Goal: Task Accomplishment & Management: Use online tool/utility

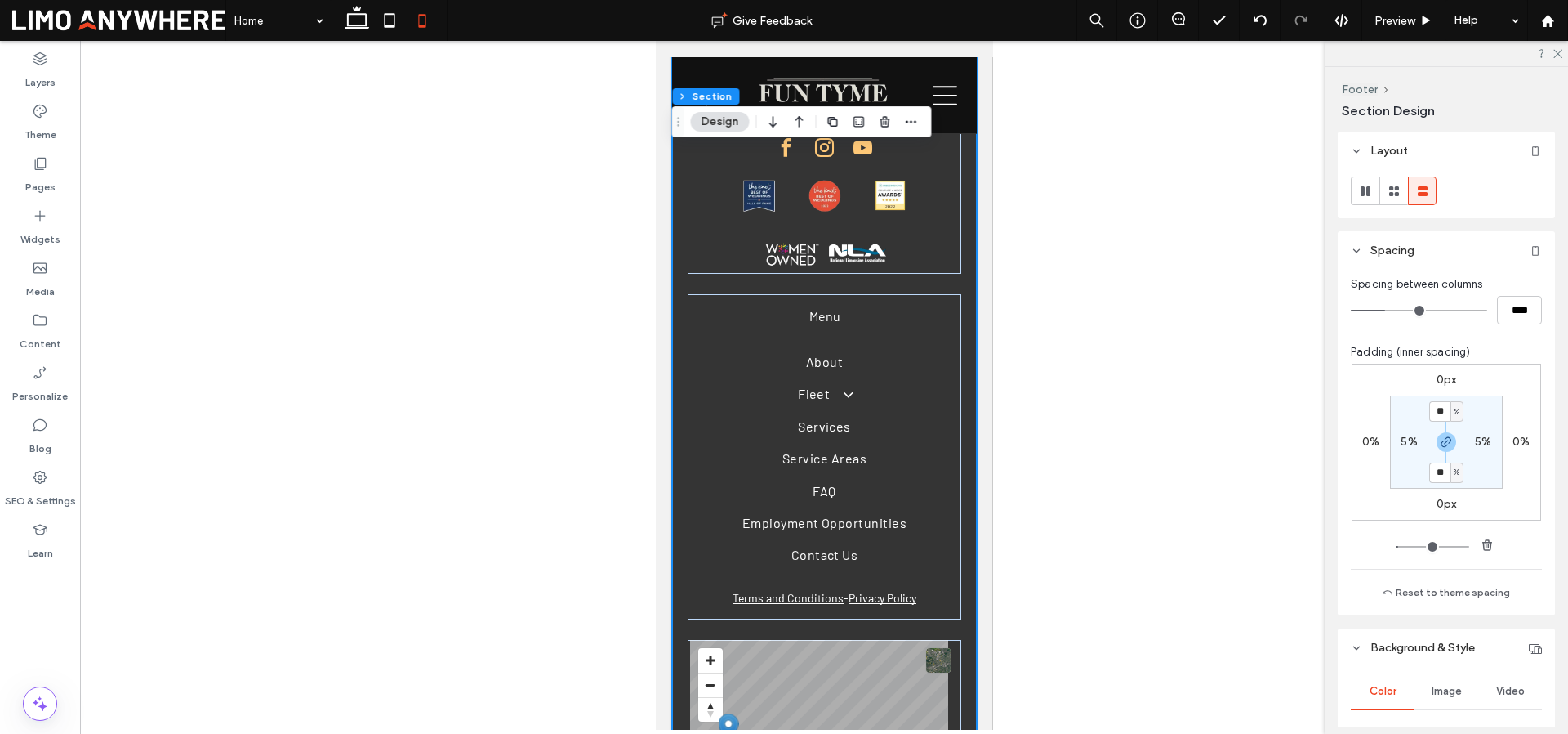
click at [21, 149] on div "Pages" at bounding box center [39, 174] width 80 height 52
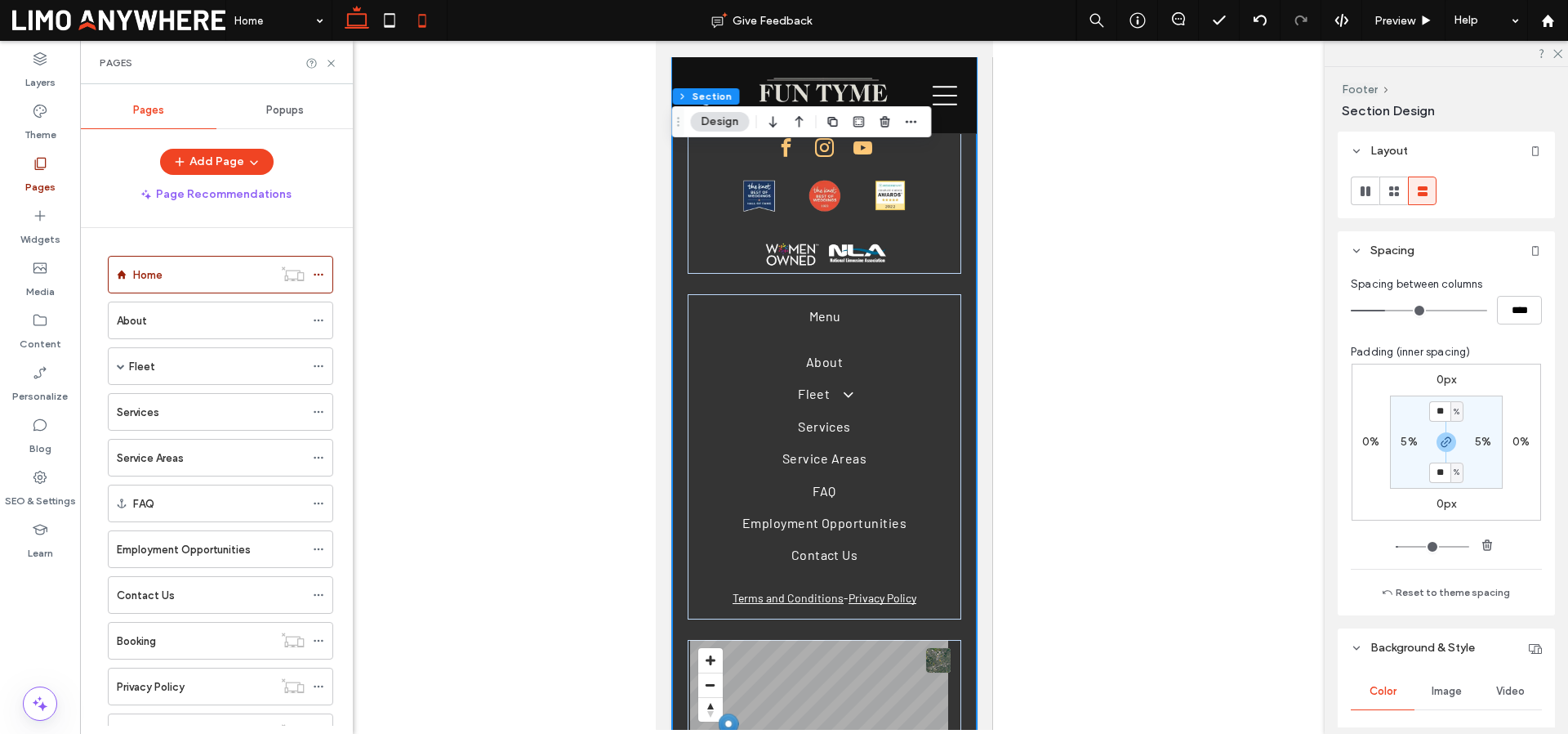
click at [360, 18] on icon at bounding box center [357, 20] width 33 height 33
type input "*"
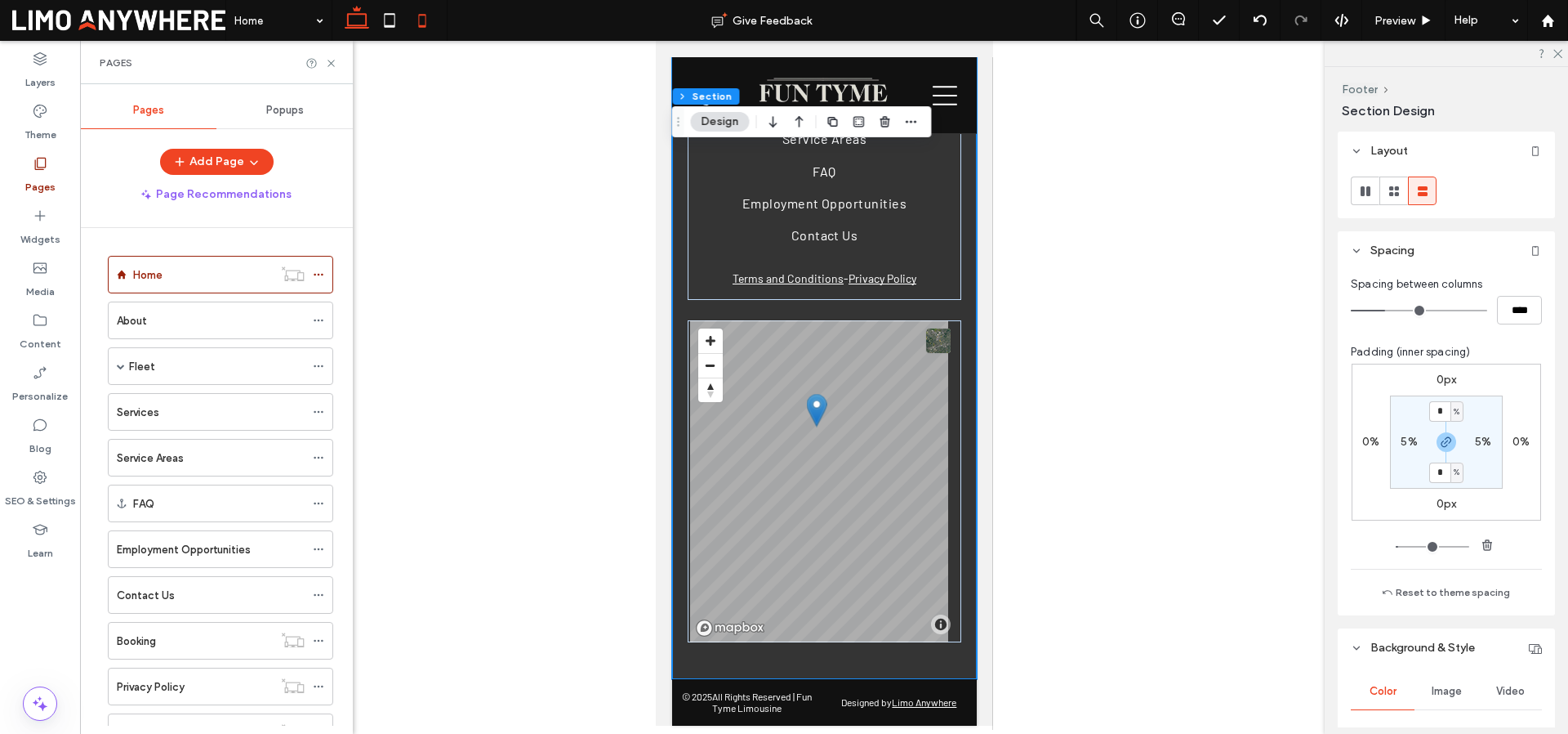
scroll to position [5273, 0]
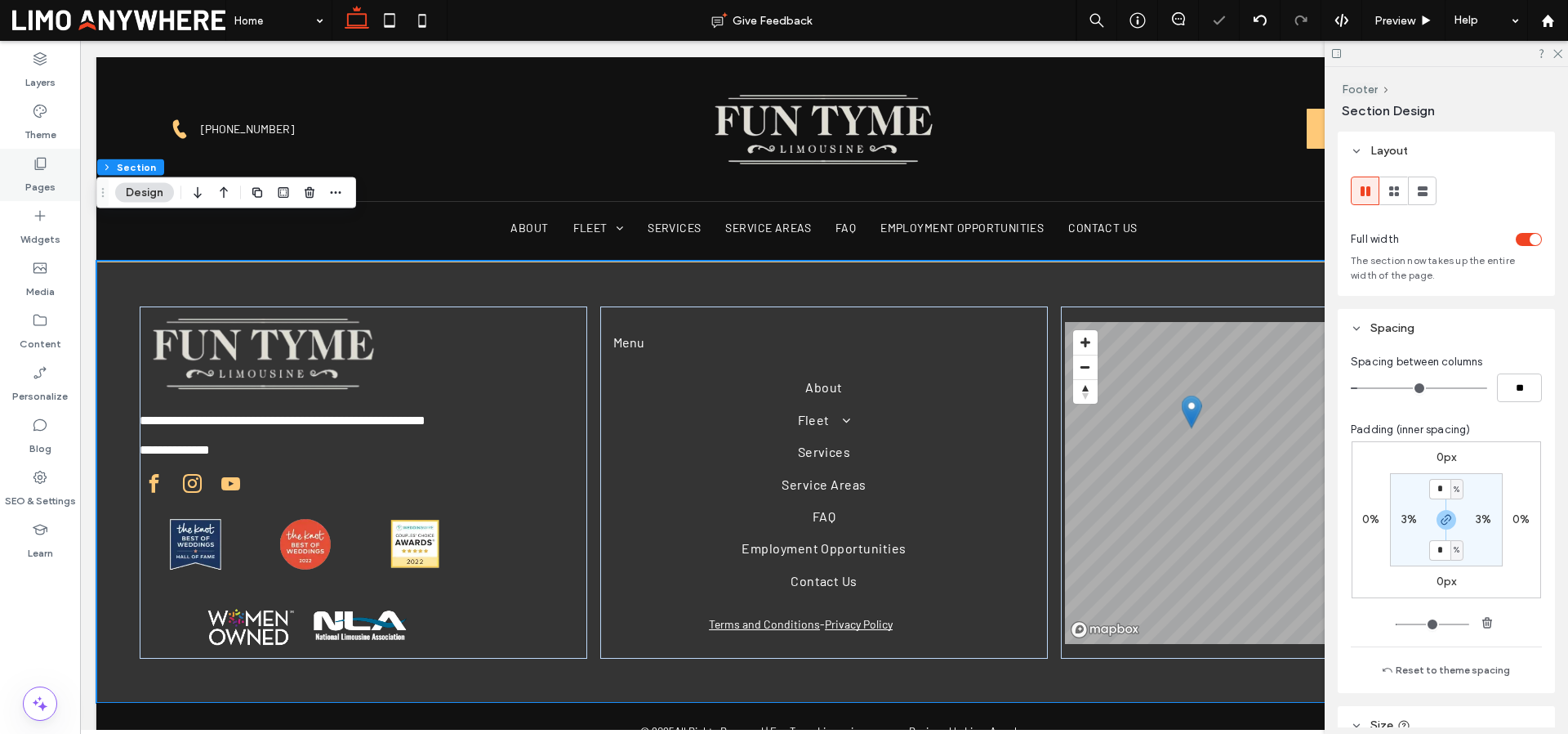
click at [52, 175] on label "Pages" at bounding box center [40, 183] width 30 height 23
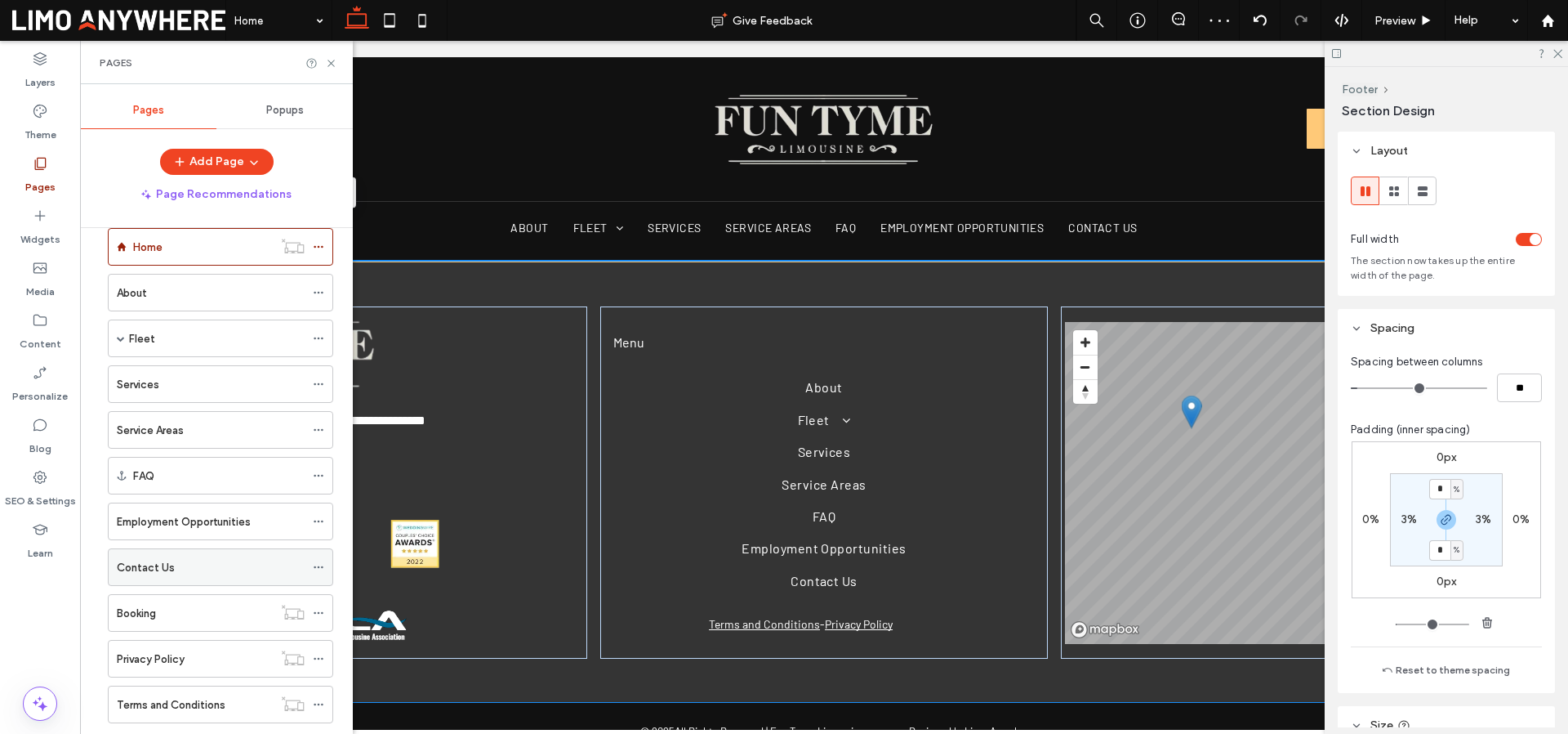
scroll to position [66, 0]
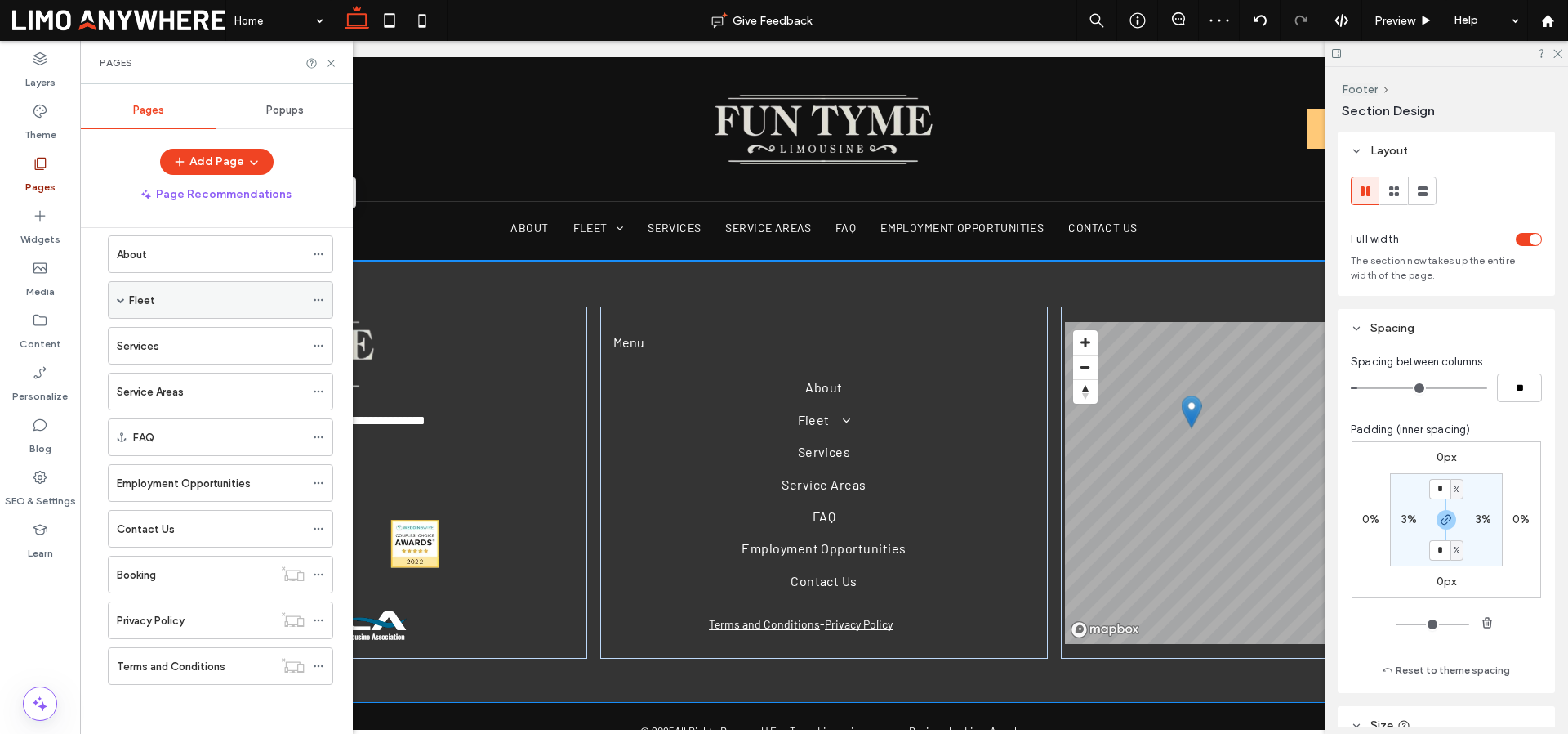
click at [130, 299] on label "Fleet" at bounding box center [142, 300] width 26 height 28
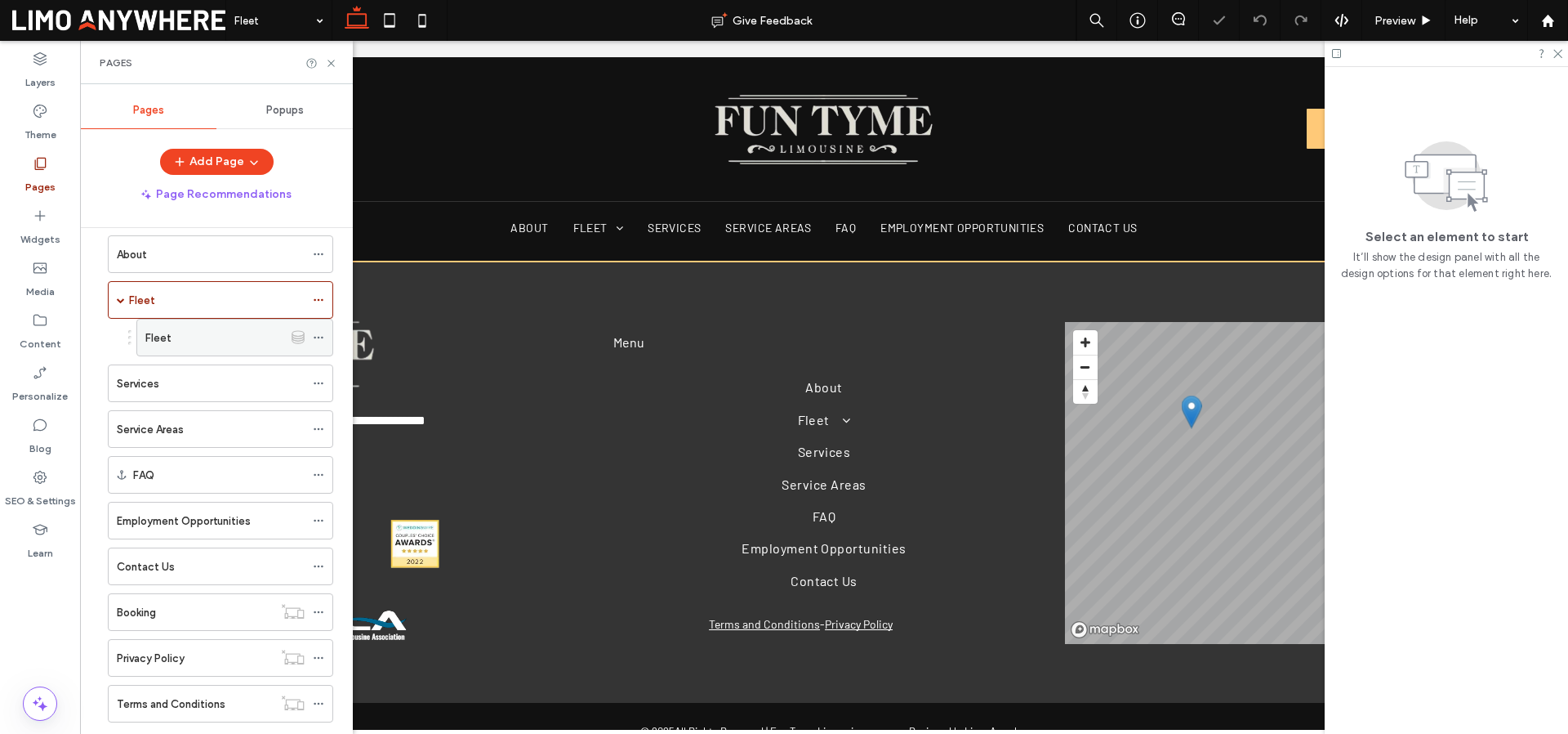
click at [319, 339] on icon at bounding box center [318, 338] width 11 height 11
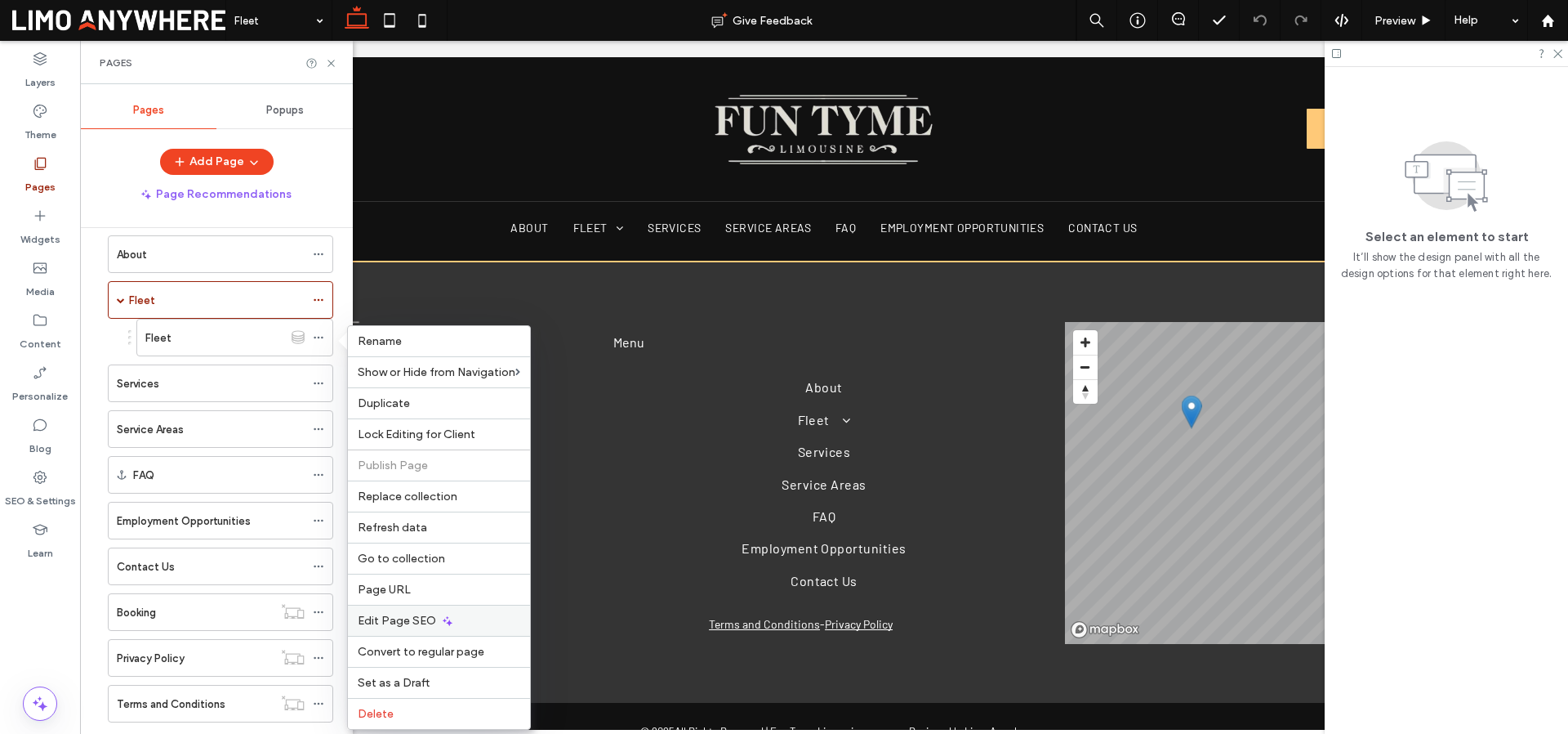
click at [472, 620] on div "Edit Page SEO" at bounding box center [438, 620] width 182 height 31
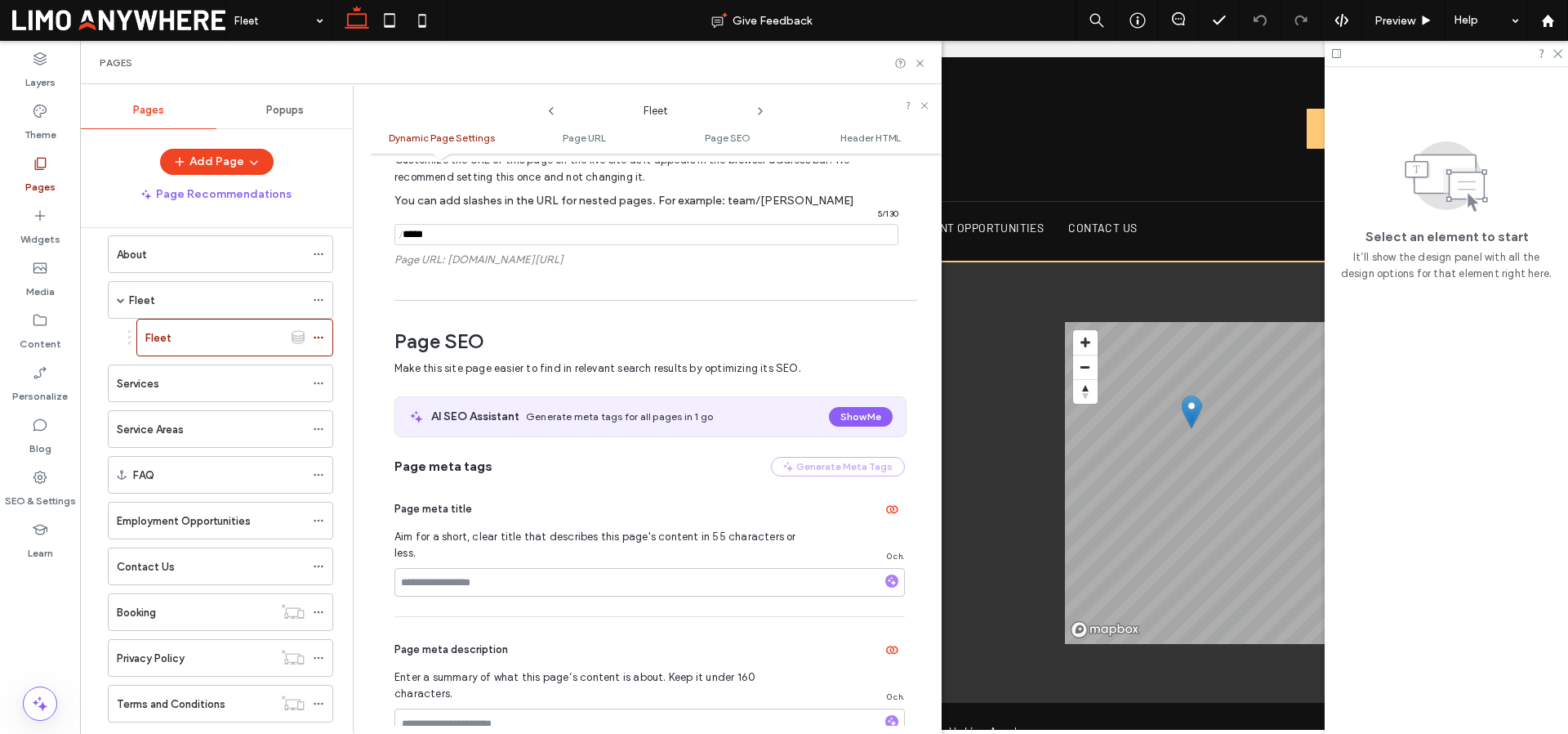
scroll to position [540, 0]
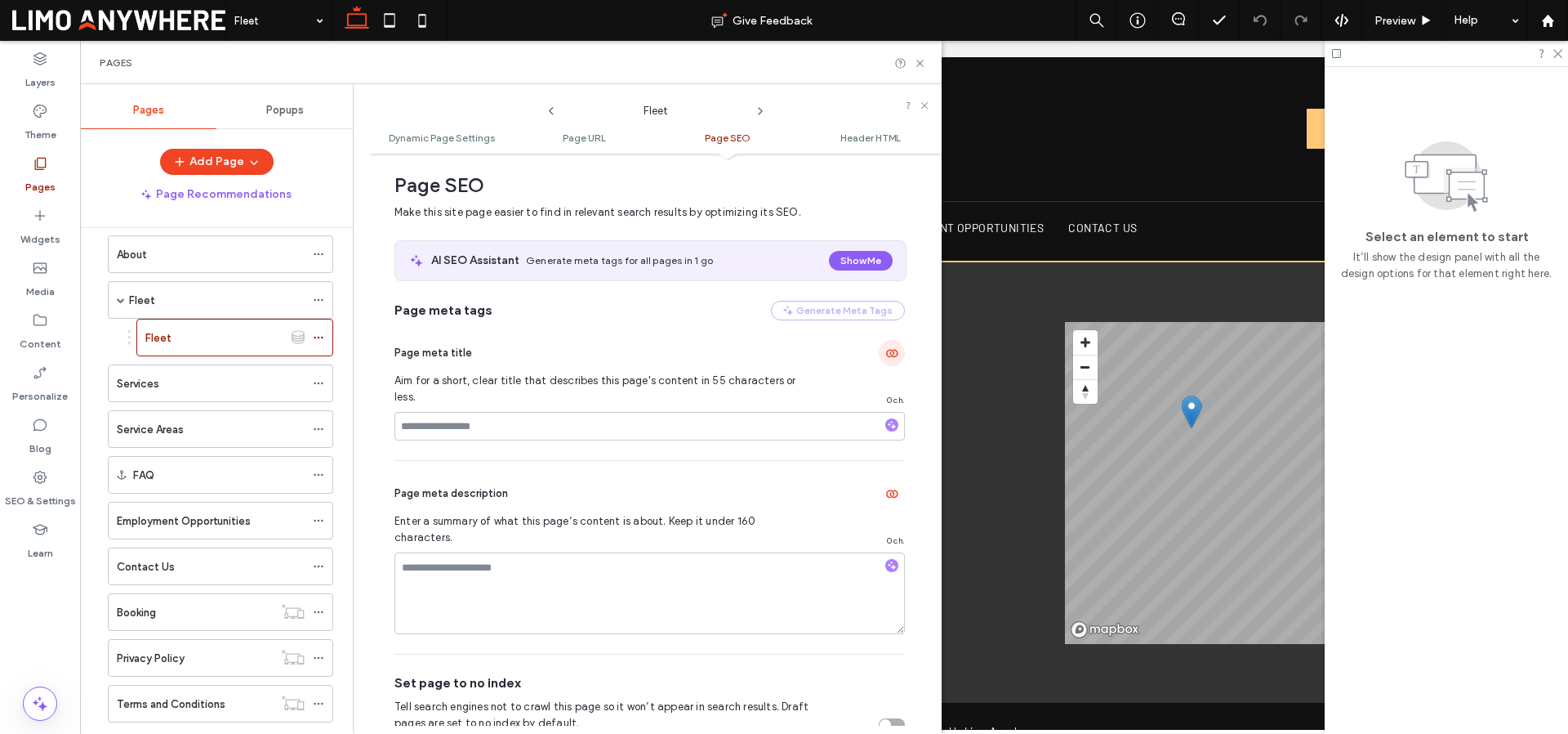
click at [885, 352] on icon "button" at bounding box center [891, 353] width 13 height 13
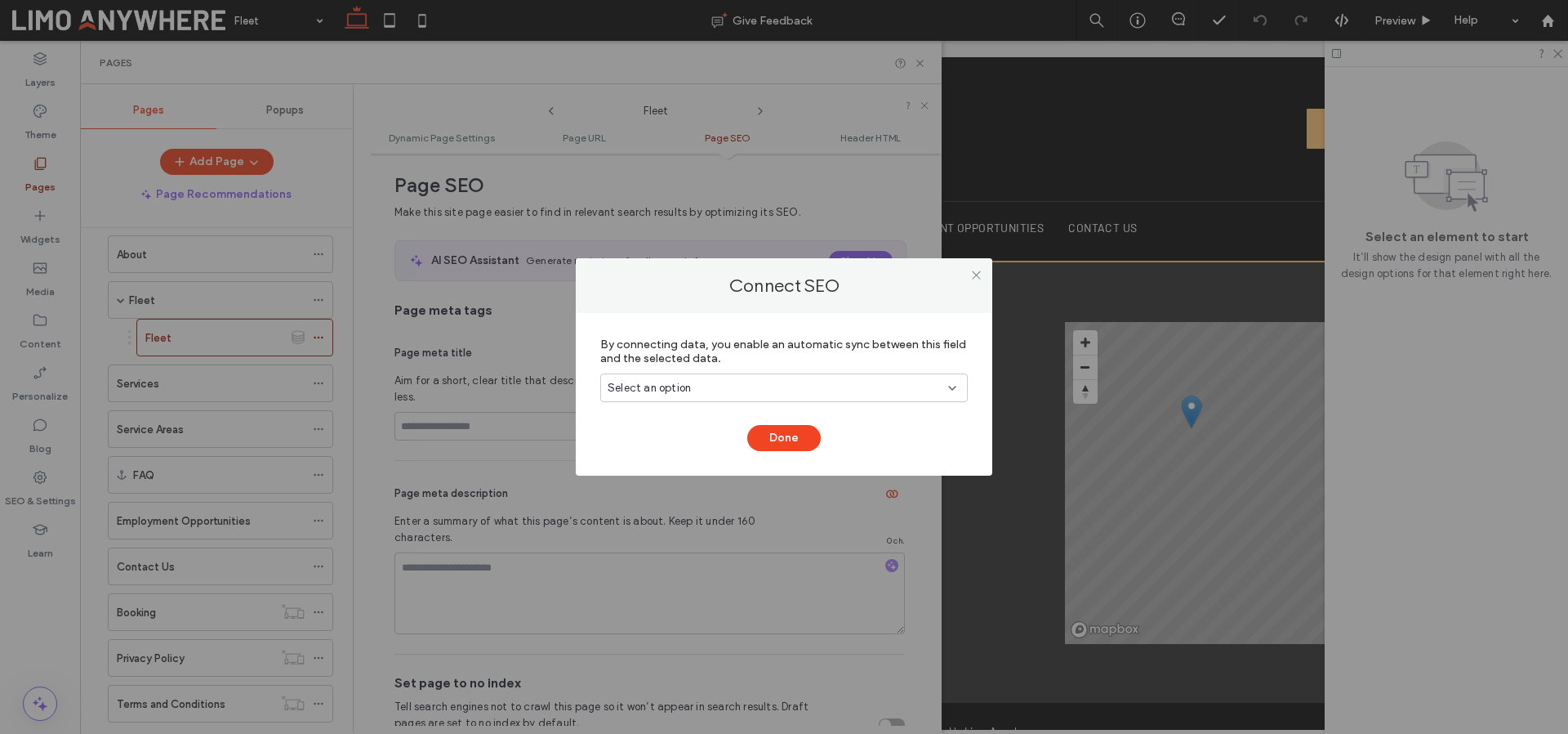
click at [857, 388] on div "Select an option" at bounding box center [774, 388] width 333 height 17
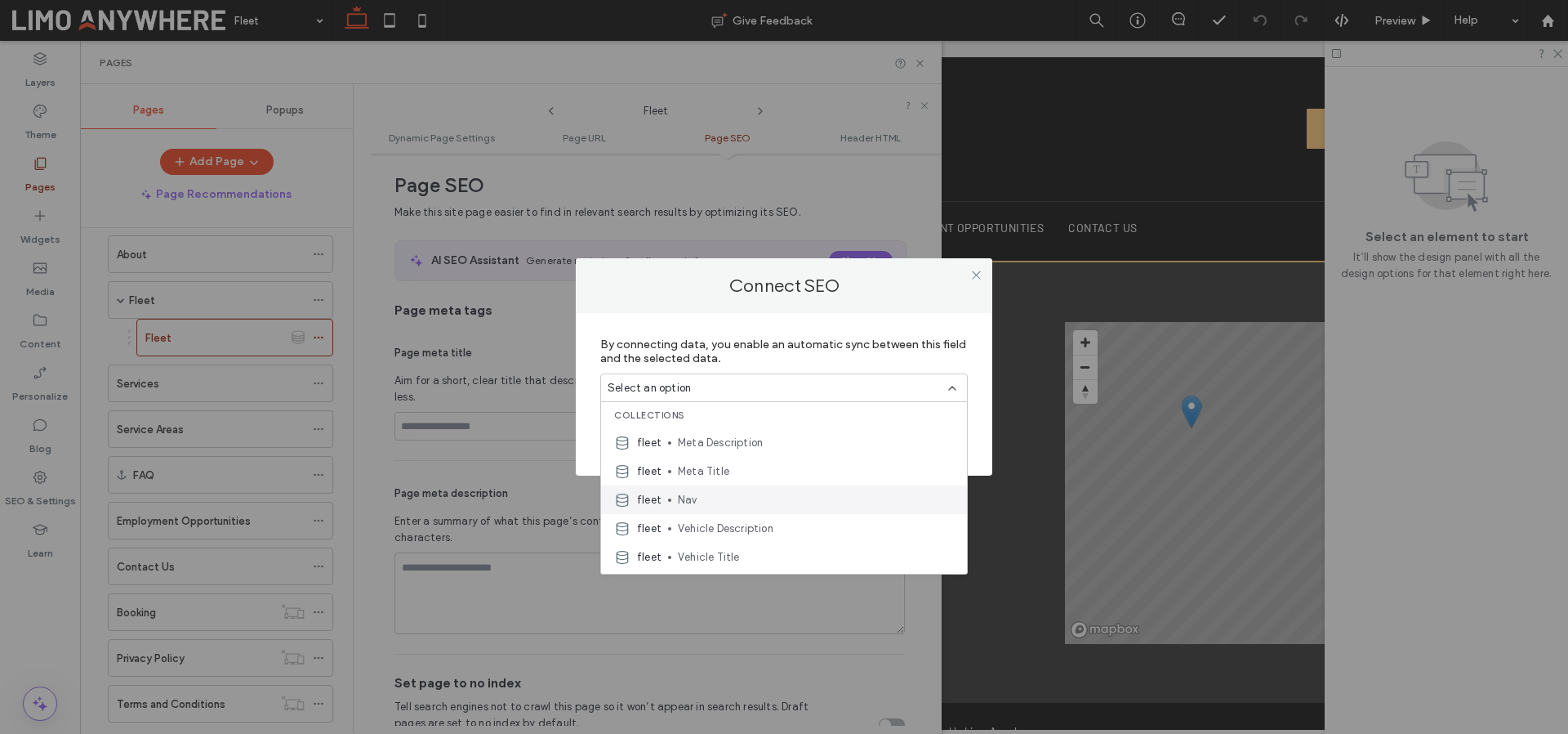
scroll to position [162, 0]
click at [727, 447] on span "Meta Title" at bounding box center [815, 454] width 276 height 17
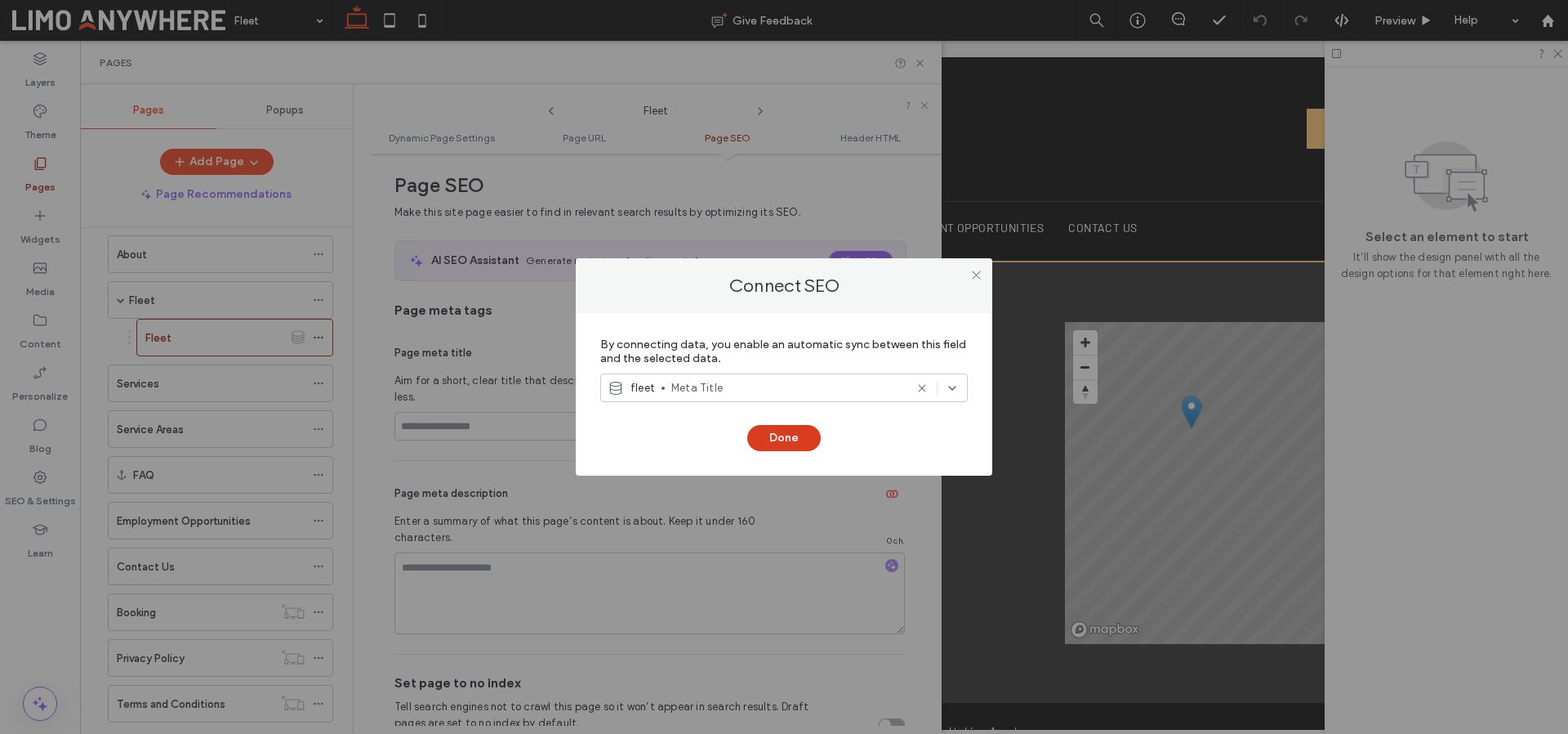
click at [795, 436] on button "Done" at bounding box center [784, 438] width 73 height 26
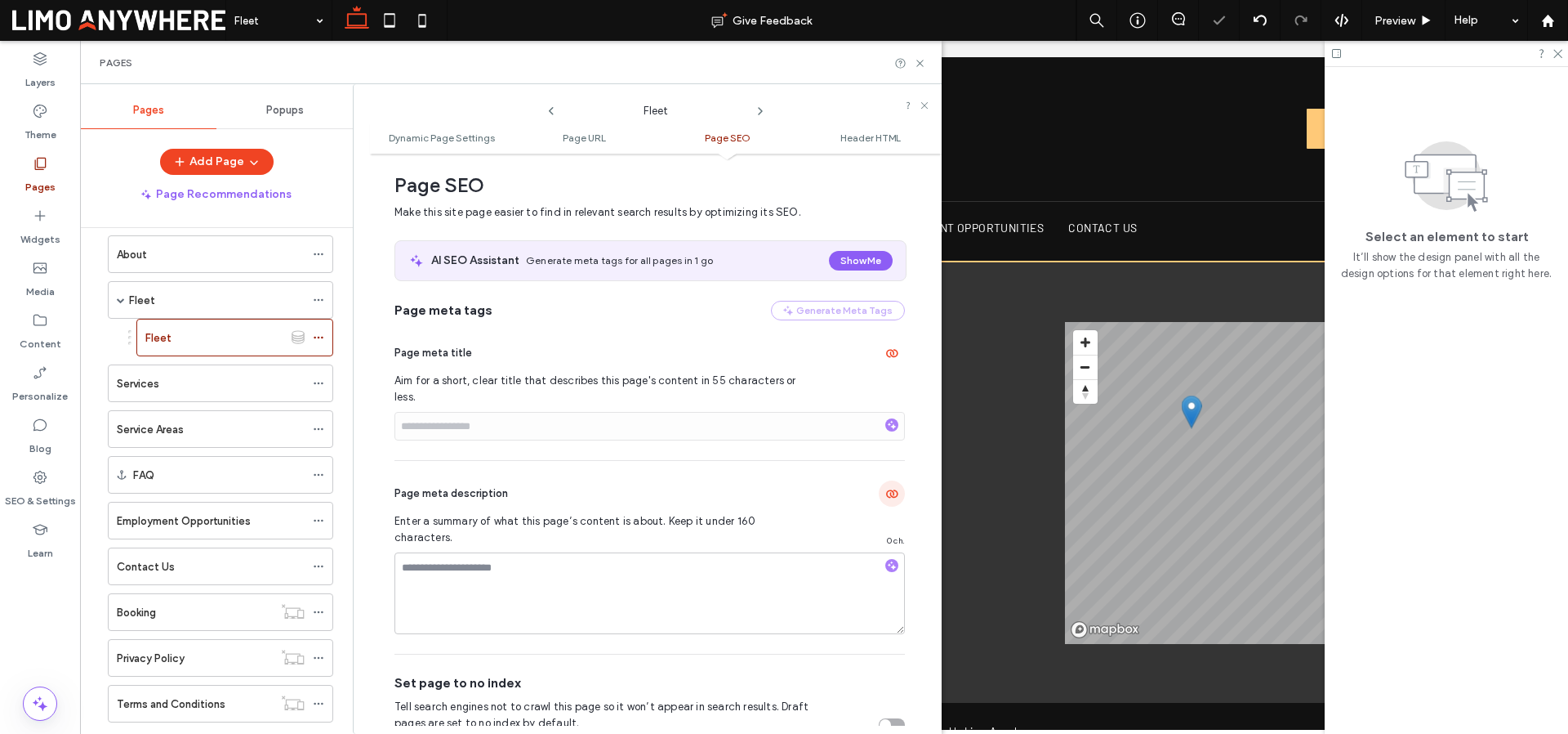
click at [886, 489] on use "button" at bounding box center [891, 493] width 12 height 8
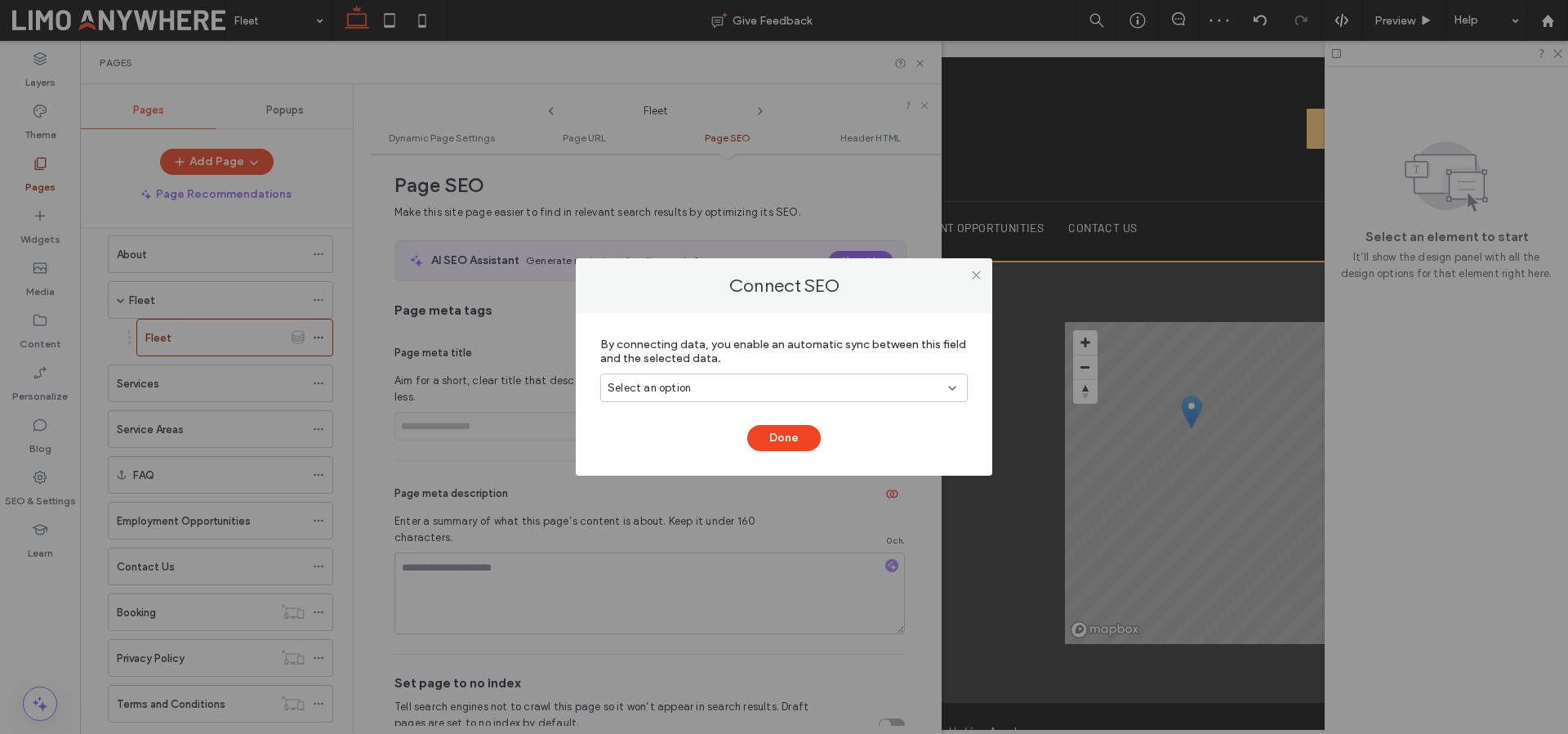
click at [801, 380] on div "Select an option" at bounding box center [774, 388] width 333 height 17
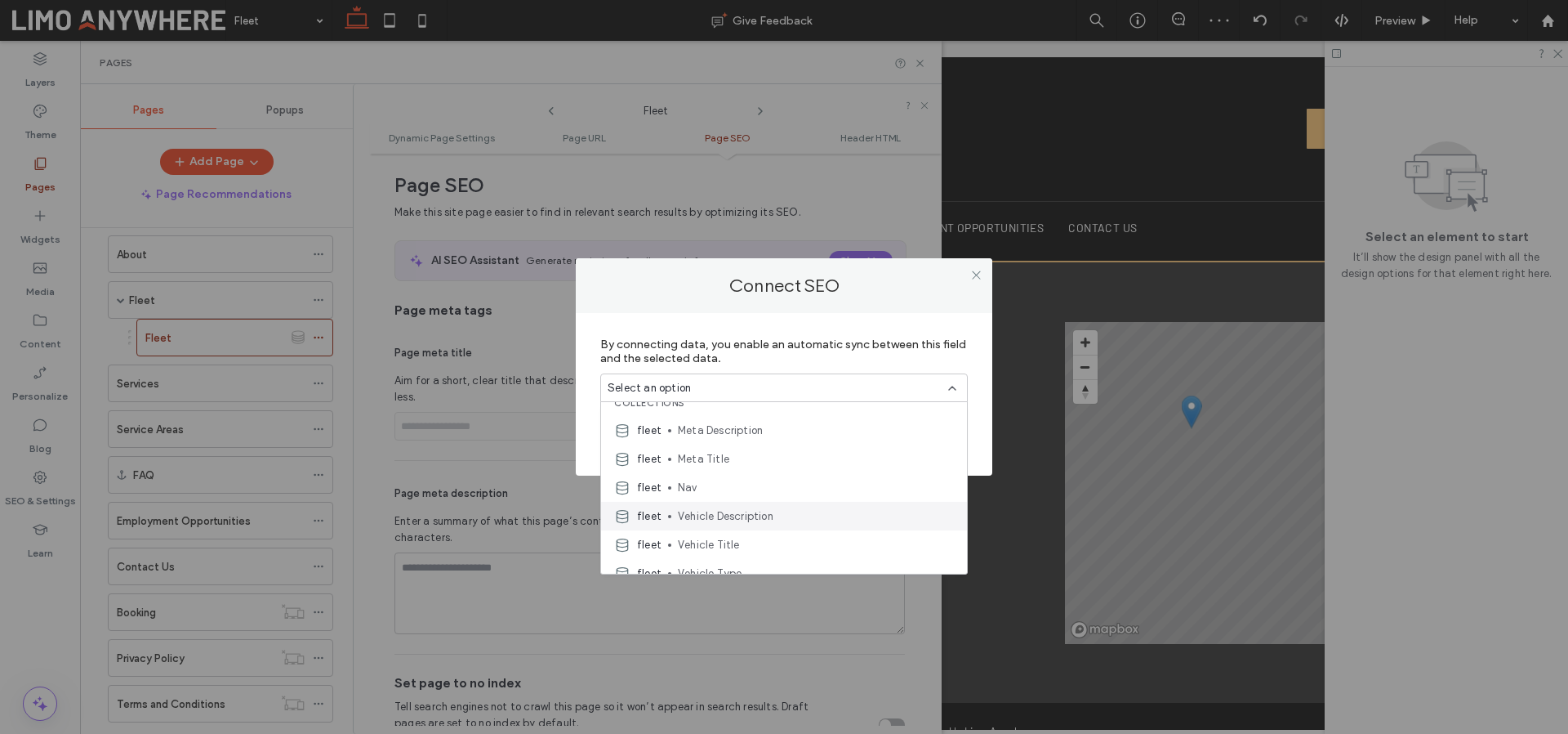
scroll to position [172, 0]
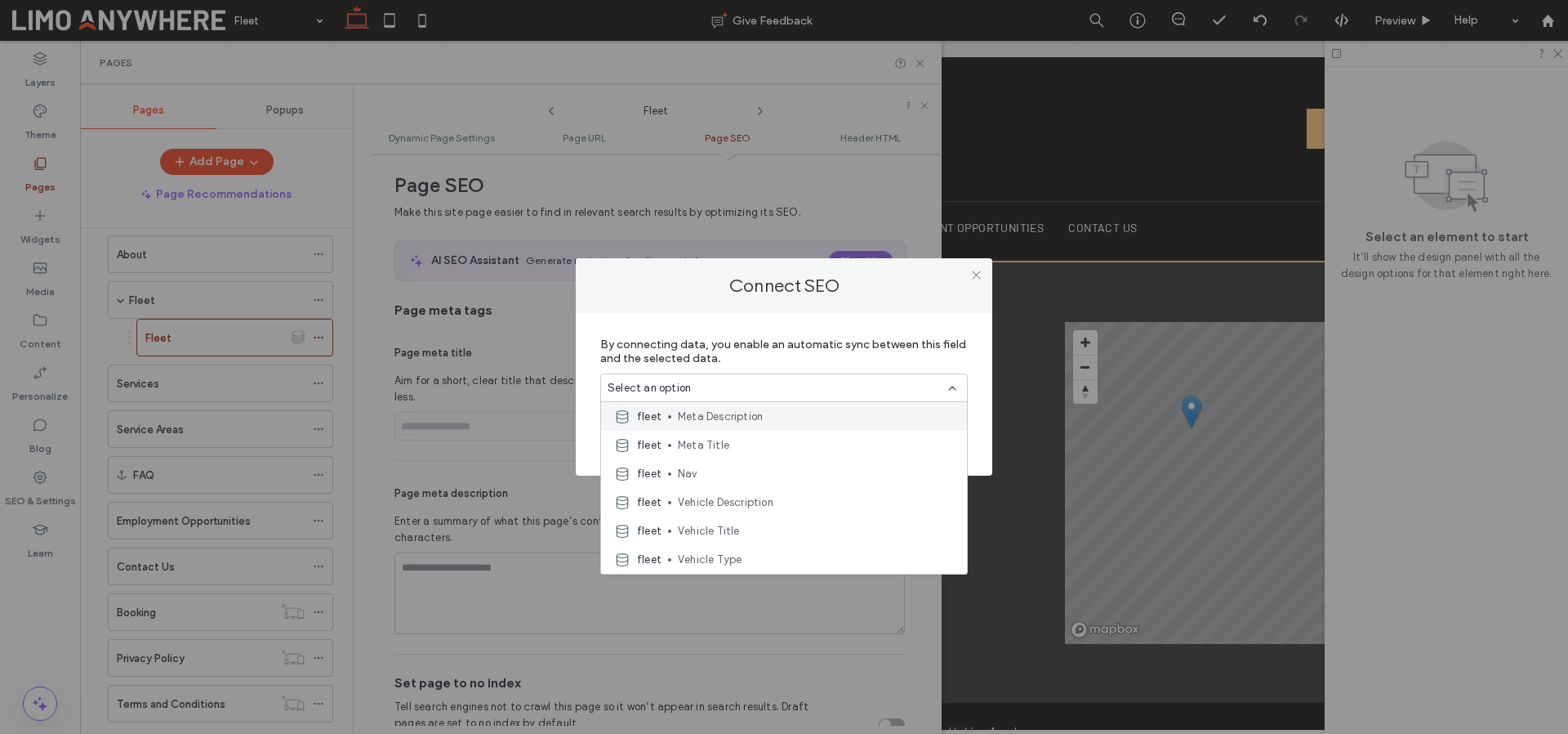
click at [784, 414] on span "Meta Description" at bounding box center [815, 417] width 276 height 17
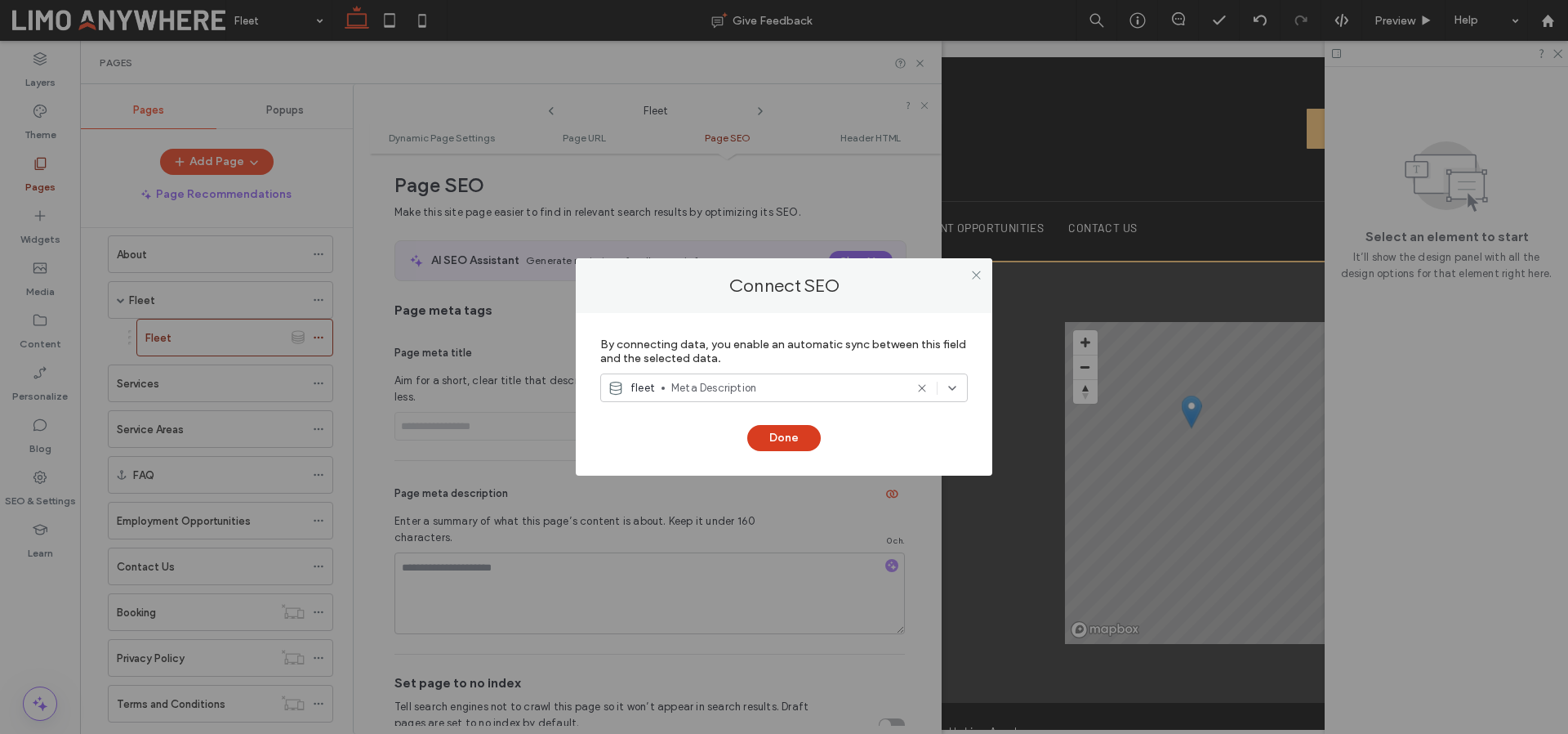
click at [795, 438] on button "Done" at bounding box center [784, 438] width 73 height 26
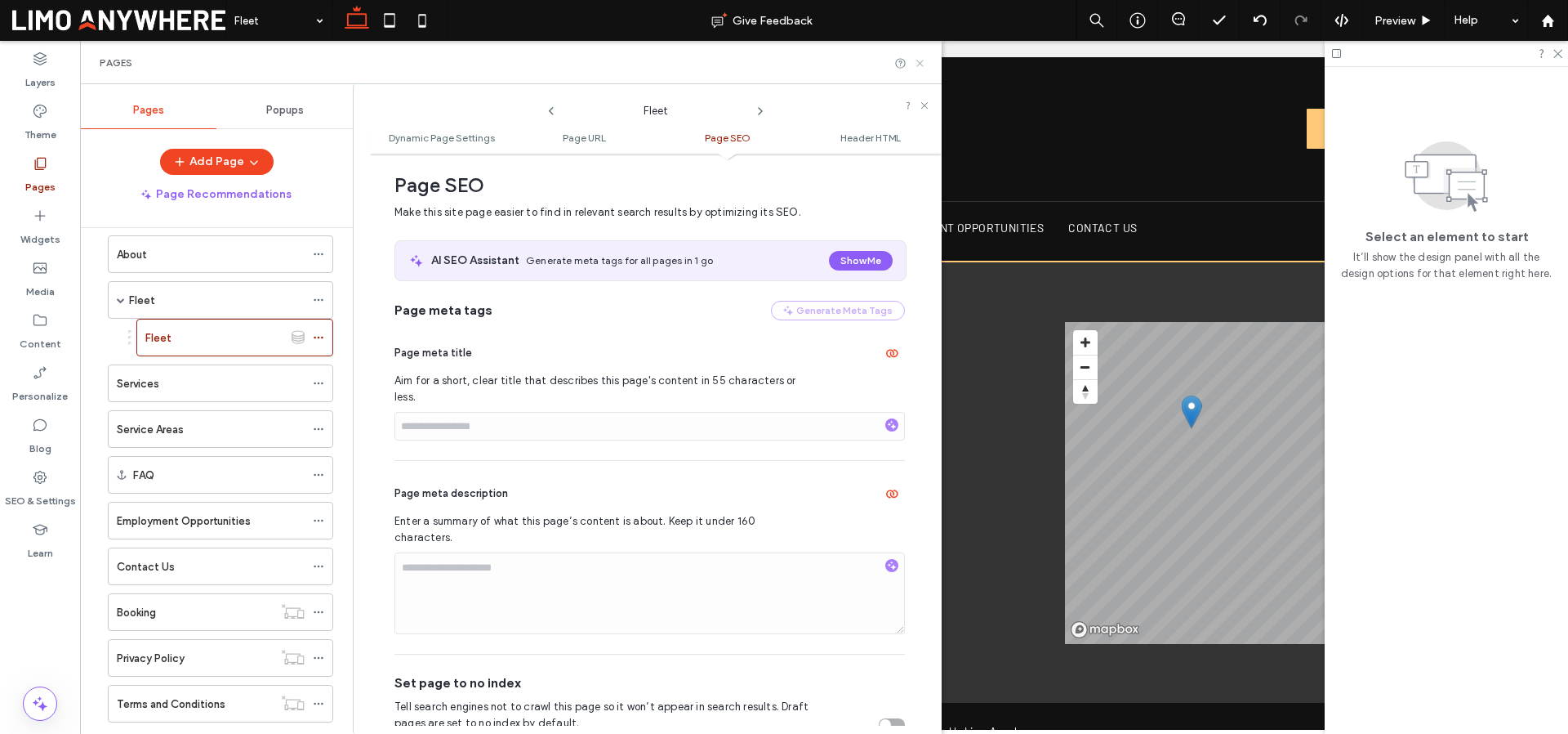
click at [917, 62] on icon at bounding box center [919, 62] width 12 height 12
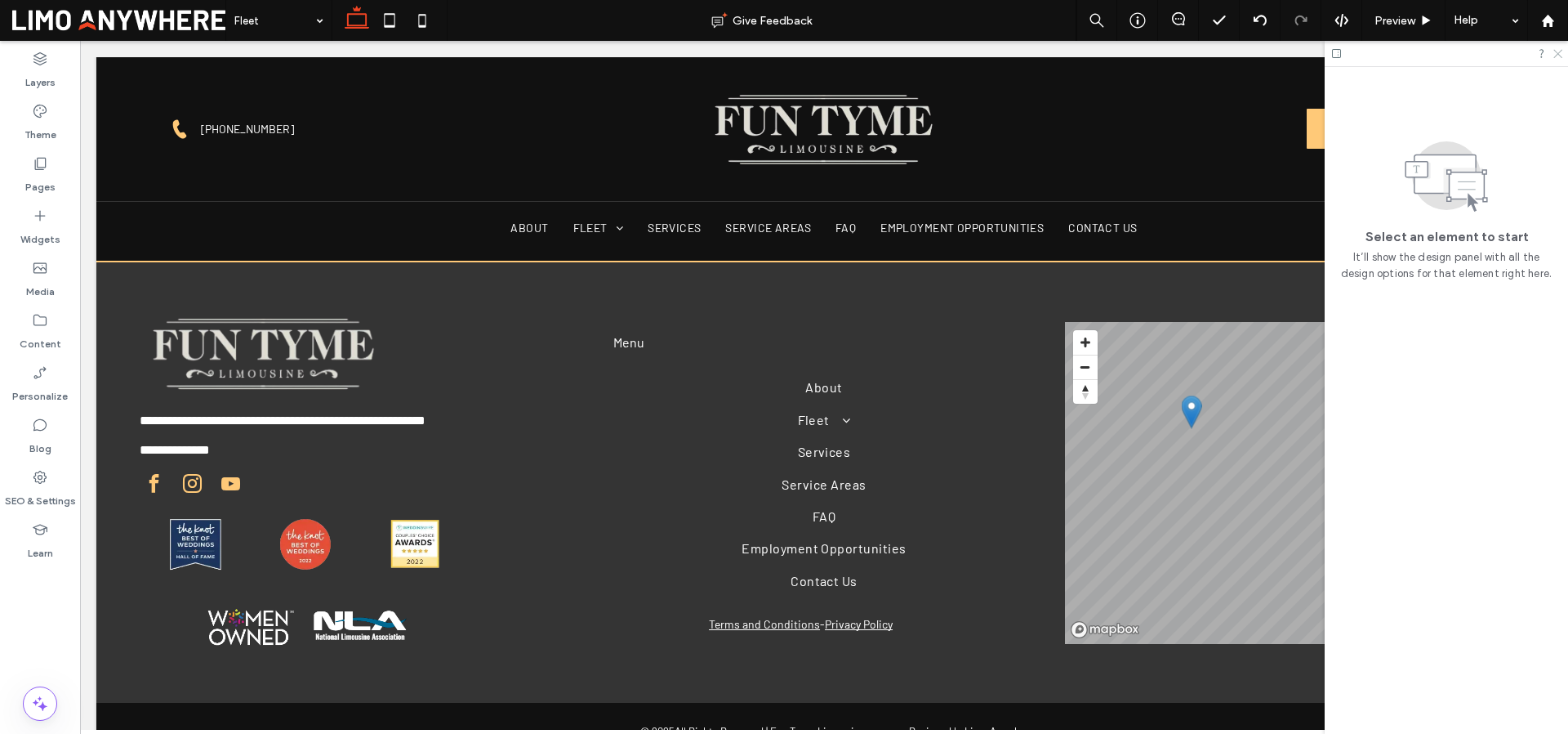
click at [1556, 53] on icon at bounding box center [1557, 53] width 11 height 11
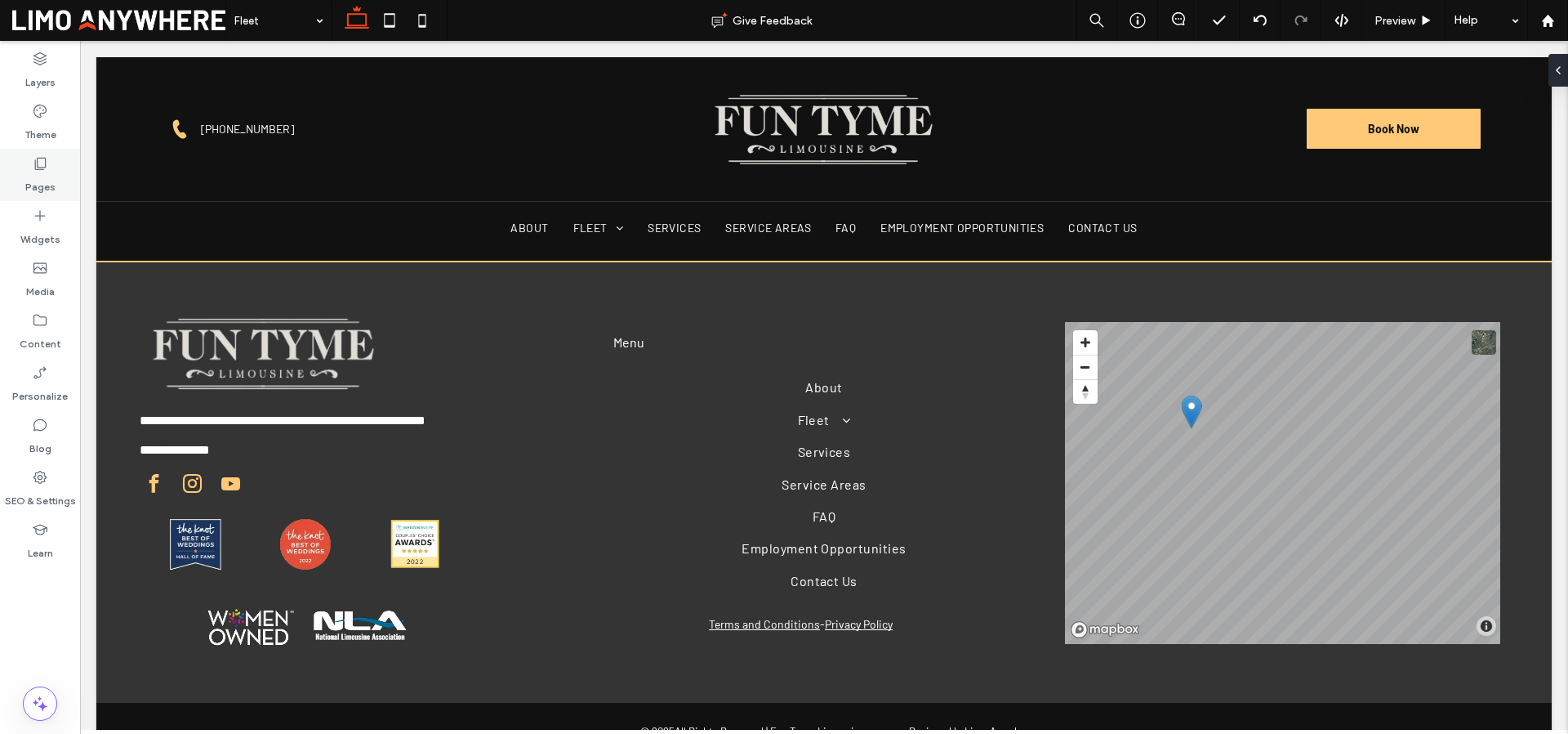
click at [52, 183] on label "Pages" at bounding box center [40, 183] width 30 height 23
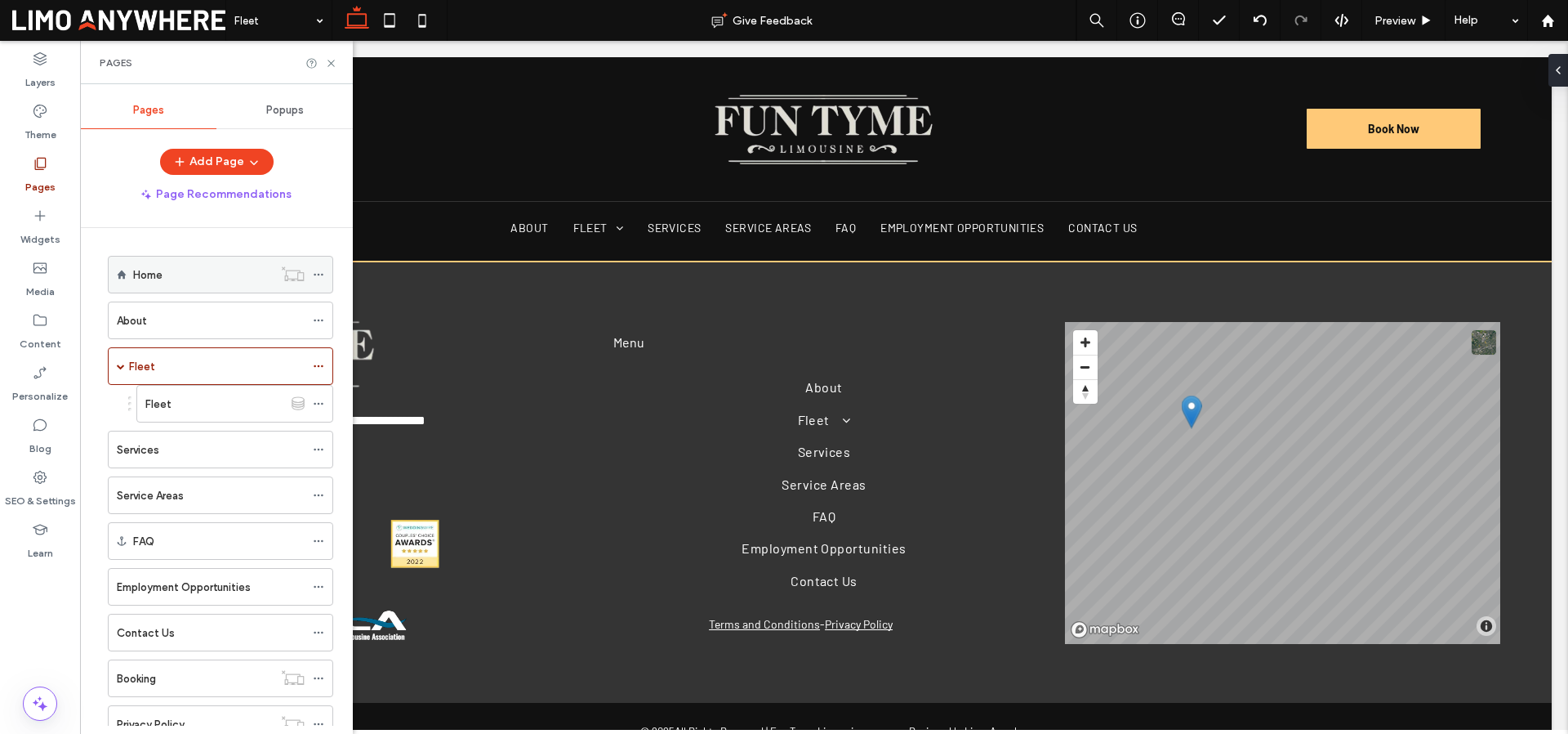
click at [195, 267] on div "Home" at bounding box center [203, 274] width 139 height 17
click at [332, 61] on icon at bounding box center [330, 62] width 12 height 12
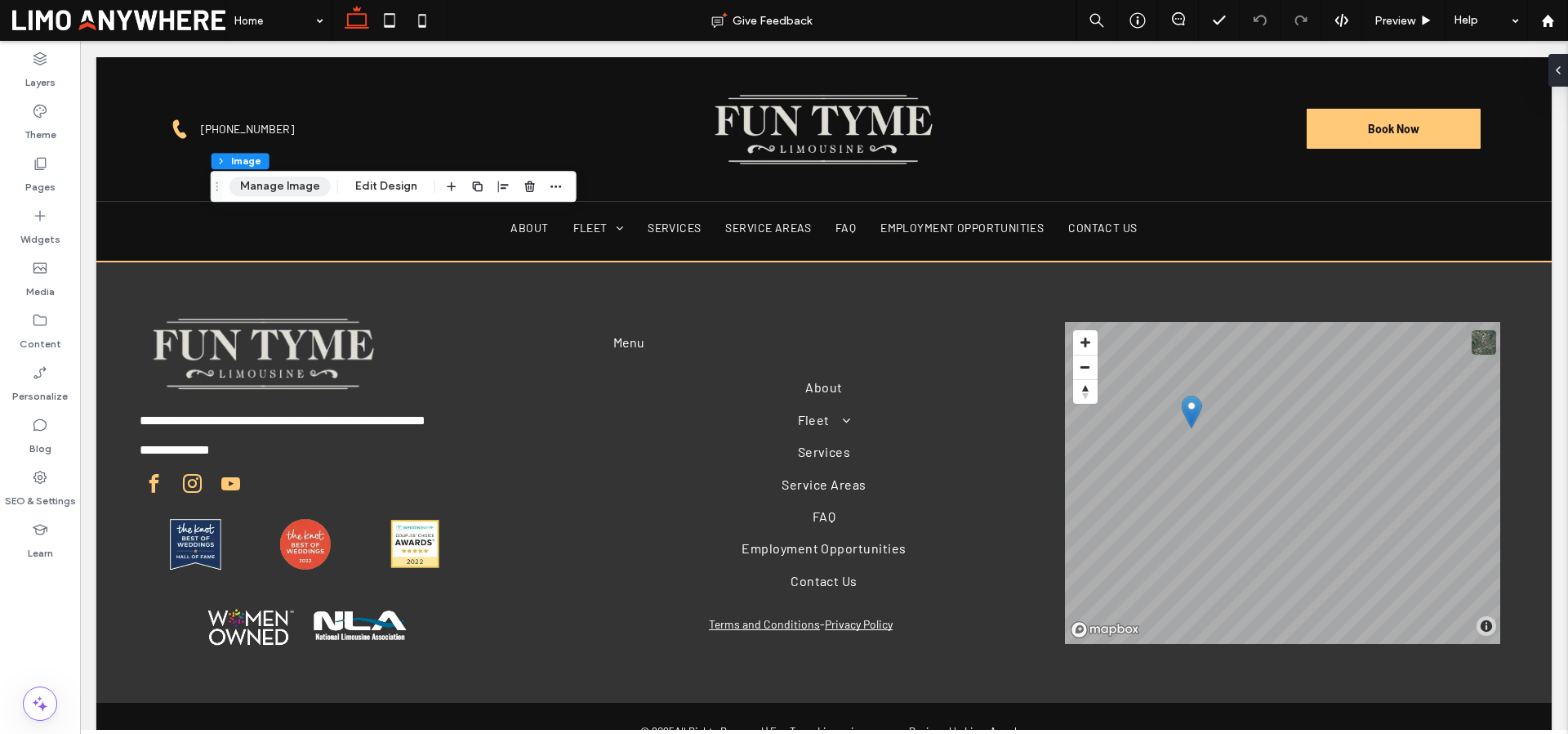
click at [313, 189] on button "Manage Image" at bounding box center [280, 185] width 101 height 19
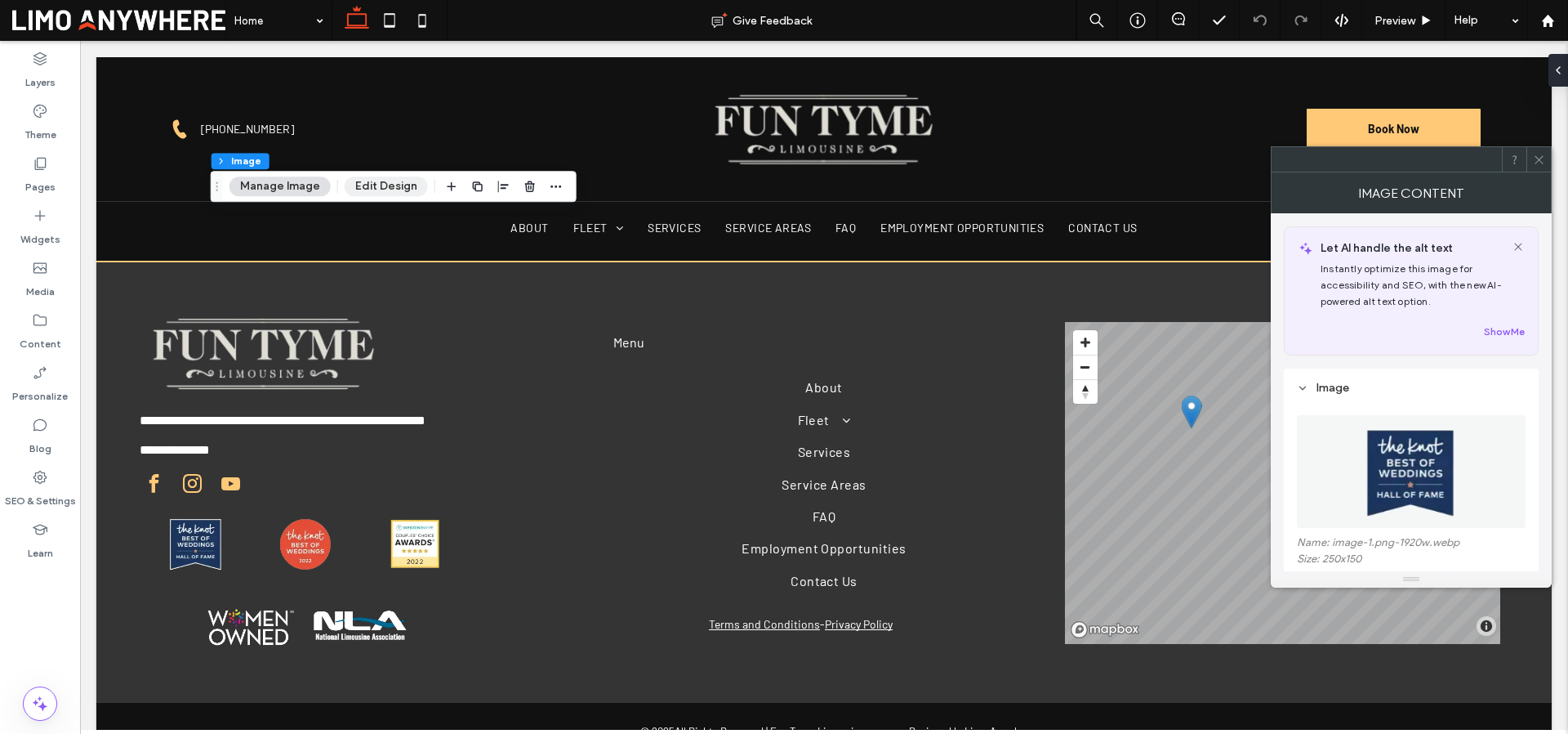
click at [382, 178] on button "Edit Design" at bounding box center [386, 185] width 83 height 19
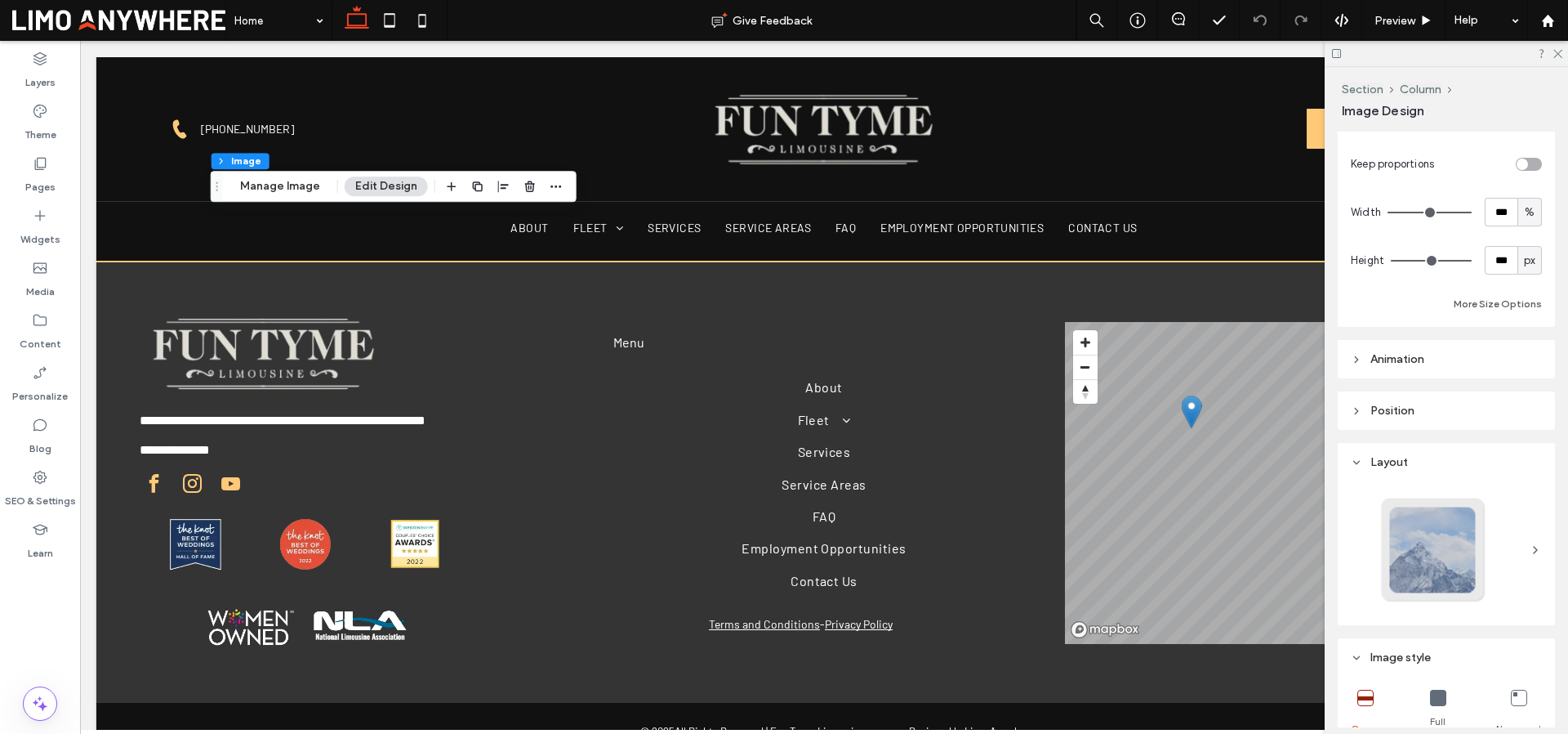
scroll to position [320, 0]
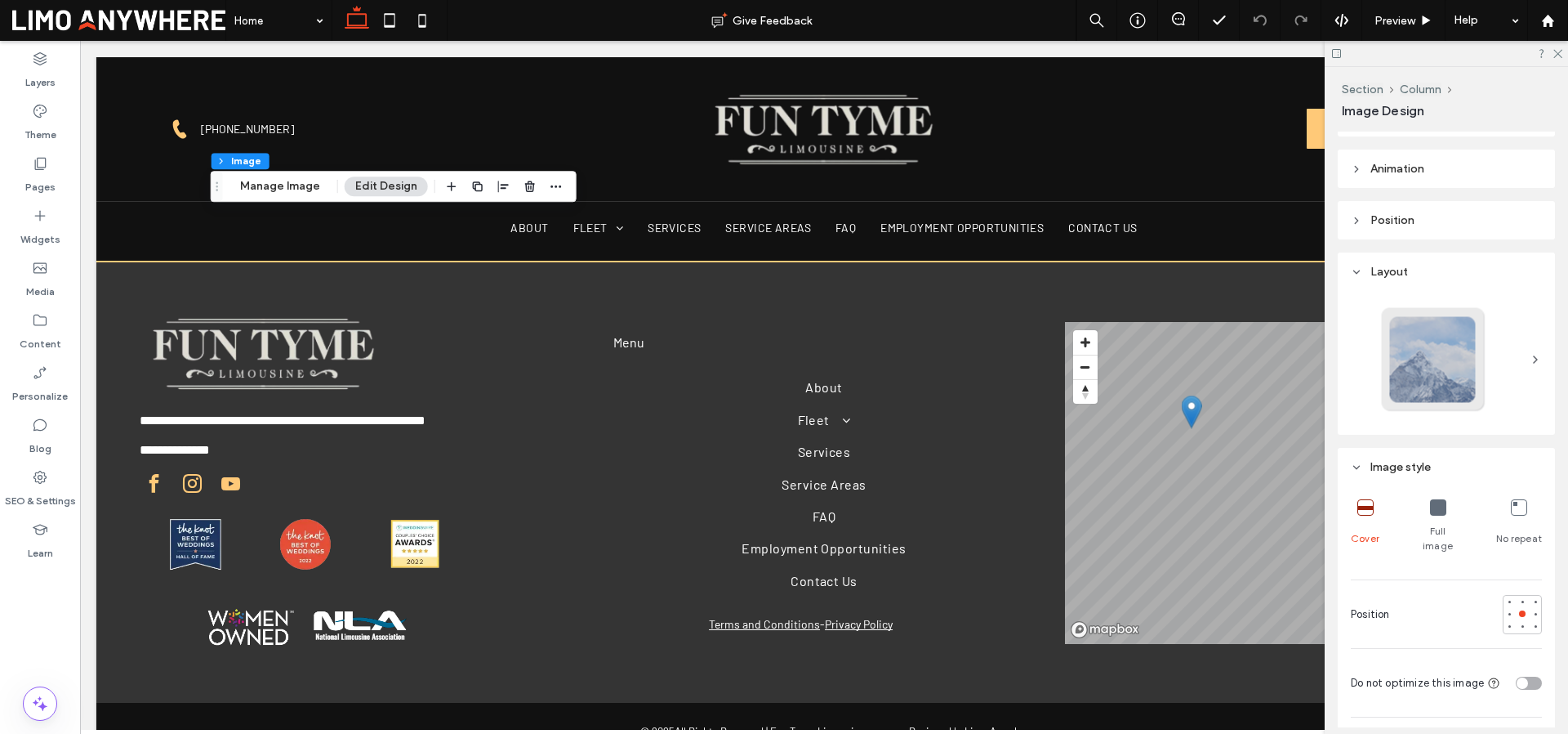
click at [1430, 512] on icon at bounding box center [1438, 507] width 17 height 17
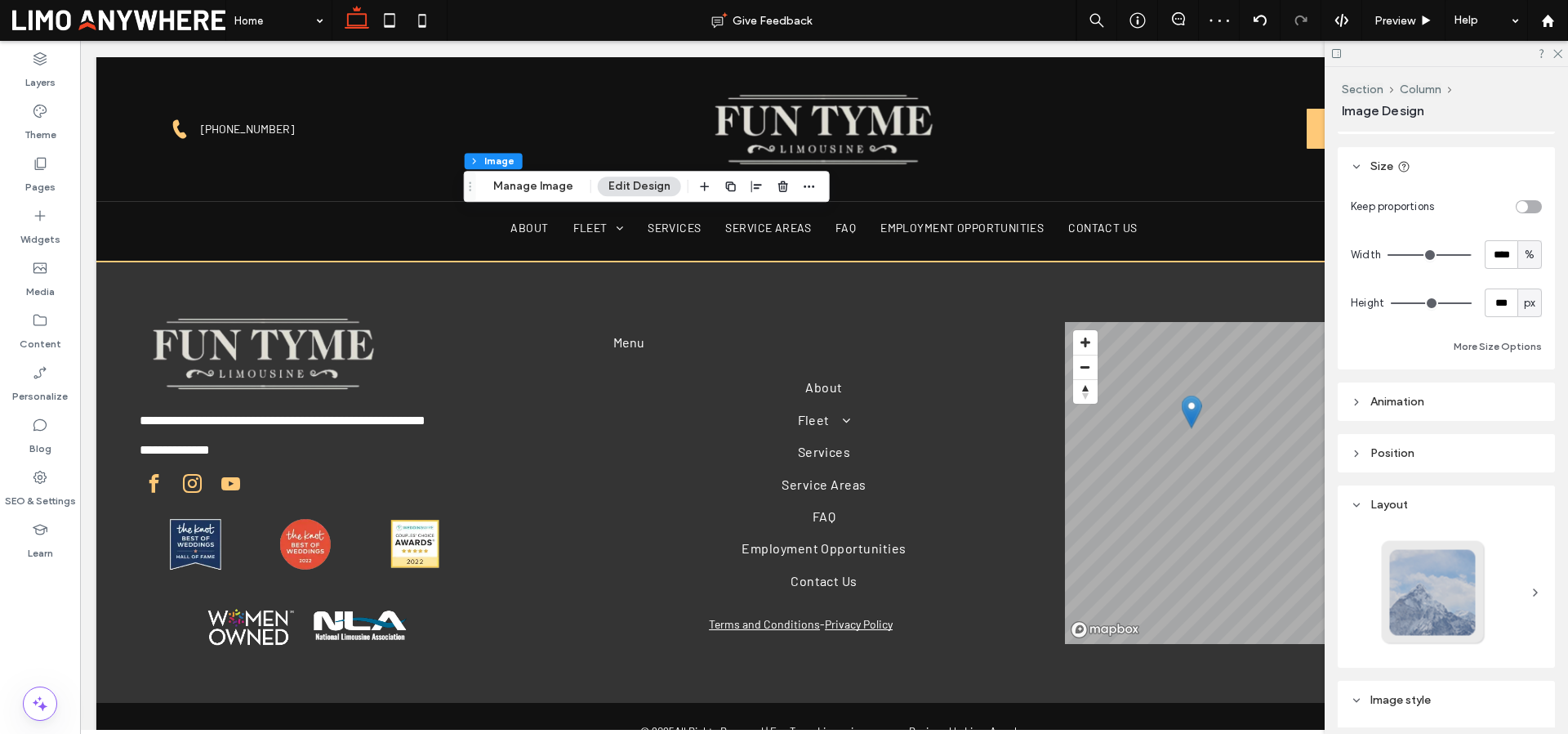
scroll to position [295, 0]
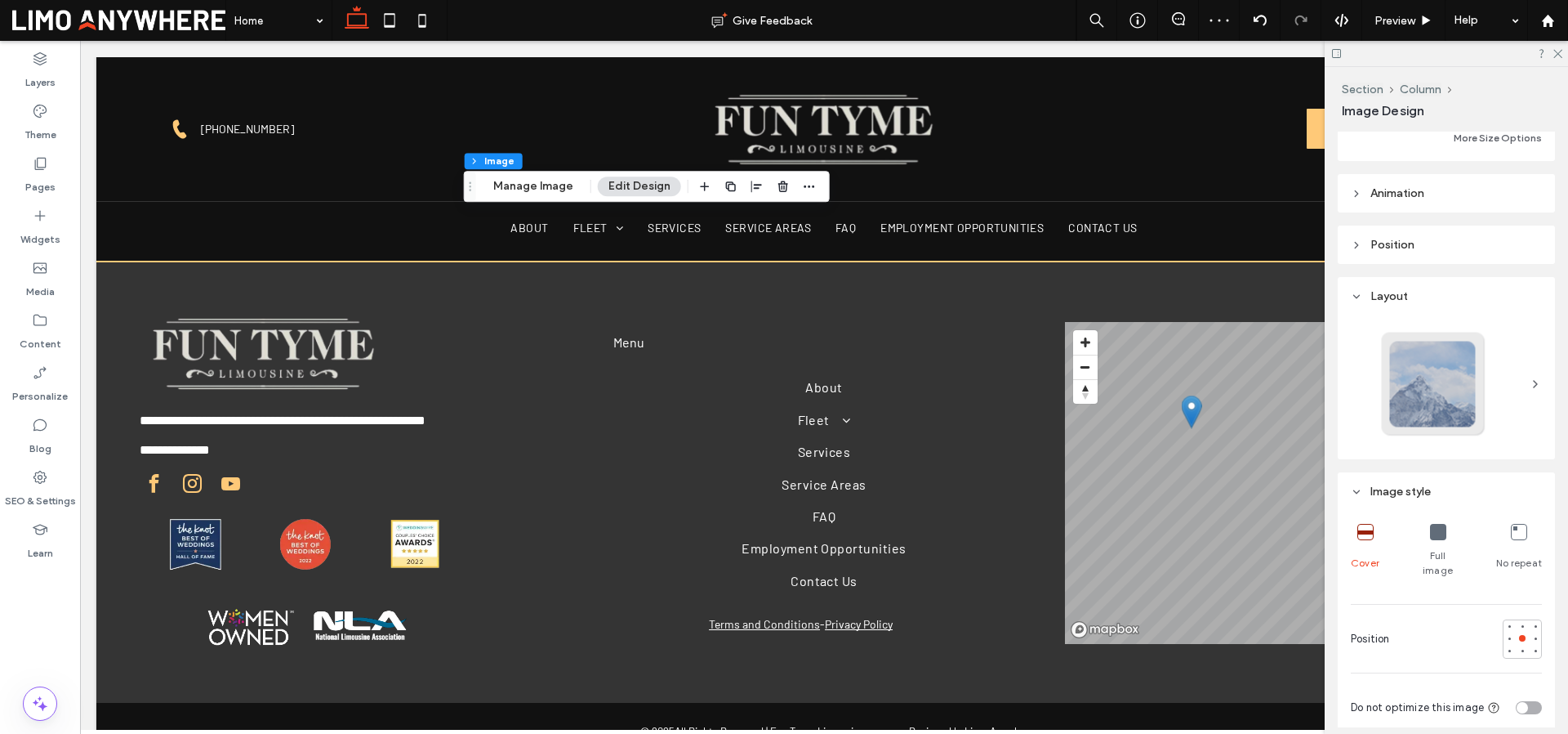
click at [1430, 528] on icon at bounding box center [1438, 532] width 17 height 17
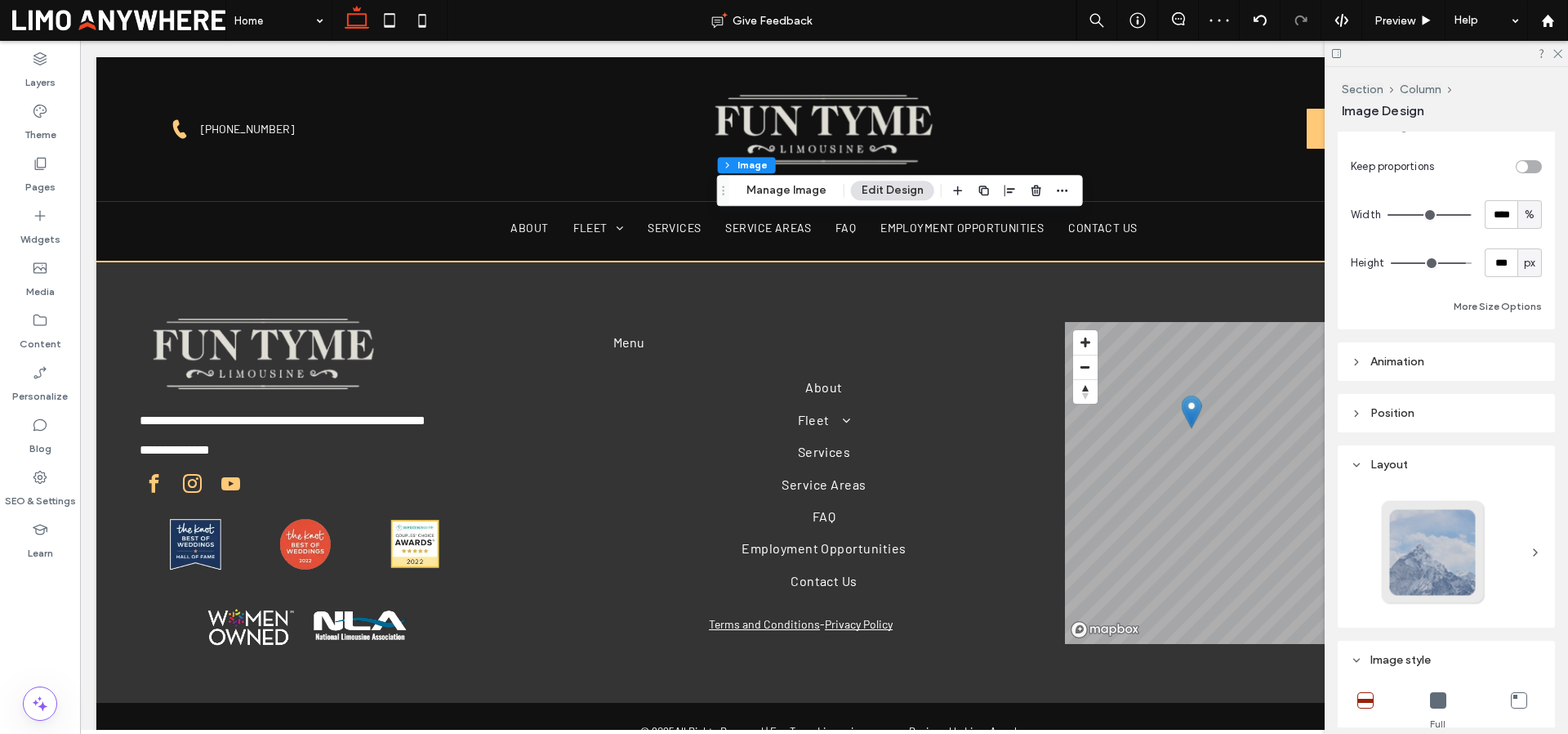
scroll to position [314, 0]
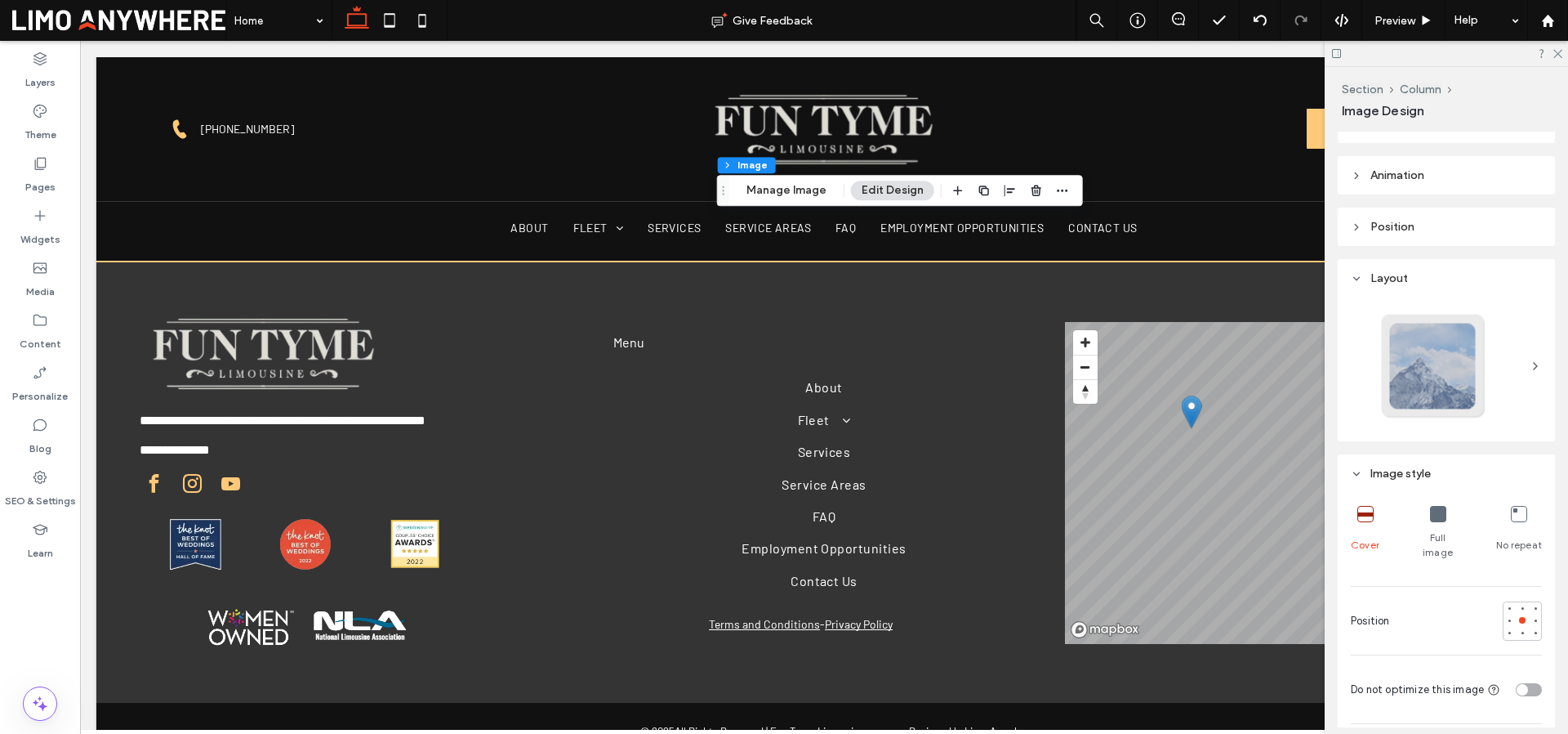
click at [1437, 503] on div "Full image" at bounding box center [1438, 532] width 48 height 67
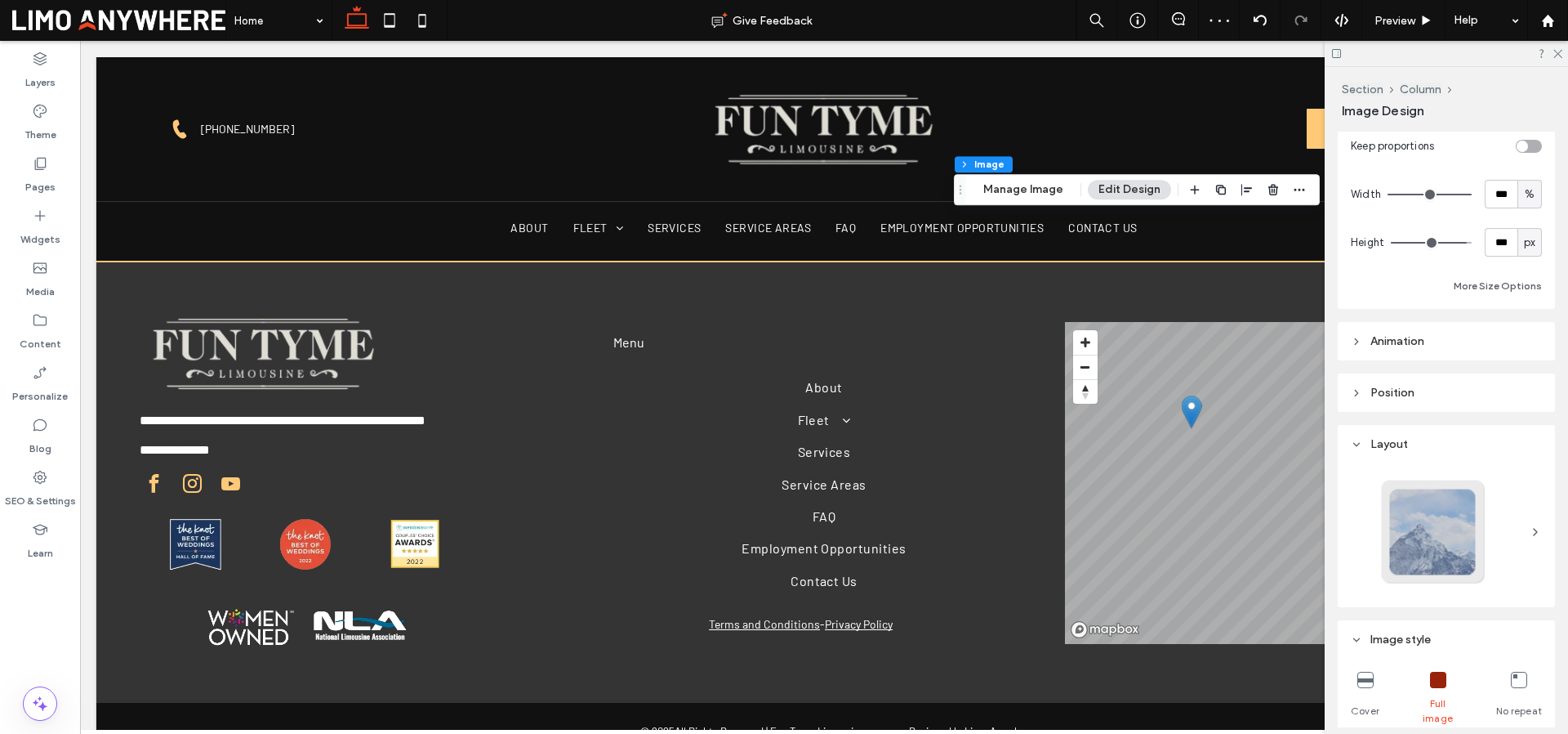
scroll to position [529, 0]
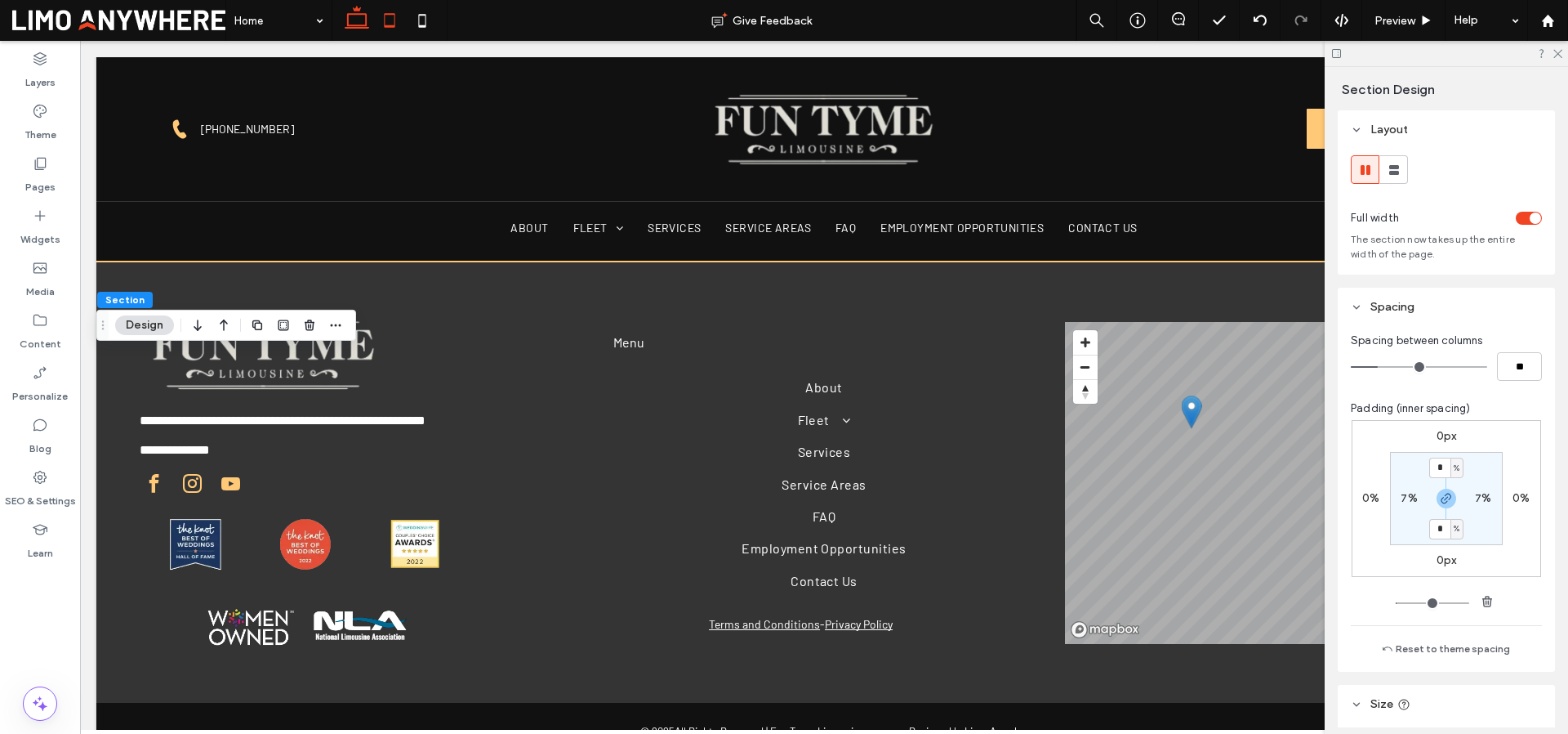
click at [394, 23] on use at bounding box center [390, 19] width 11 height 14
type input "*"
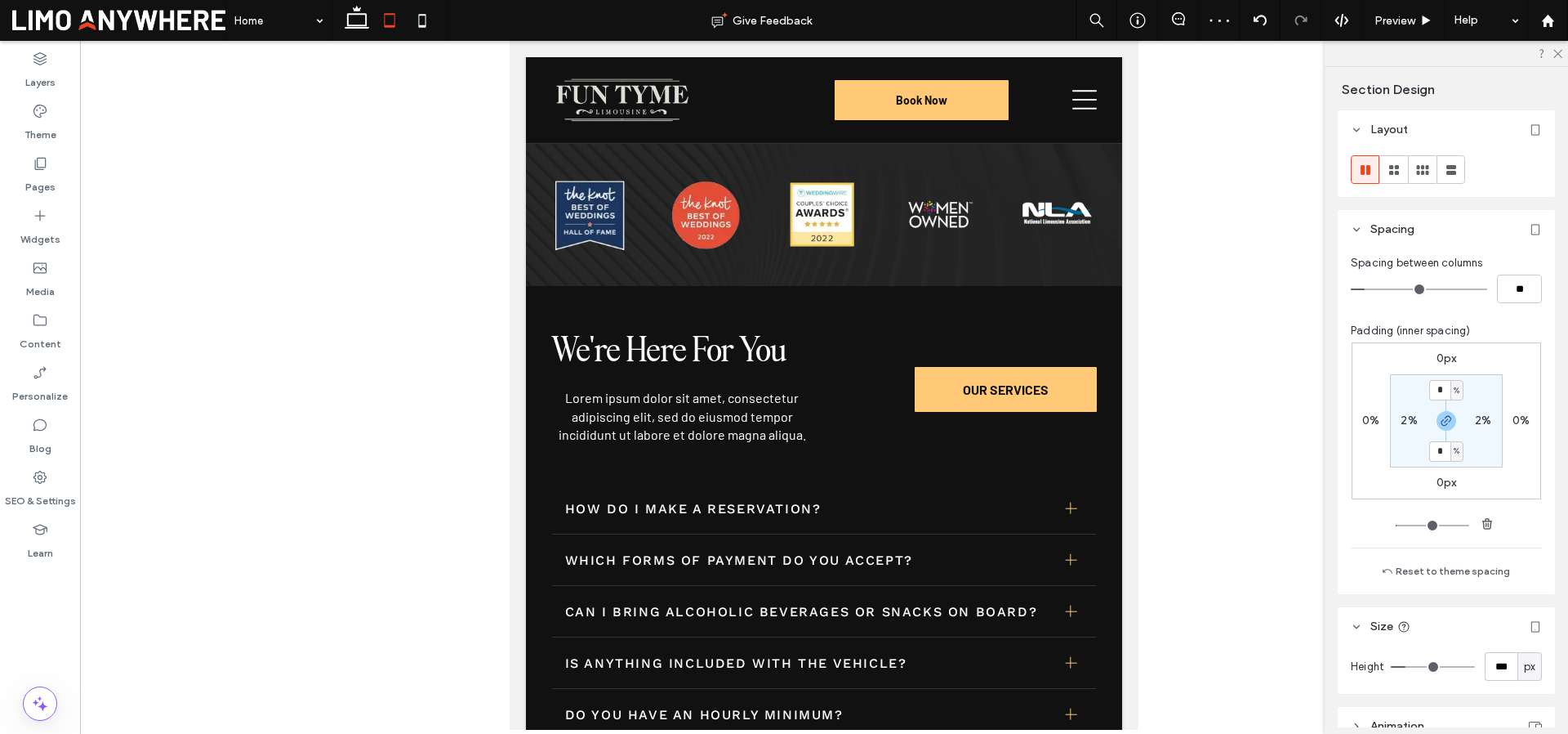
type input "**"
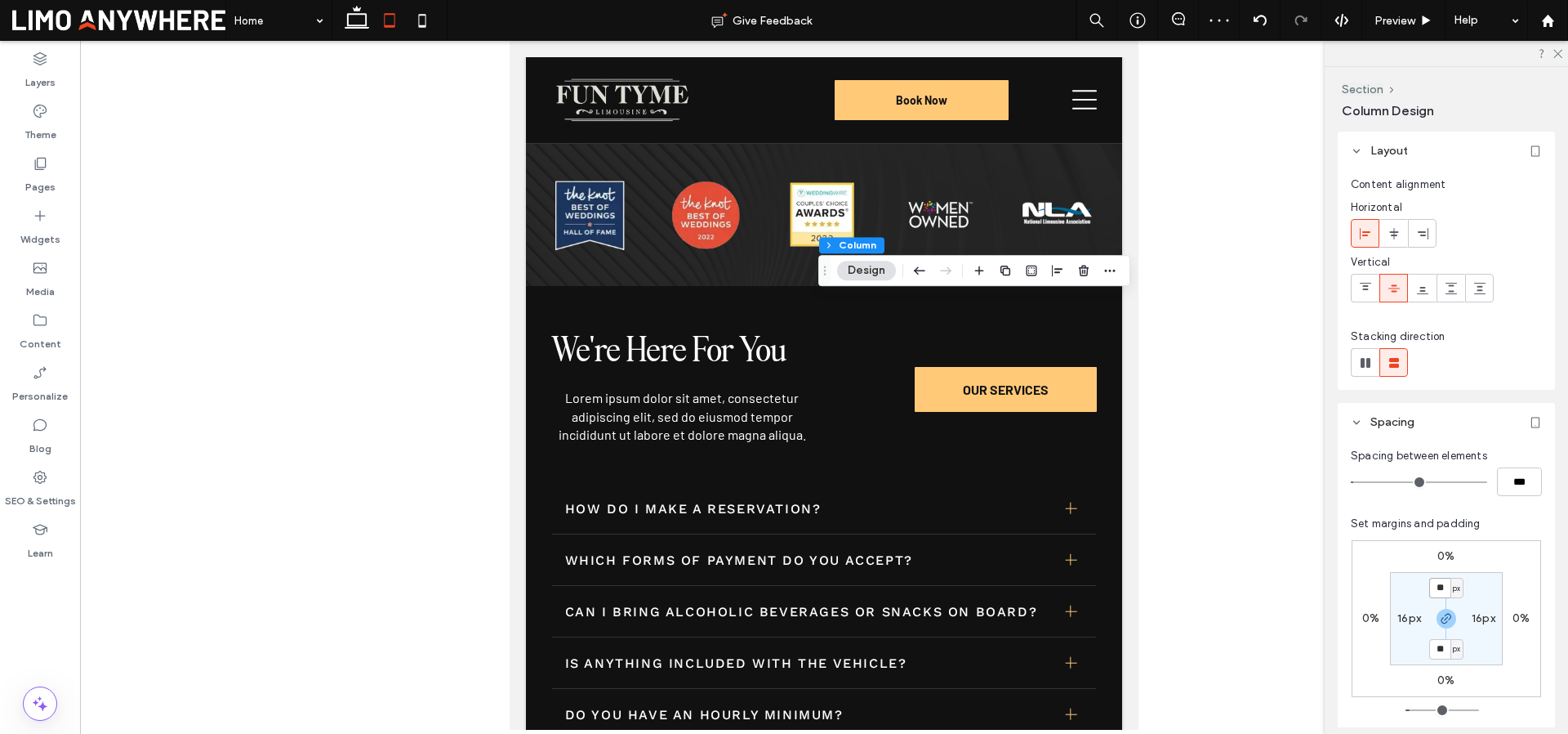
click at [1437, 584] on input "**" at bounding box center [1439, 588] width 21 height 20
type input "*"
click at [1399, 648] on section "* px 16px * px 16px" at bounding box center [1446, 618] width 113 height 94
click at [1399, 612] on label "16px" at bounding box center [1409, 617] width 24 height 14
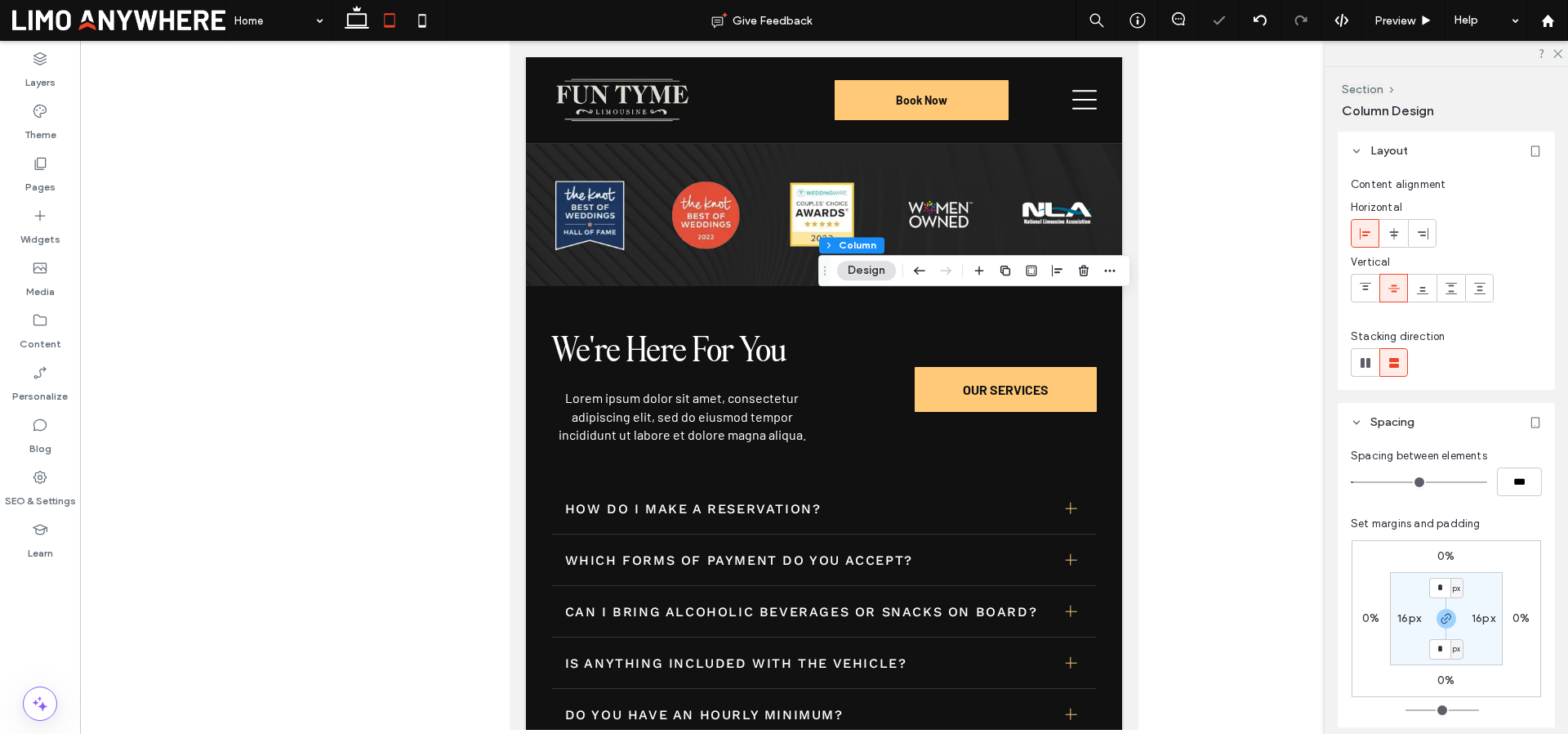
type input "**"
type input "*"
click at [1399, 640] on section "0px * px 0px * px" at bounding box center [1446, 618] width 113 height 94
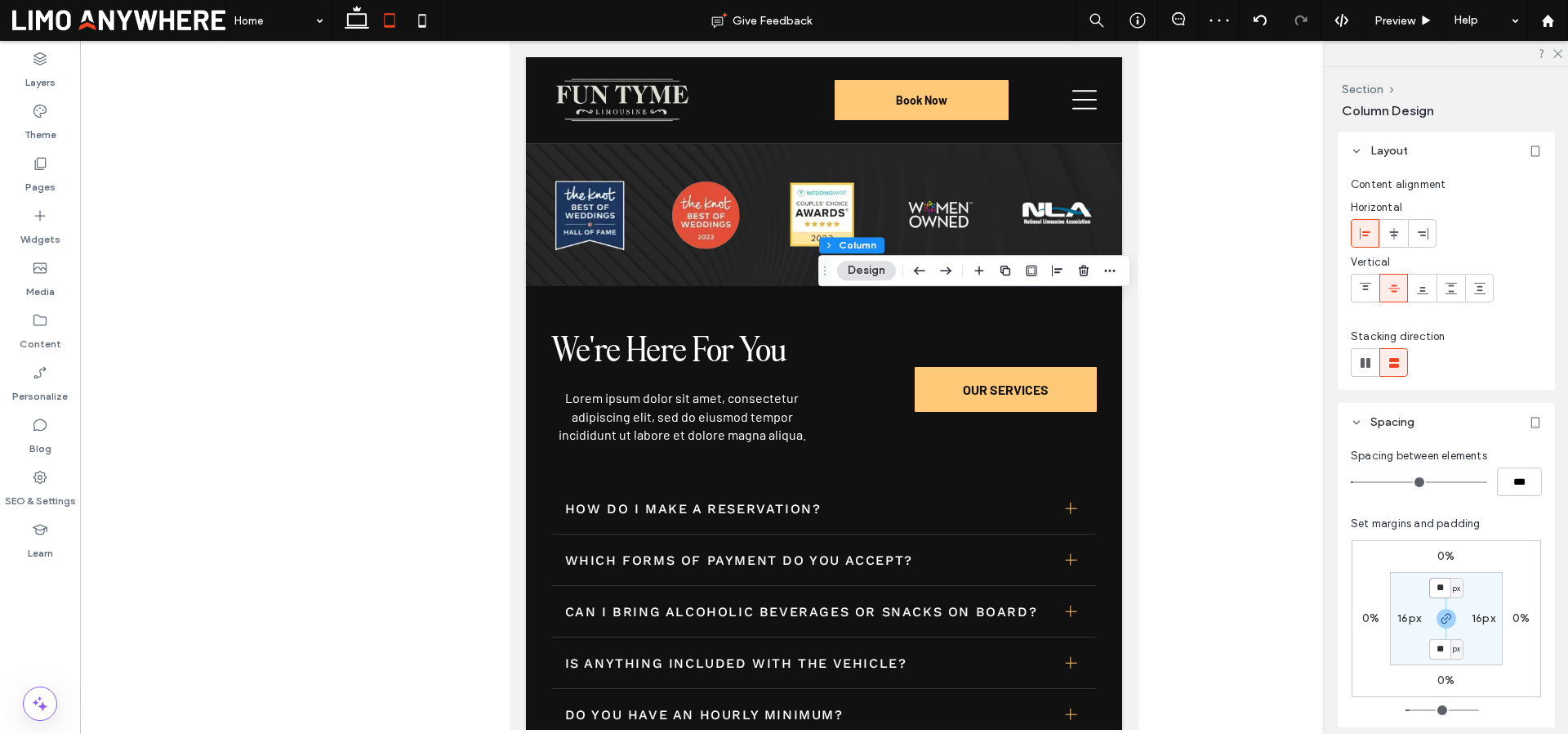
click at [1429, 586] on input "**" at bounding box center [1439, 588] width 21 height 20
type input "*"
click at [1399, 625] on div "16px" at bounding box center [1409, 618] width 24 height 15
click at [1402, 613] on label "16px" at bounding box center [1409, 617] width 24 height 14
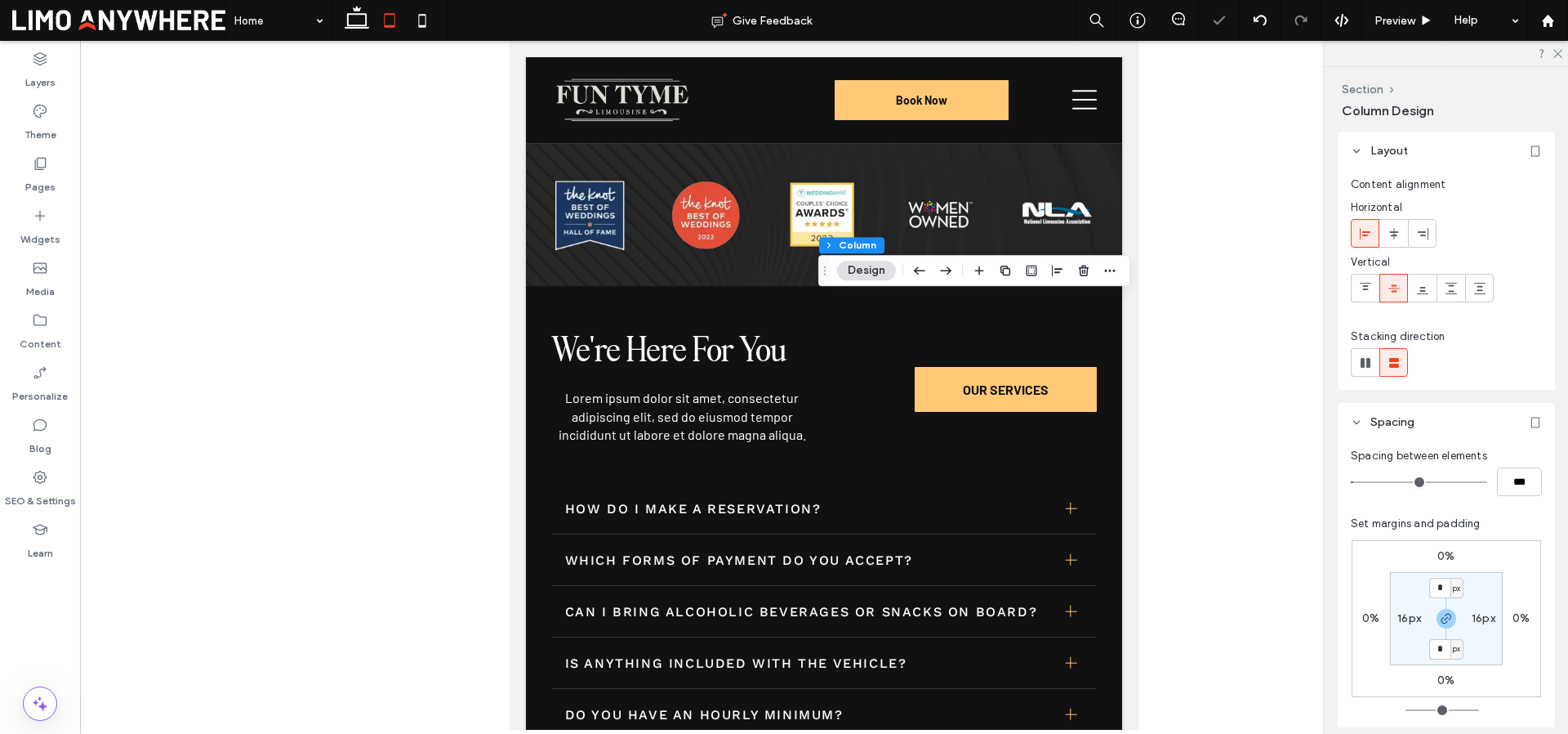
type input "**"
type input "*"
click at [1405, 644] on section "0px * px 0px * px" at bounding box center [1446, 618] width 113 height 94
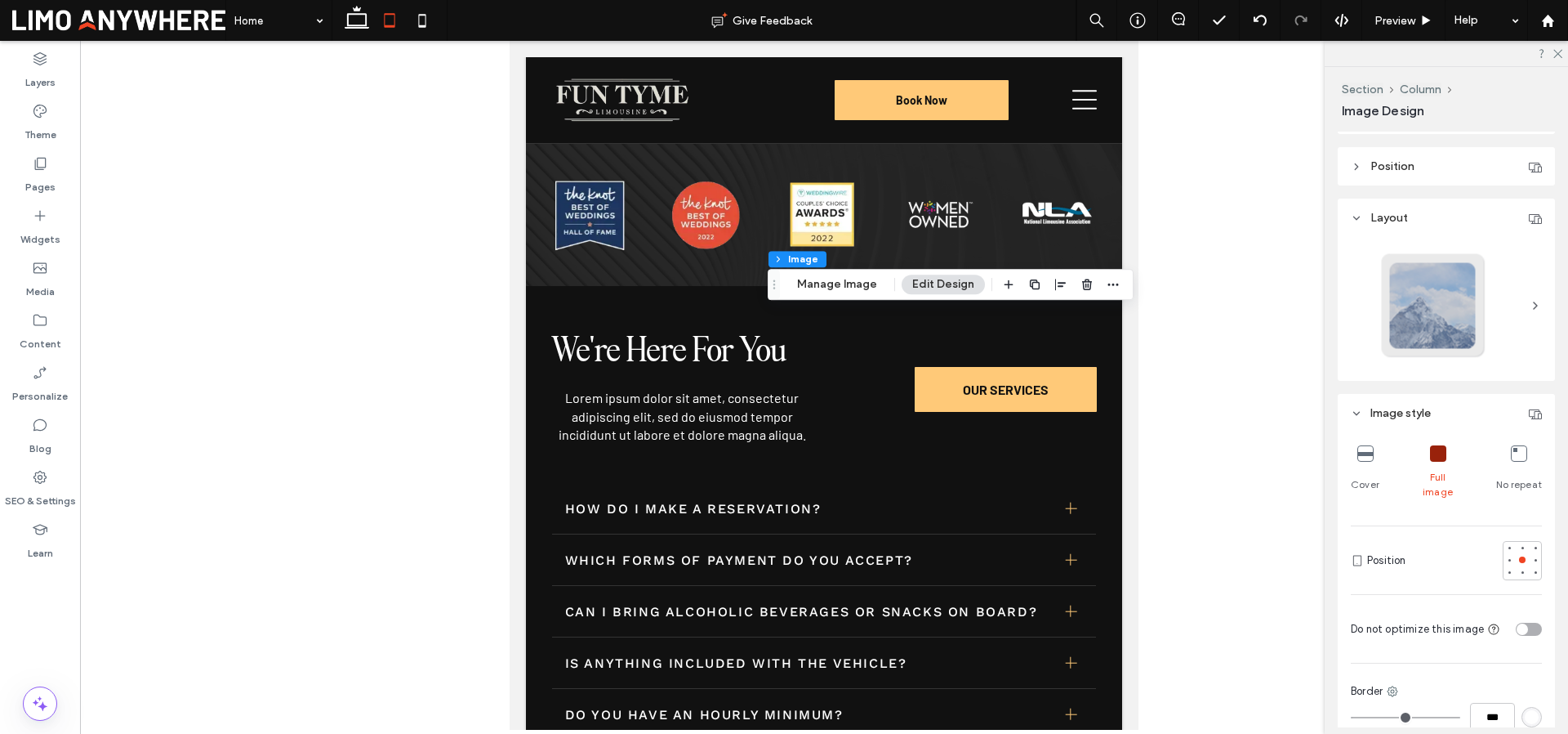
scroll to position [68, 0]
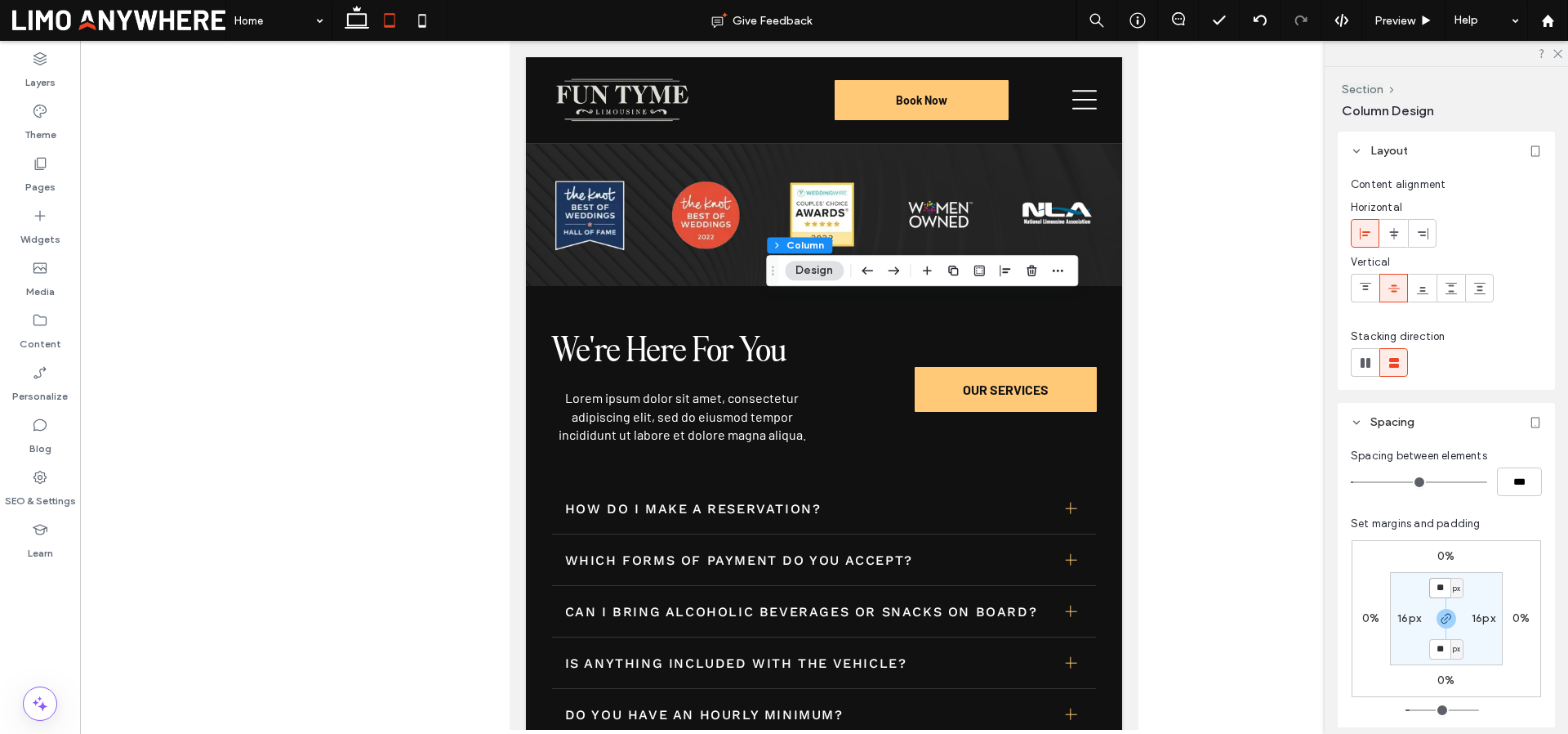
click at [1429, 594] on input "**" at bounding box center [1439, 588] width 21 height 20
type input "*"
click at [1417, 625] on div "16px" at bounding box center [1409, 618] width 24 height 15
click at [1404, 615] on label "16px" at bounding box center [1409, 617] width 24 height 14
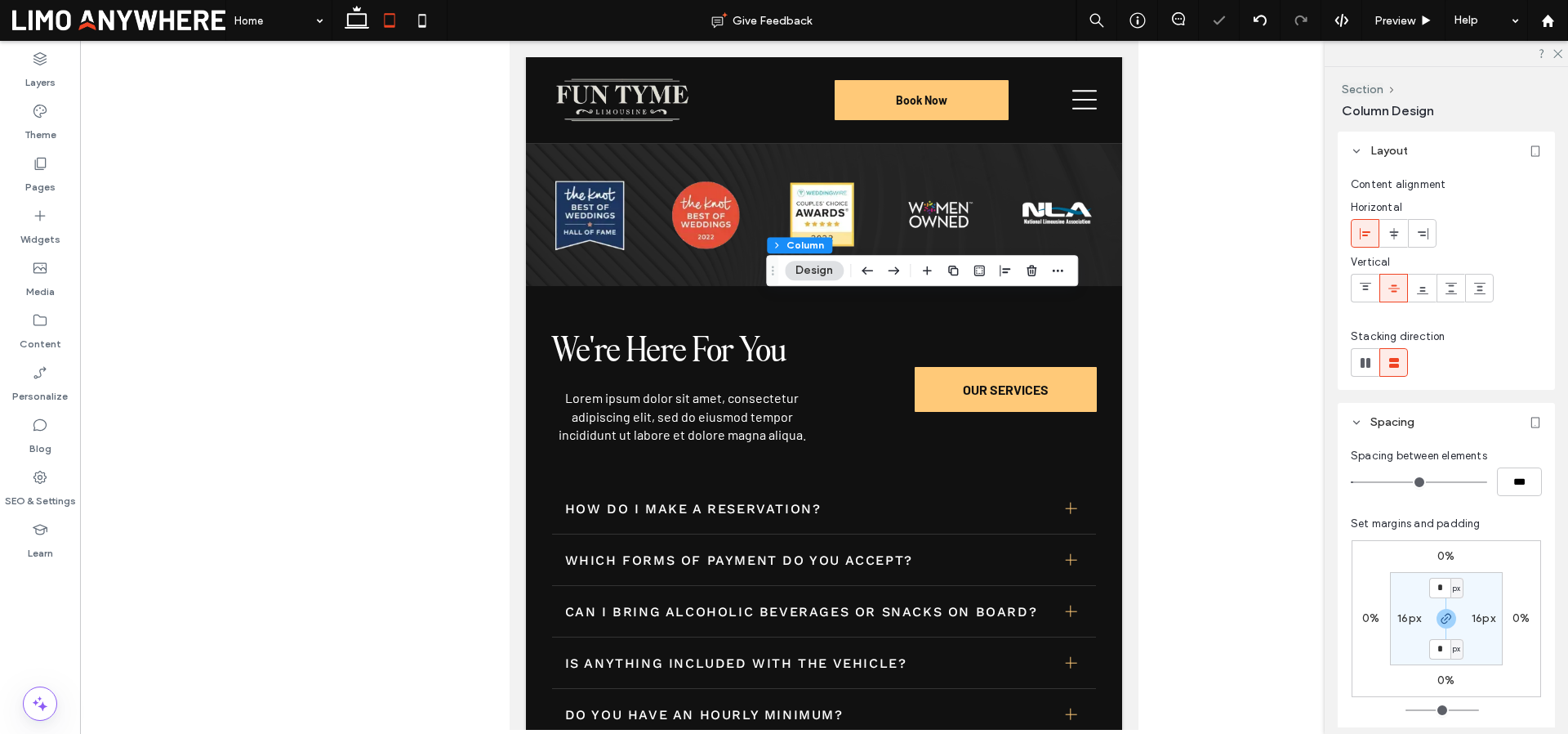
type input "**"
type input "*"
click at [1400, 635] on section "0px * px 0px * px" at bounding box center [1446, 618] width 113 height 94
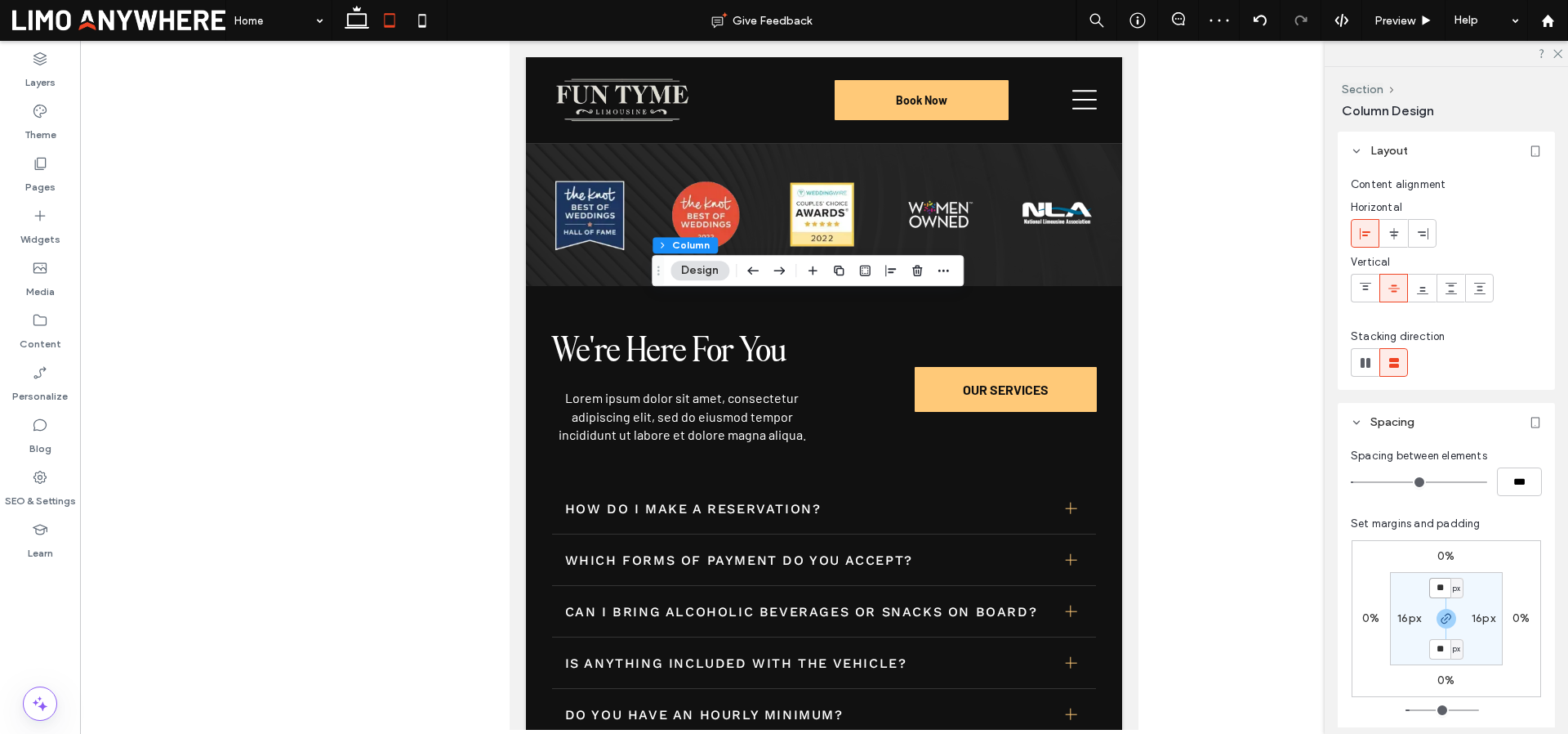
click at [1439, 588] on input "**" at bounding box center [1439, 588] width 21 height 20
type input "*"
click at [1432, 635] on section "* px 16px * px 16px" at bounding box center [1446, 618] width 113 height 94
click at [1399, 614] on label "16px" at bounding box center [1409, 617] width 24 height 14
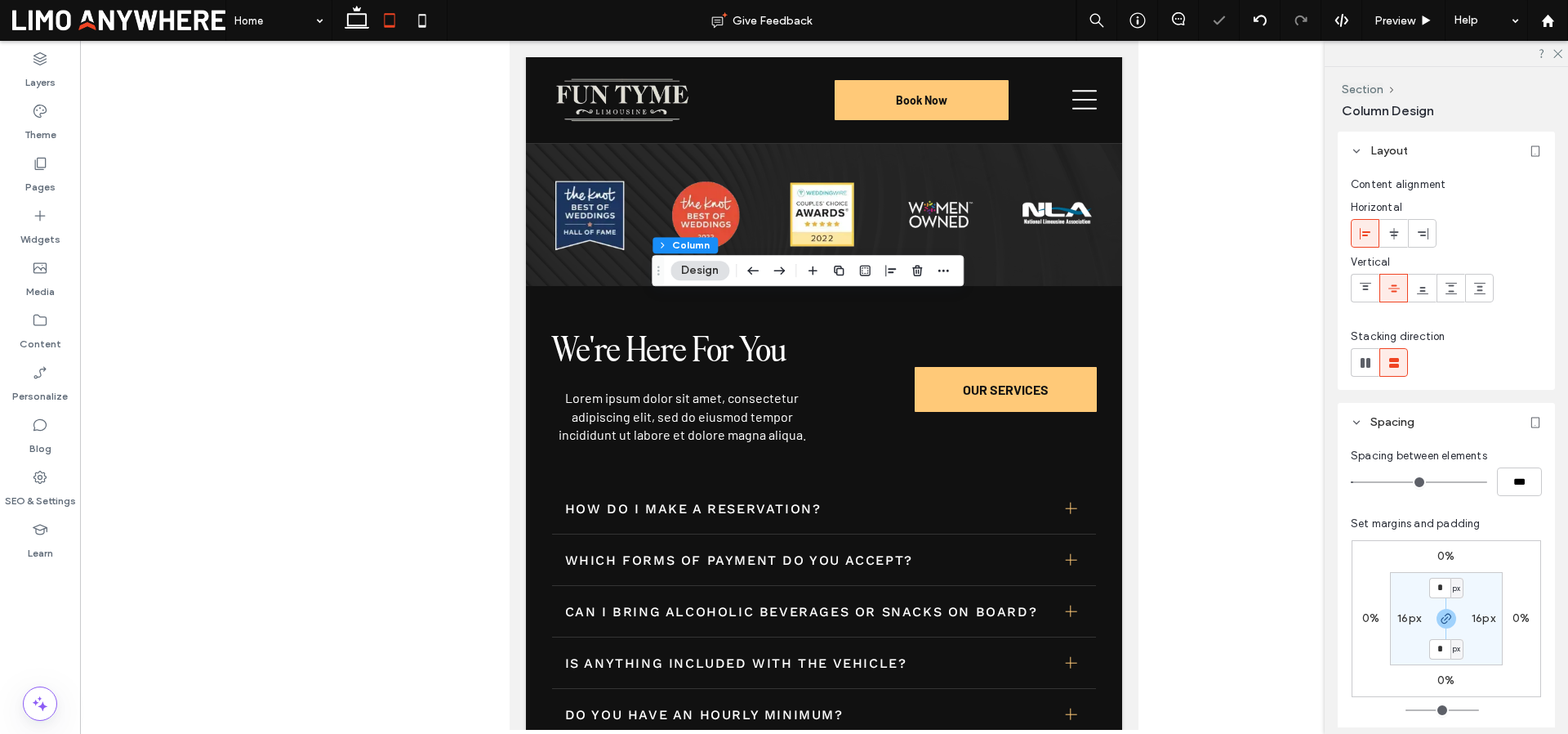
type input "**"
type input "*"
click at [1409, 576] on section "0px * px 0px * px" at bounding box center [1446, 618] width 113 height 94
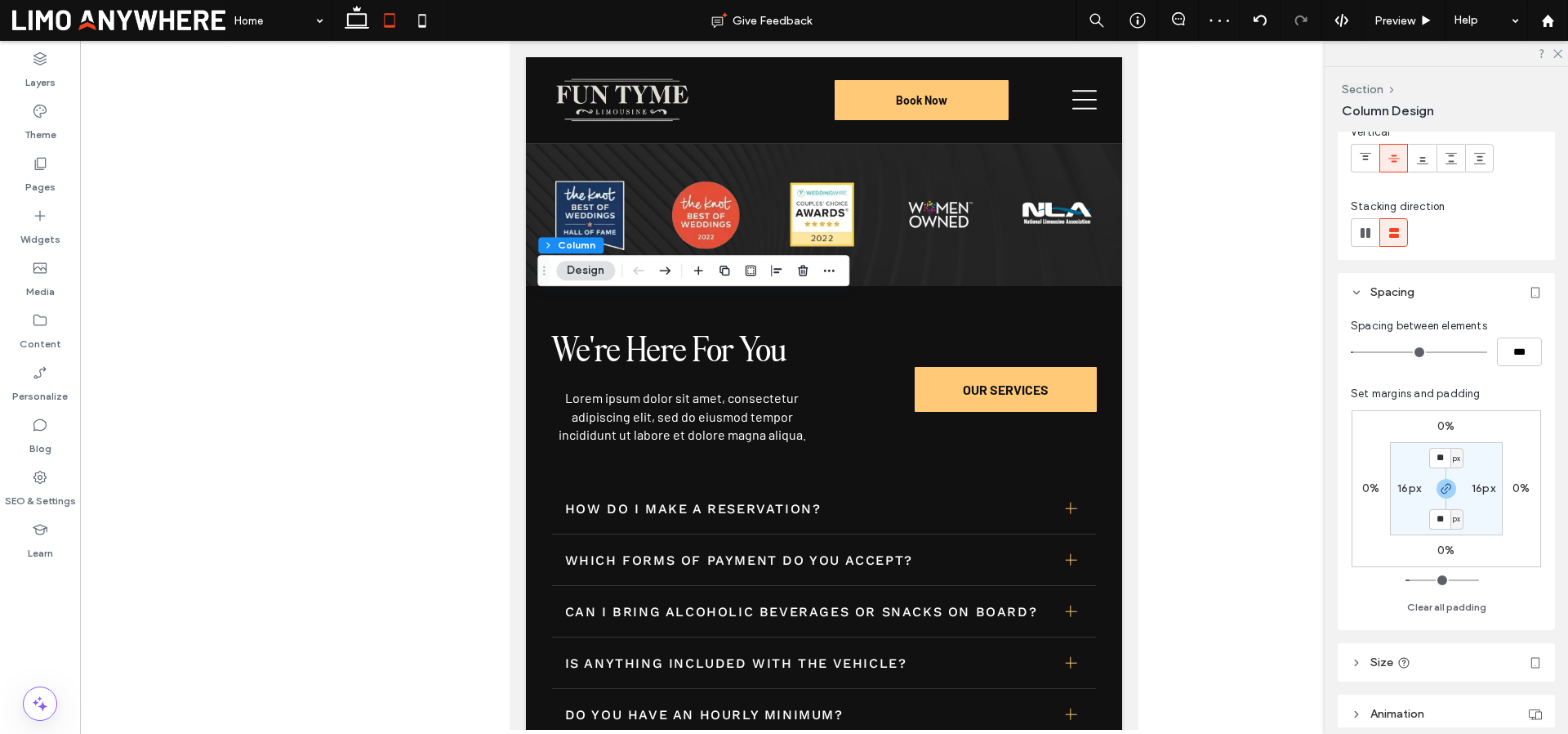
scroll to position [130, 0]
click at [1443, 457] on input "**" at bounding box center [1439, 457] width 21 height 20
type input "*"
click at [1412, 534] on div "0% 0% 0% 0% * px 16px * px 16px" at bounding box center [1446, 487] width 190 height 157
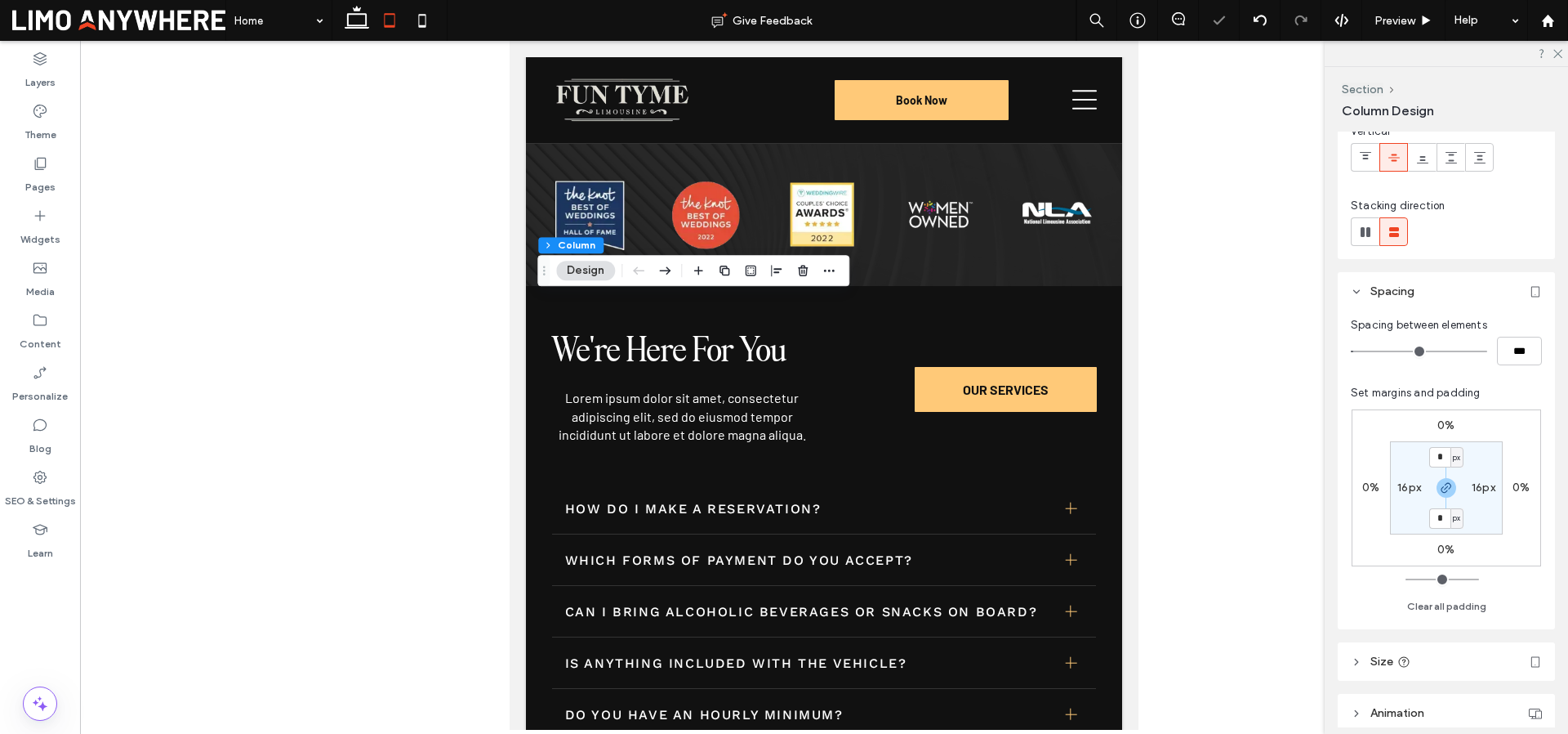
click at [1404, 490] on label "16px" at bounding box center [1409, 487] width 24 height 14
type input "**"
type input "*"
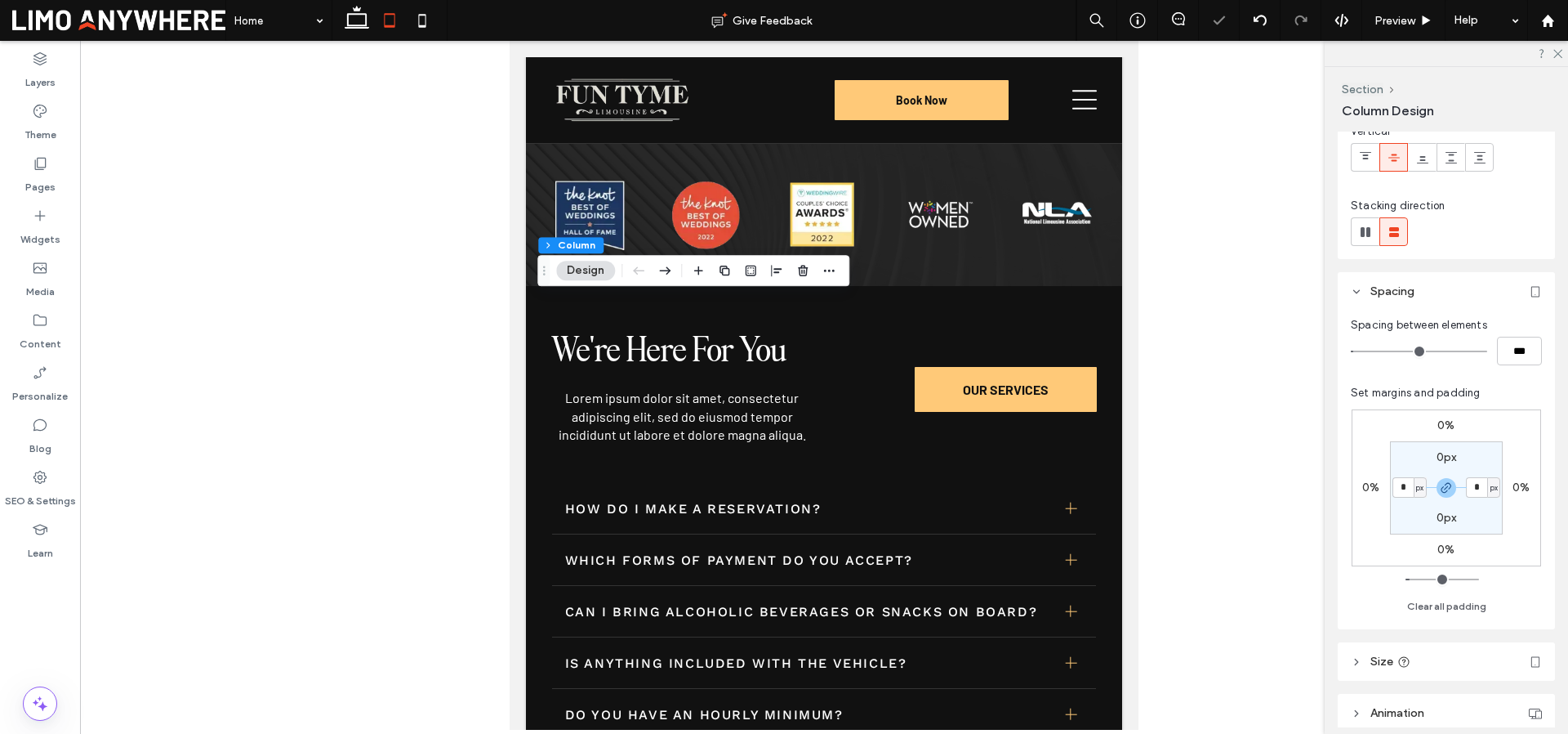
click at [1397, 512] on section "0px * px 0px * px" at bounding box center [1446, 488] width 113 height 94
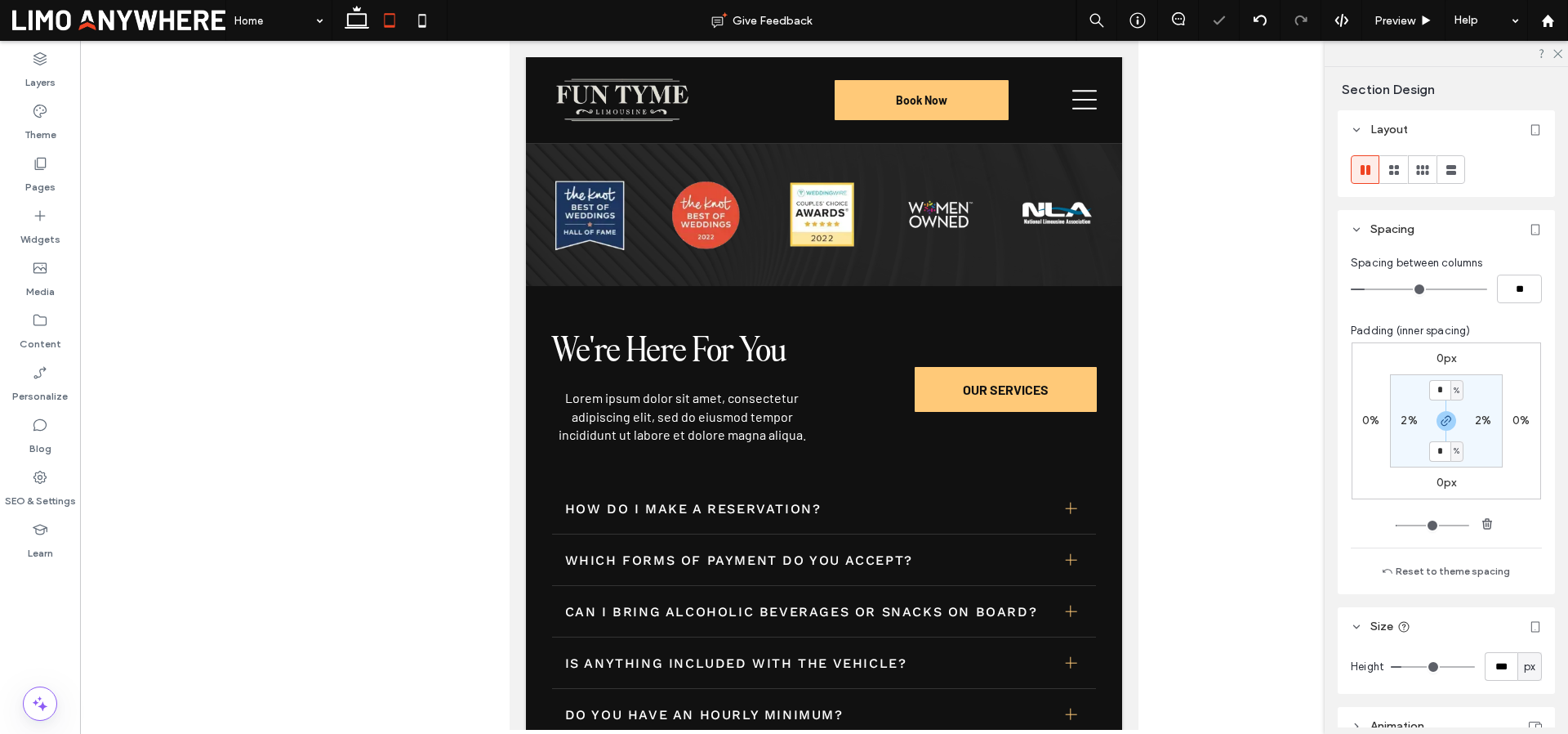
type input "**"
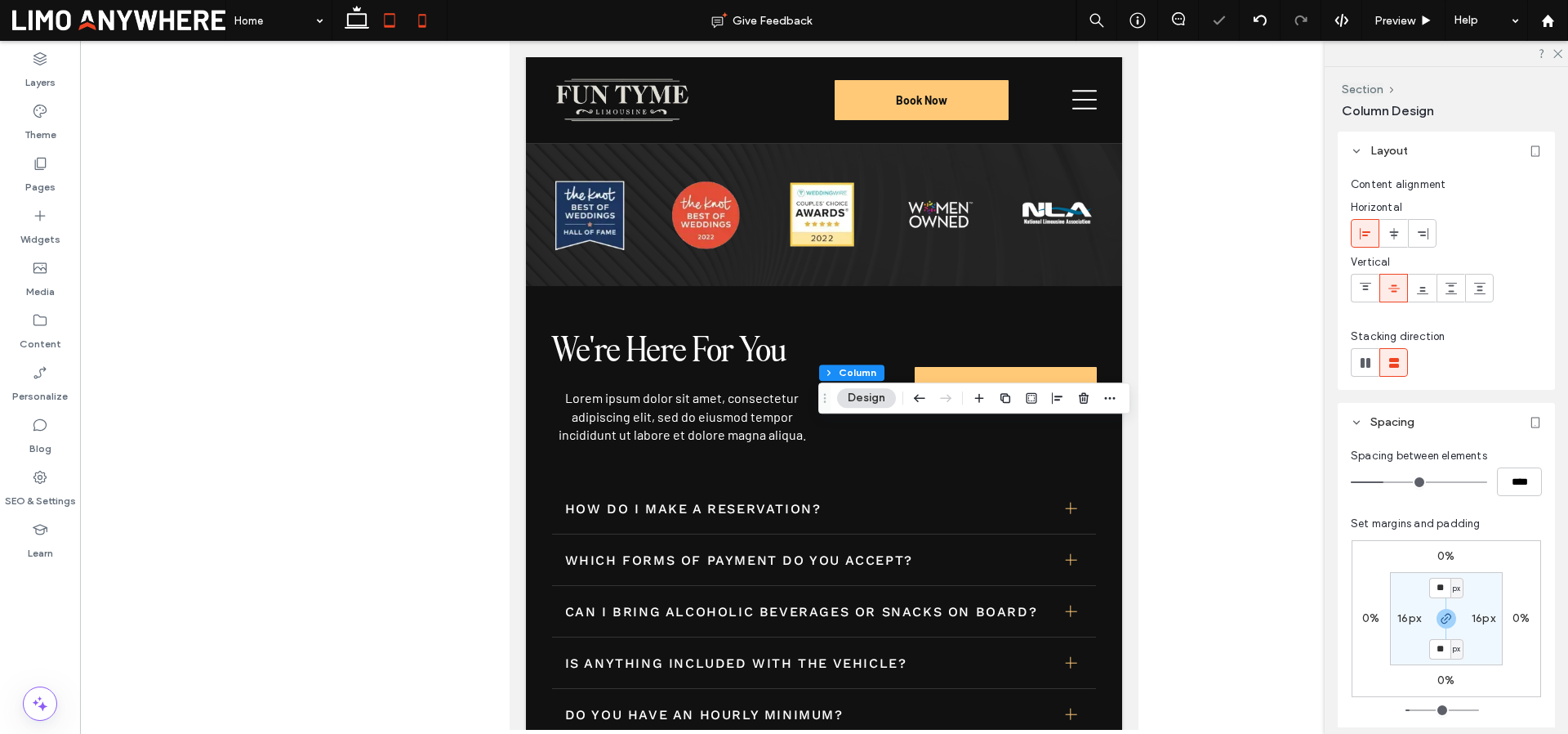
click at [420, 18] on icon at bounding box center [423, 20] width 33 height 33
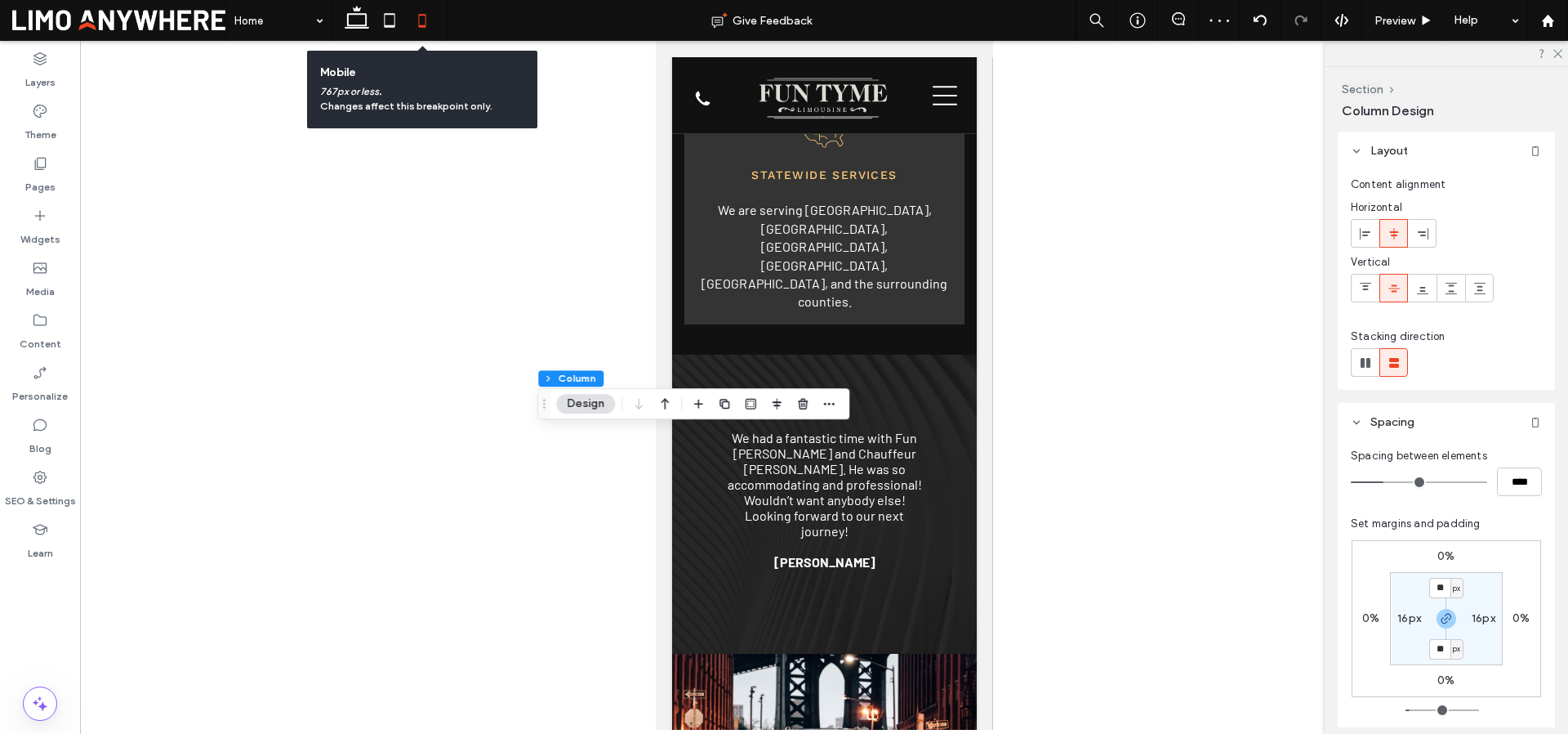
type input "**"
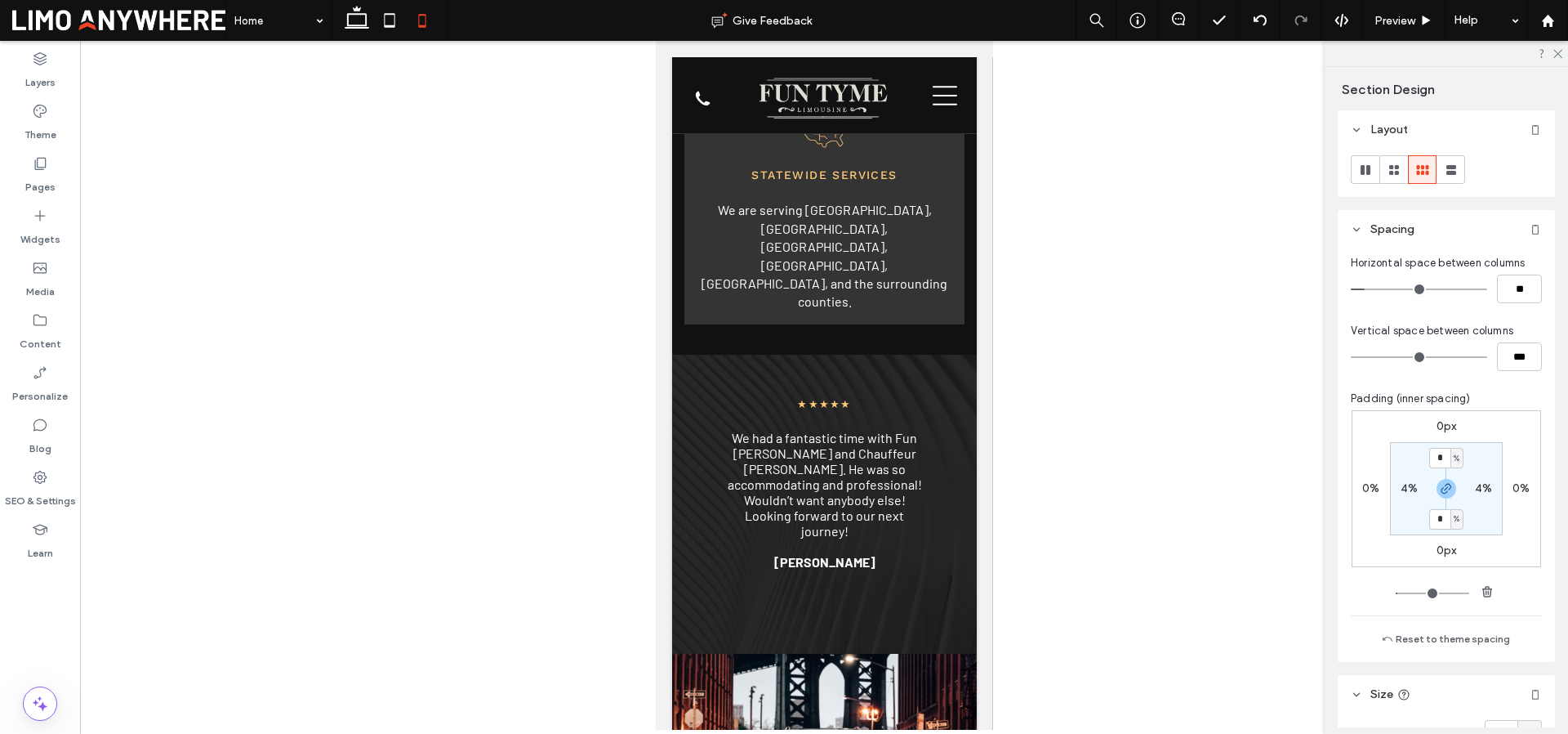
type input "***"
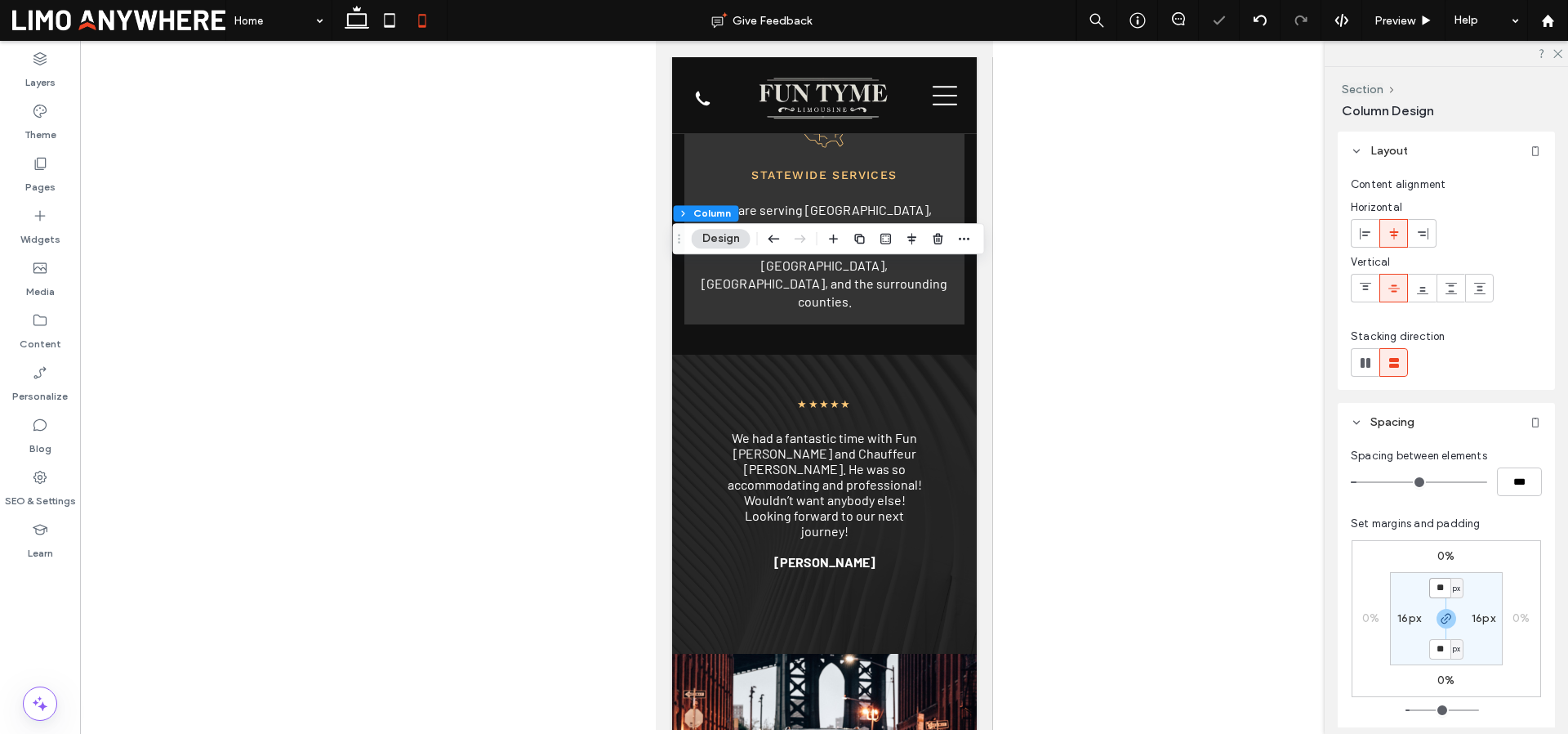
click at [1445, 587] on input "**" at bounding box center [1439, 588] width 21 height 20
type input "*"
click at [1417, 643] on section "* px 16px * px 16px" at bounding box center [1446, 618] width 113 height 94
click at [1398, 616] on label "16px" at bounding box center [1409, 617] width 24 height 14
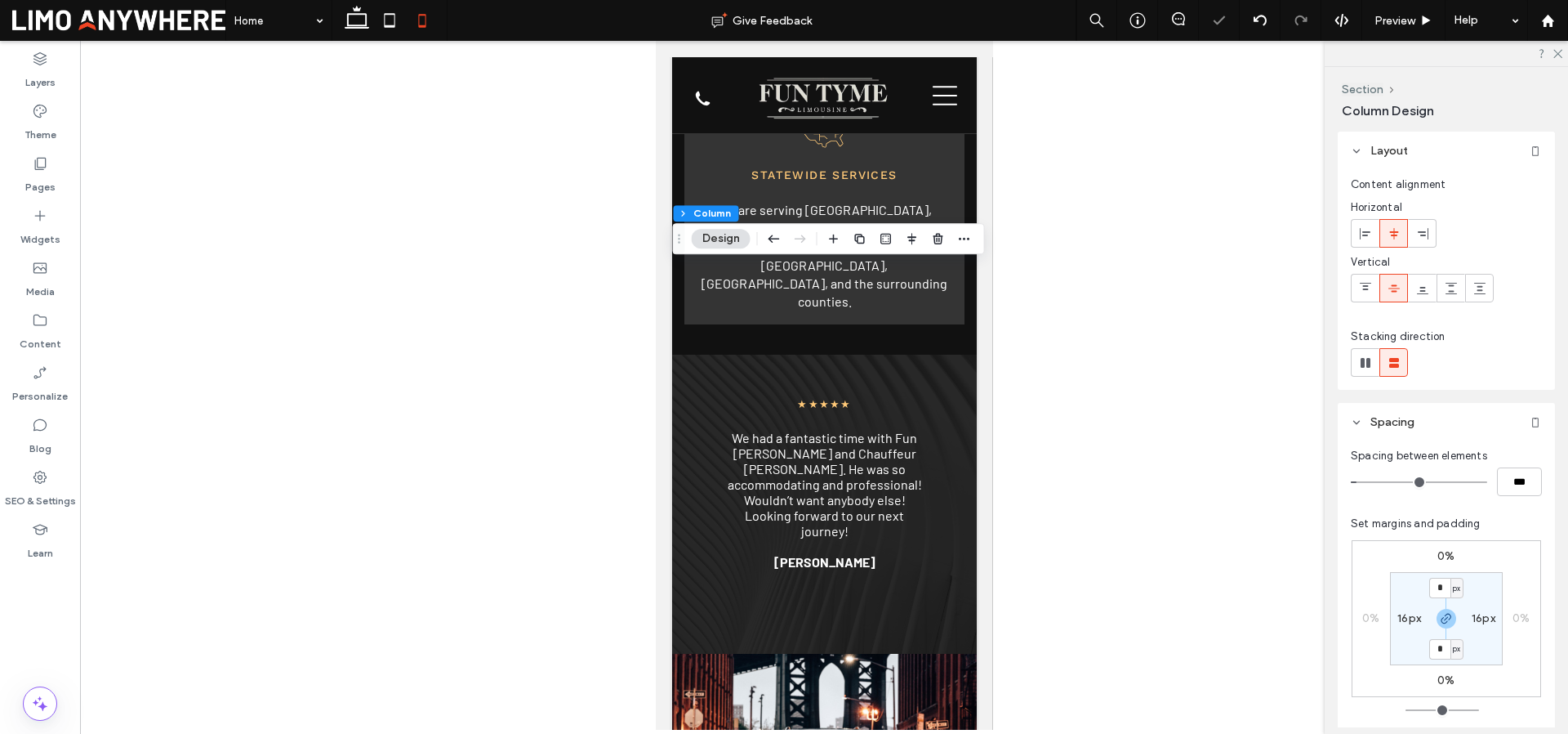
type input "**"
type input "*"
click at [1436, 586] on input "**" at bounding box center [1439, 588] width 21 height 20
type input "*"
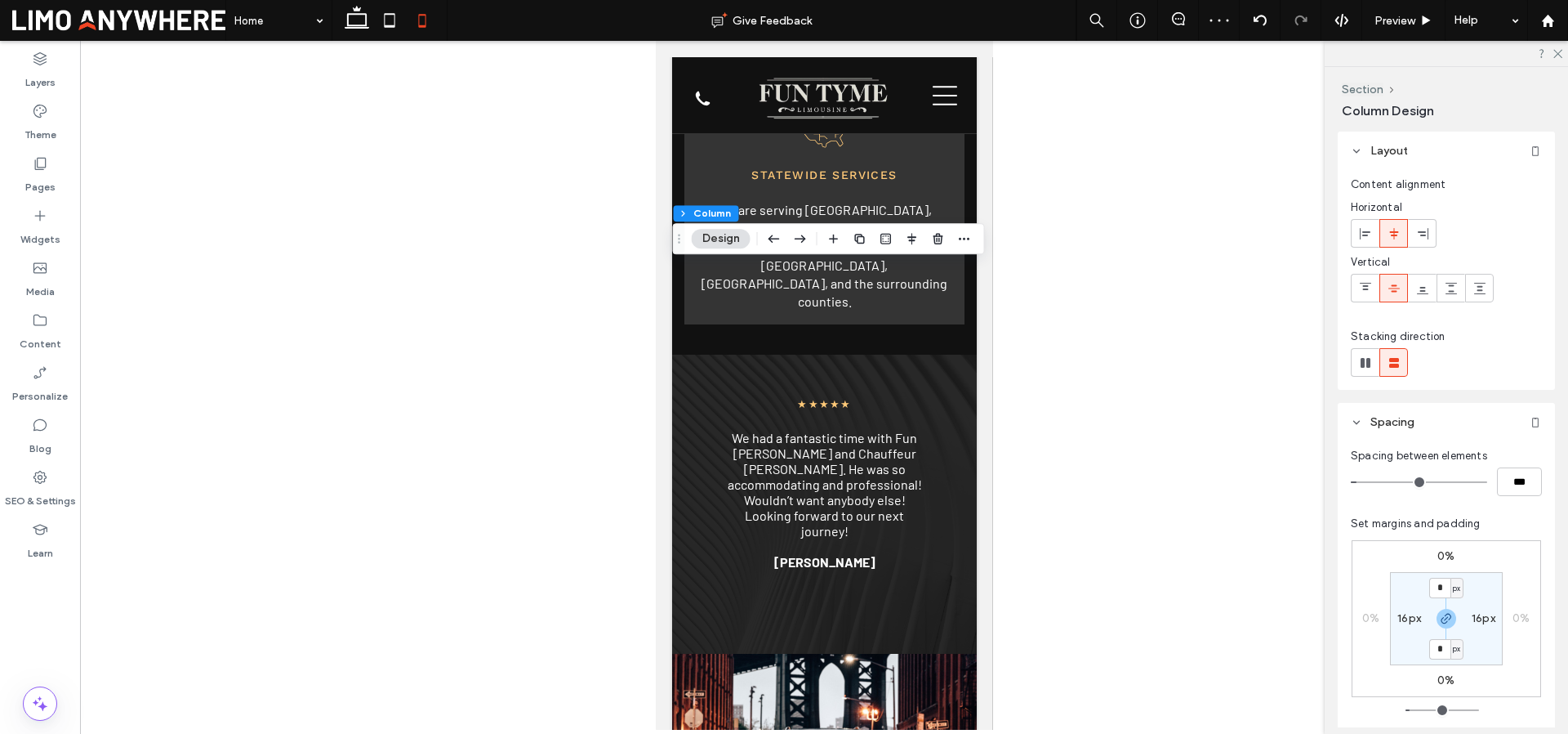
click at [1397, 622] on label "16px" at bounding box center [1409, 617] width 24 height 14
type input "**"
type input "*"
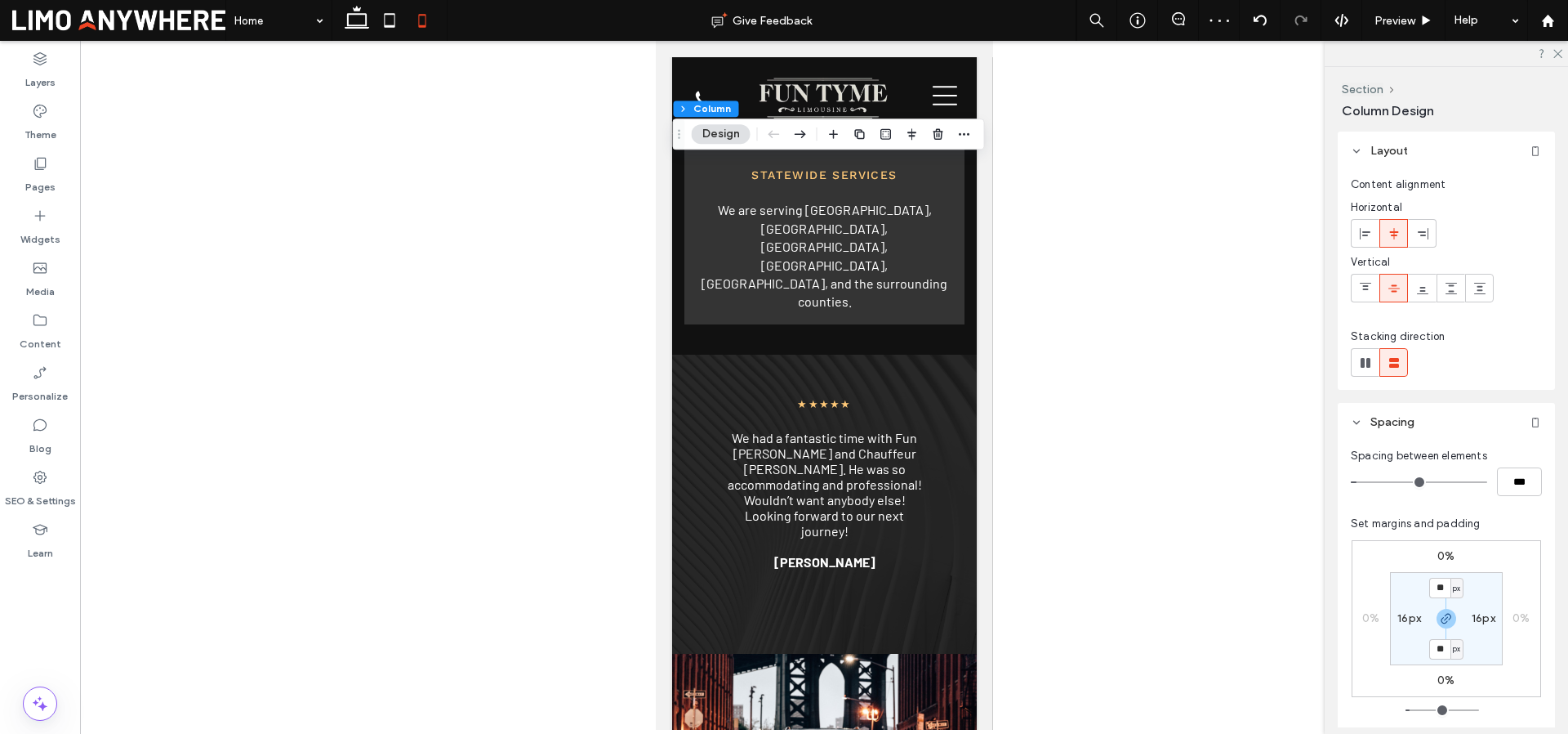
click at [1409, 620] on label "16px" at bounding box center [1409, 617] width 24 height 14
type input "*"
click at [1402, 647] on section "16px * px 16px * px" at bounding box center [1446, 618] width 113 height 94
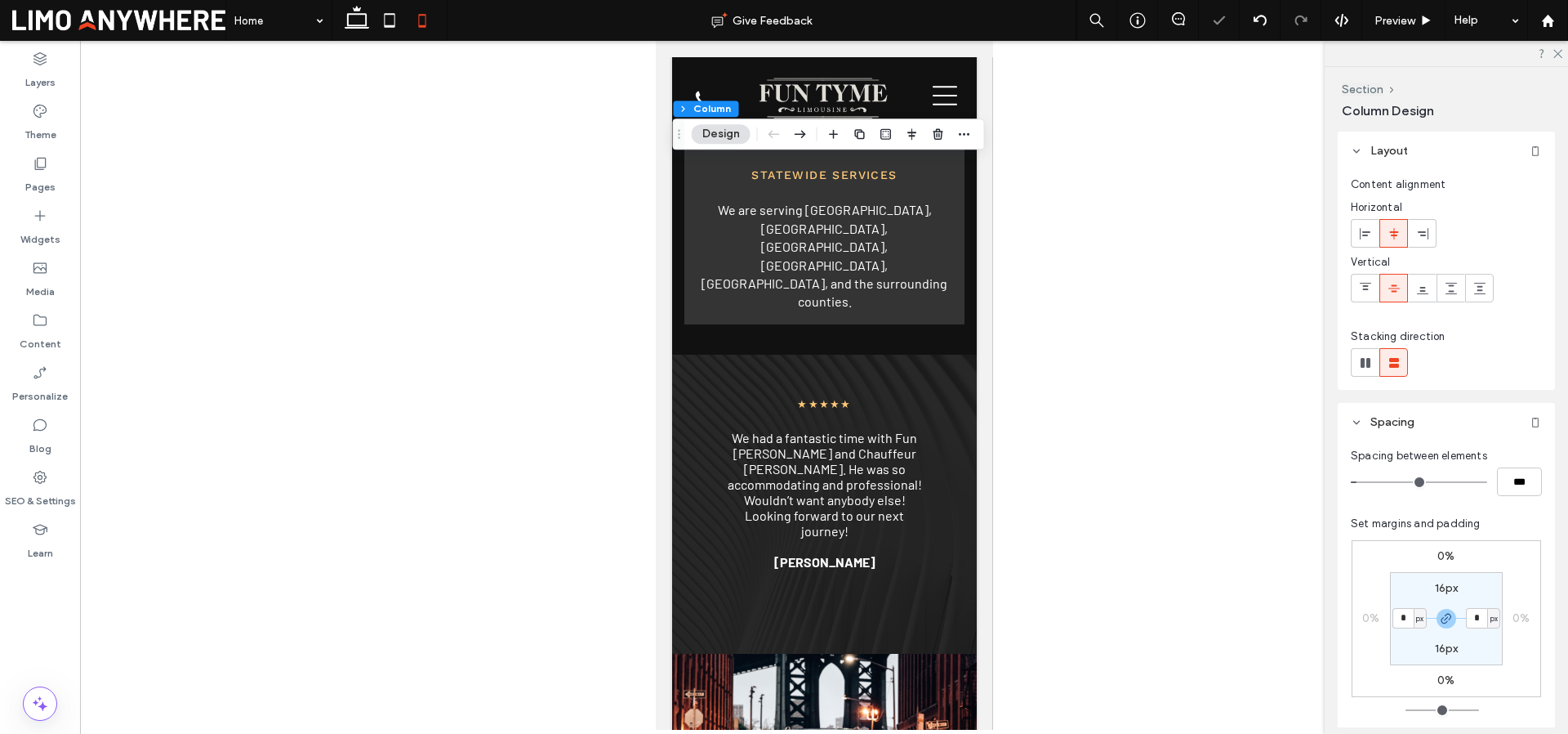
click at [1448, 581] on label "16px" at bounding box center [1447, 587] width 24 height 14
type input "**"
type input "*"
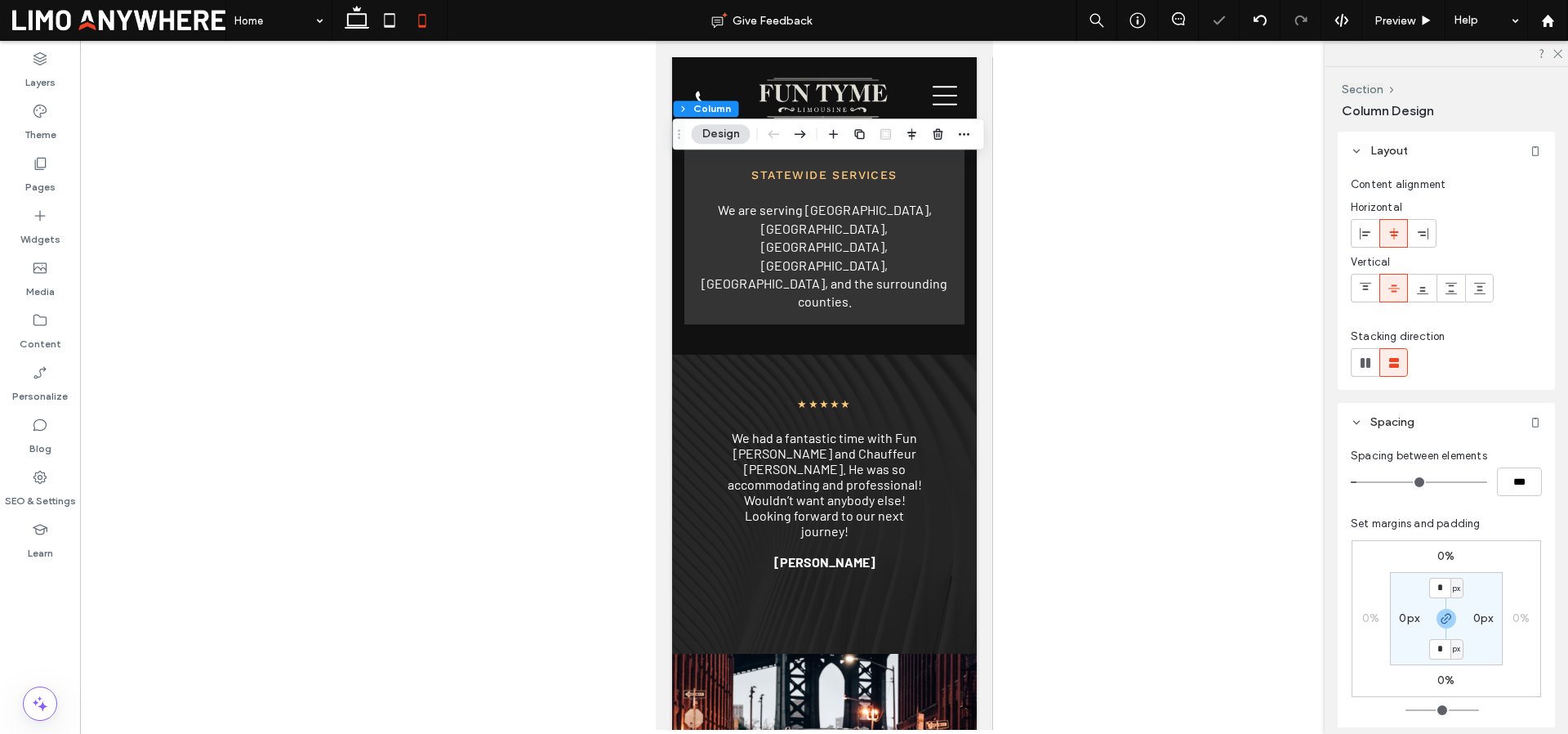
click at [1479, 653] on section "* px 0px * px 0px" at bounding box center [1446, 618] width 113 height 94
click at [1439, 592] on input "**" at bounding box center [1439, 588] width 21 height 20
type input "*"
click at [1397, 618] on label "16px" at bounding box center [1409, 617] width 24 height 14
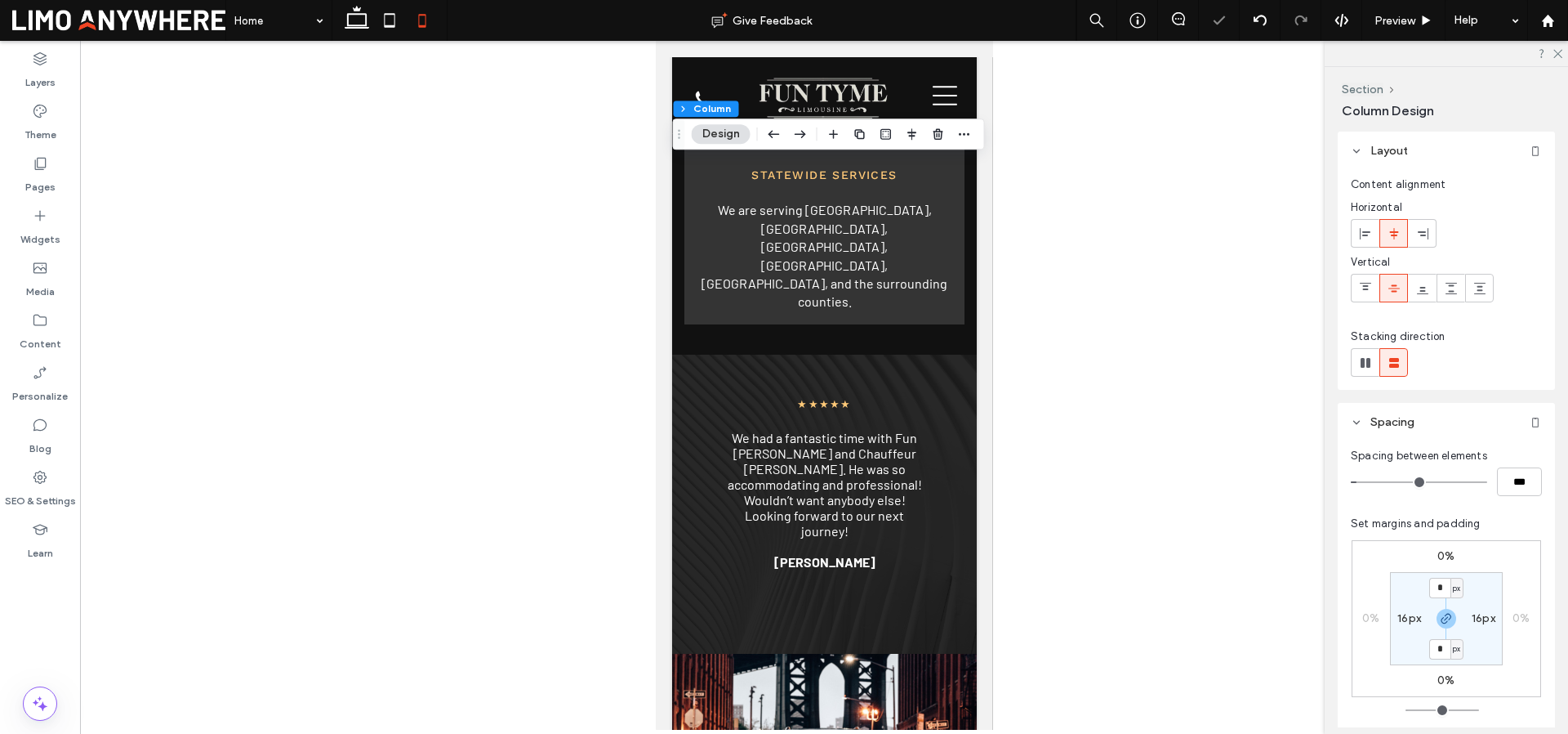
type input "**"
type input "*"
click at [1493, 663] on section "0px * px 0px * px" at bounding box center [1446, 618] width 113 height 94
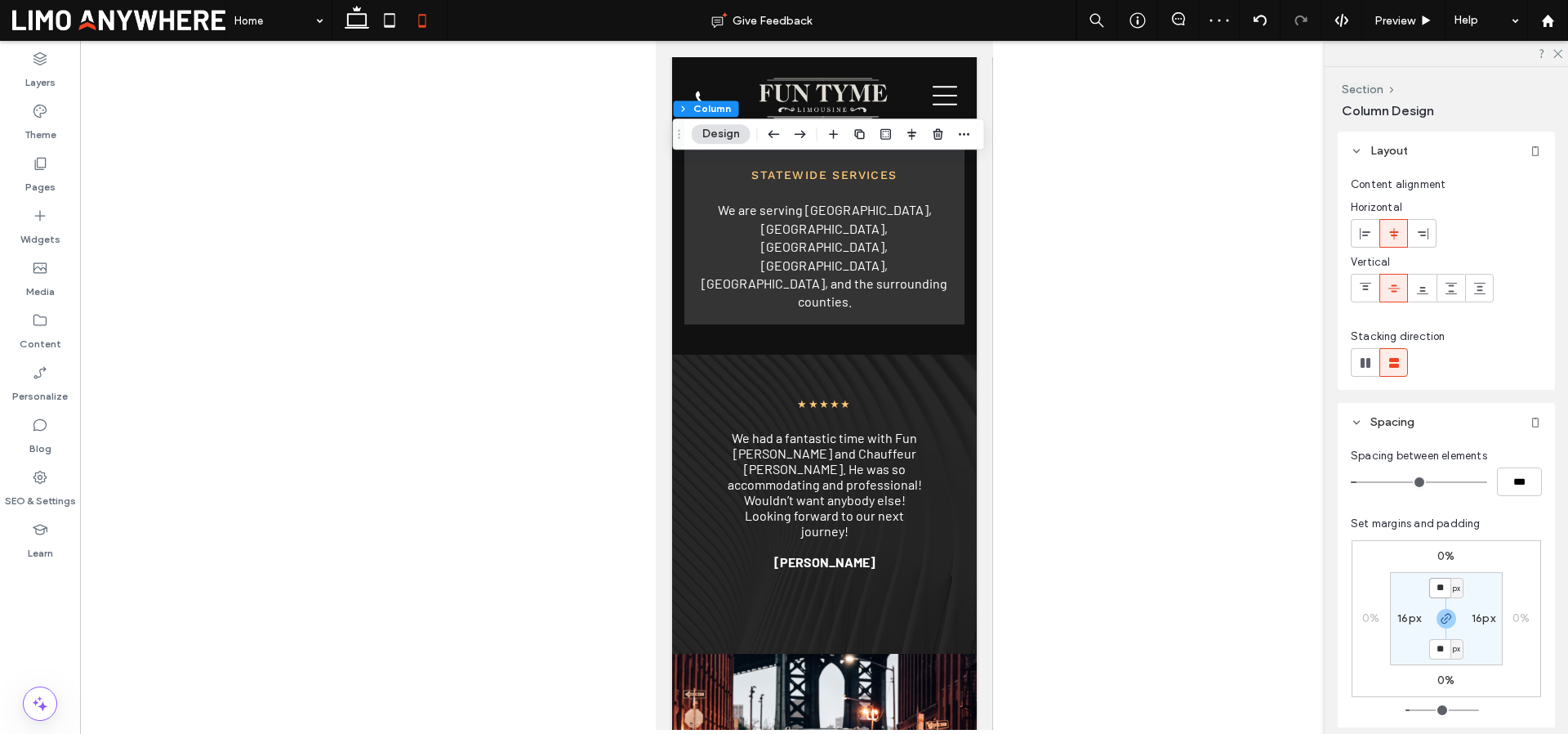
click at [1429, 580] on input "**" at bounding box center [1439, 588] width 21 height 20
type input "*"
click at [1473, 620] on label "16px" at bounding box center [1484, 617] width 24 height 14
type input "**"
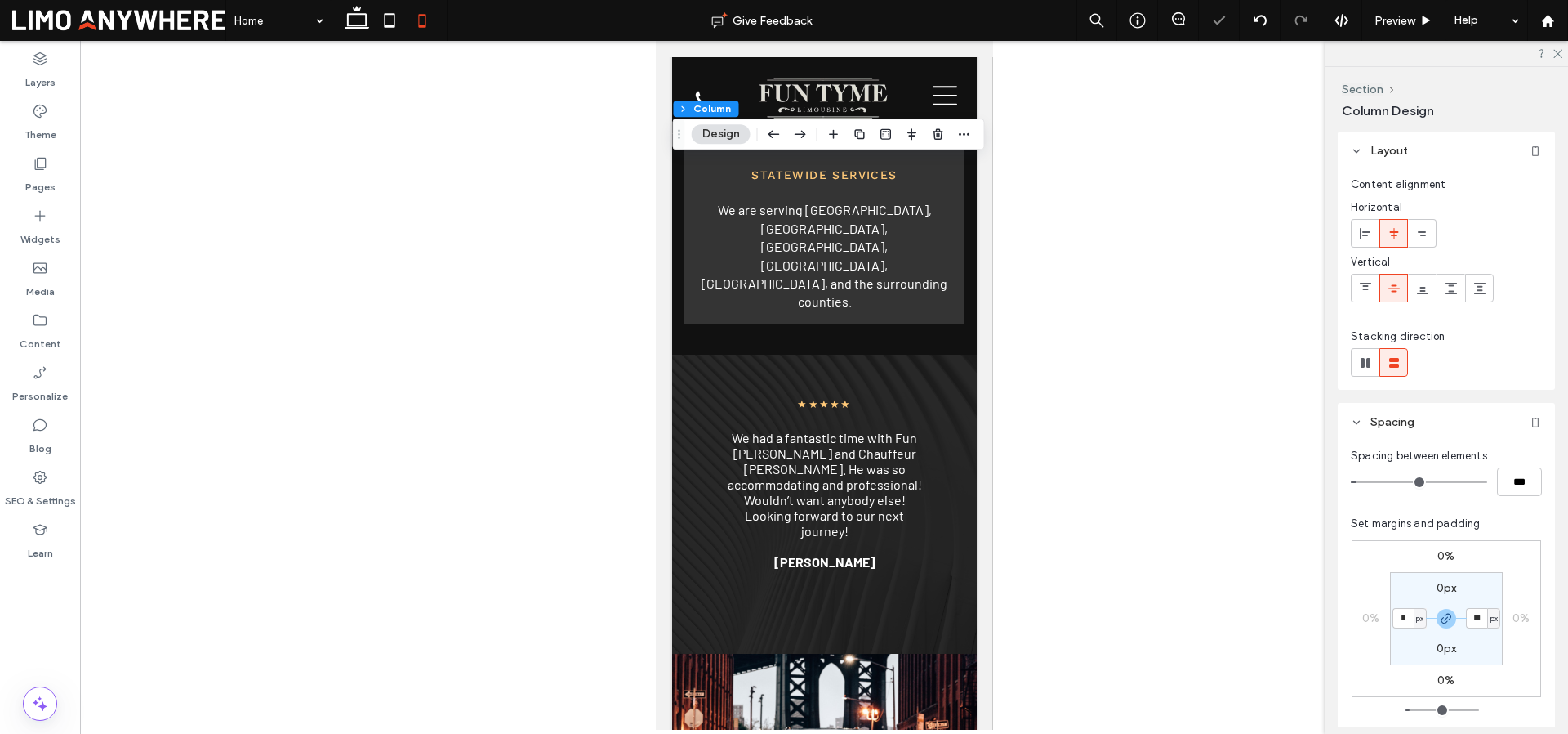
type input "*"
click at [1479, 662] on section "0px * px 0px * px" at bounding box center [1446, 618] width 113 height 94
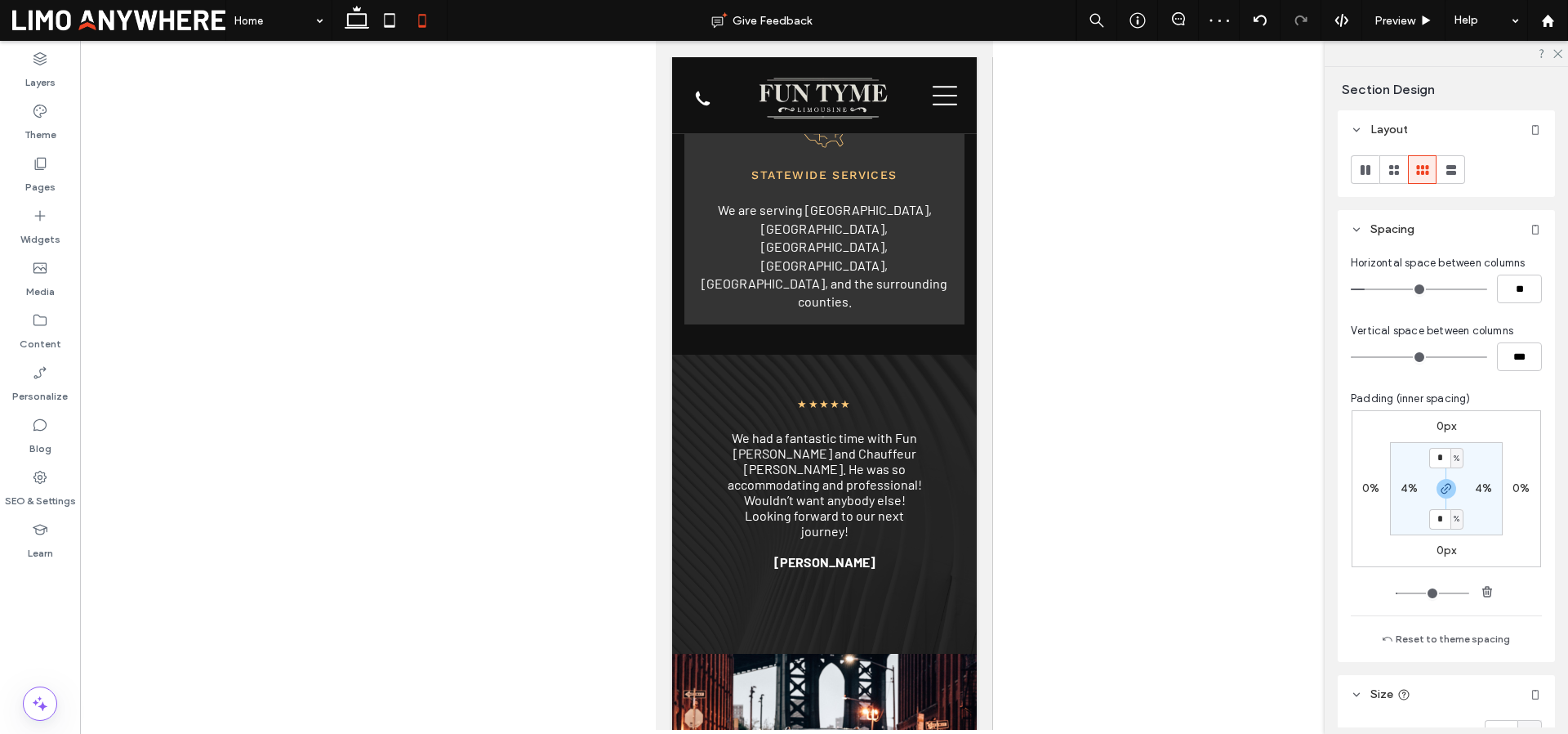
type input "***"
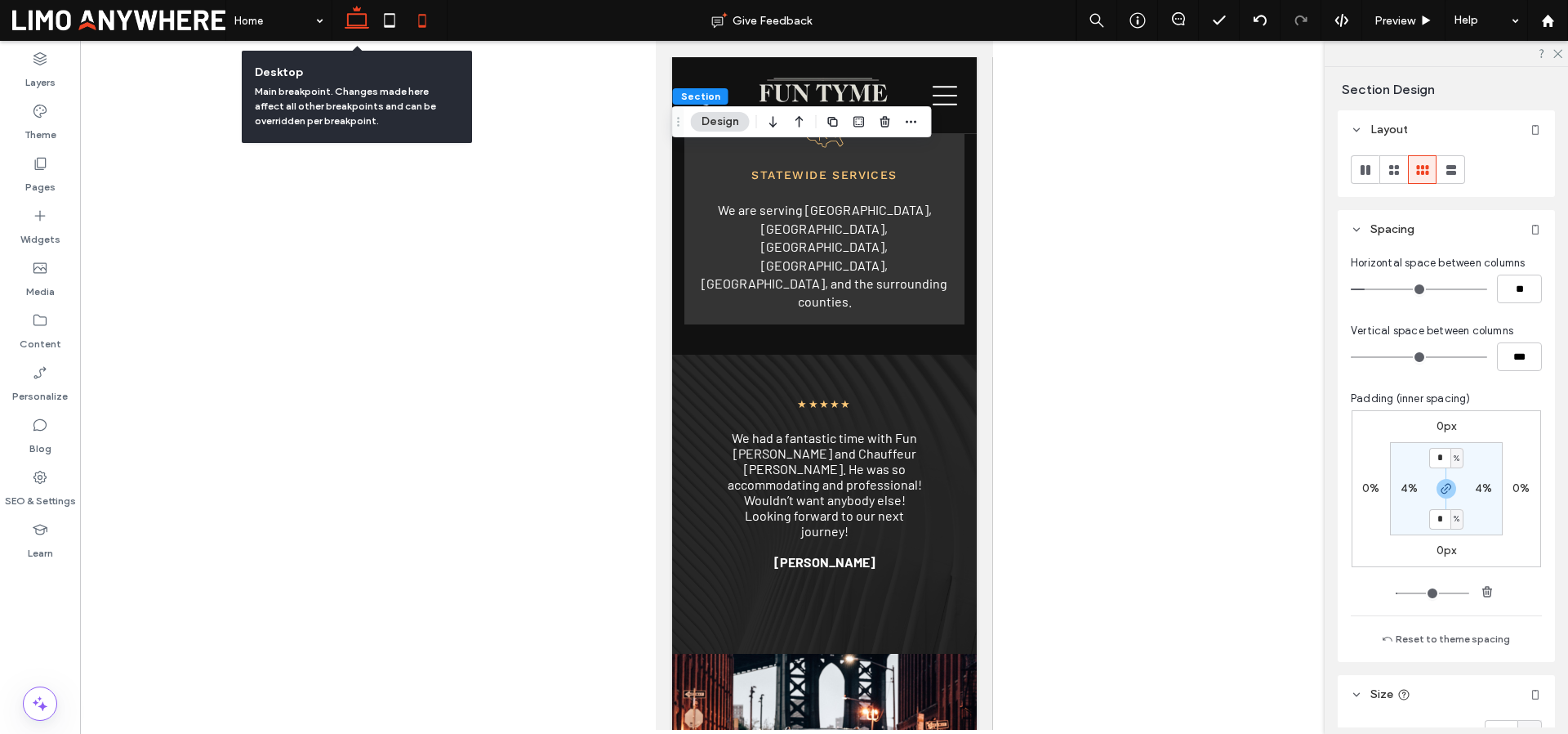
click at [361, 17] on icon at bounding box center [357, 20] width 33 height 33
type input "*"
type input "***"
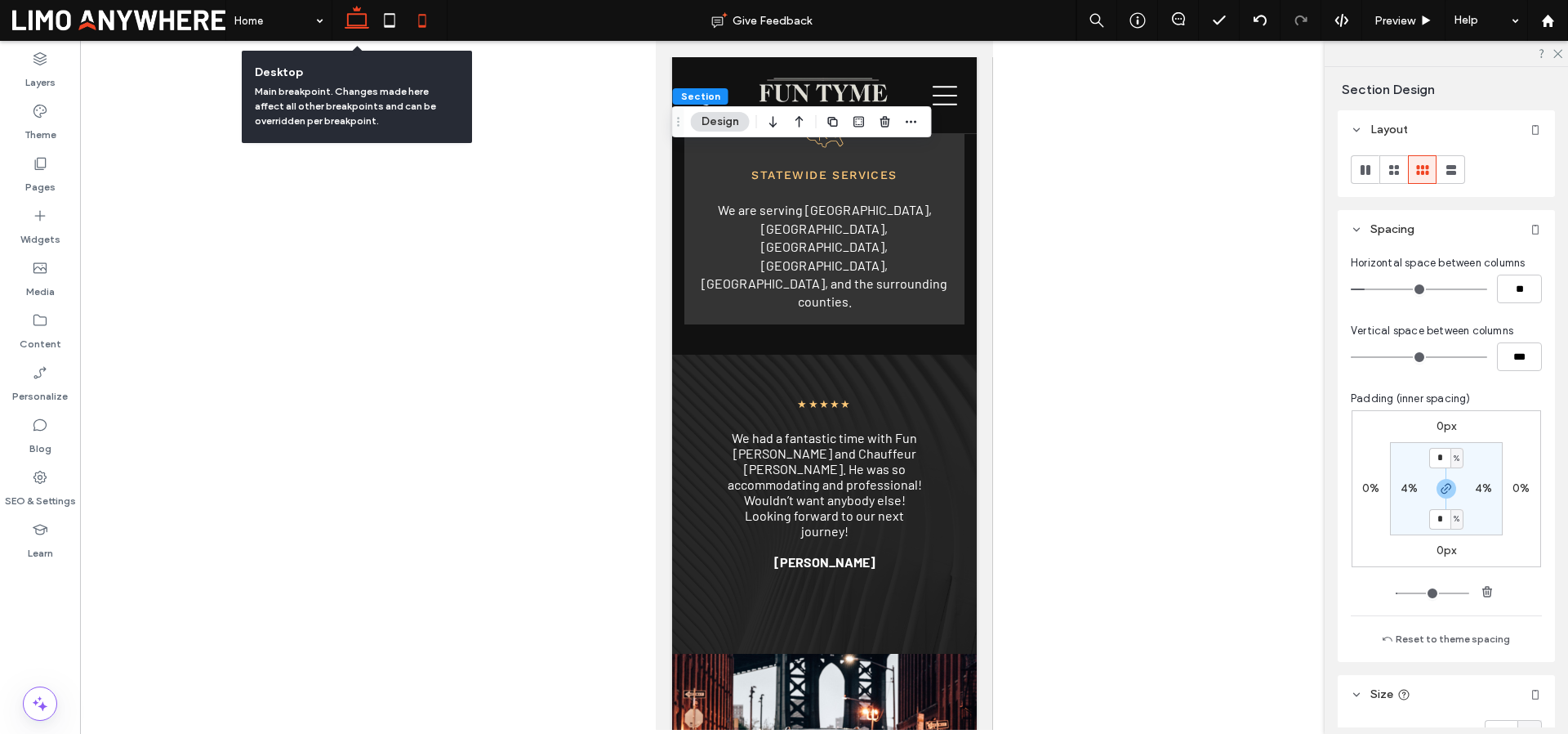
type input "***"
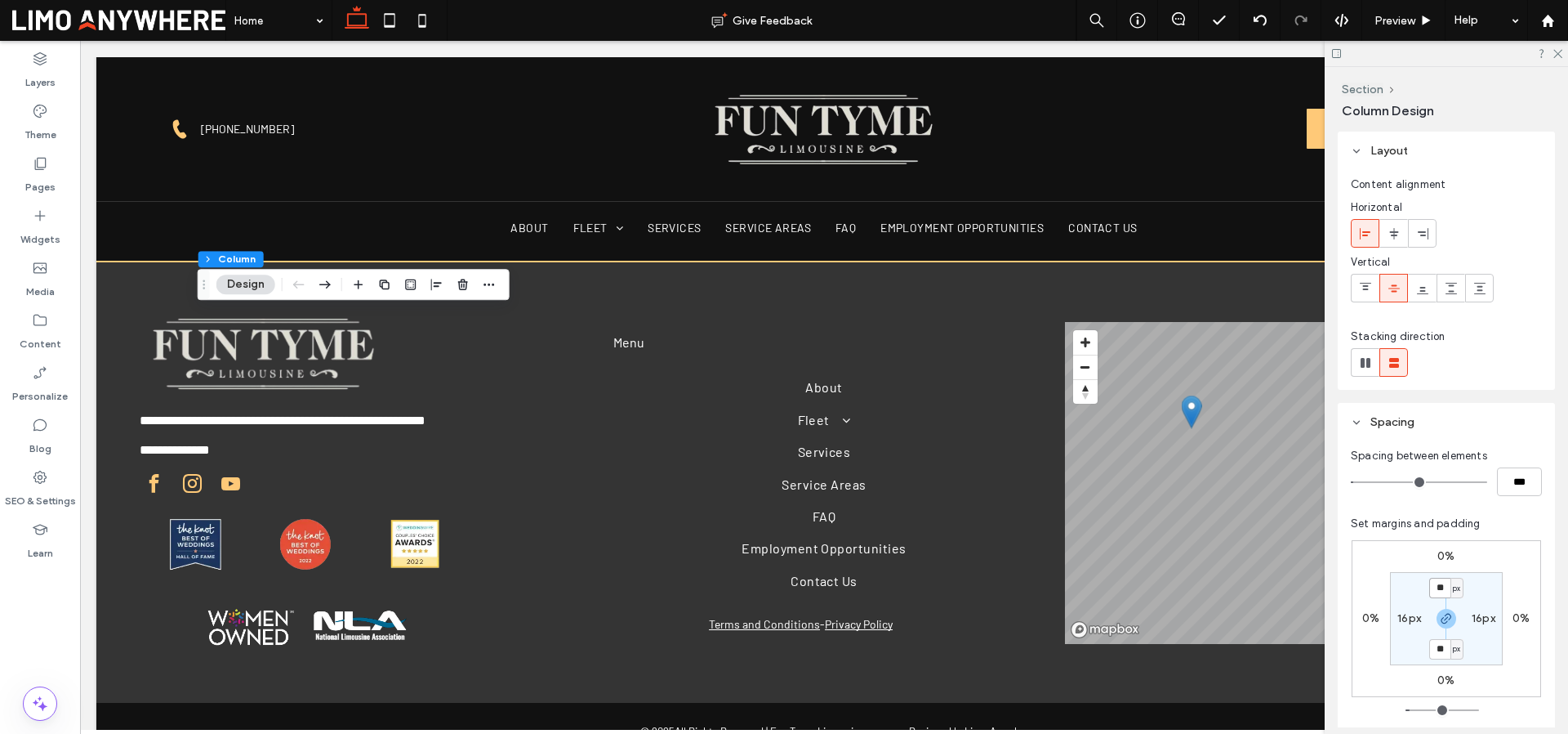
click at [1441, 585] on input "**" at bounding box center [1439, 588] width 21 height 20
type input "*"
click at [1419, 622] on label "16px" at bounding box center [1409, 617] width 24 height 14
type input "**"
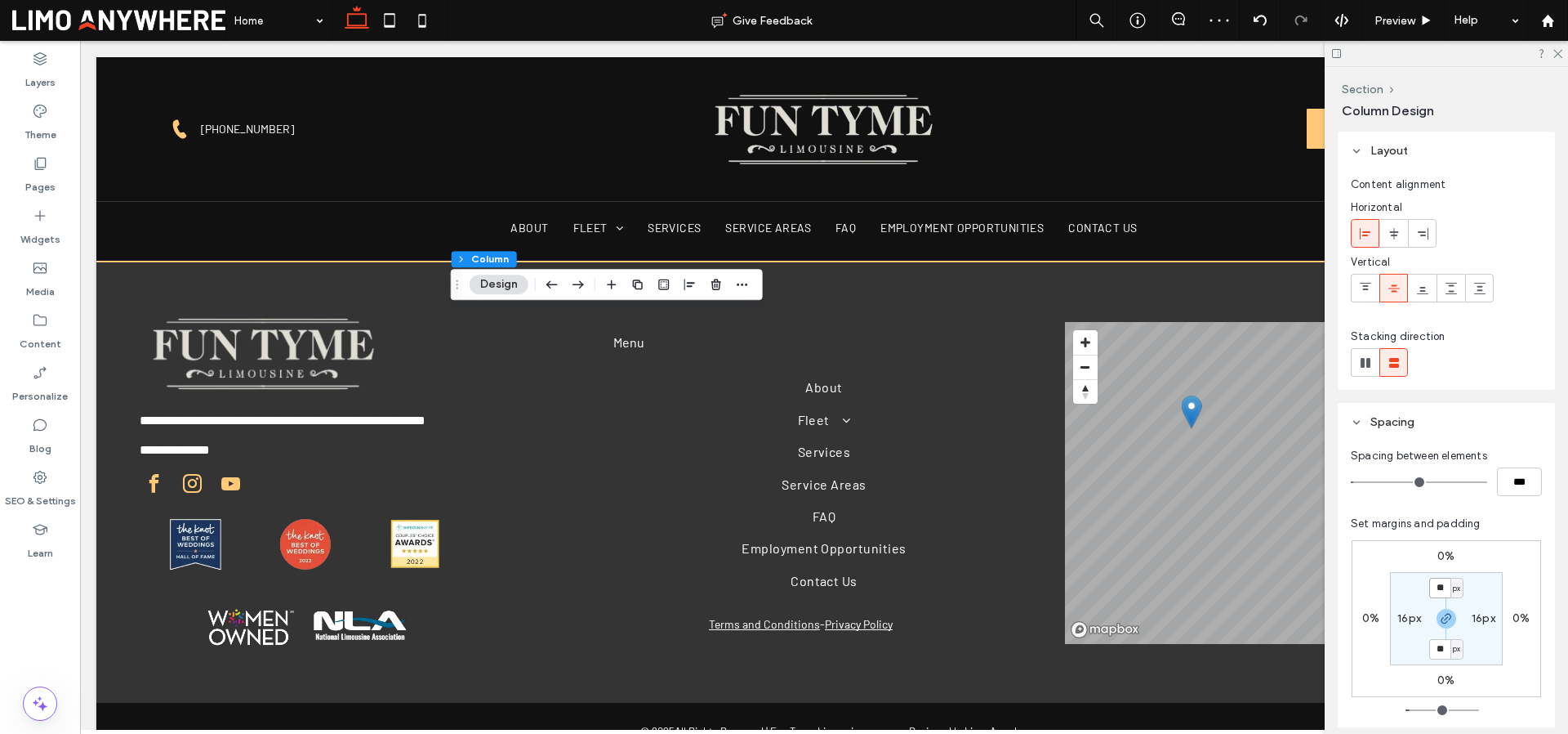
click at [1441, 590] on input "**" at bounding box center [1439, 588] width 21 height 20
type input "*"
click at [1406, 622] on label "16px" at bounding box center [1409, 617] width 24 height 14
type input "**"
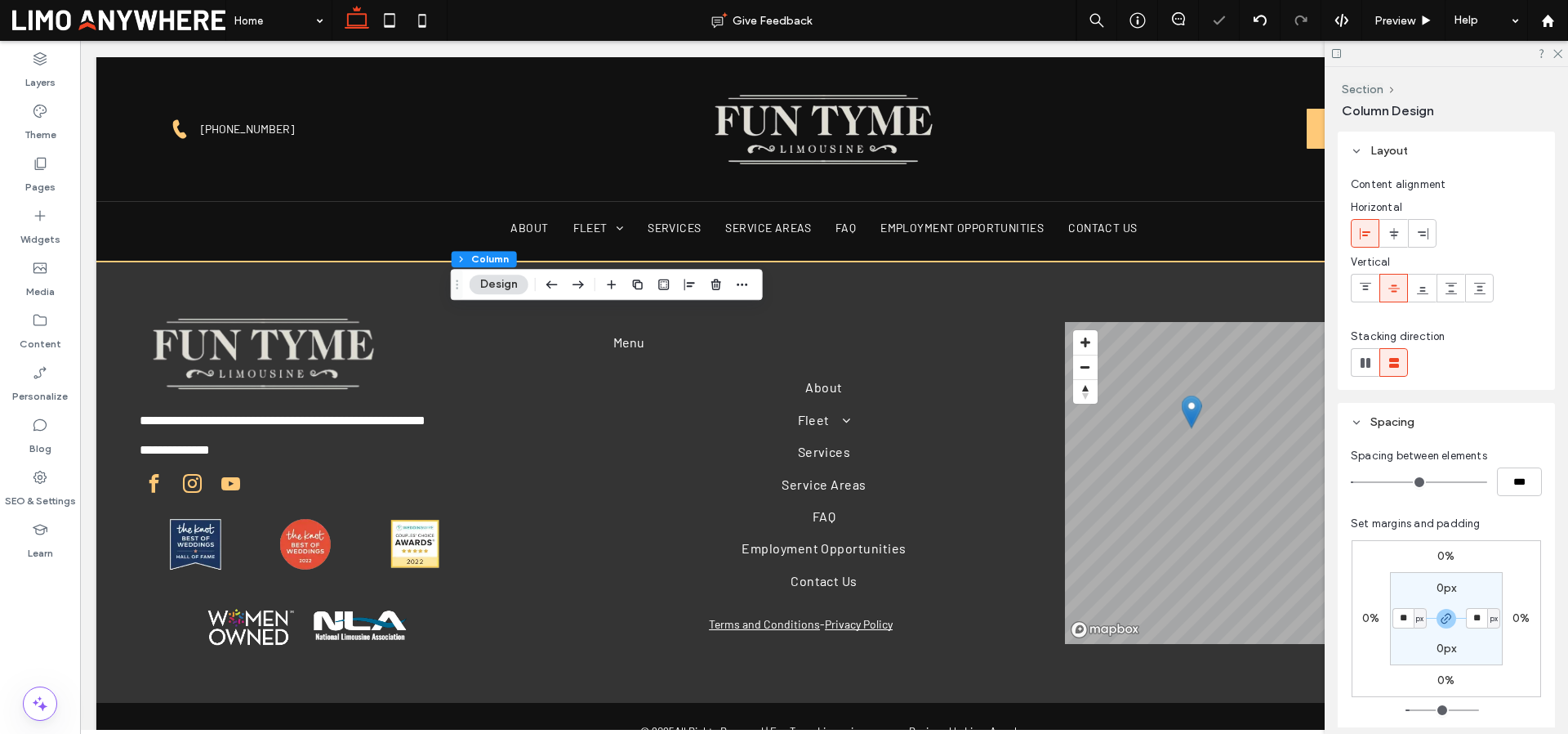
type input "*"
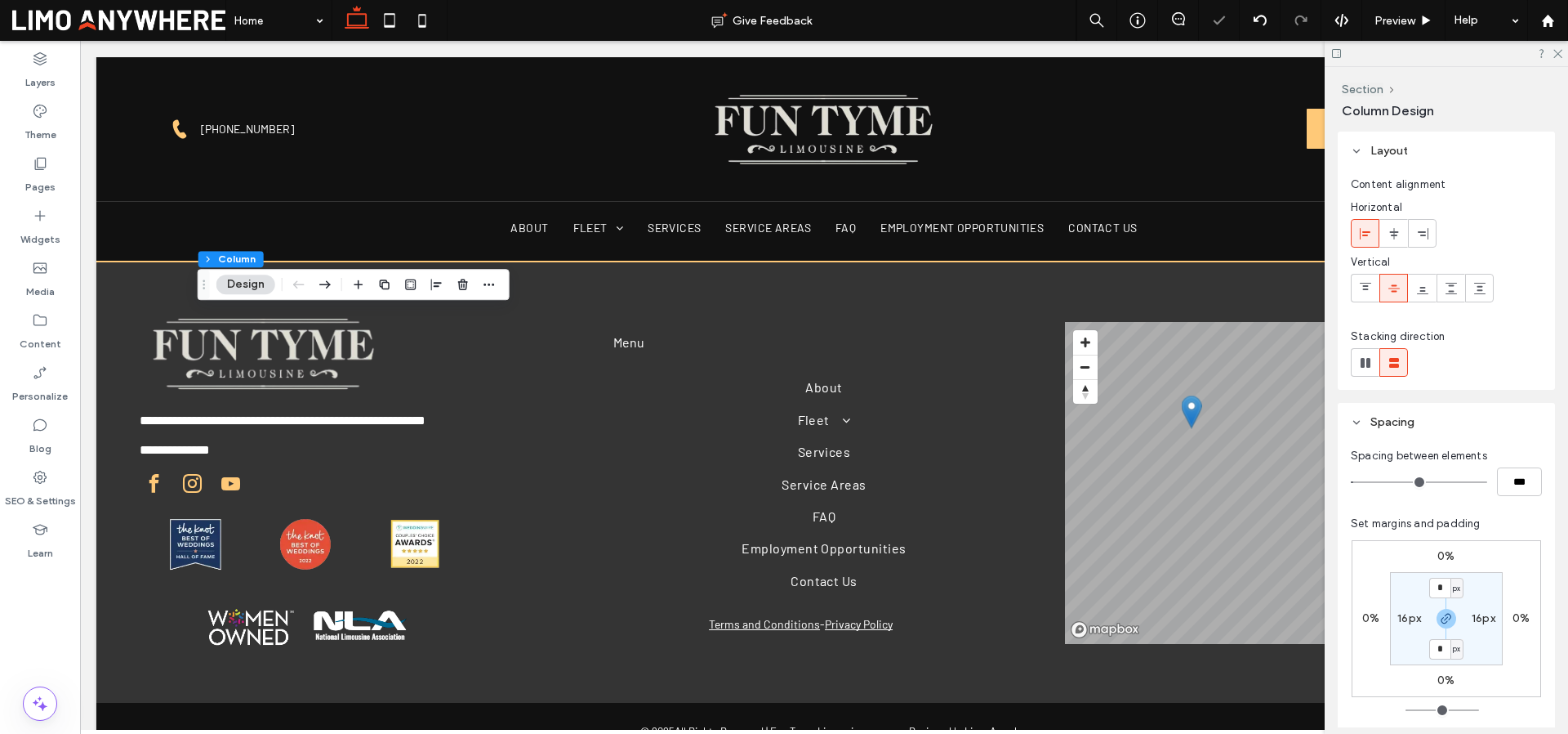
click at [1404, 620] on label "16px" at bounding box center [1409, 617] width 24 height 14
type input "**"
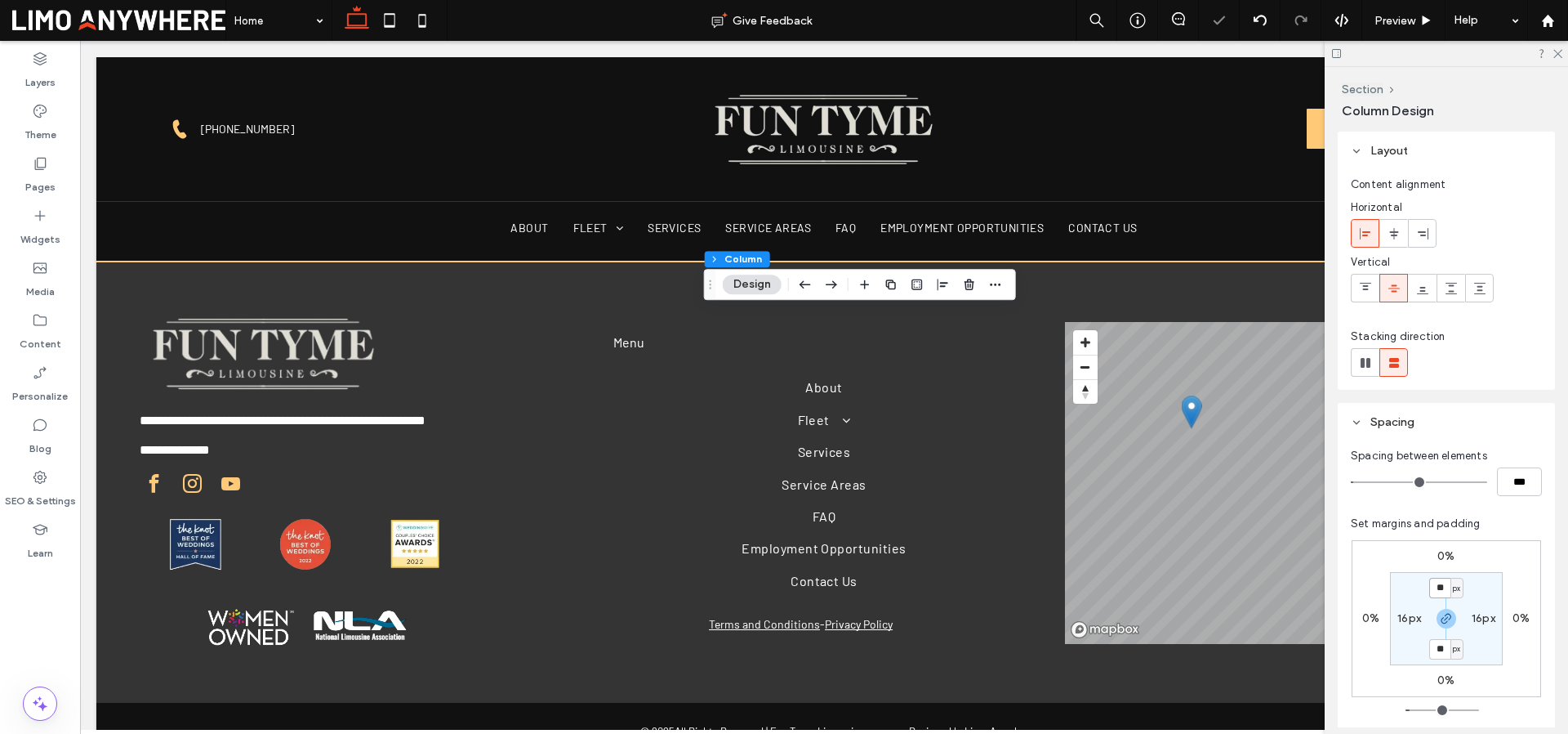
click at [1444, 583] on input "**" at bounding box center [1439, 588] width 21 height 20
type input "*"
click at [1480, 617] on label "16px" at bounding box center [1484, 617] width 24 height 14
type input "**"
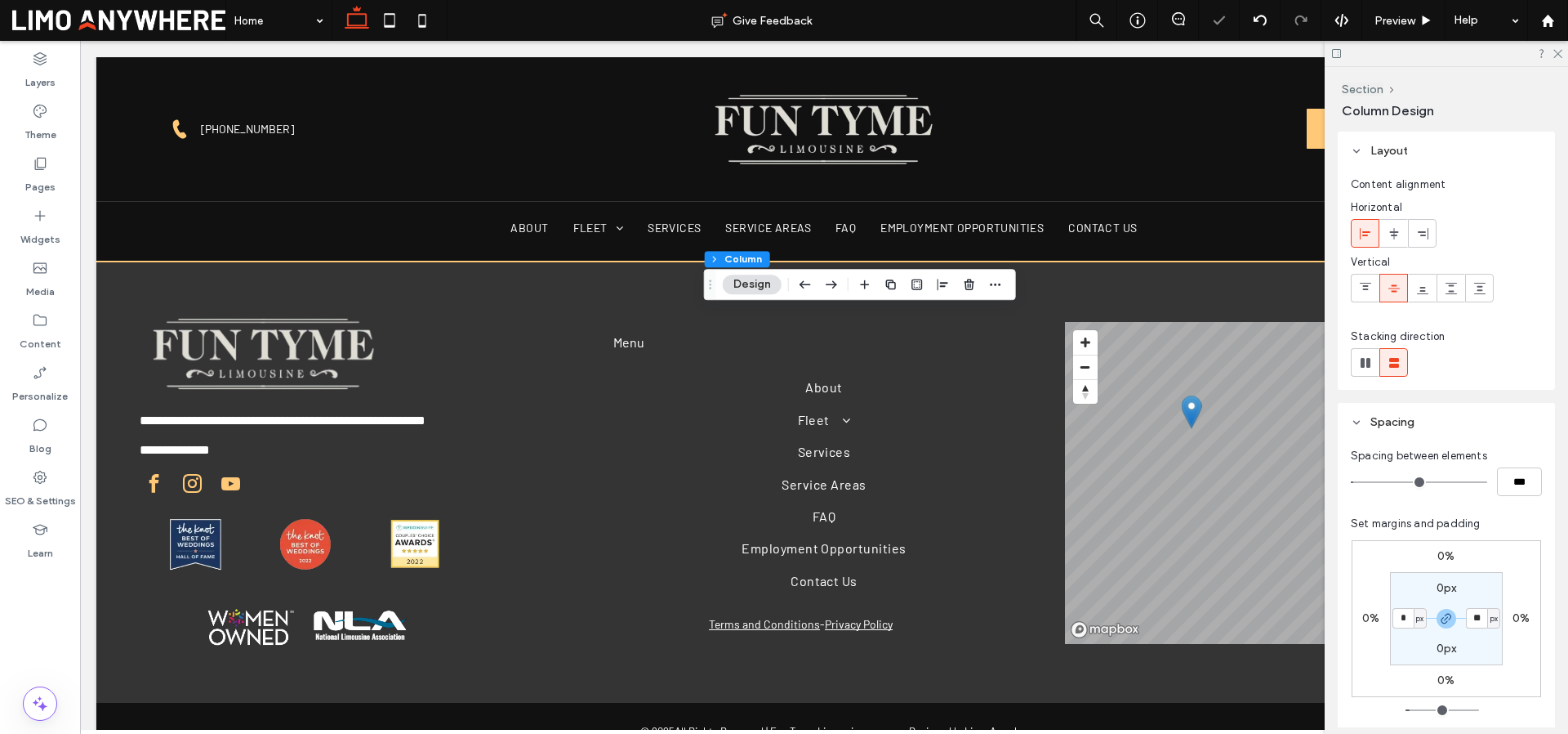
type input "*"
click at [1488, 589] on section "0px * px 0px * px" at bounding box center [1446, 618] width 113 height 94
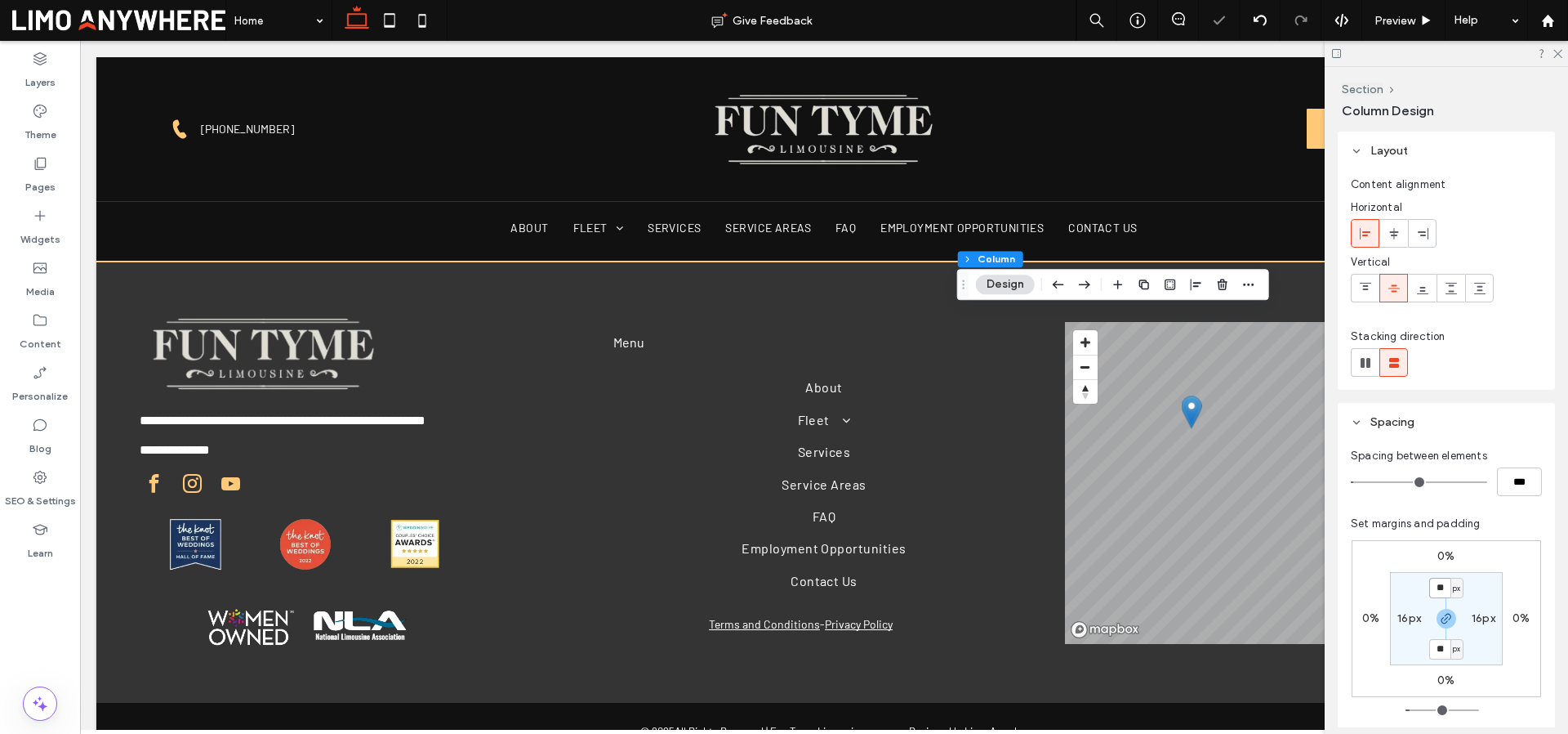
click at [1433, 588] on input "**" at bounding box center [1439, 588] width 21 height 20
type input "*"
click at [1393, 622] on div "16px" at bounding box center [1409, 618] width 37 height 15
click at [1401, 618] on label "16px" at bounding box center [1409, 617] width 24 height 14
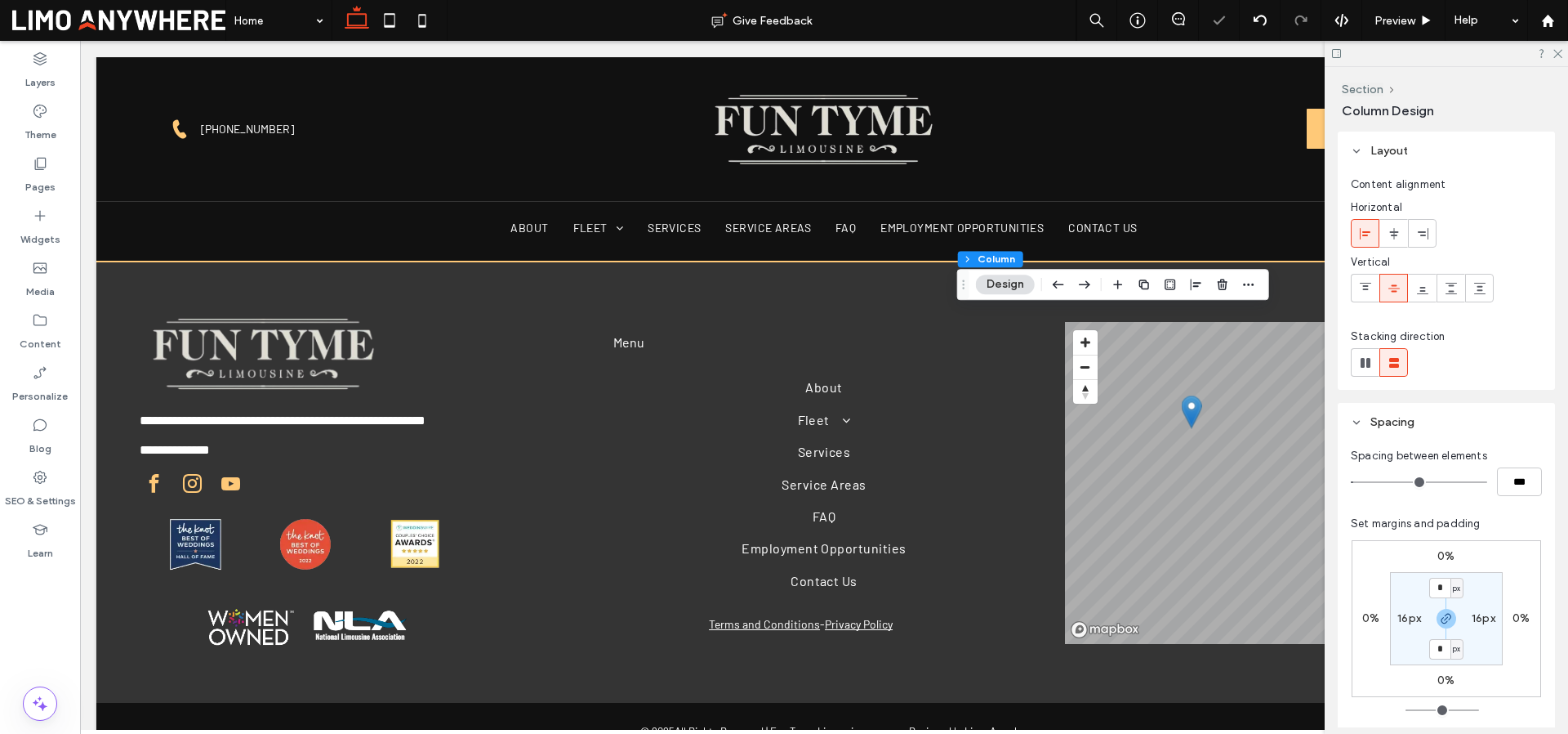
type input "**"
type input "*"
click at [1490, 594] on section "0px * px 0px * px" at bounding box center [1446, 618] width 113 height 94
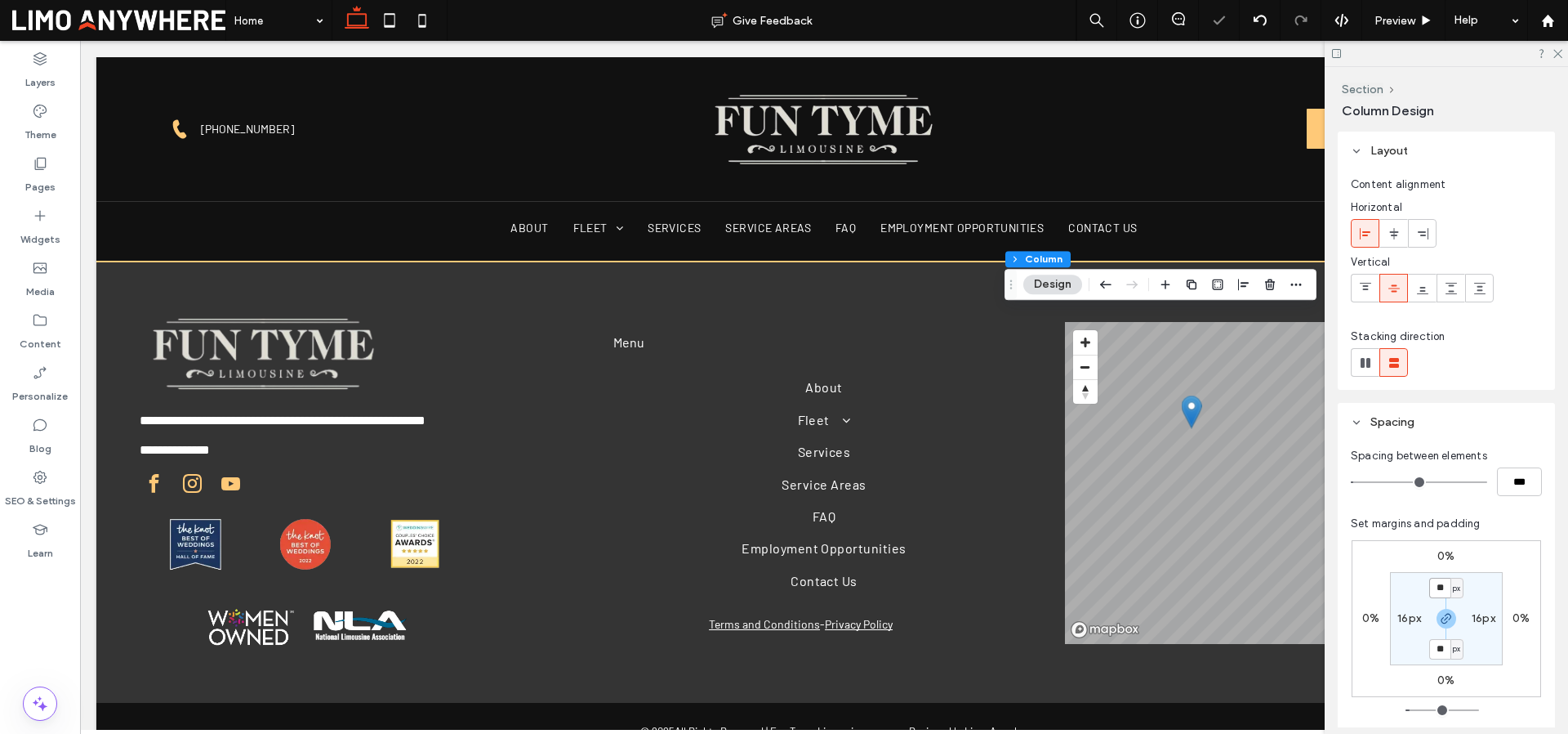
click at [1434, 584] on input "**" at bounding box center [1439, 588] width 21 height 20
type input "*"
click at [1482, 619] on label "16px" at bounding box center [1484, 617] width 24 height 14
type input "**"
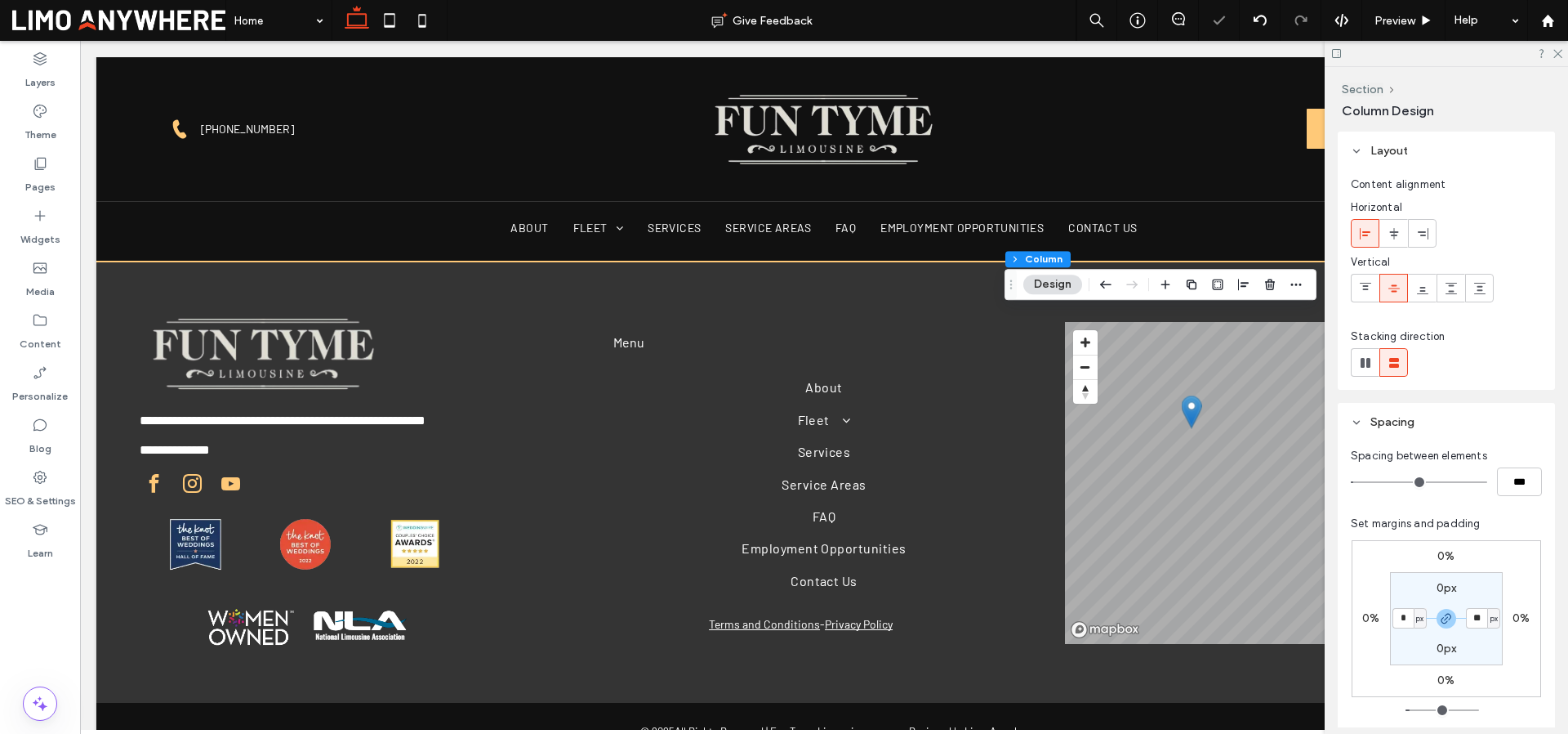
type input "*"
click at [1497, 647] on section "0px * px 0px * px" at bounding box center [1446, 618] width 113 height 94
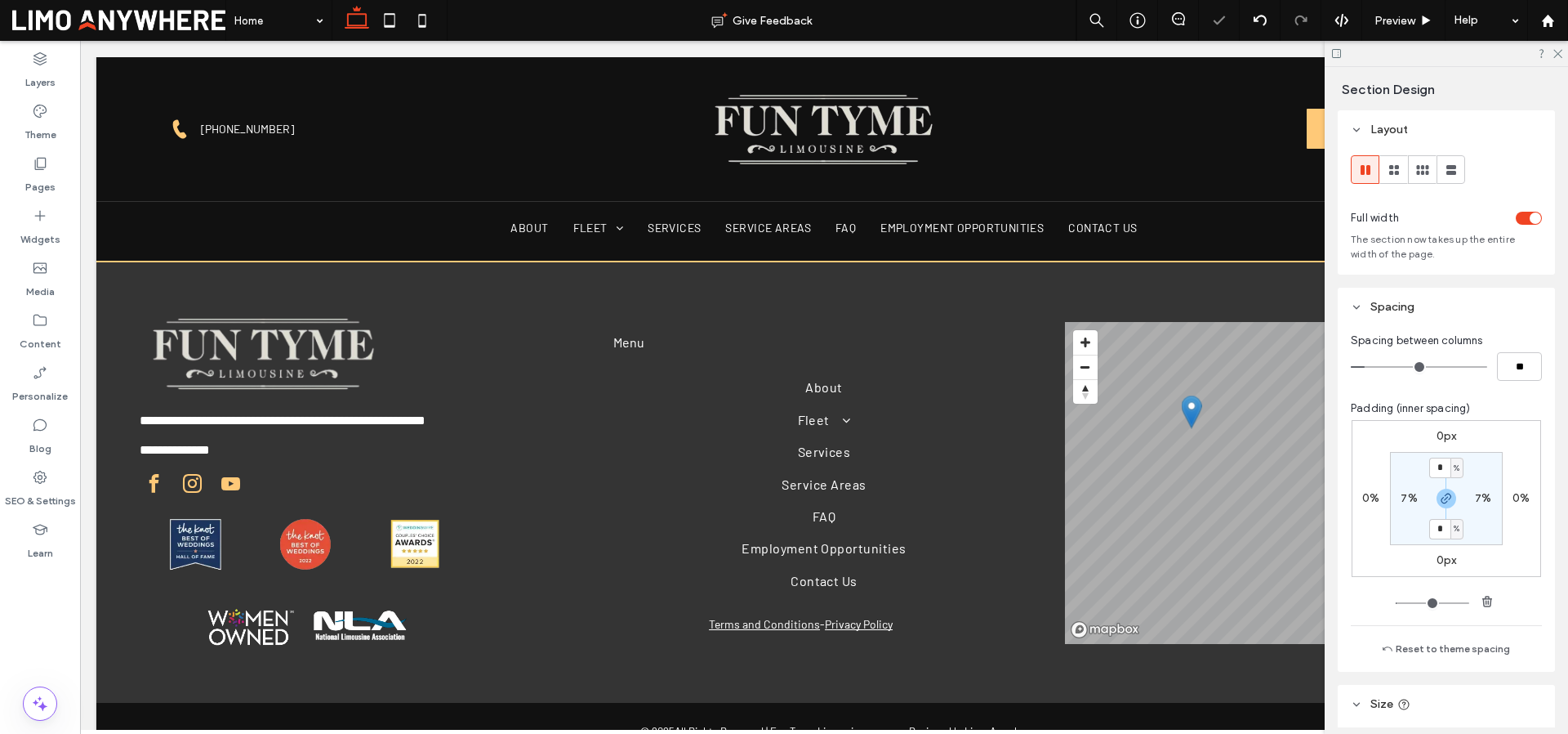
type input "***"
click at [1559, 54] on icon at bounding box center [1557, 53] width 11 height 11
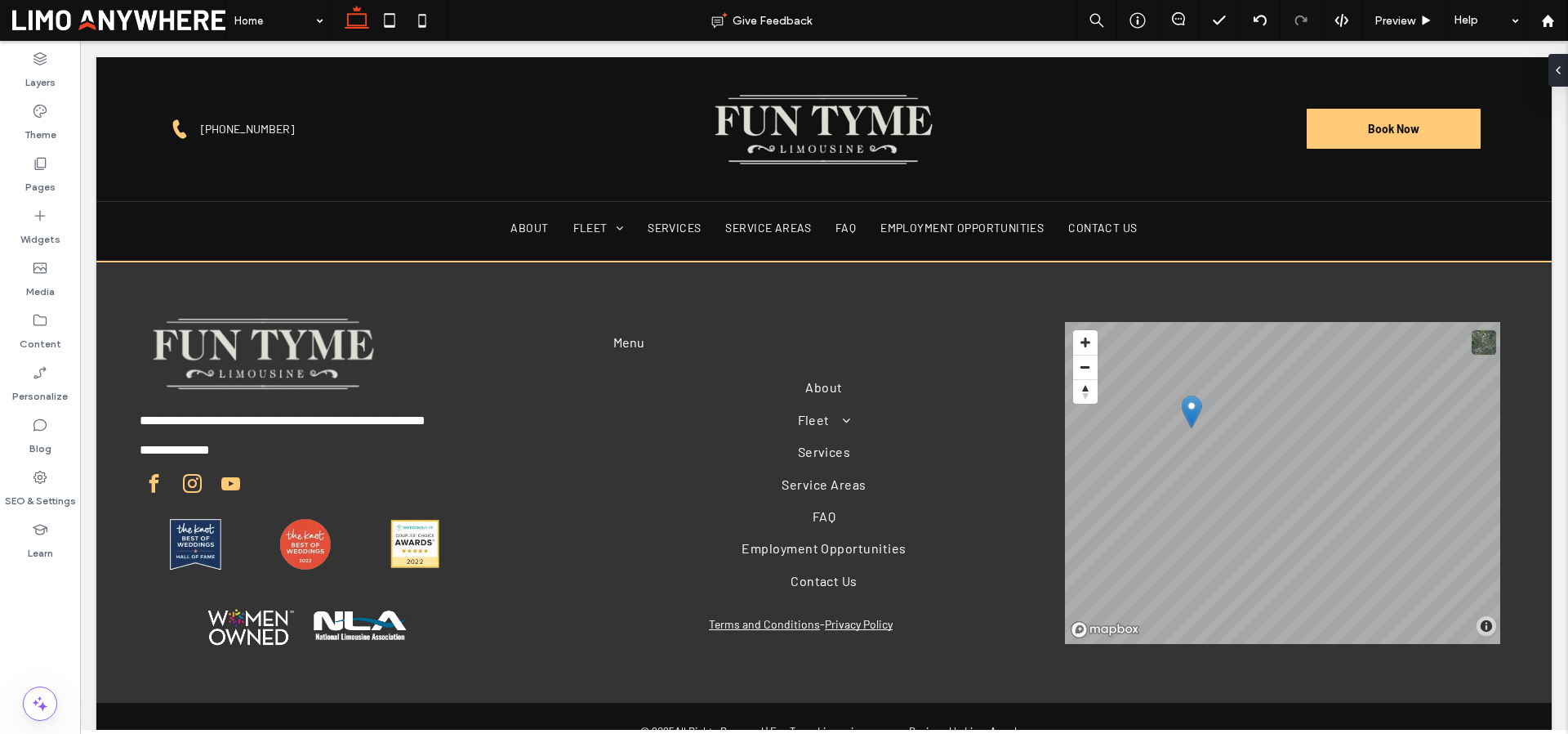
type input "******"
type input "**"
click at [417, 524] on button "paragraph" at bounding box center [421, 535] width 85 height 23
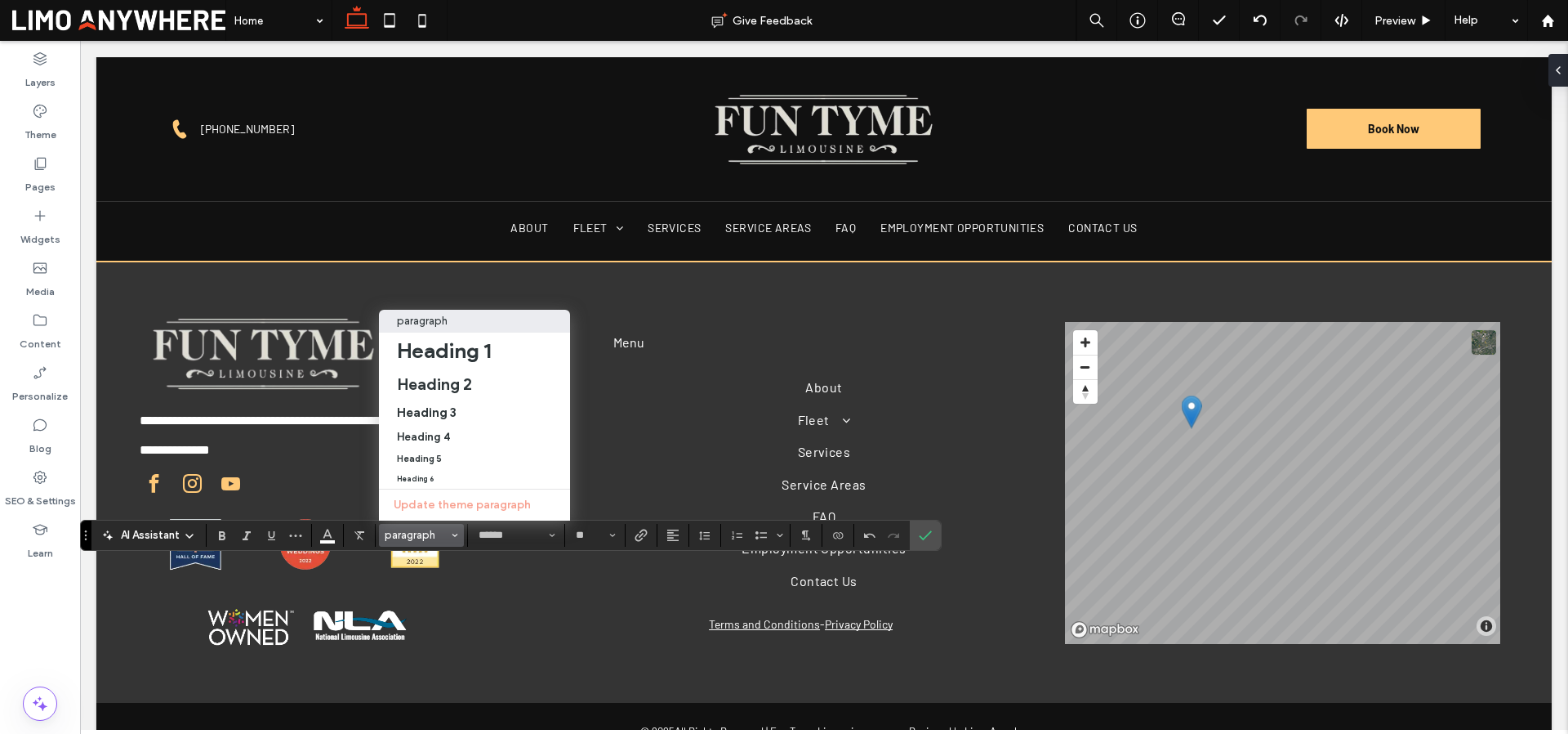
click at [448, 315] on div "paragraph" at bounding box center [474, 320] width 155 height 12
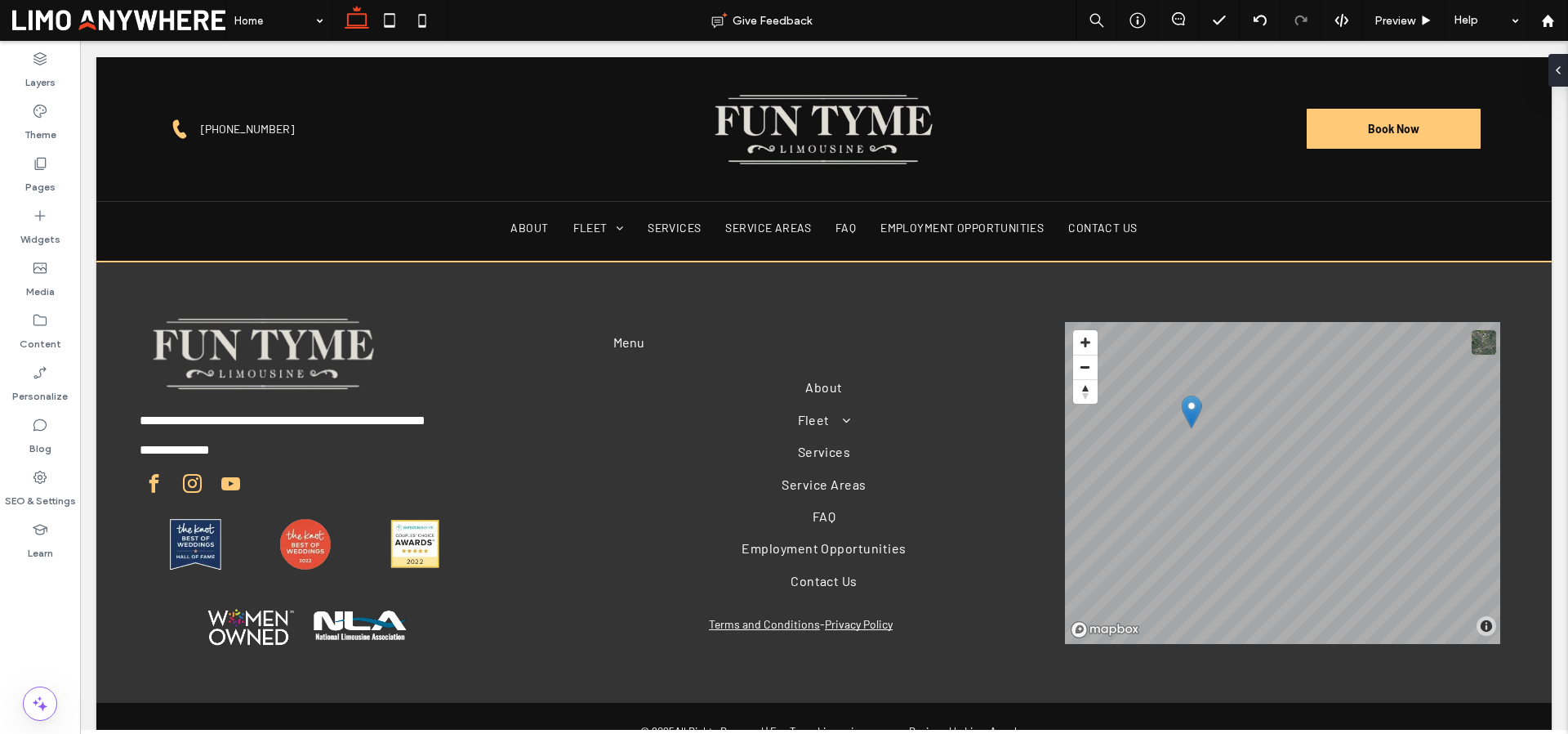
type input "******"
type input "**"
click at [436, 534] on span "paragraph" at bounding box center [415, 534] width 63 height 12
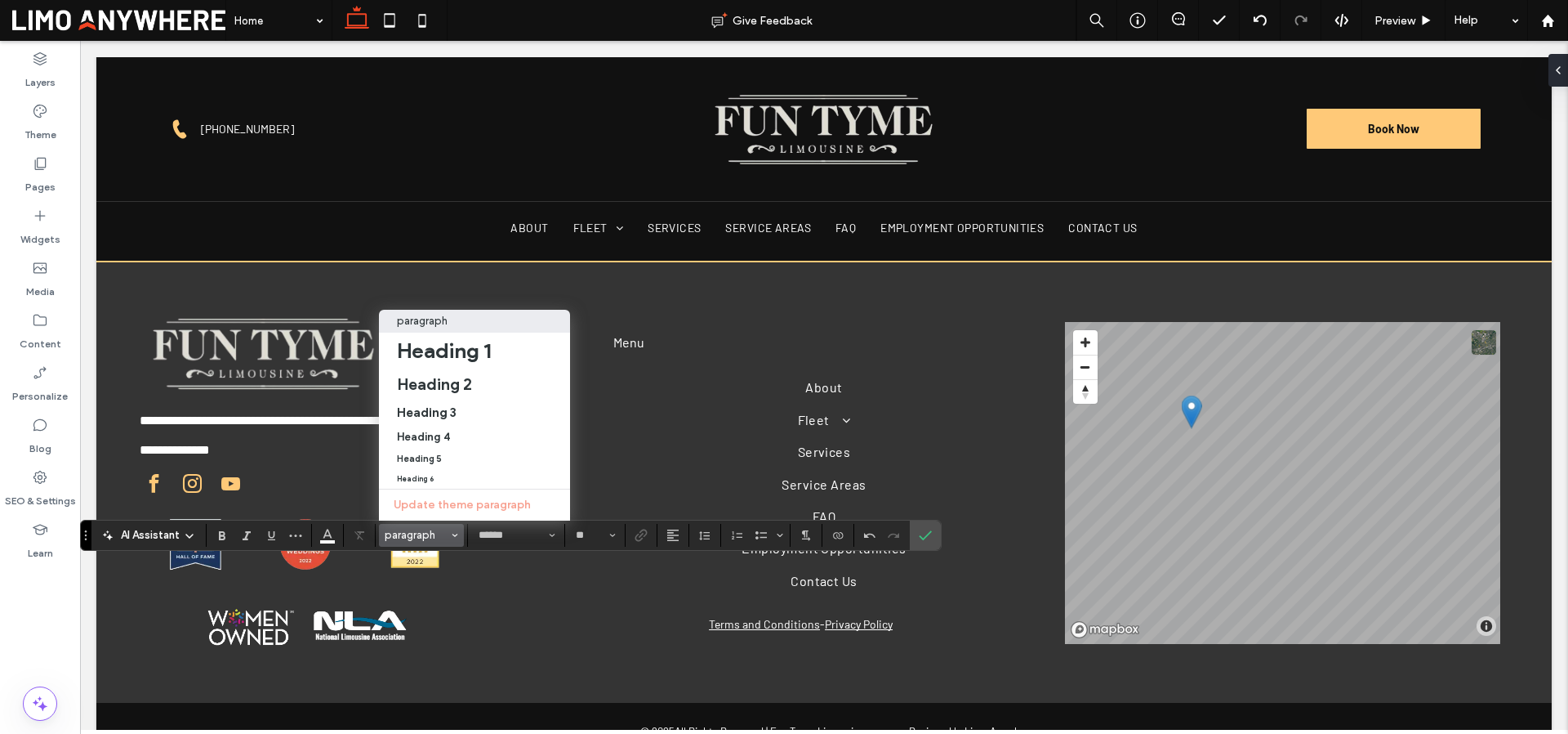
click at [450, 315] on div "paragraph" at bounding box center [474, 320] width 155 height 12
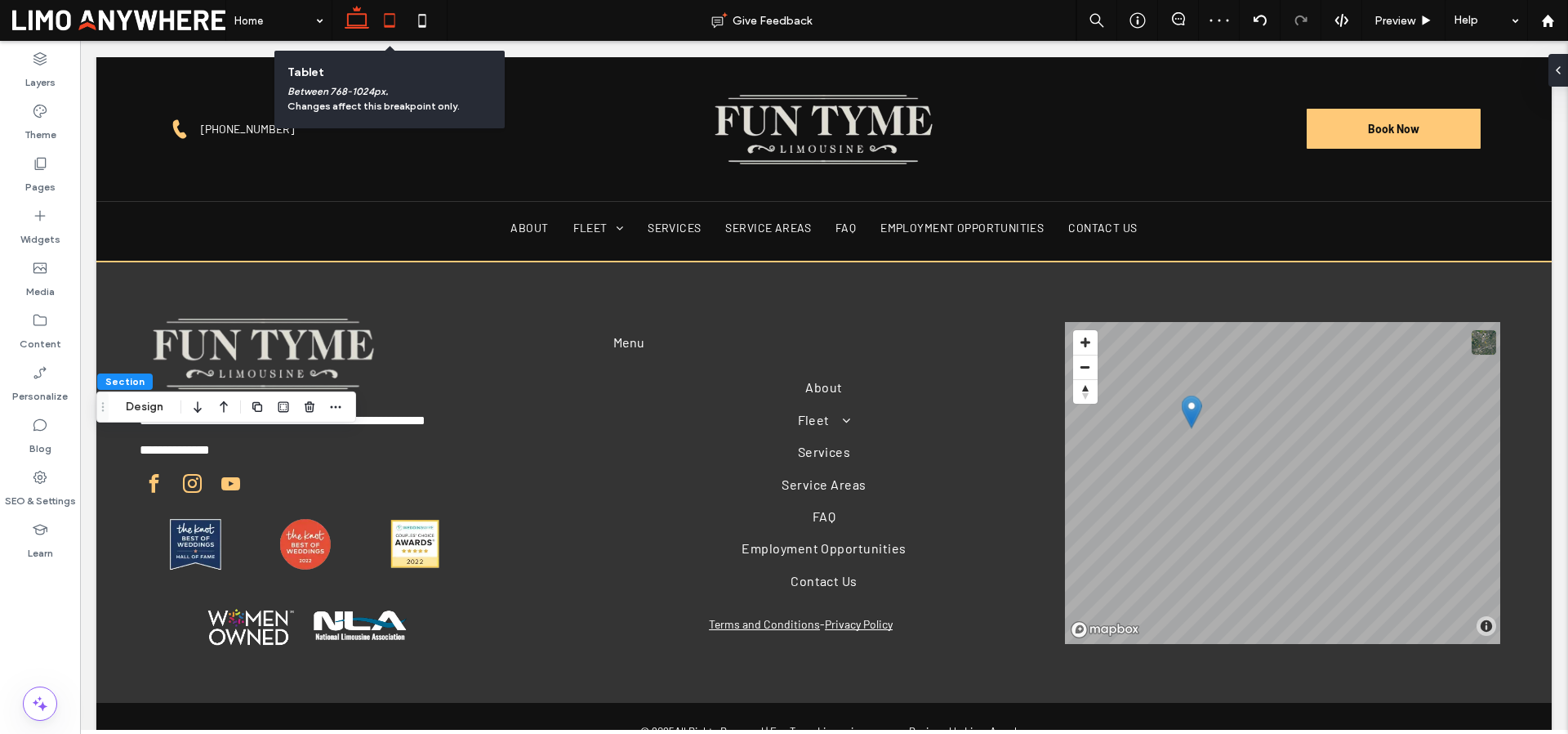
click at [387, 18] on icon at bounding box center [390, 20] width 33 height 33
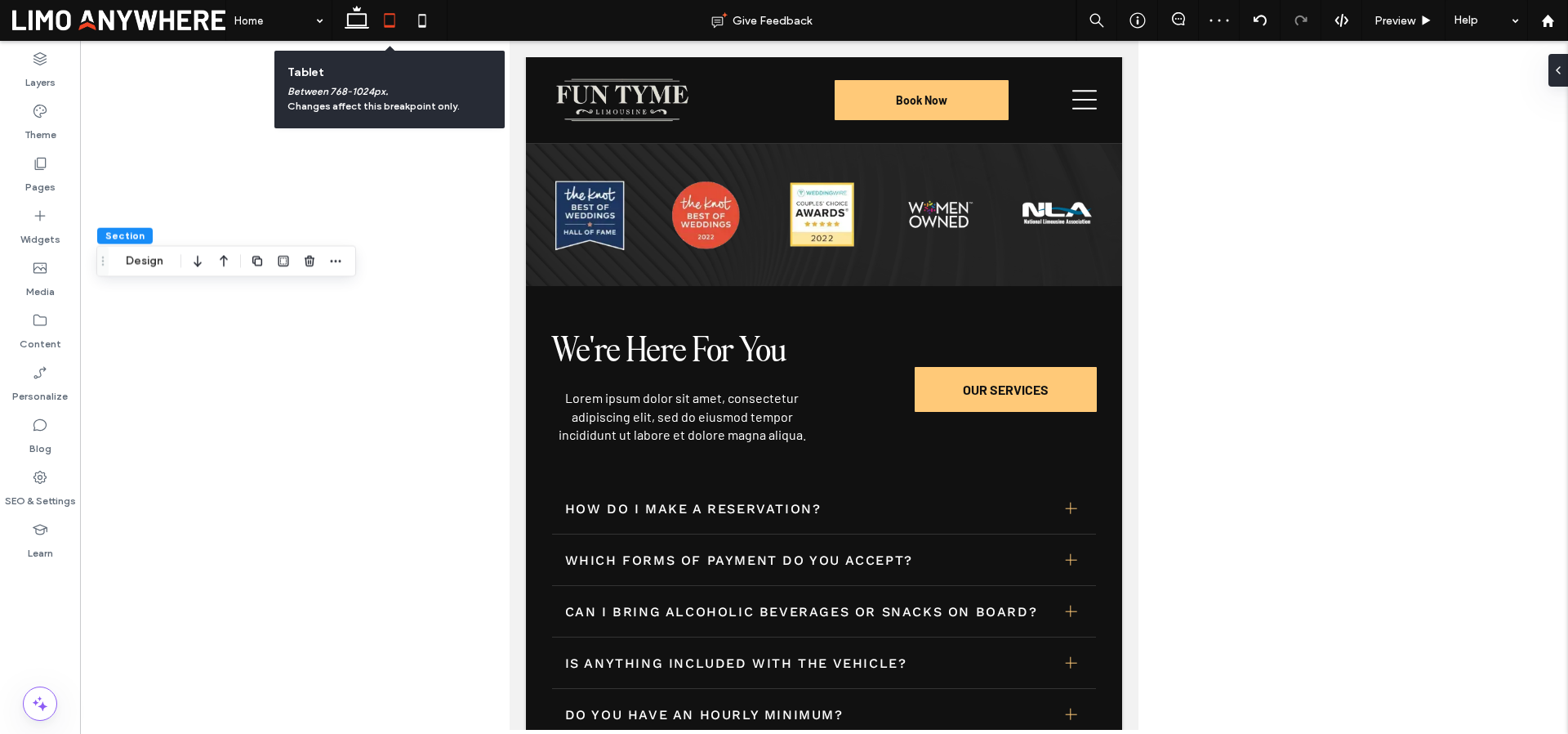
type input "*"
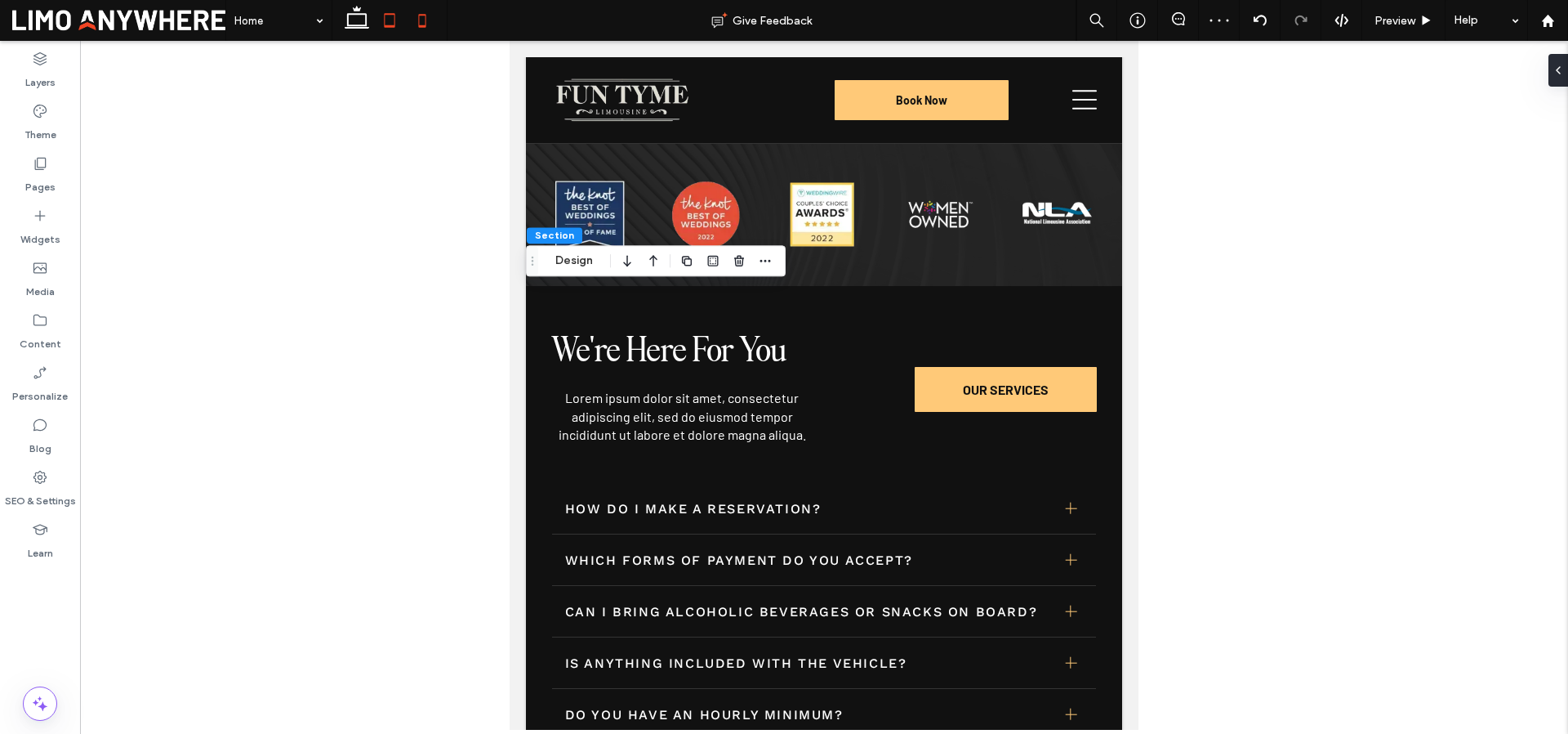
click at [414, 27] on icon at bounding box center [423, 20] width 33 height 33
type input "**"
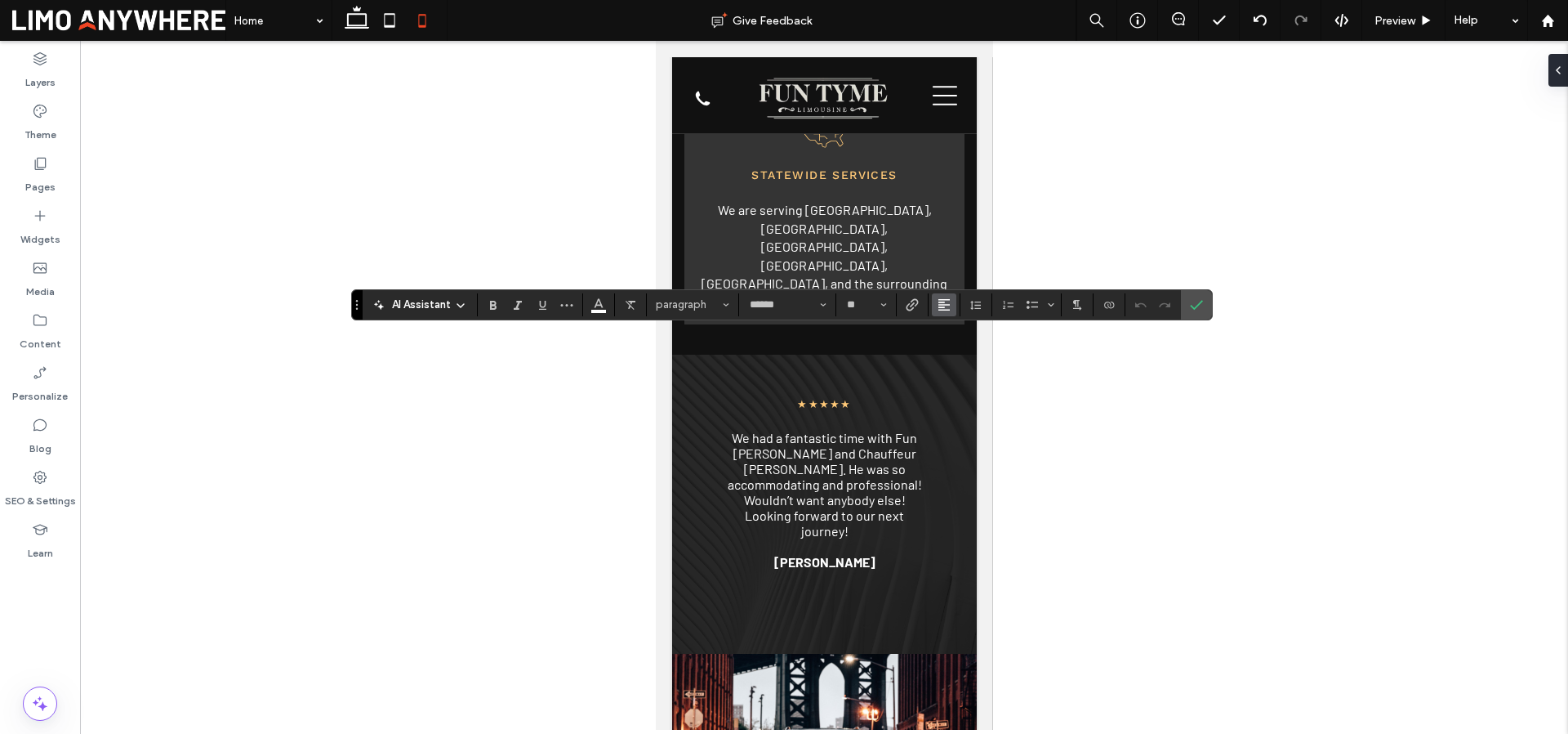
click at [945, 305] on use "Alignment" at bounding box center [944, 305] width 11 height 11
click at [953, 354] on use "ui.textEditor.alignment.center" at bounding box center [956, 354] width 11 height 11
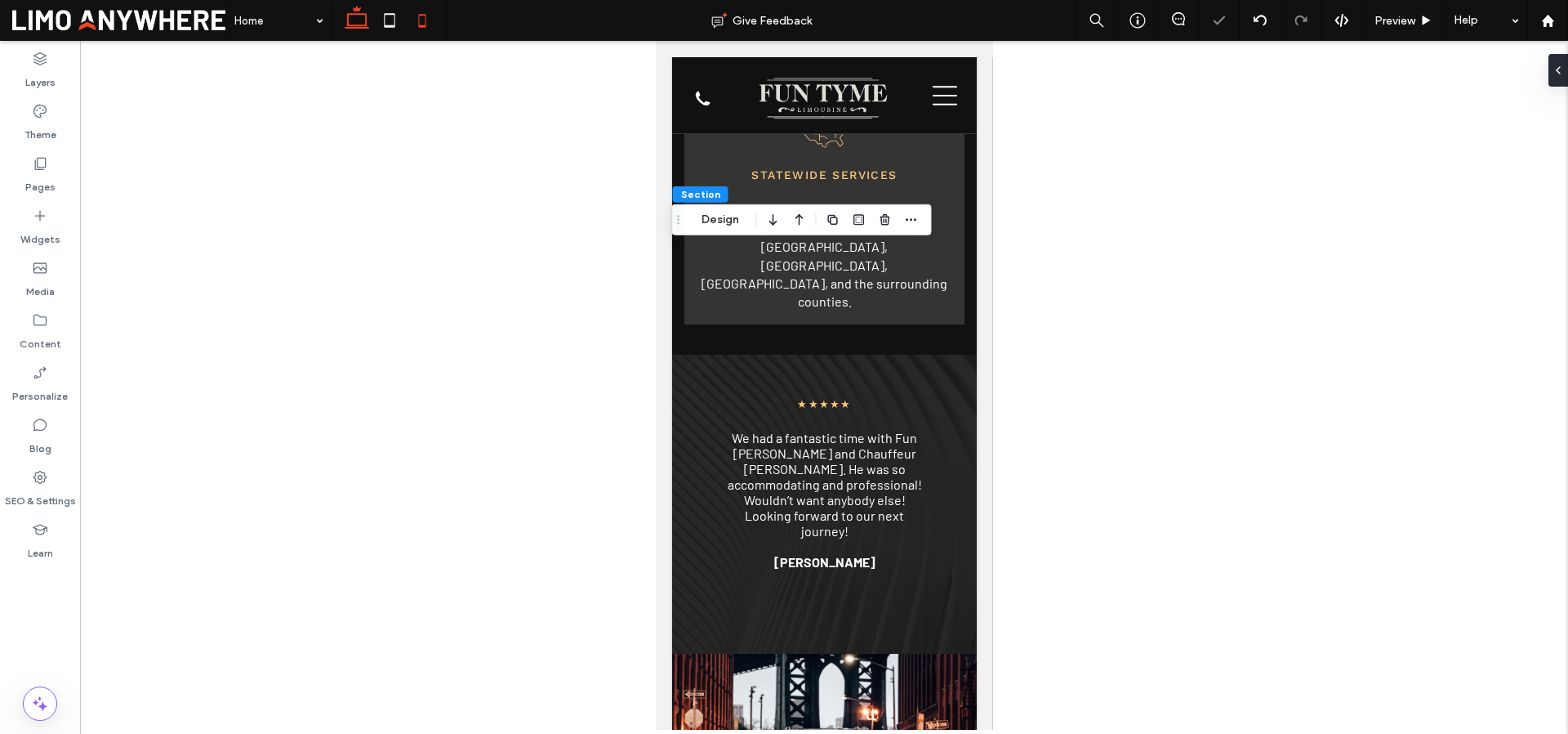
click at [359, 20] on icon at bounding box center [357, 20] width 33 height 33
type input "*"
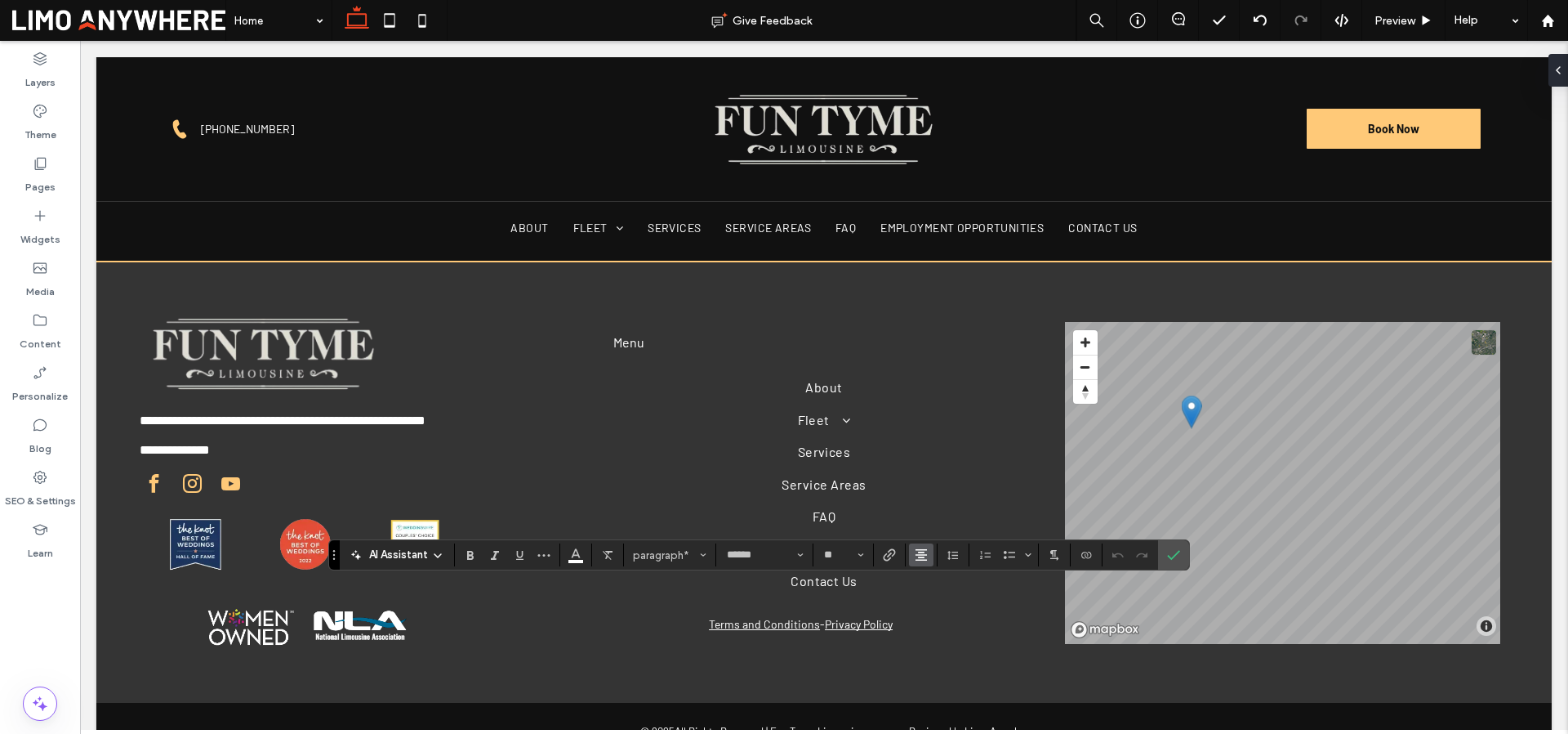
click at [923, 556] on icon "Alignment" at bounding box center [921, 555] width 13 height 13
click at [940, 474] on div "ui.textEditor.alignment.center" at bounding box center [937, 481] width 21 height 13
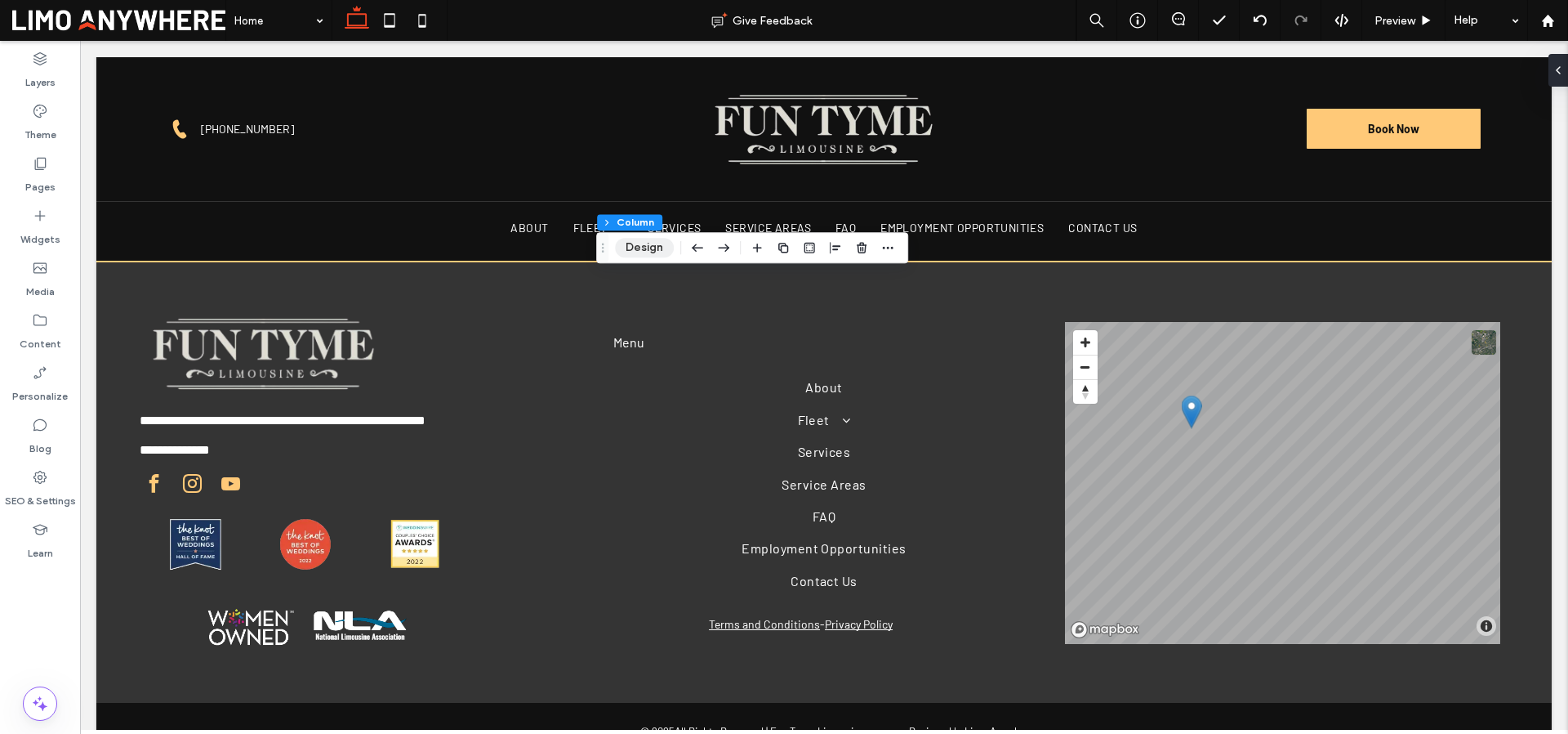
click at [644, 252] on button "Design" at bounding box center [645, 247] width 59 height 19
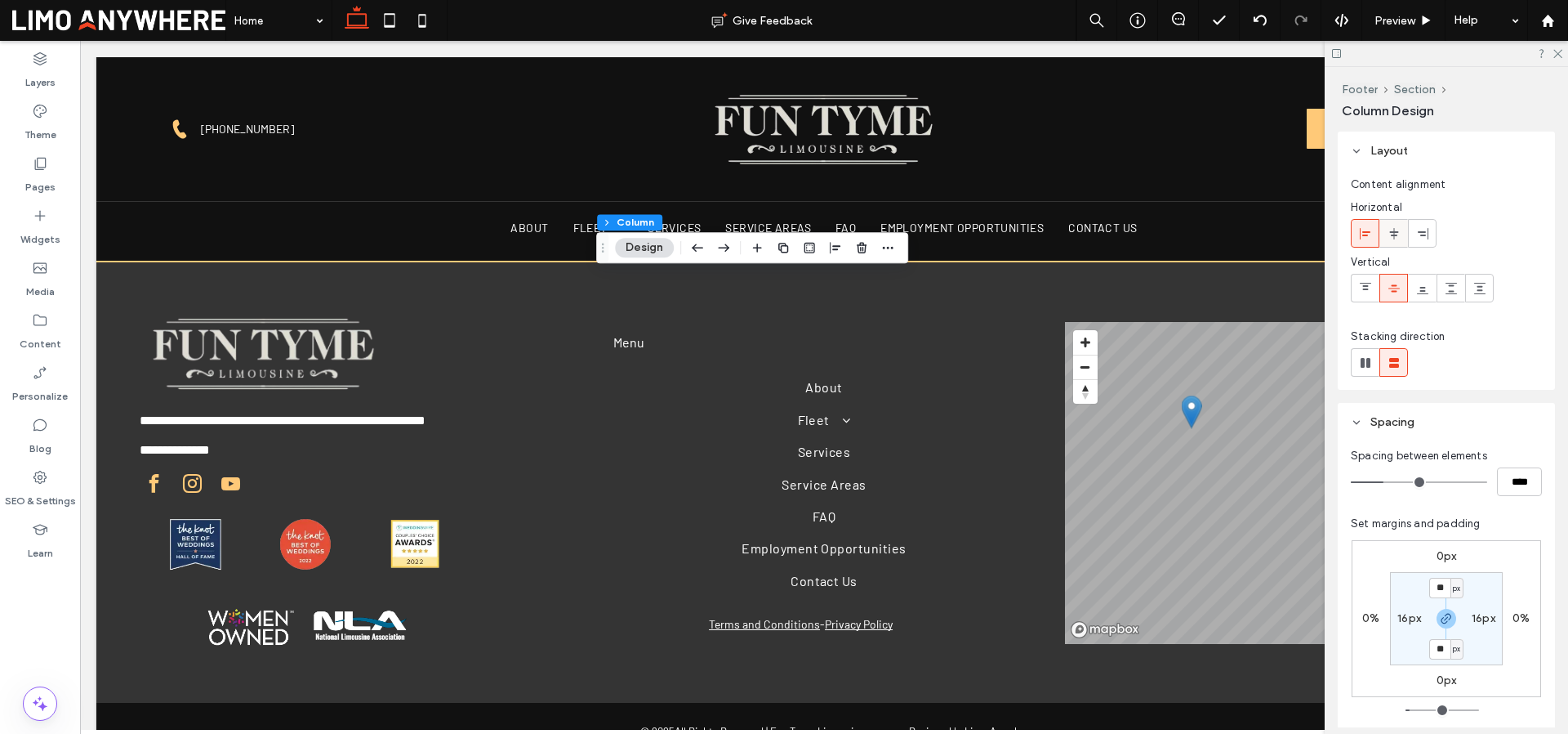
click at [1393, 234] on use at bounding box center [1394, 233] width 9 height 11
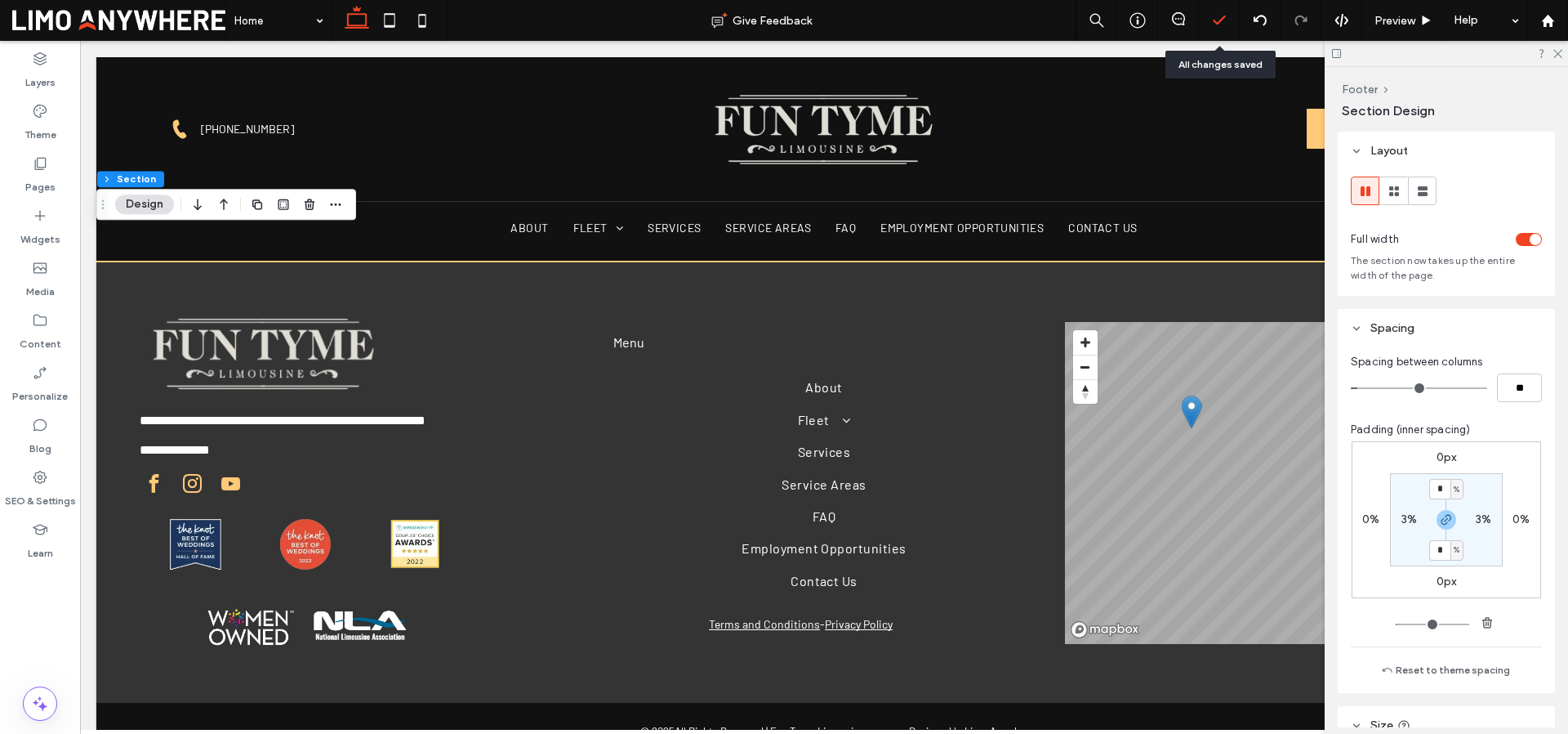
click at [1225, 22] on icon at bounding box center [1220, 20] width 17 height 17
click at [1219, 22] on polyline at bounding box center [1219, 20] width 11 height 7
click at [56, 160] on div "Pages" at bounding box center [39, 174] width 80 height 52
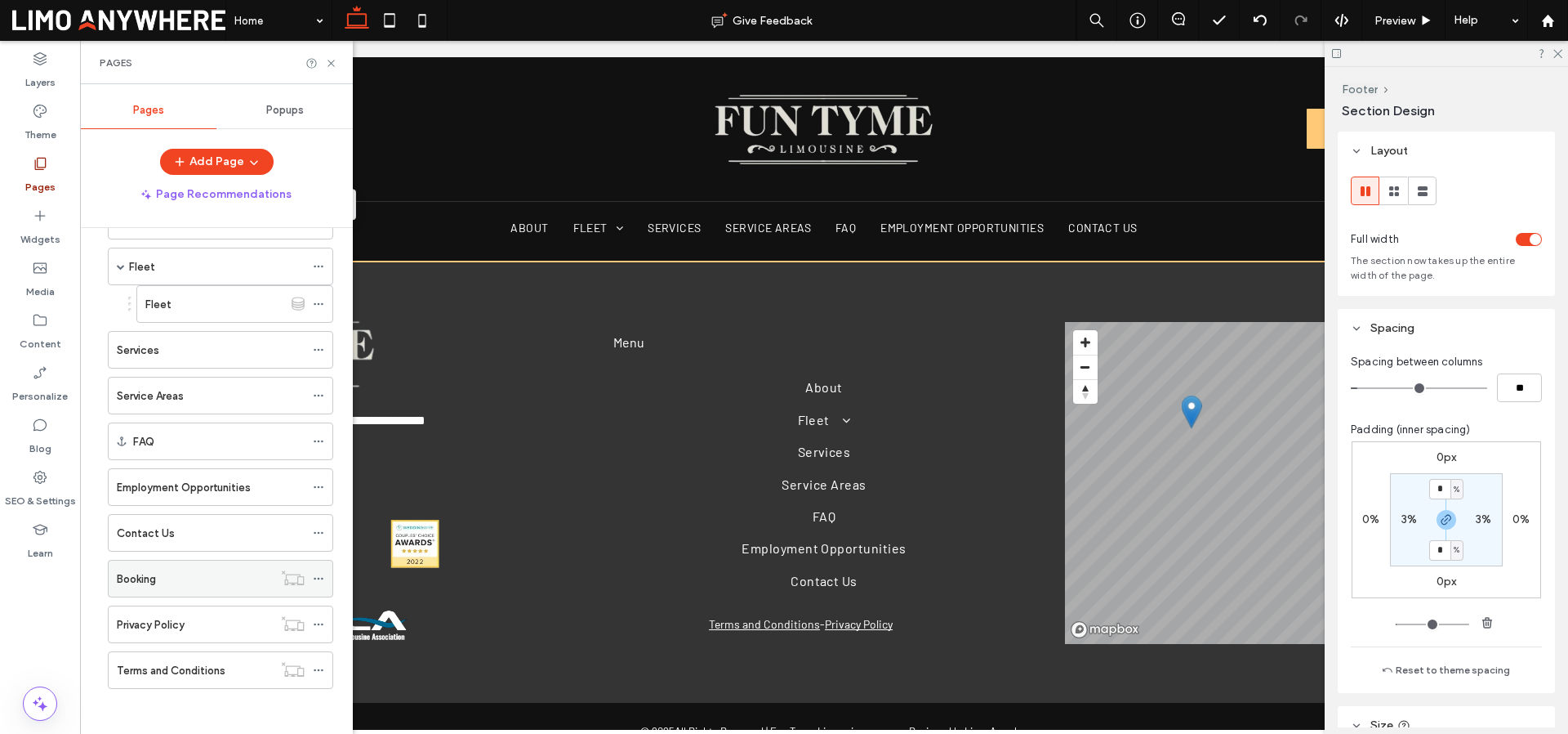
scroll to position [104, 0]
click at [230, 497] on div "Employment Opportunities" at bounding box center [210, 483] width 188 height 36
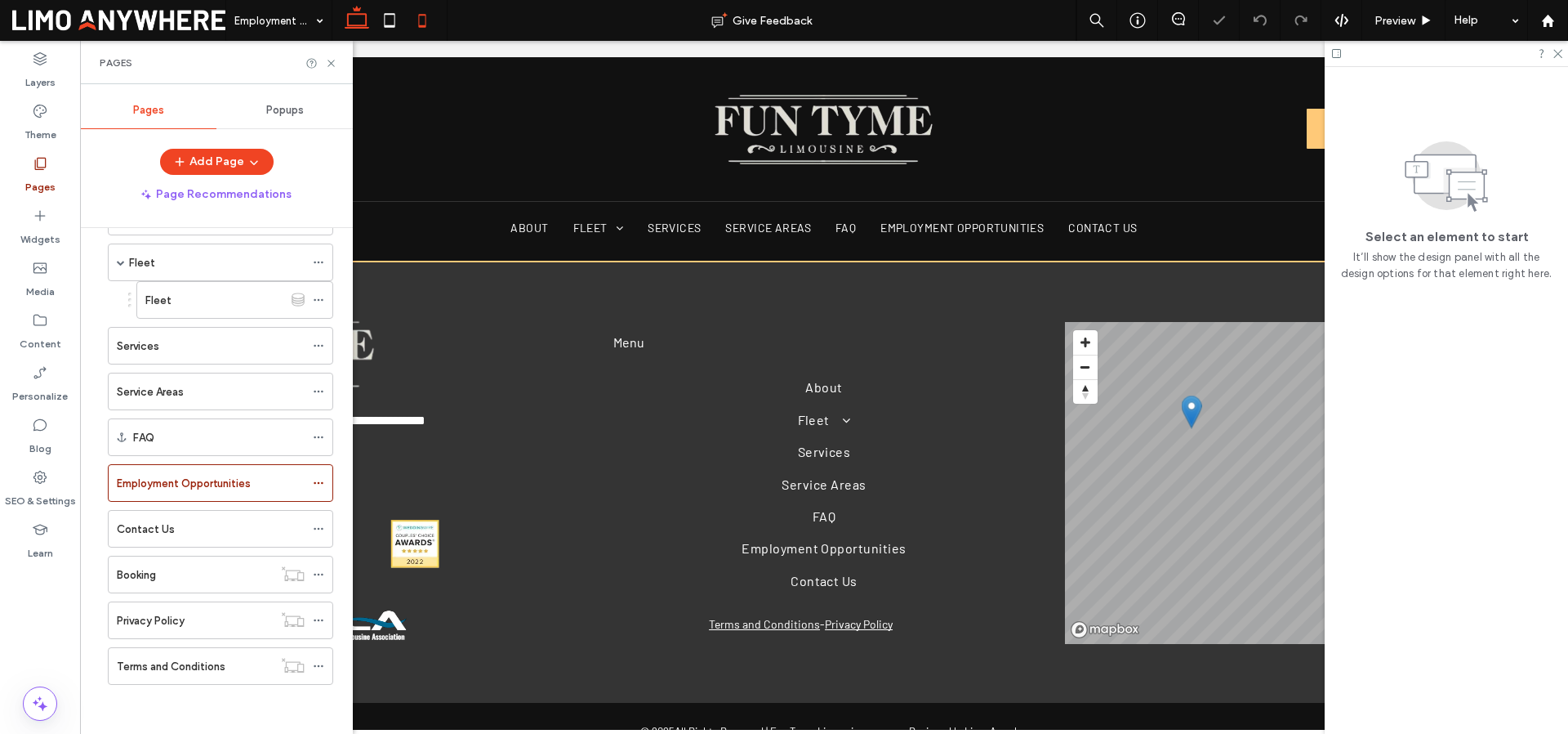
click at [421, 14] on use at bounding box center [423, 20] width 7 height 13
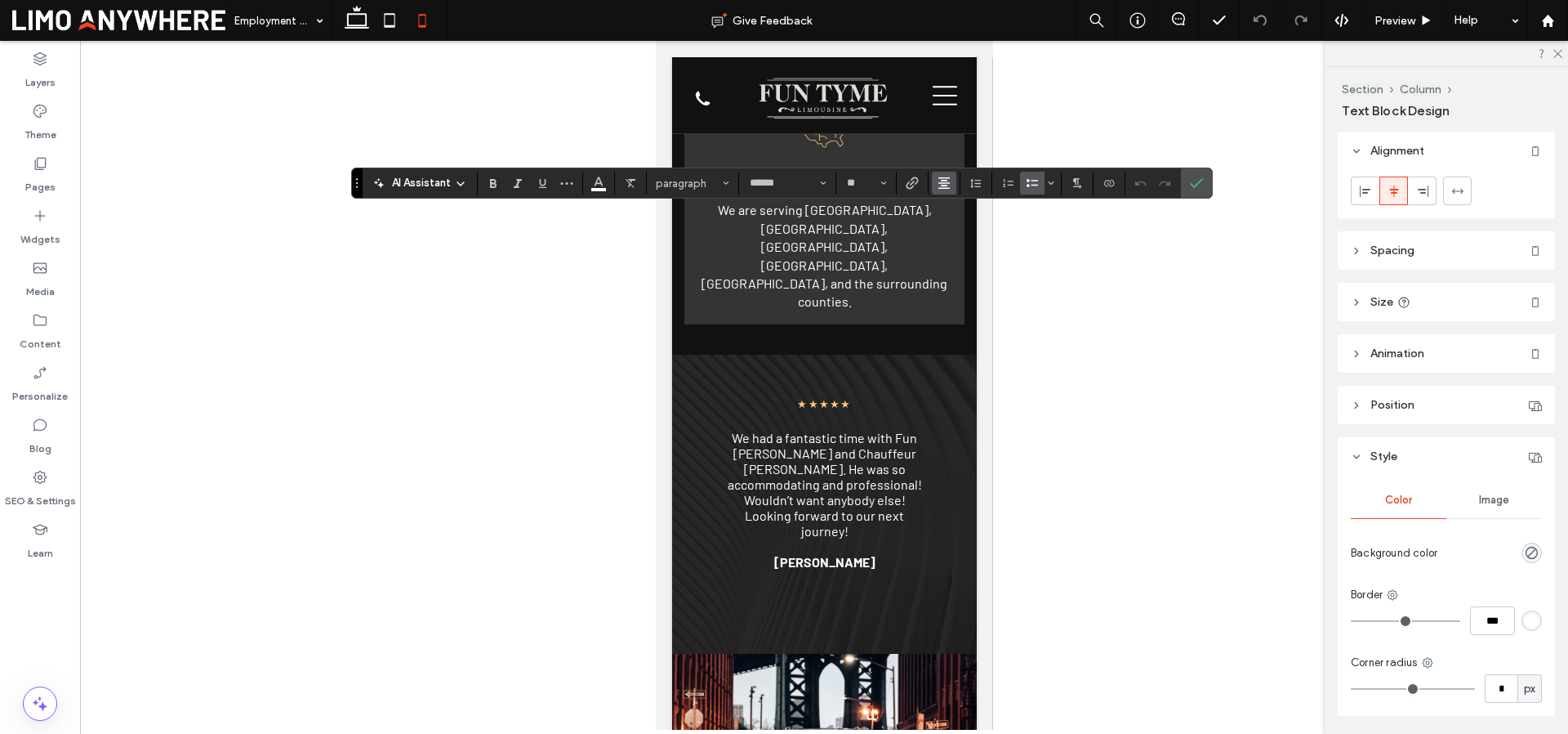
click at [944, 182] on icon "Alignment" at bounding box center [944, 183] width 13 height 13
click at [939, 206] on span "ui.textEditor.alignment.left" at bounding box center [941, 210] width 7 height 24
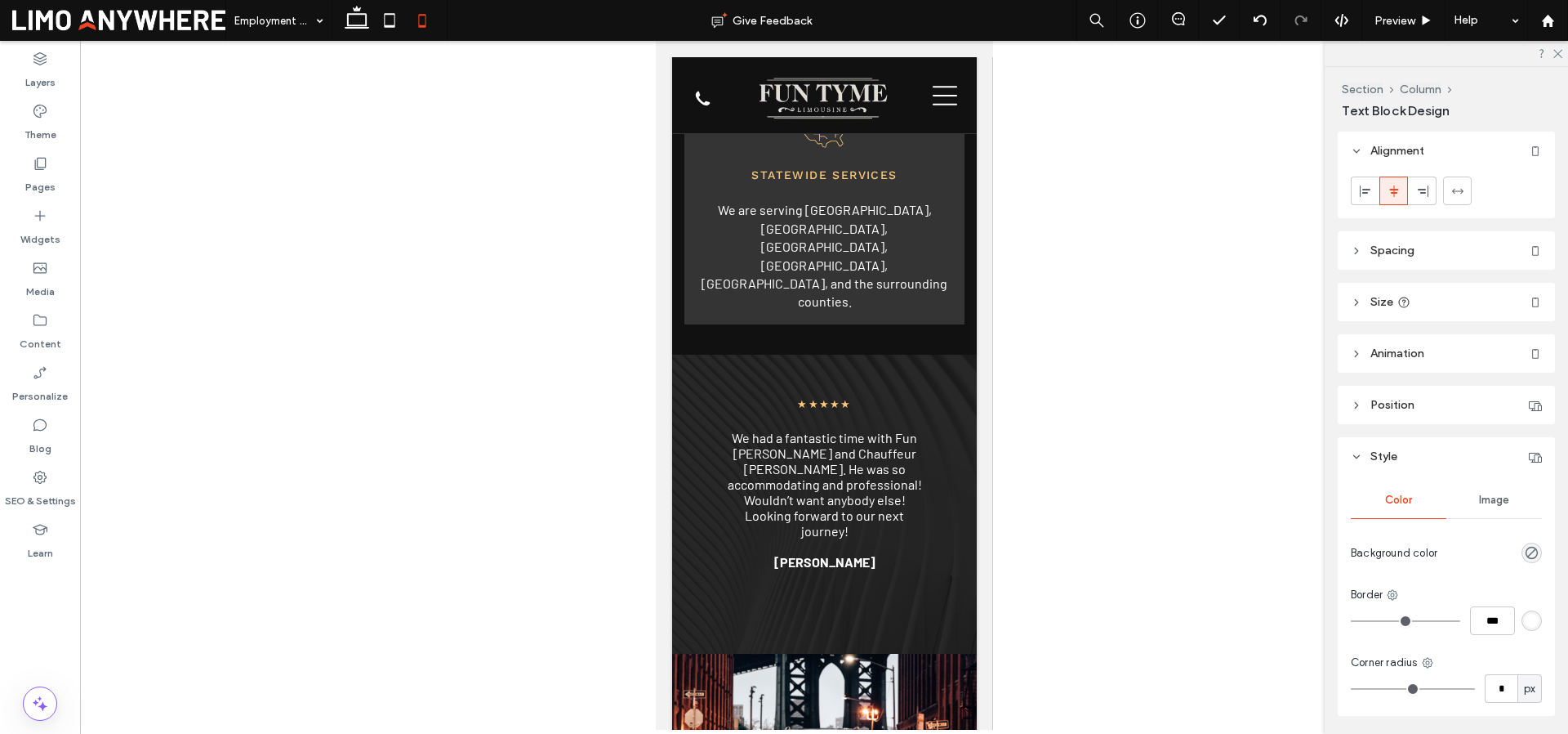
type input "******"
type input "**"
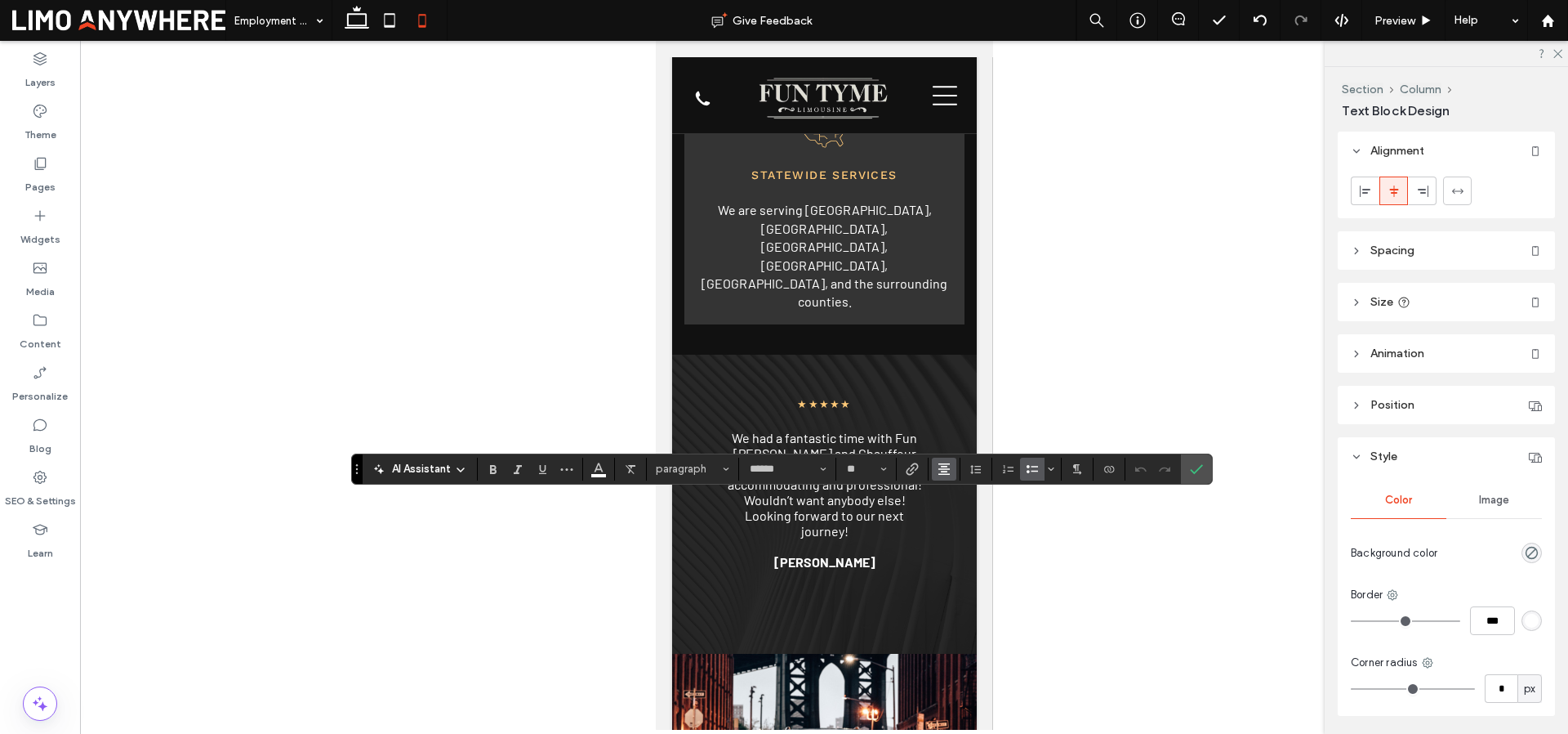
click at [945, 467] on use "Alignment" at bounding box center [944, 469] width 11 height 11
click at [966, 364] on div "ui.textEditor.alignment.left" at bounding box center [960, 371] width 21 height 13
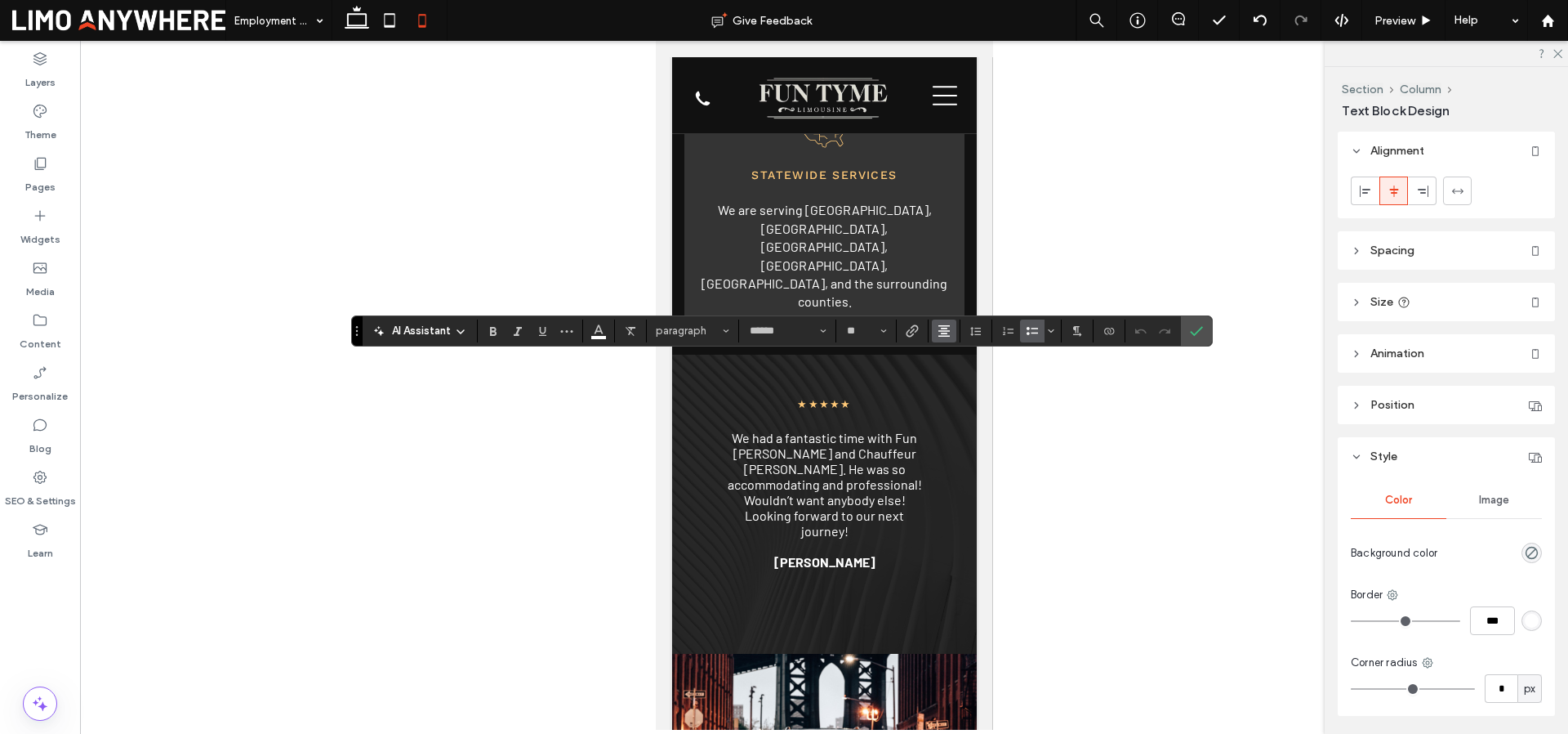
click at [953, 331] on button "Alignment" at bounding box center [944, 330] width 25 height 23
click at [946, 366] on label "ui.textEditor.alignment.left" at bounding box center [960, 358] width 57 height 24
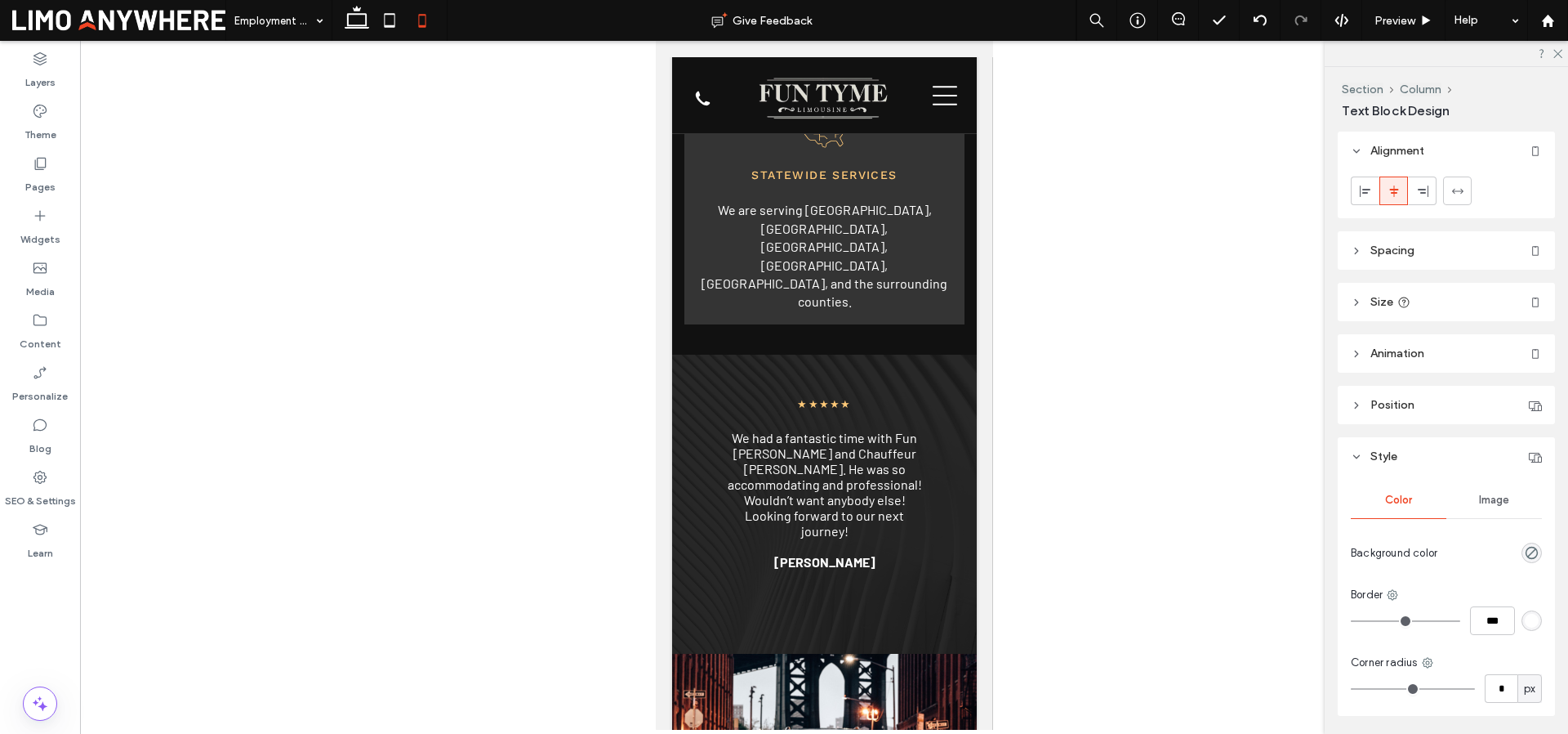
type input "******"
type input "**"
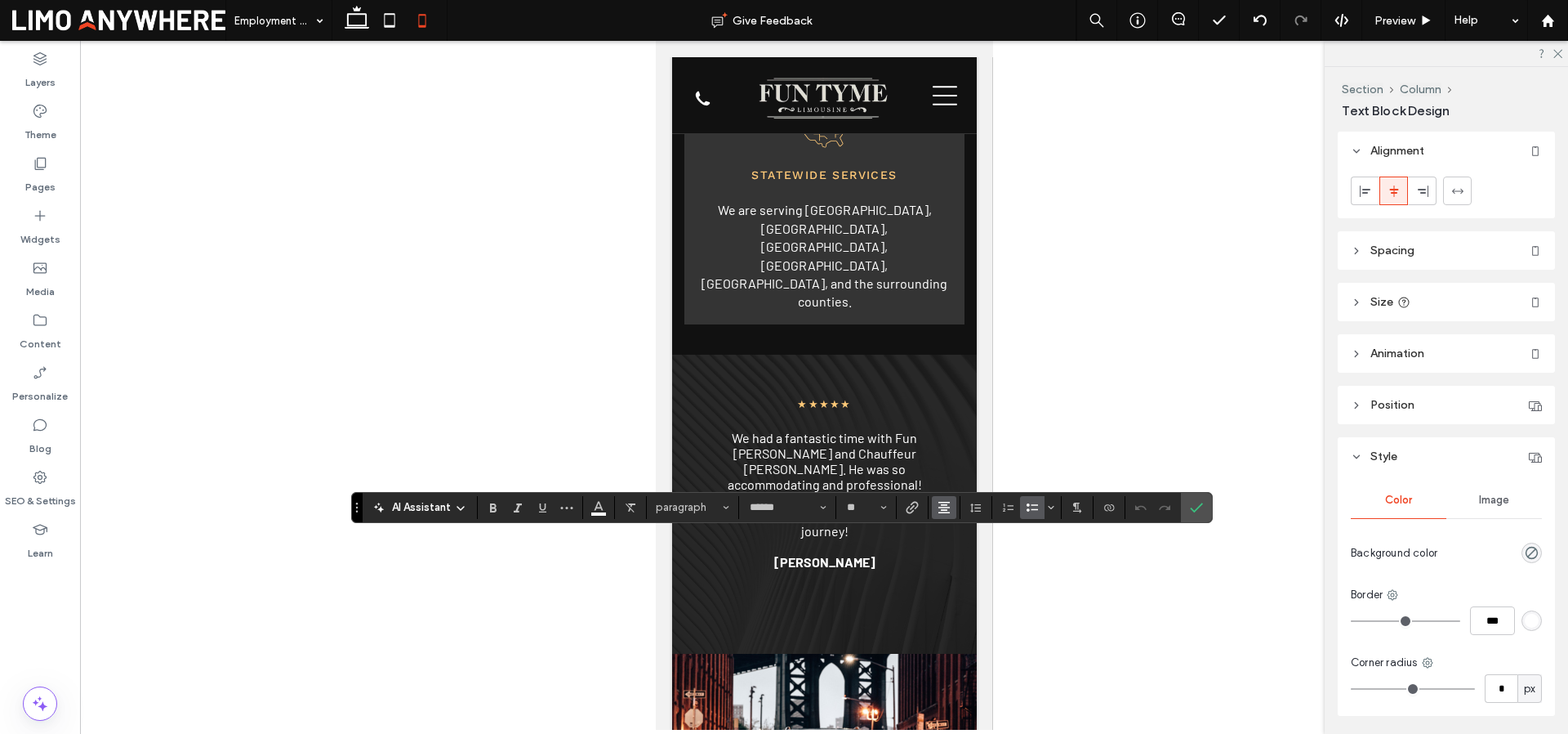
click at [938, 507] on use "Alignment" at bounding box center [944, 507] width 11 height 11
click at [953, 403] on icon "ui.textEditor.alignment.left" at bounding box center [956, 409] width 13 height 13
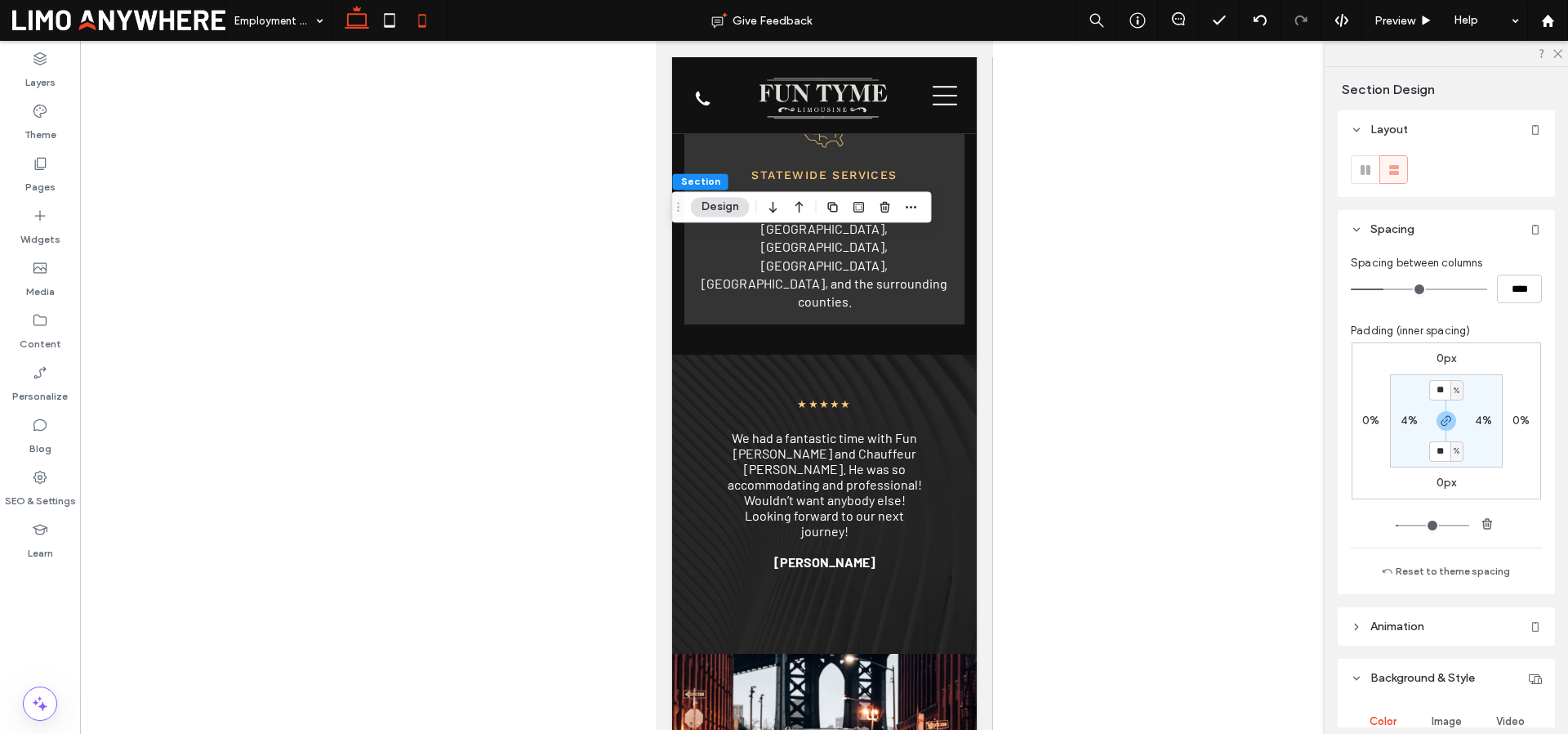
click at [350, 20] on icon at bounding box center [357, 20] width 33 height 33
type input "*"
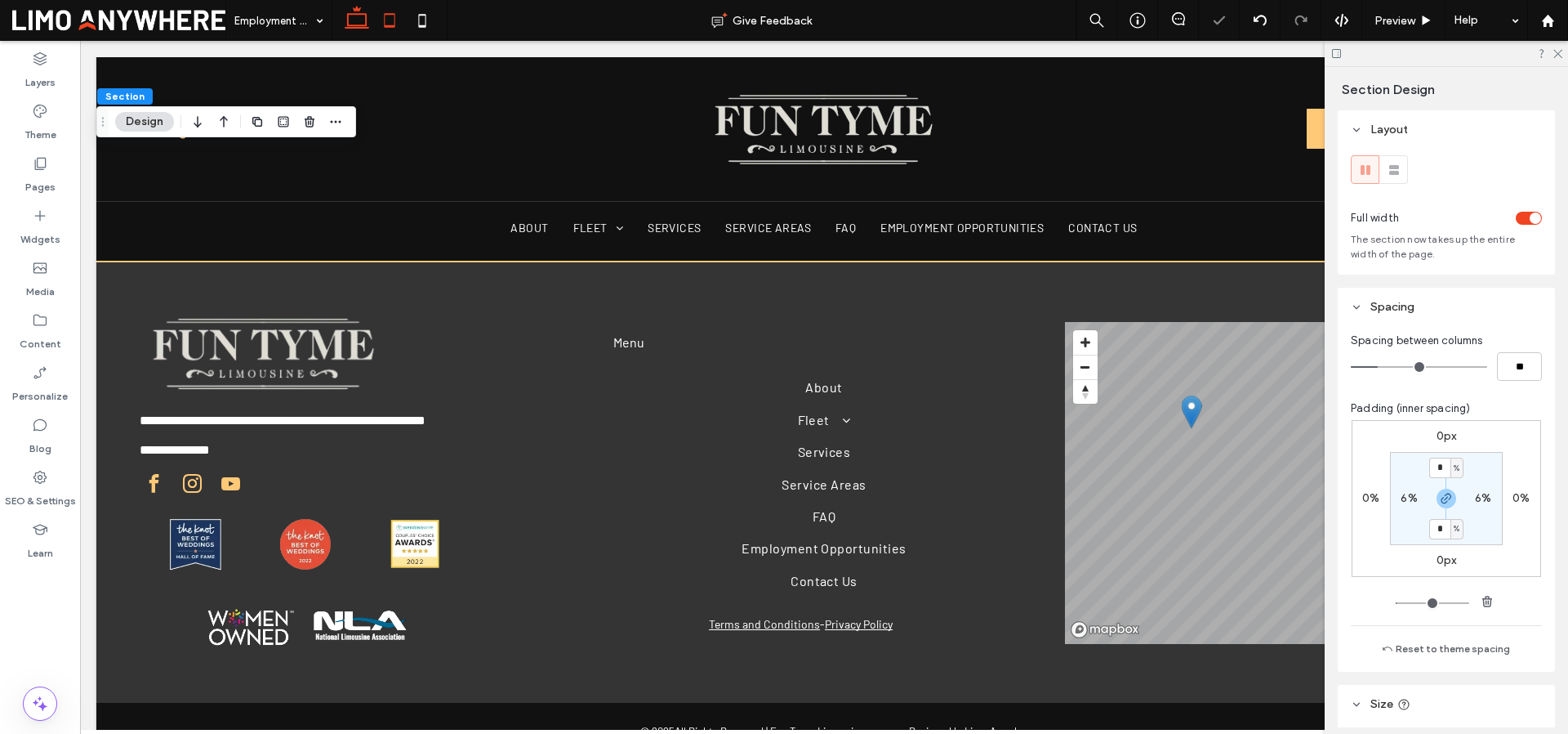
click at [387, 20] on icon at bounding box center [390, 20] width 33 height 33
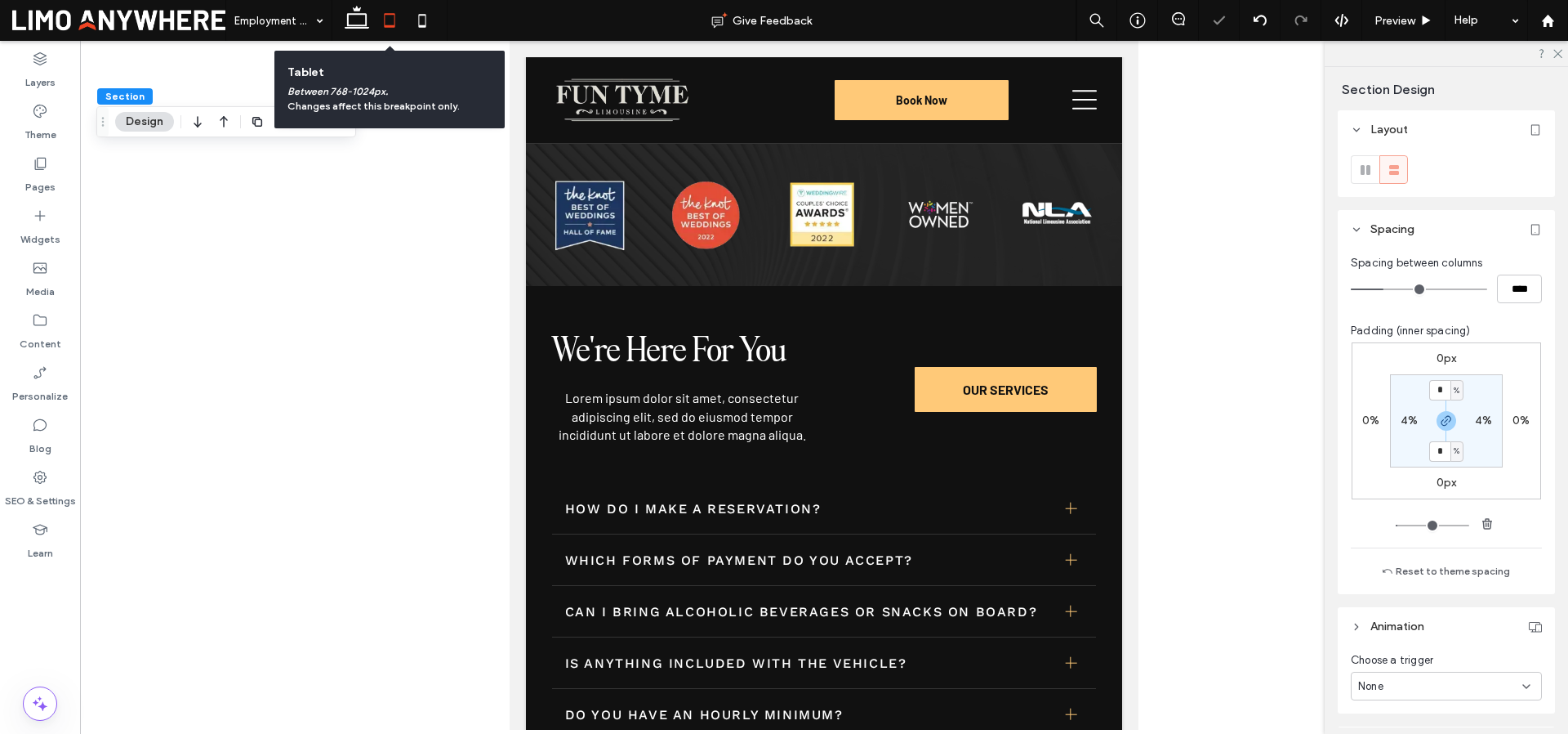
type input "*"
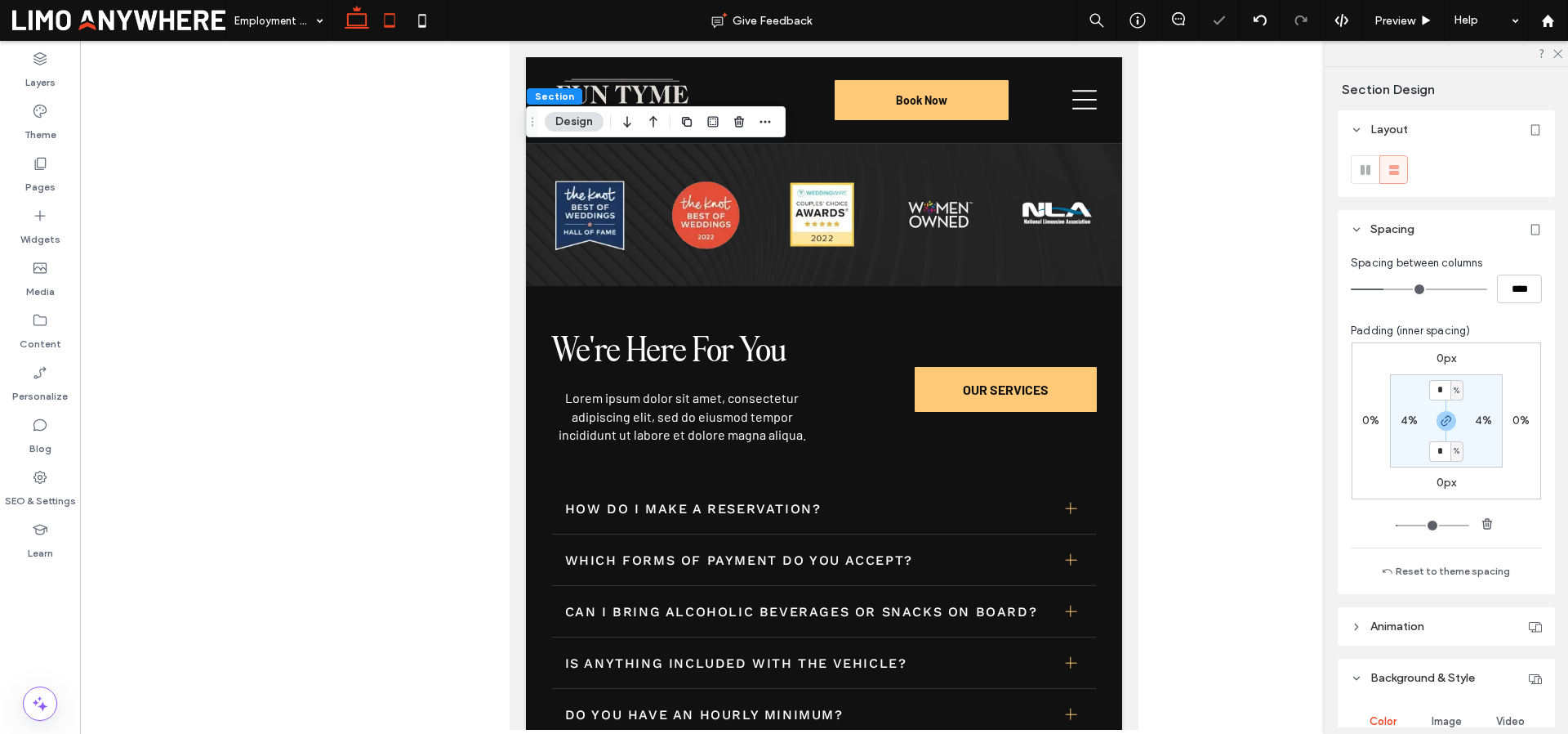
click at [358, 23] on icon at bounding box center [357, 20] width 33 height 33
type input "*"
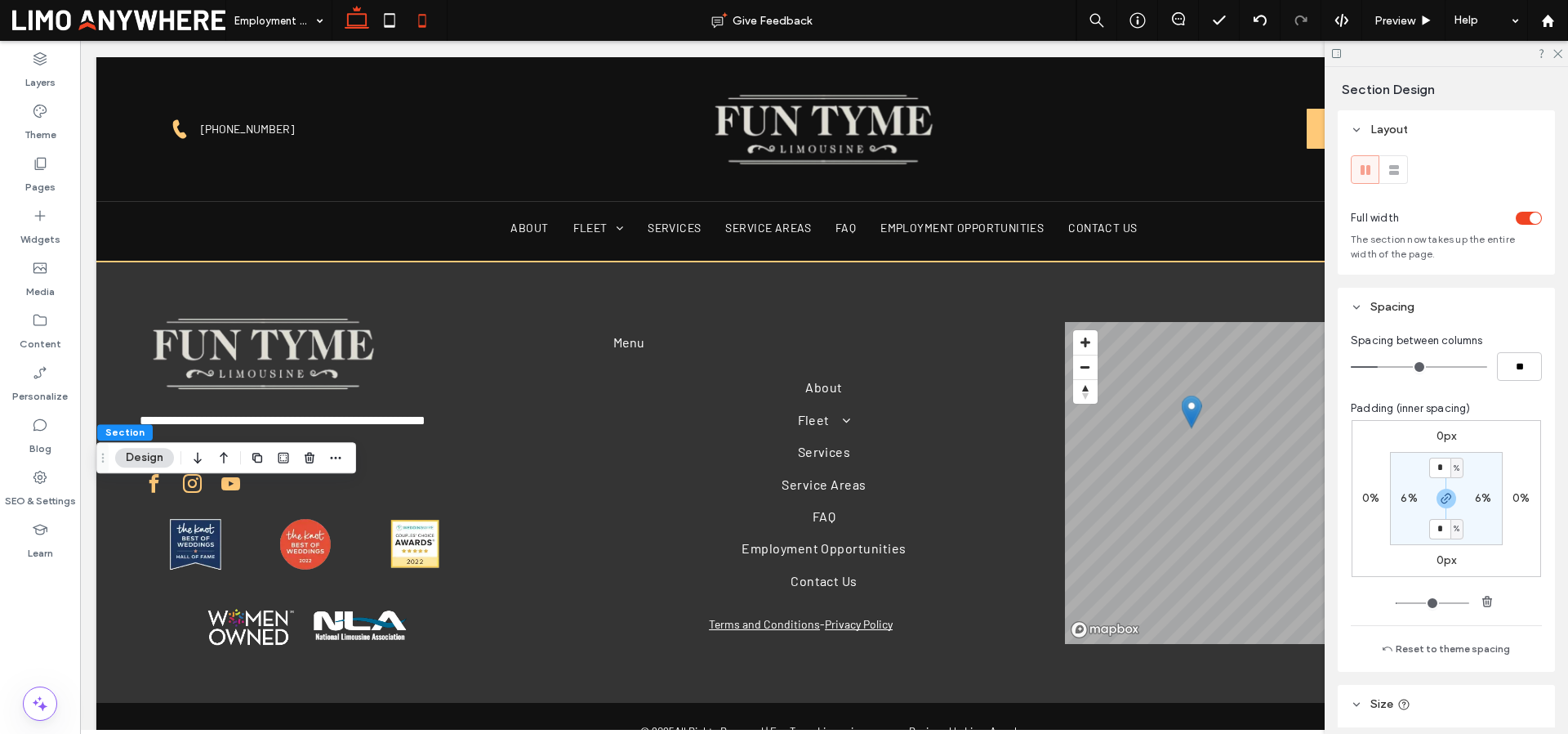
click at [425, 21] on use at bounding box center [423, 20] width 7 height 13
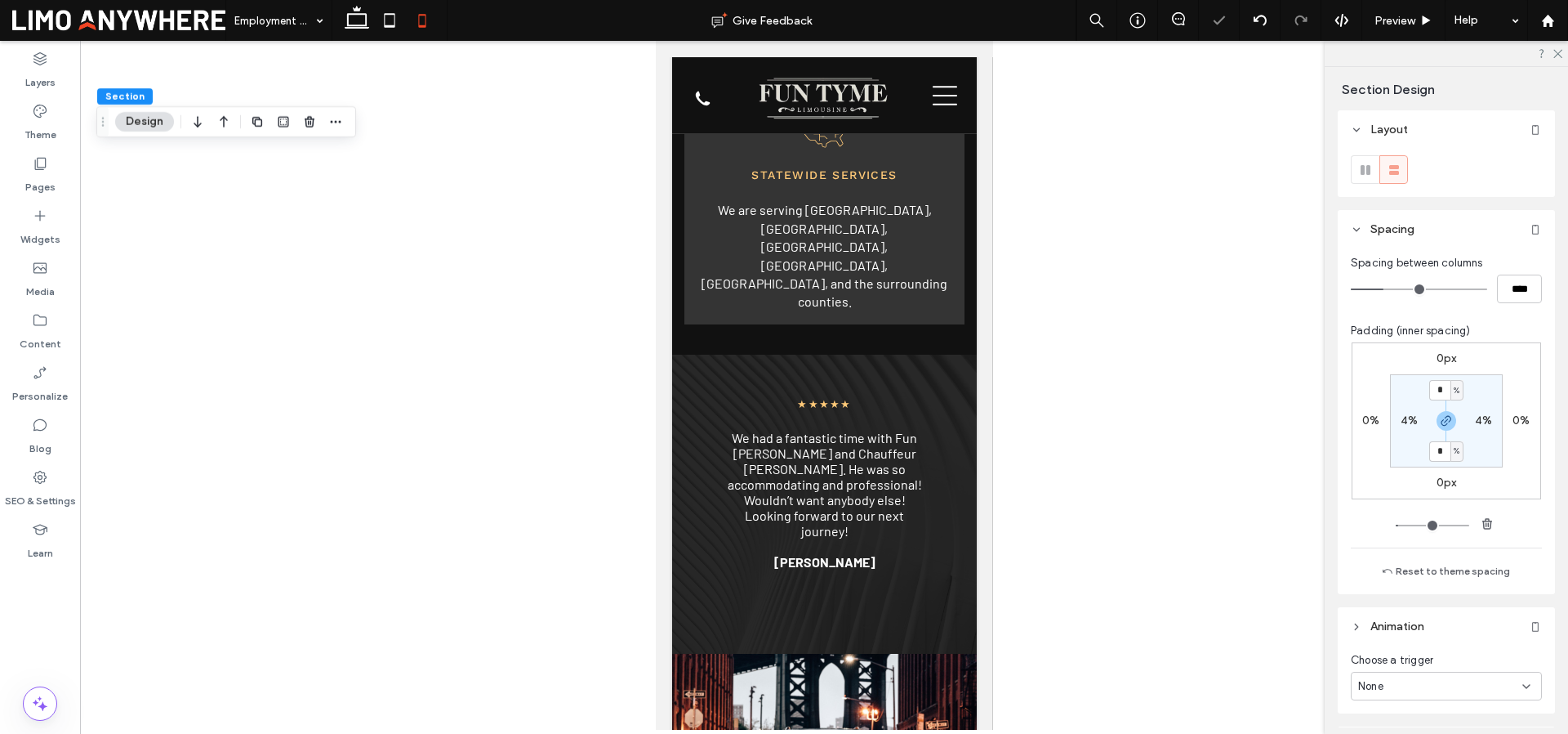
type input "**"
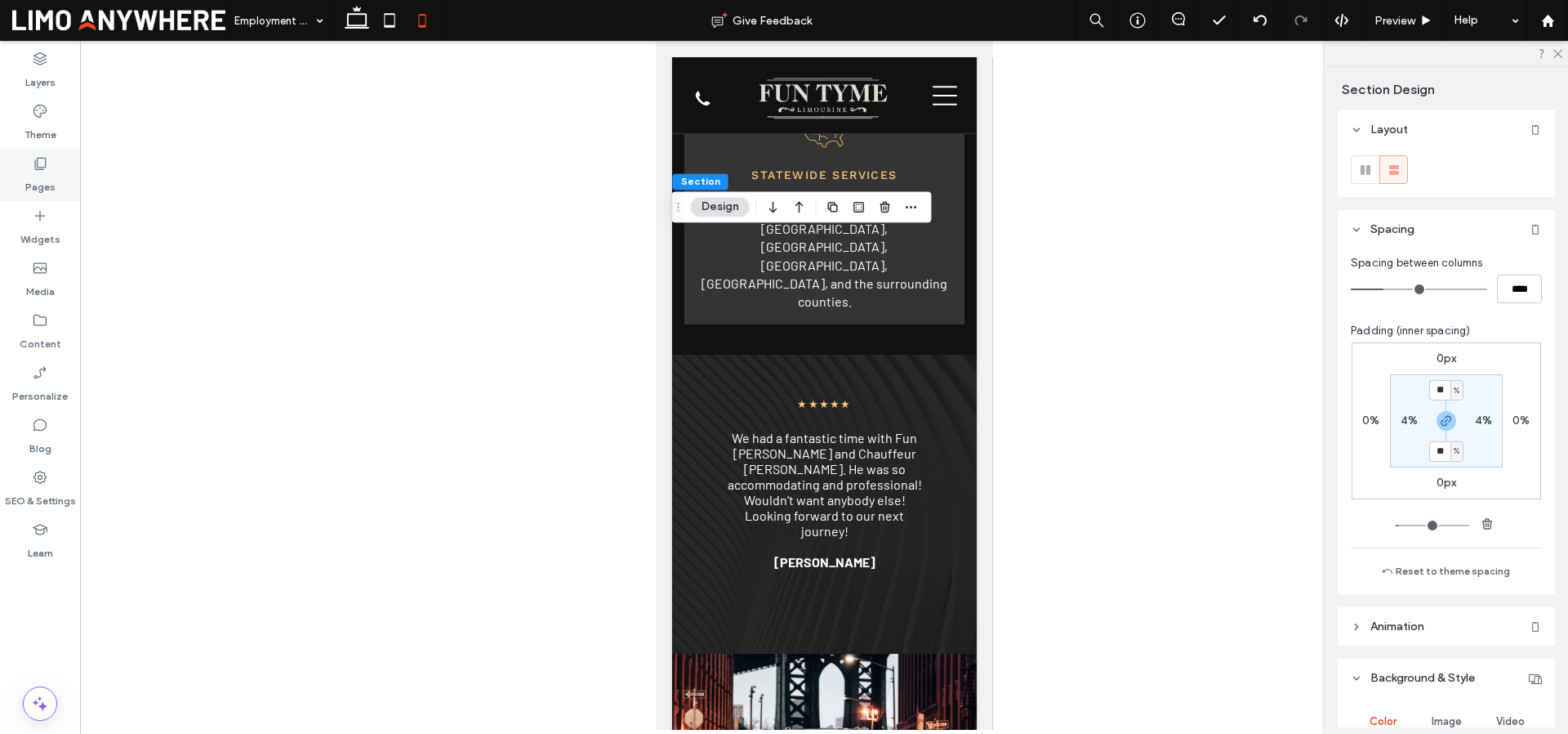
click at [42, 178] on label "Pages" at bounding box center [40, 183] width 30 height 23
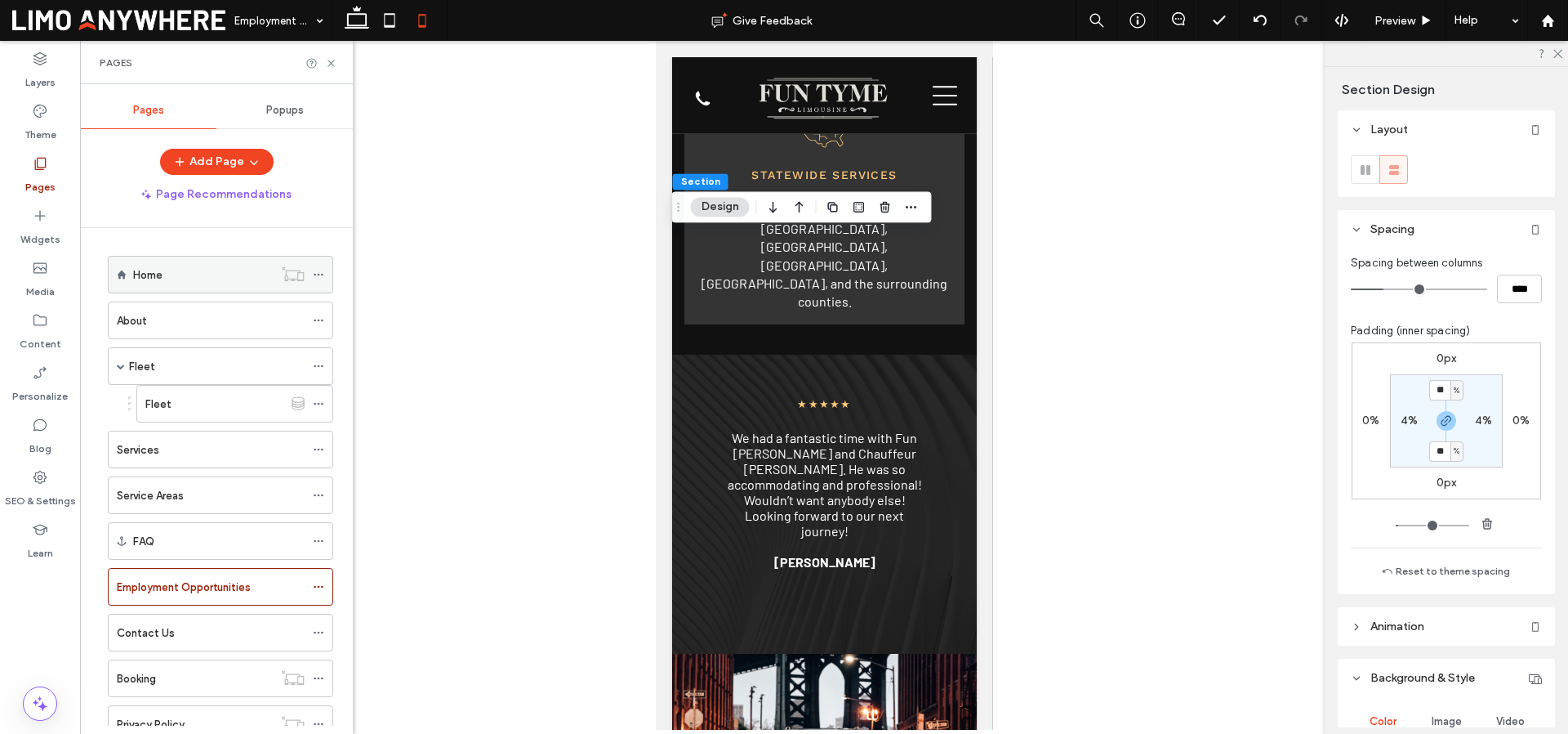
click at [146, 287] on div "Home" at bounding box center [203, 274] width 139 height 36
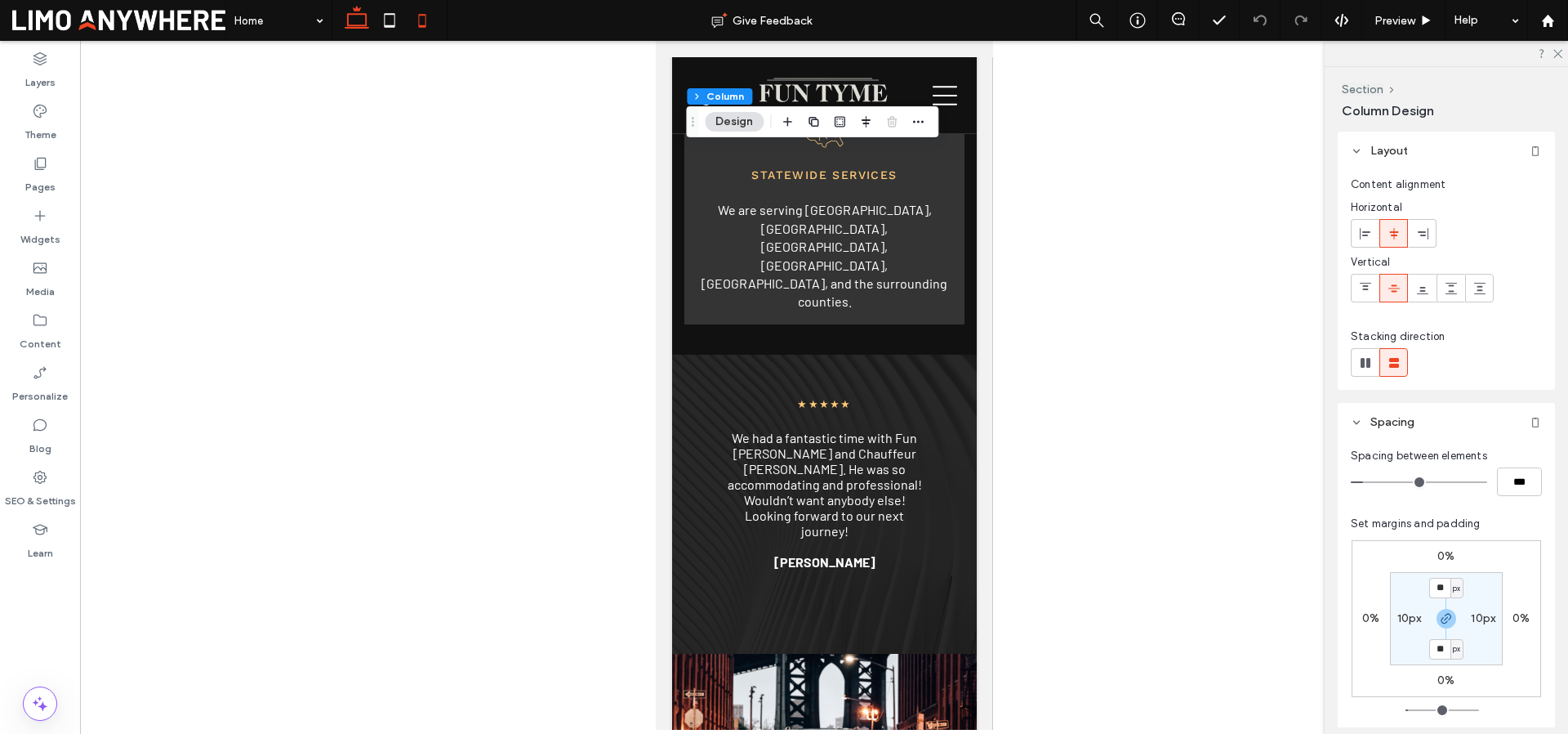
click at [364, 20] on icon at bounding box center [357, 20] width 33 height 33
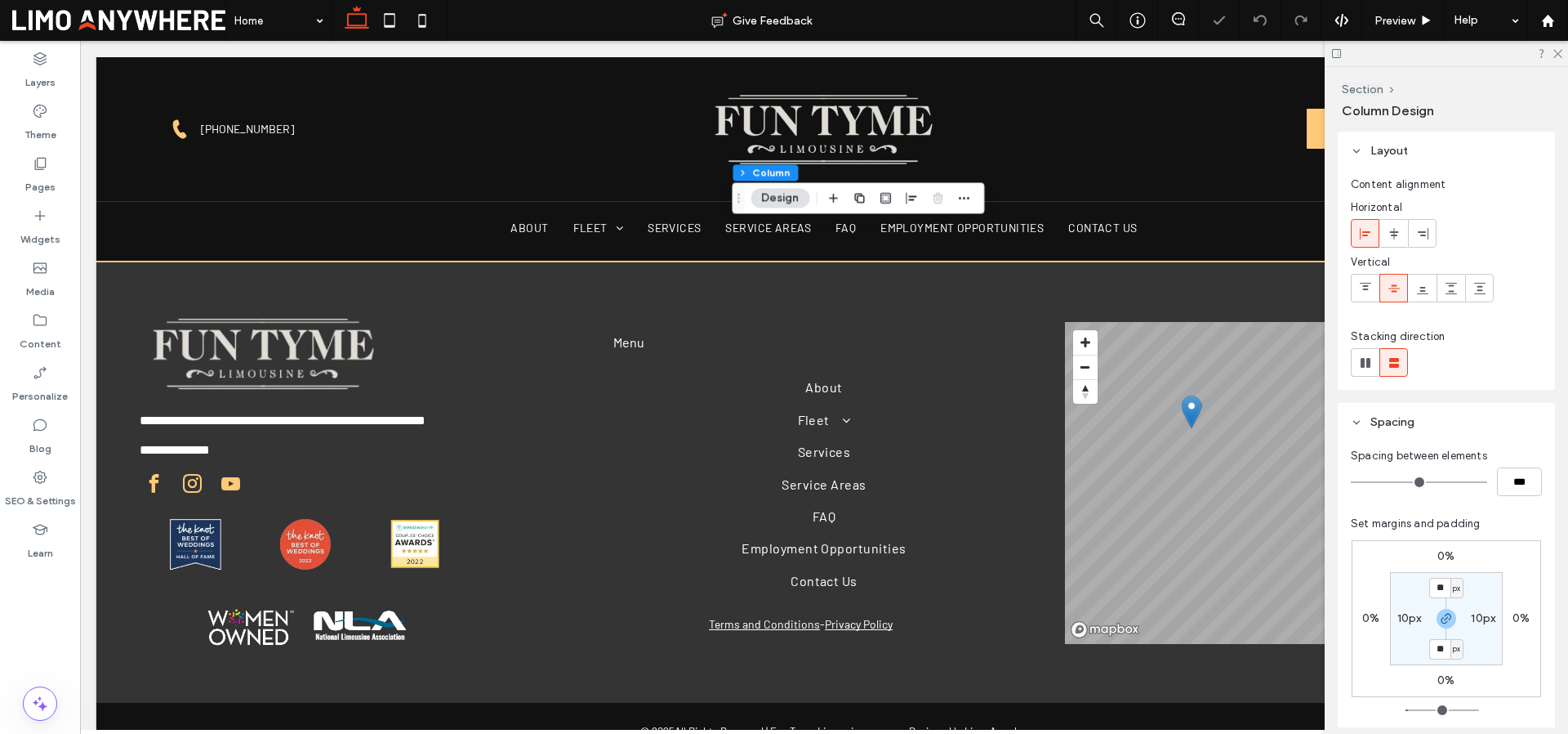
type input "*"
type input "***"
type input "****"
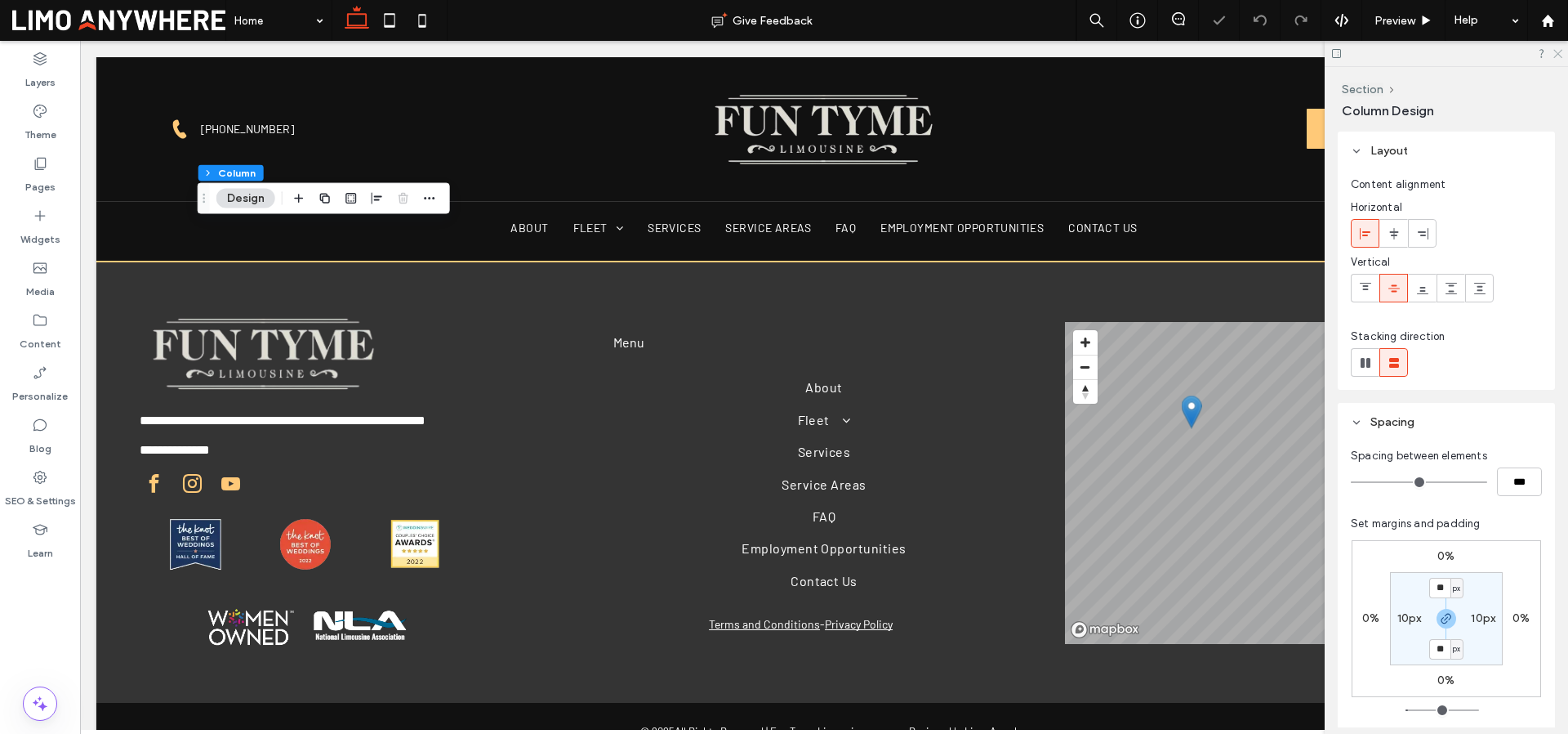
click at [1556, 51] on icon at bounding box center [1557, 53] width 11 height 11
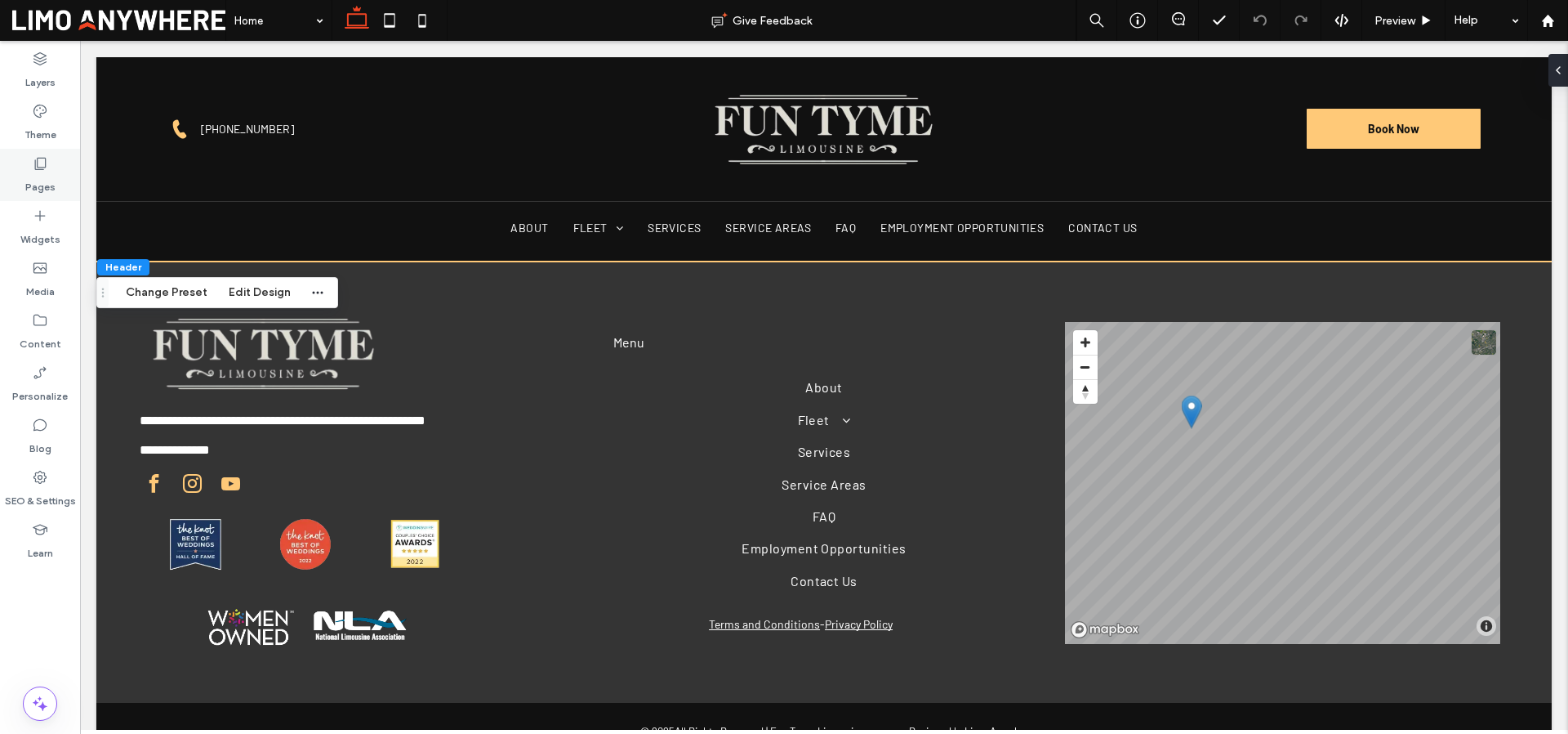
click at [50, 170] on div "Pages" at bounding box center [39, 174] width 80 height 52
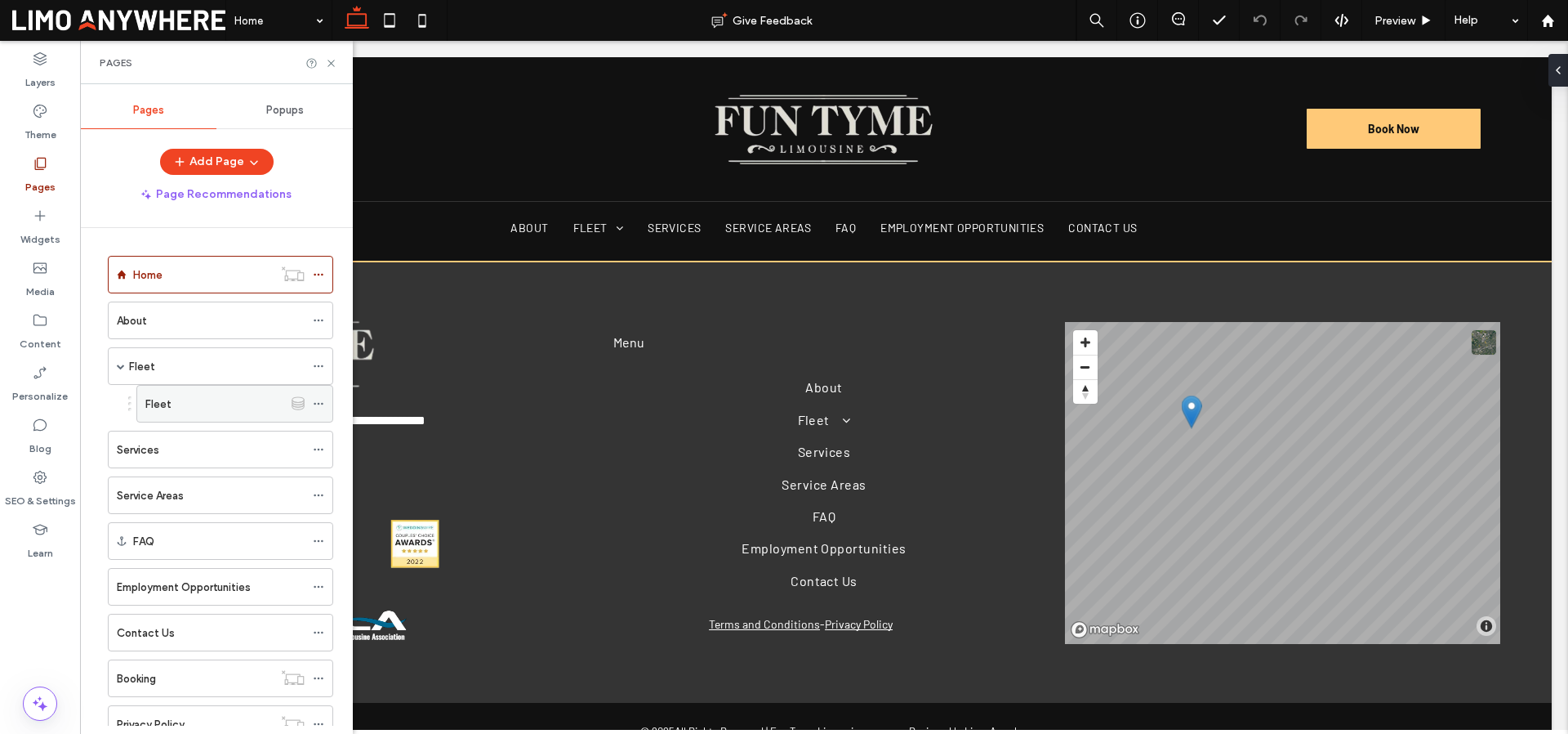
click at [319, 402] on icon at bounding box center [318, 404] width 11 height 11
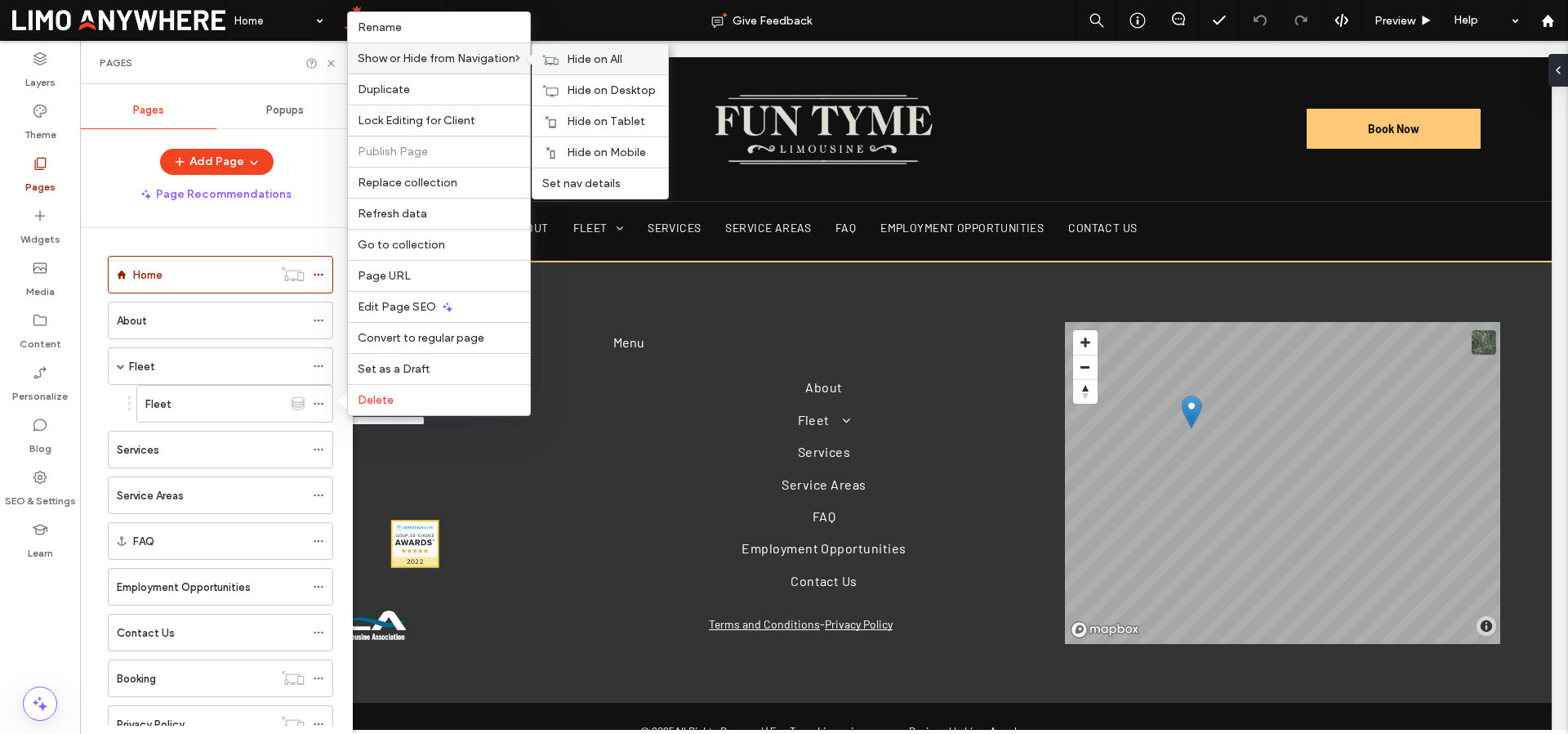
click at [586, 52] on span "Hide on All" at bounding box center [594, 59] width 56 height 14
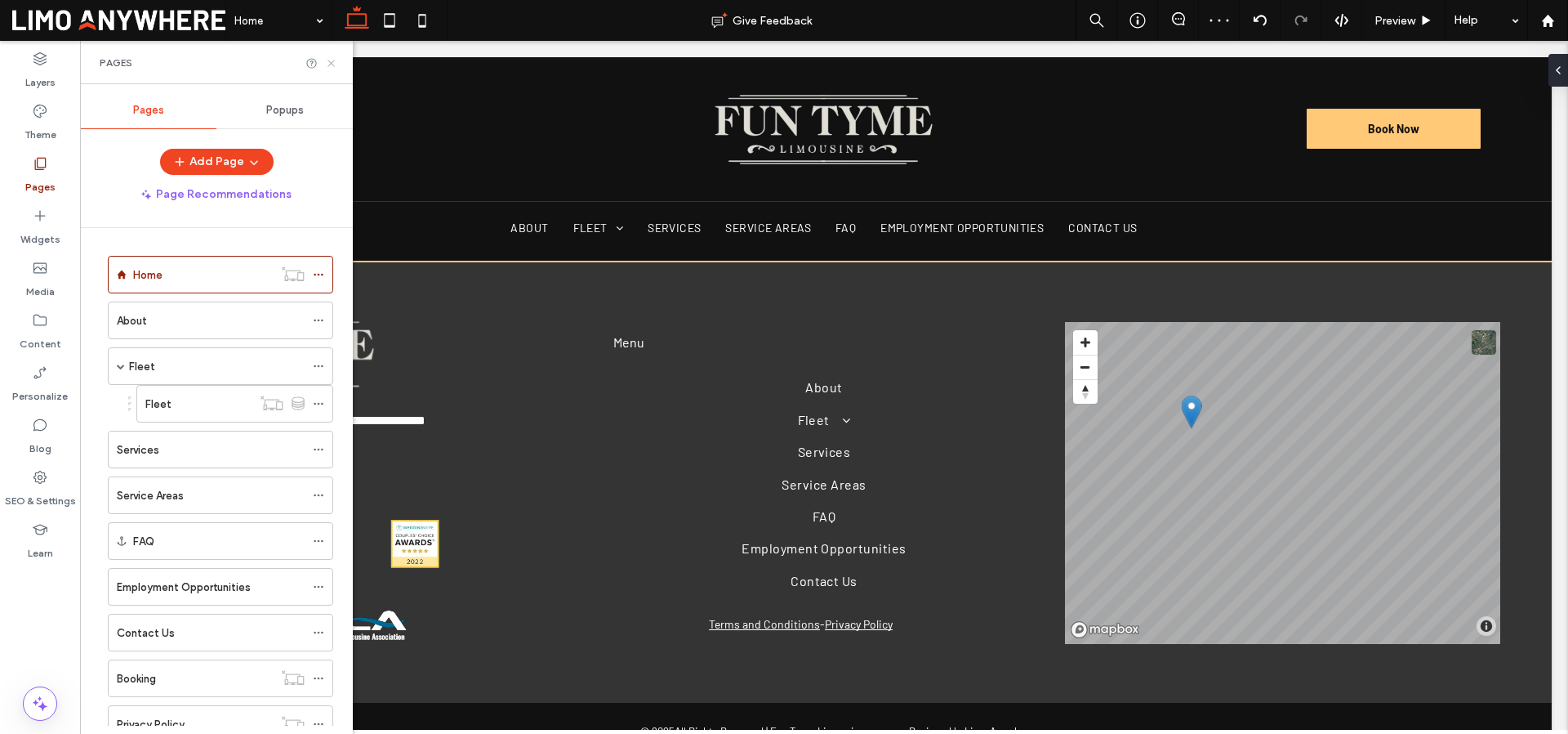
click at [333, 59] on icon at bounding box center [330, 62] width 12 height 12
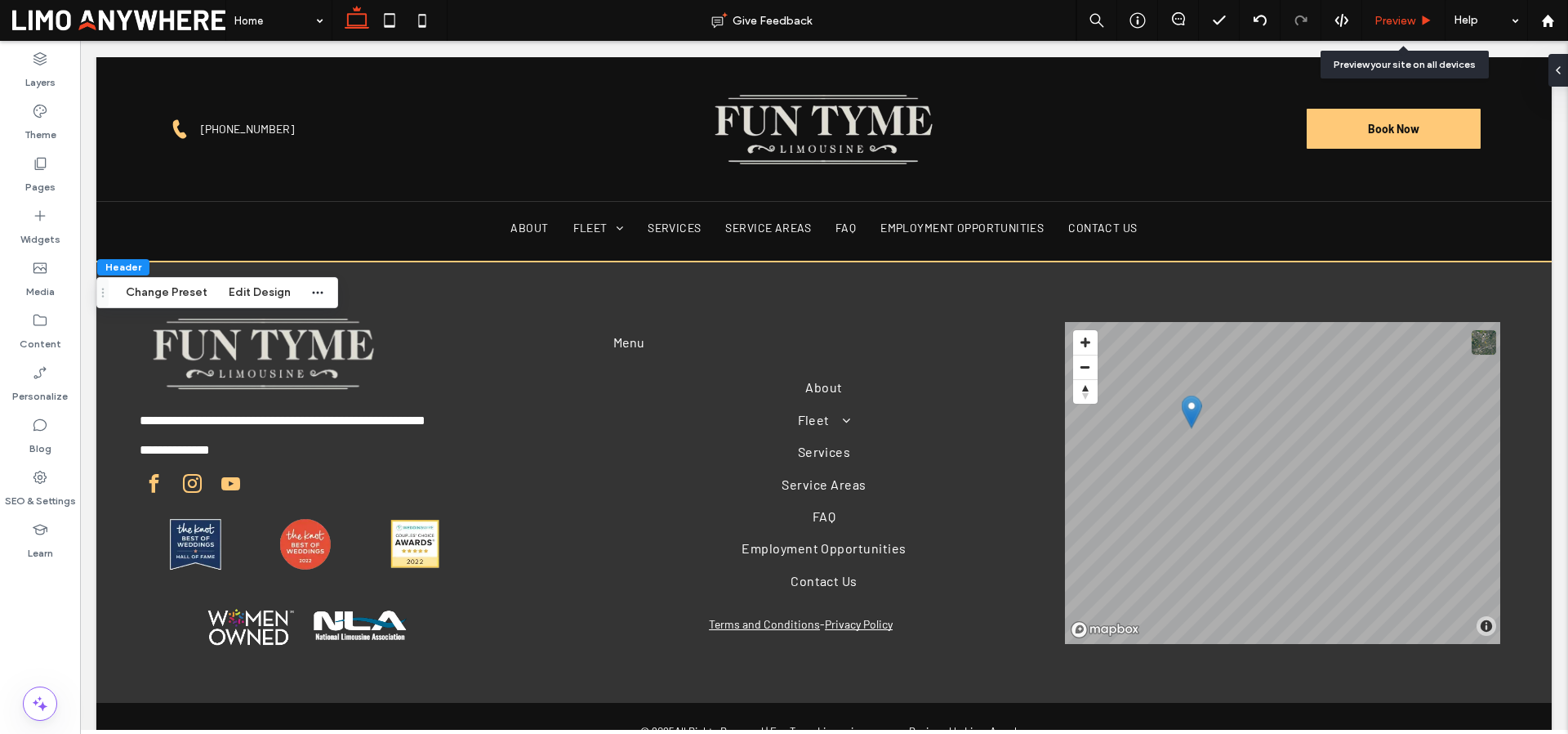
click at [1391, 17] on span "Preview" at bounding box center [1395, 20] width 41 height 14
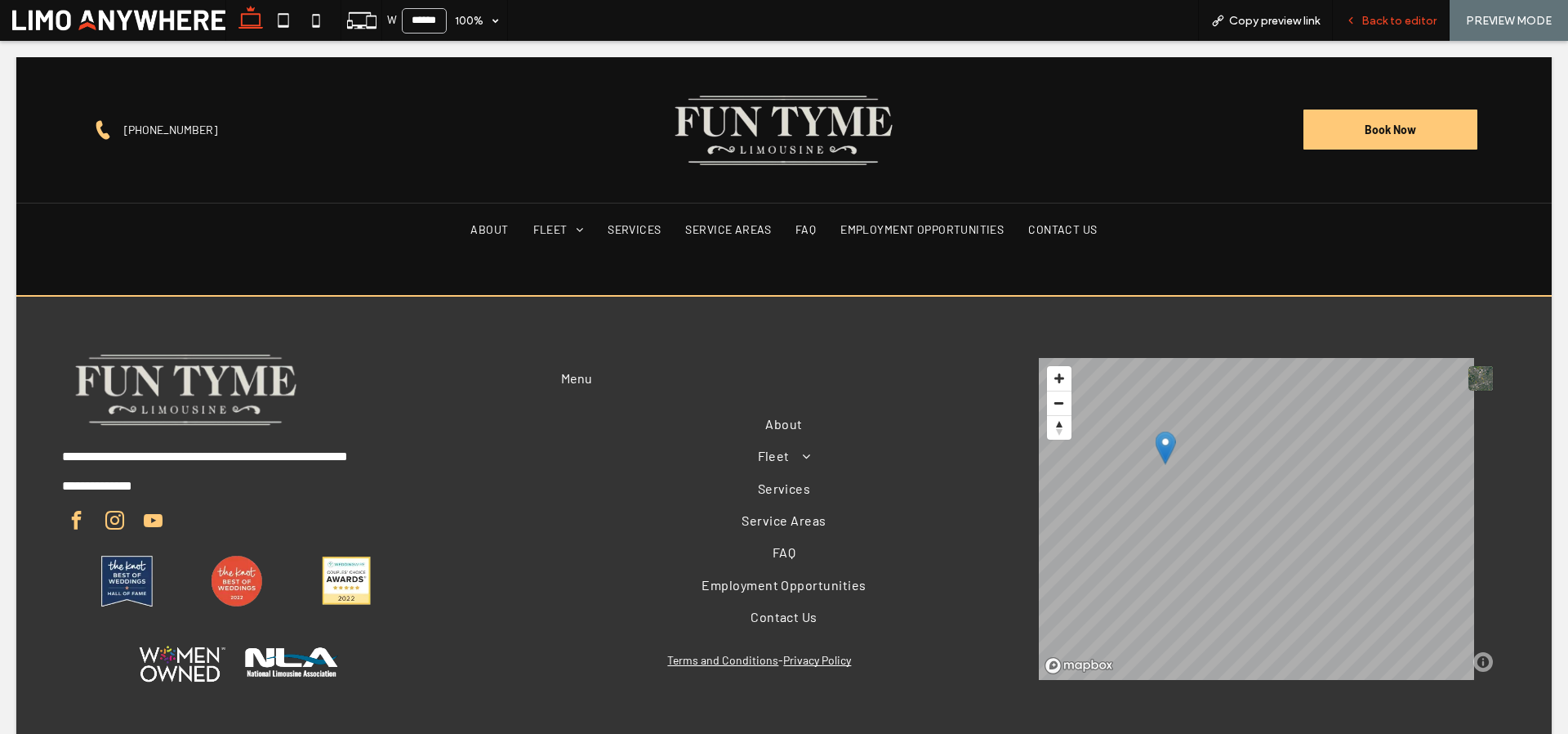
click at [1393, 24] on span "Back to editor" at bounding box center [1398, 20] width 75 height 14
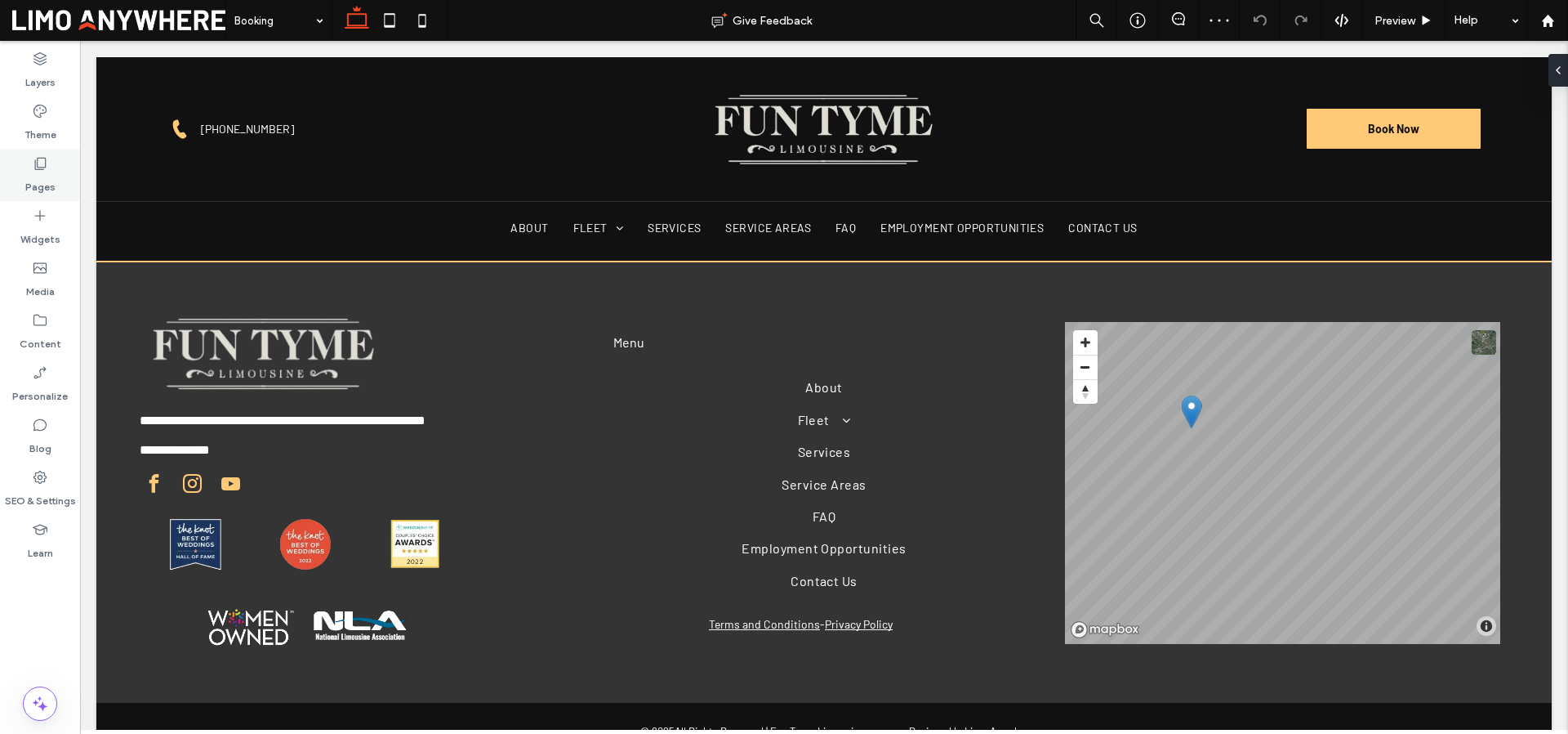
click at [33, 172] on label "Pages" at bounding box center [40, 183] width 30 height 23
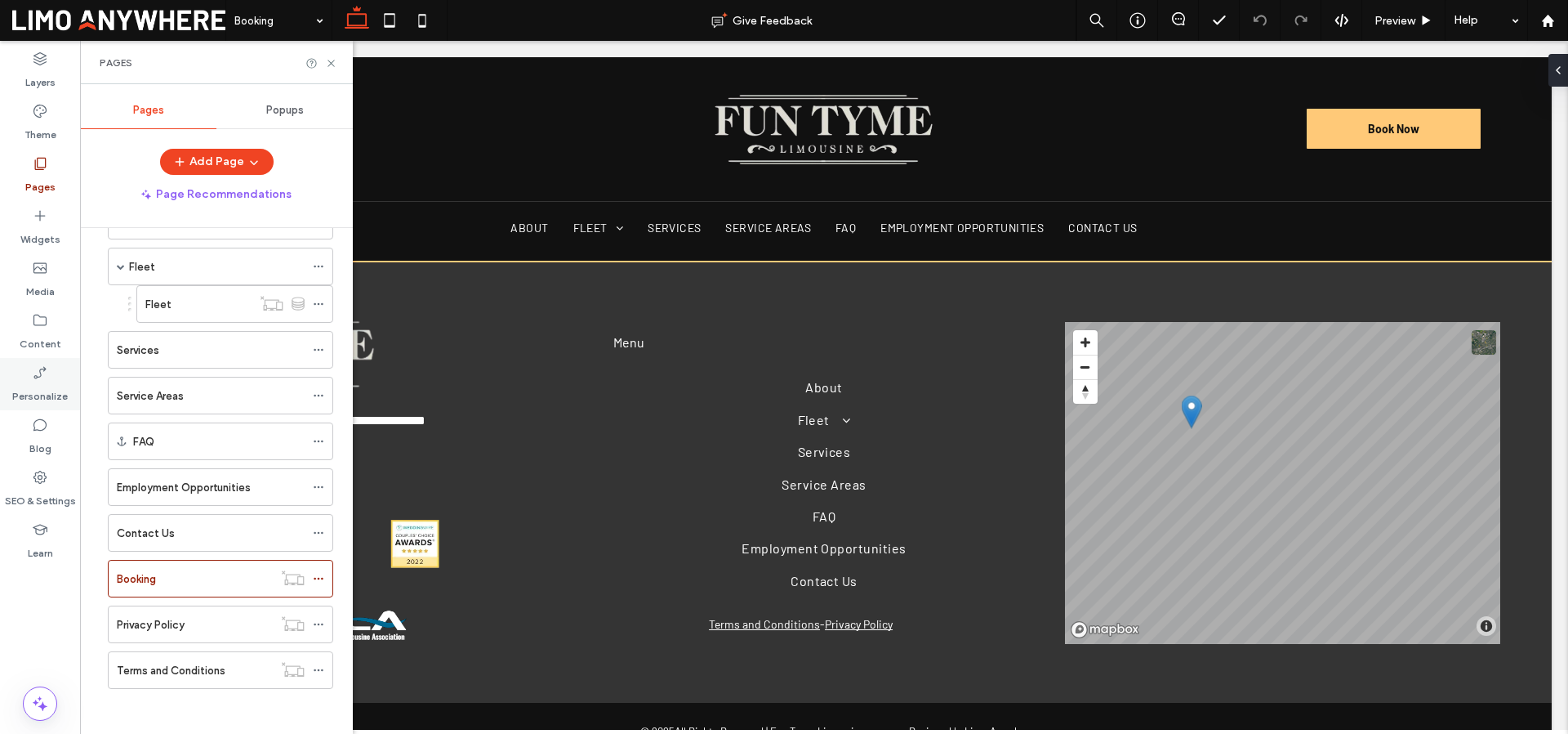
scroll to position [104, 0]
click at [55, 339] on label "Content" at bounding box center [39, 339] width 41 height 23
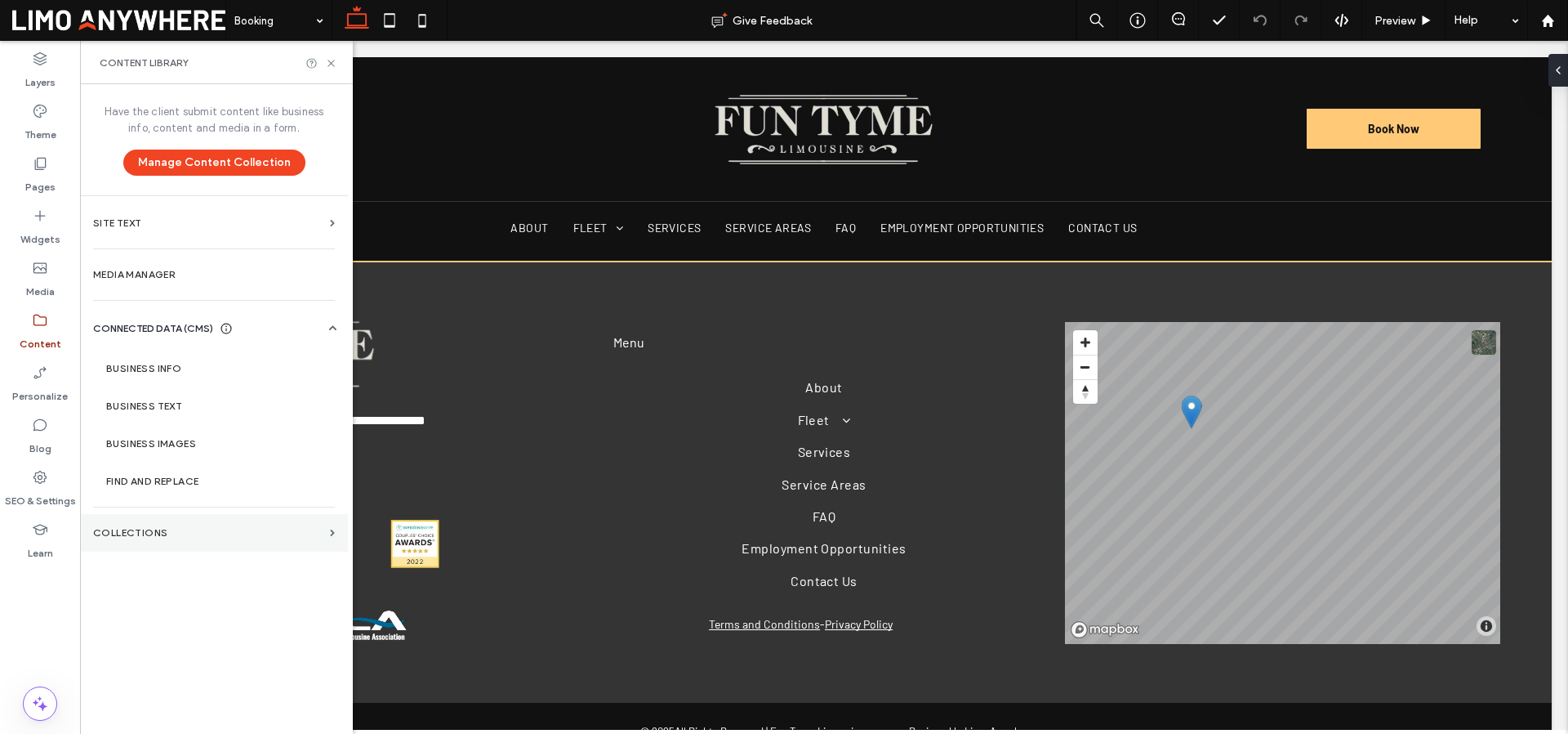
click at [204, 548] on section "Collections" at bounding box center [214, 532] width 268 height 38
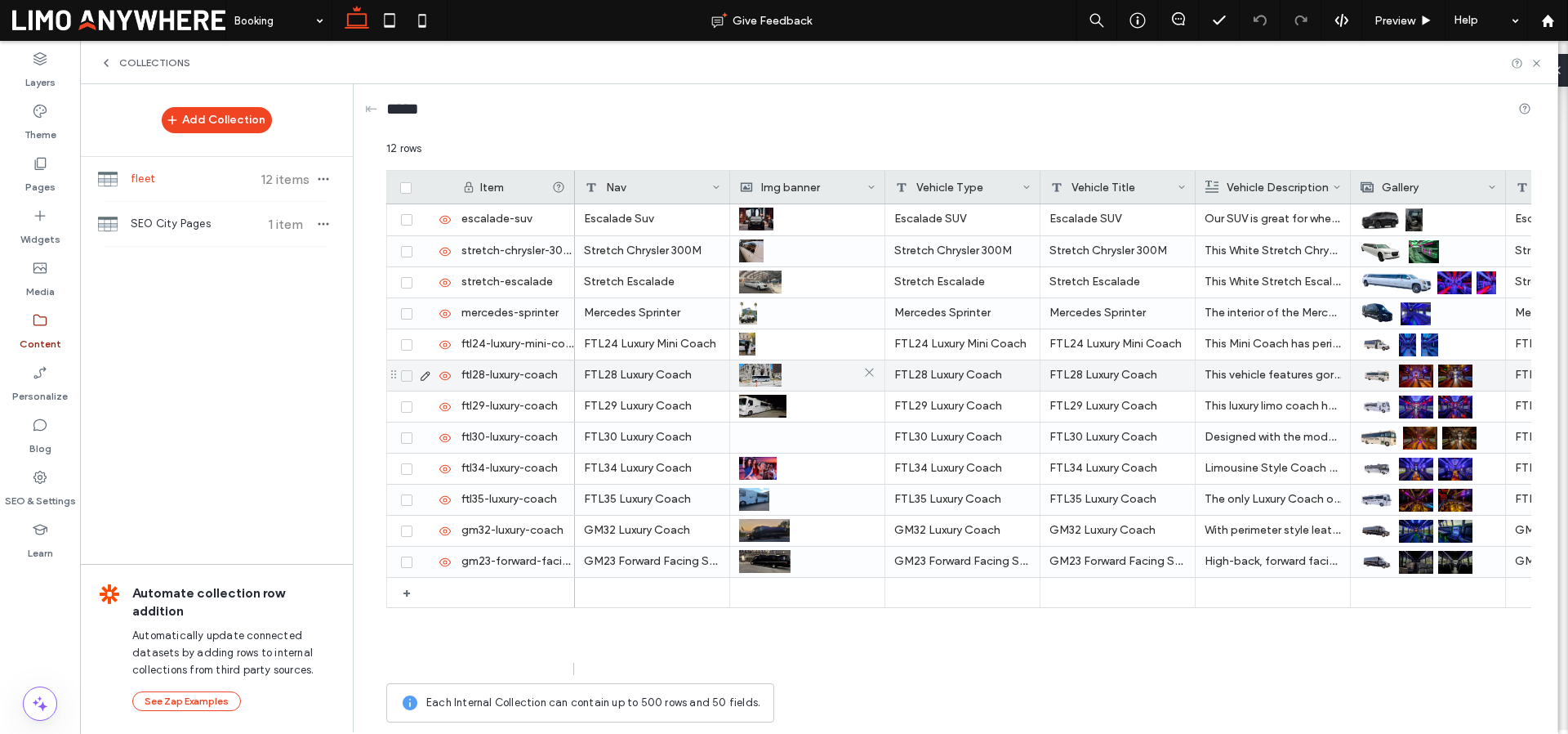
click at [825, 379] on div at bounding box center [807, 375] width 137 height 29
click at [825, 379] on div at bounding box center [808, 376] width 136 height 29
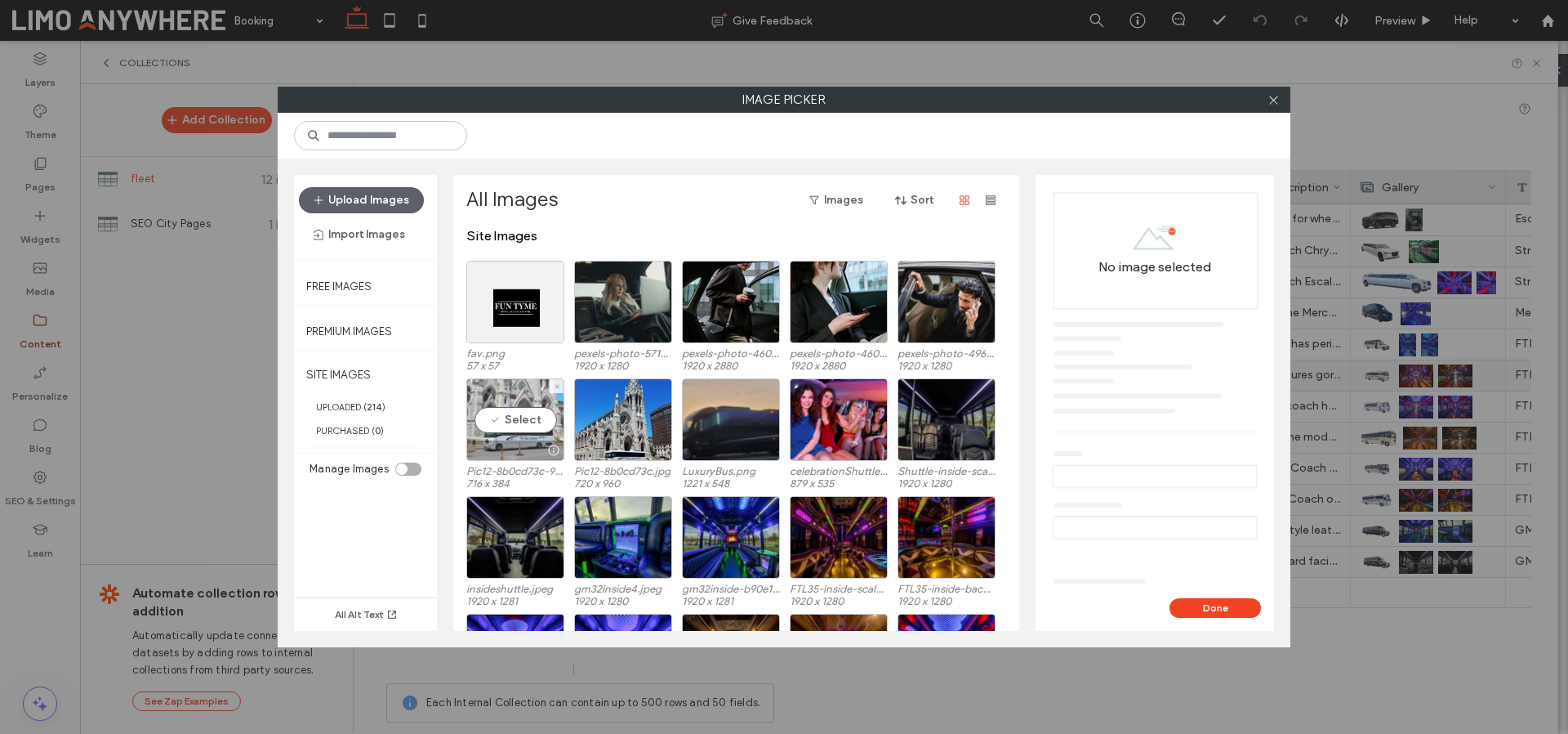
click at [513, 414] on div "Select" at bounding box center [514, 419] width 98 height 83
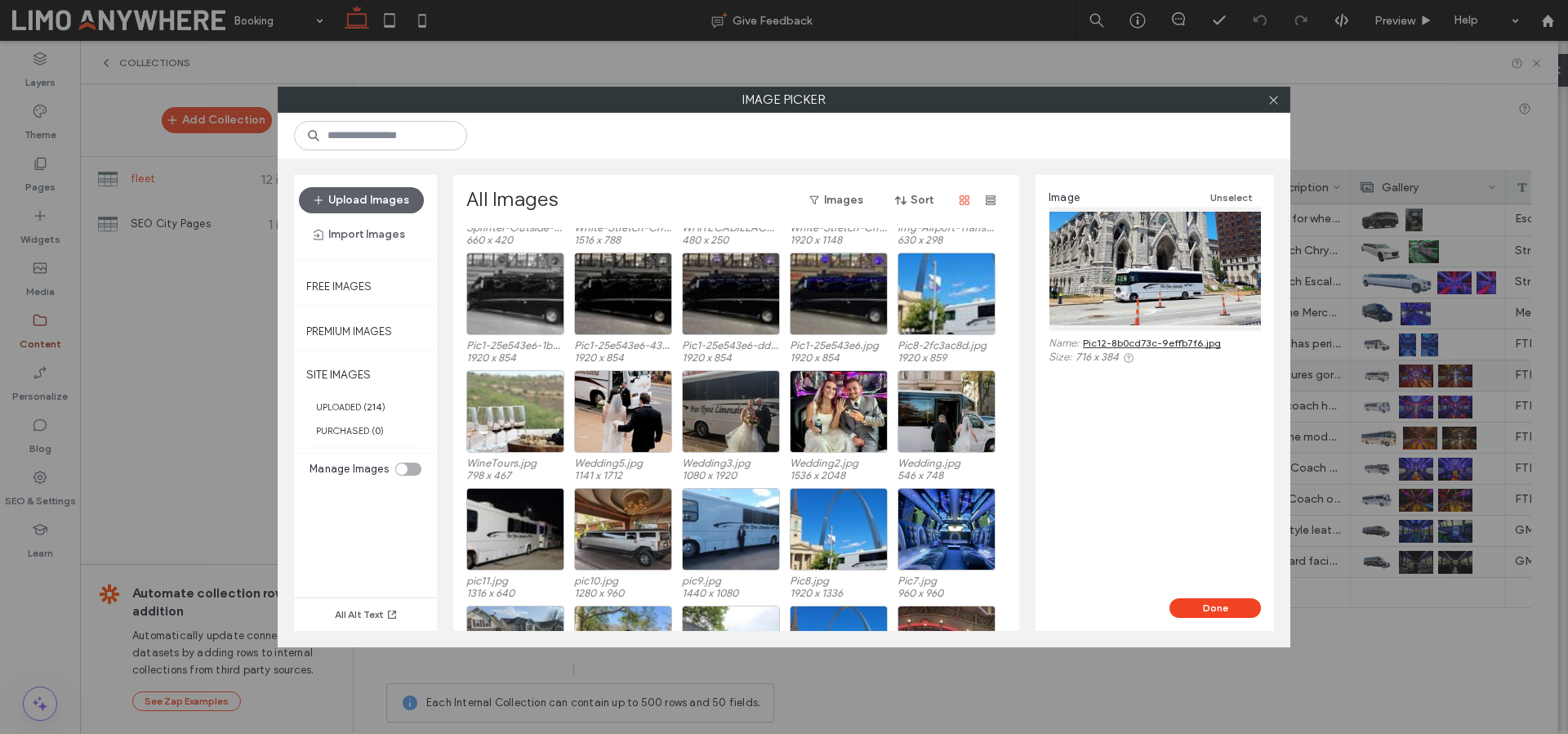
scroll to position [1736, 0]
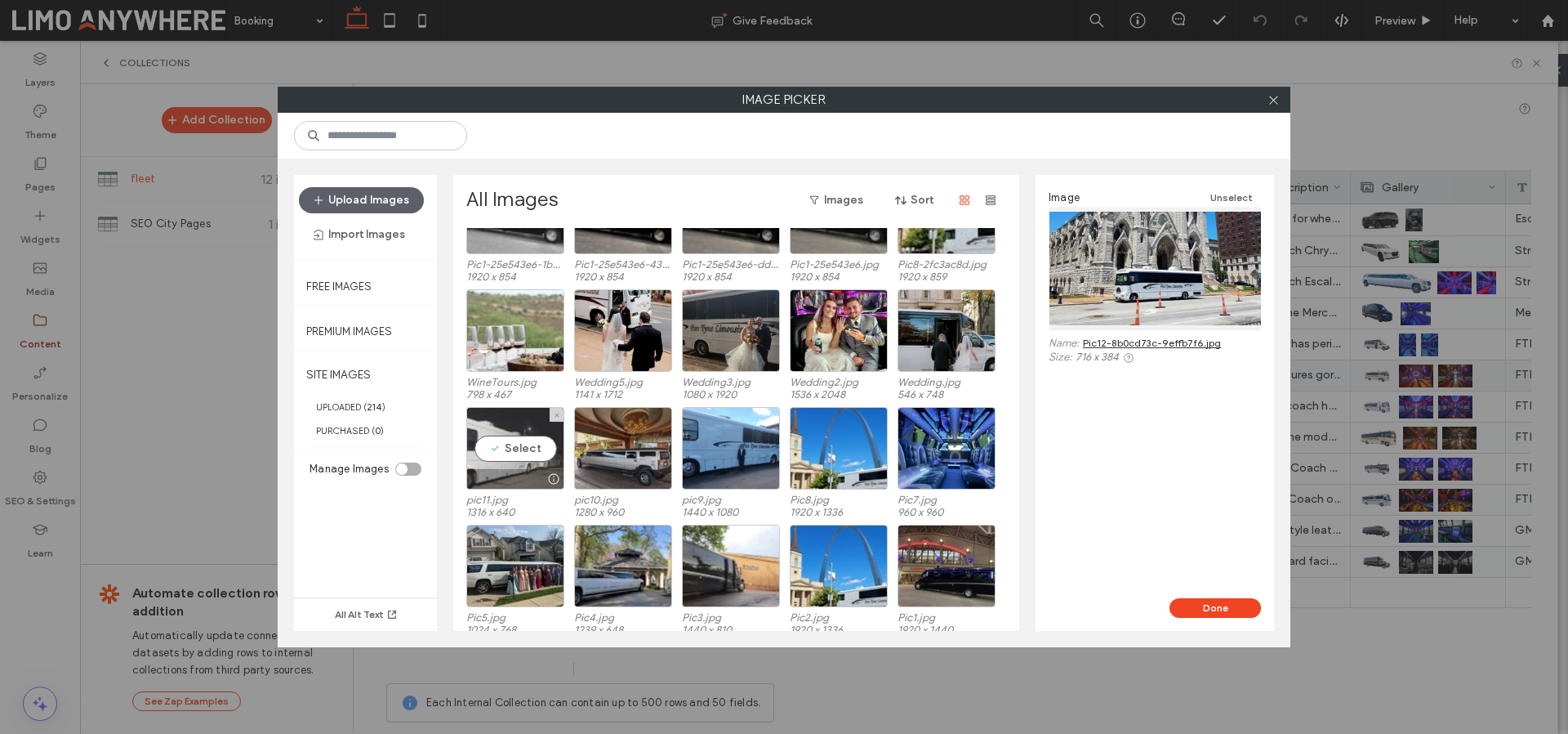
click at [506, 445] on div "Select" at bounding box center [514, 448] width 98 height 83
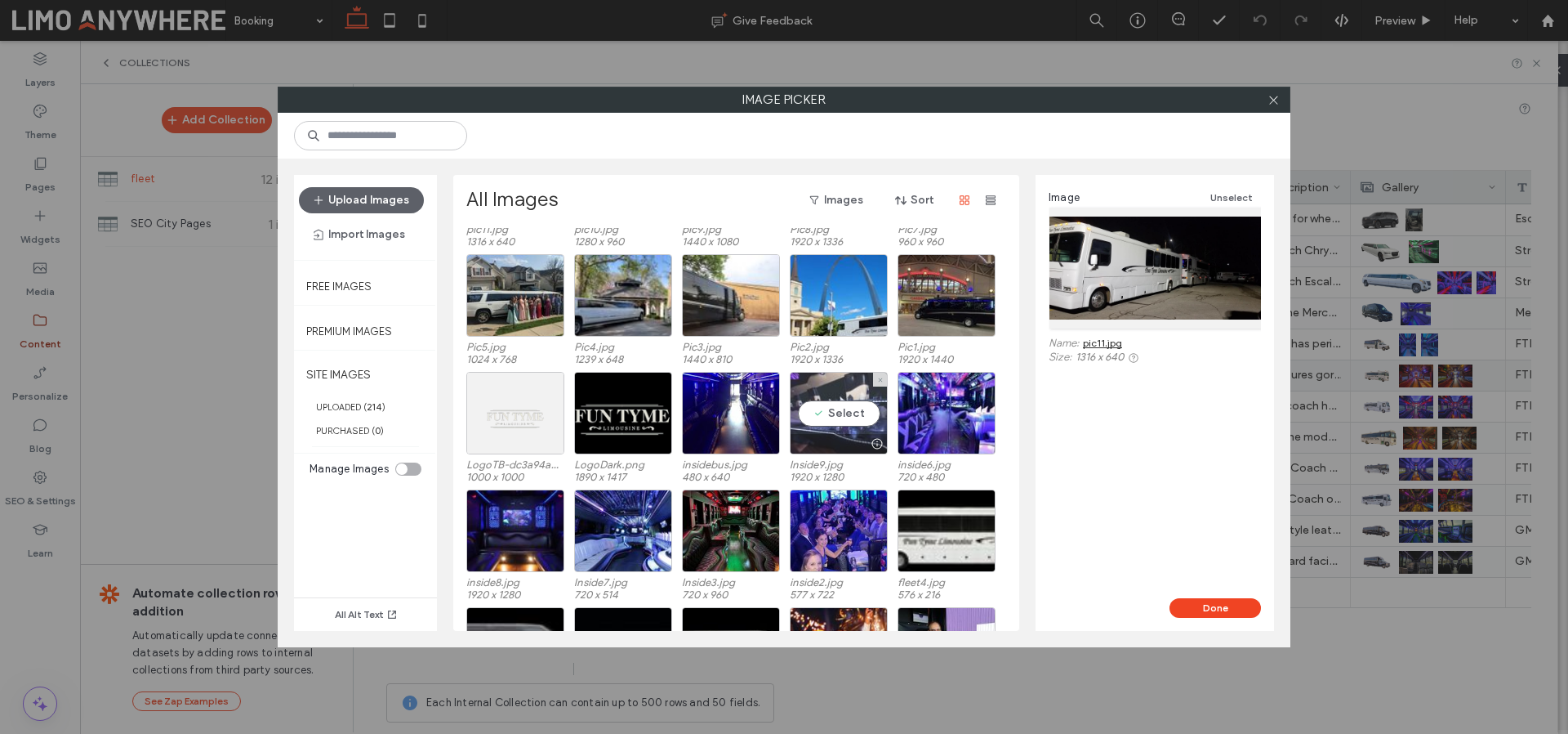
scroll to position [2010, 0]
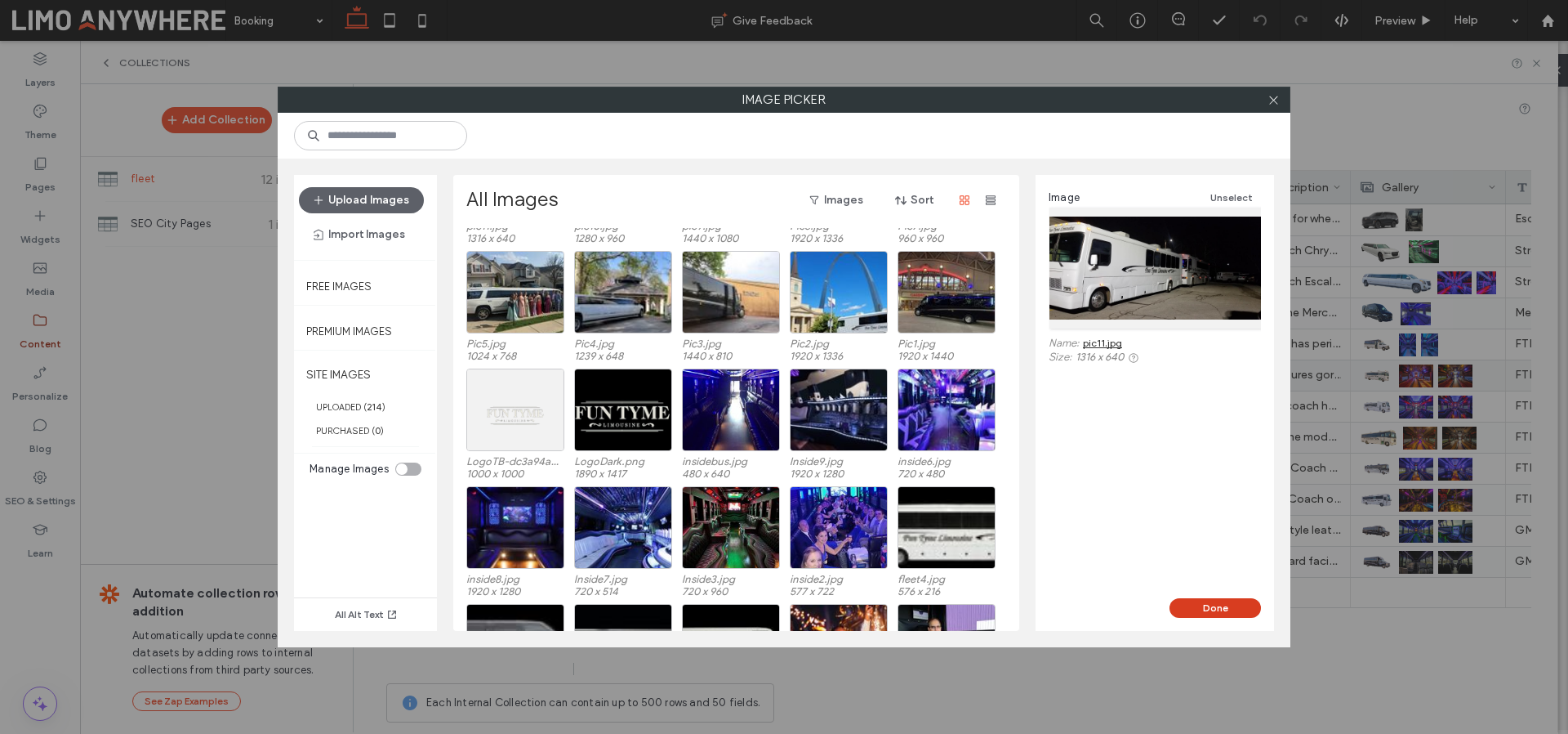
click at [1233, 612] on button "Done" at bounding box center [1215, 607] width 92 height 19
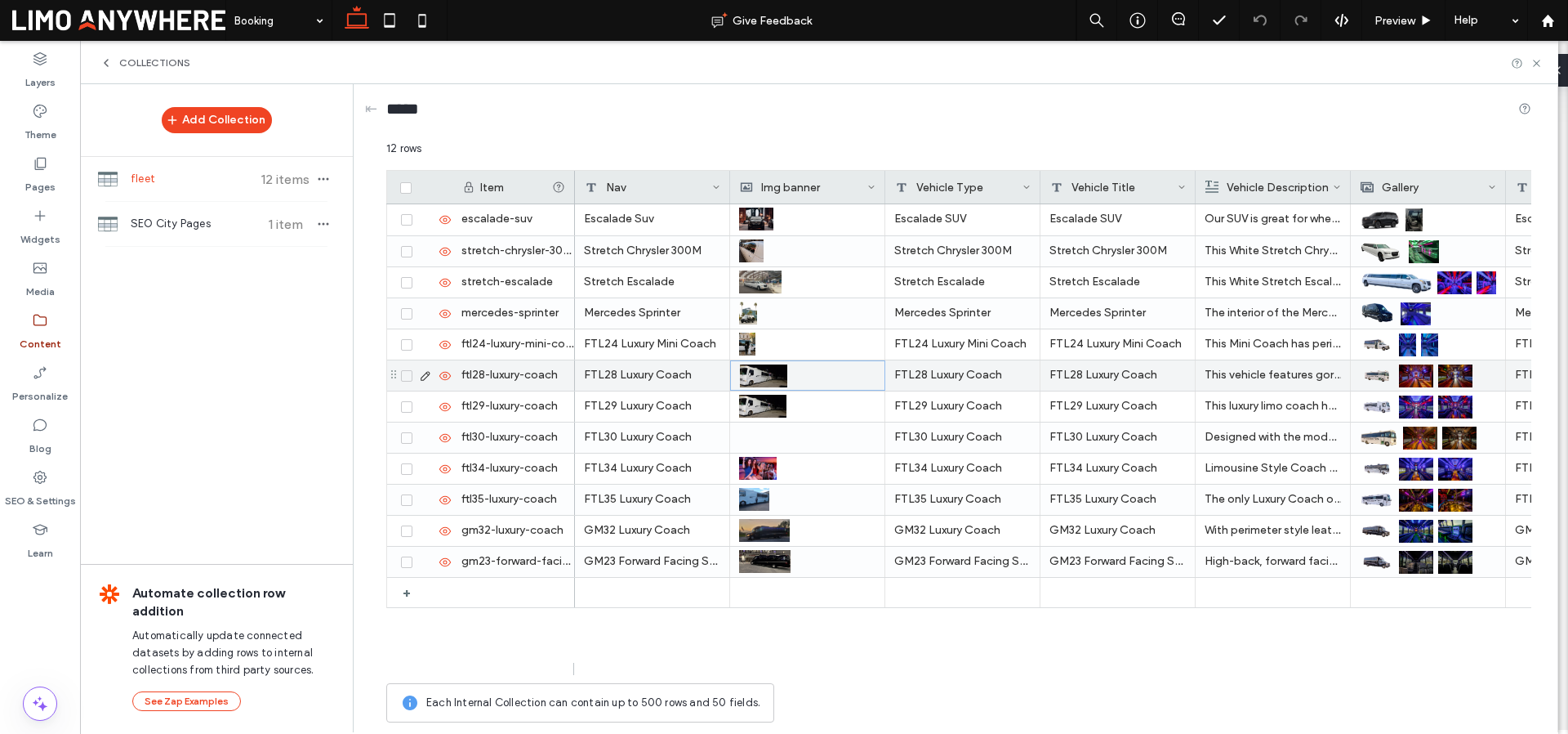
click at [920, 639] on div "Escalade Suv Escalade SUV Escalade SUV Our SUV is great for when you need to tr…" at bounding box center [1053, 439] width 956 height 471
click at [28, 172] on label "Pages" at bounding box center [40, 183] width 30 height 23
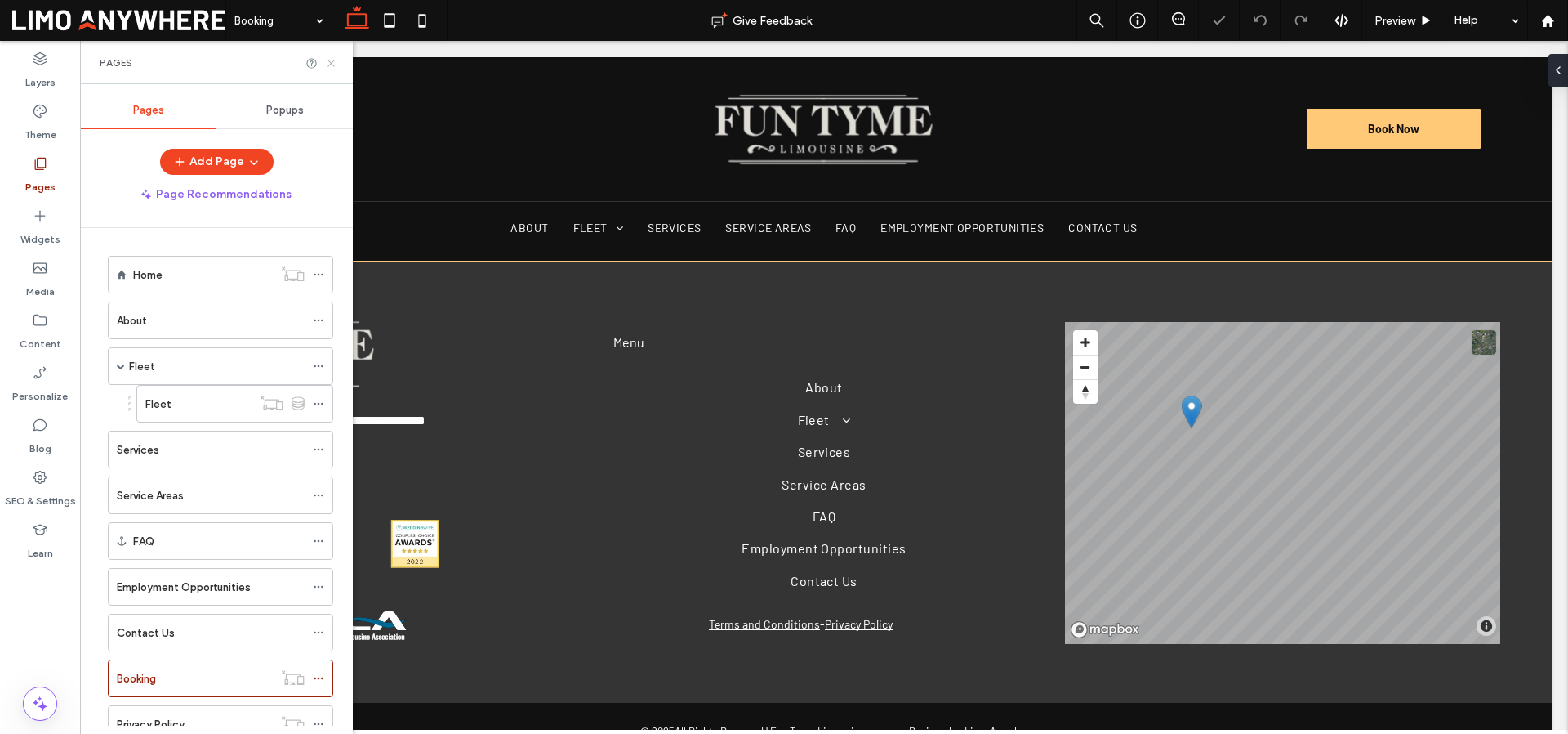
click at [332, 63] on use at bounding box center [330, 62] width 6 height 6
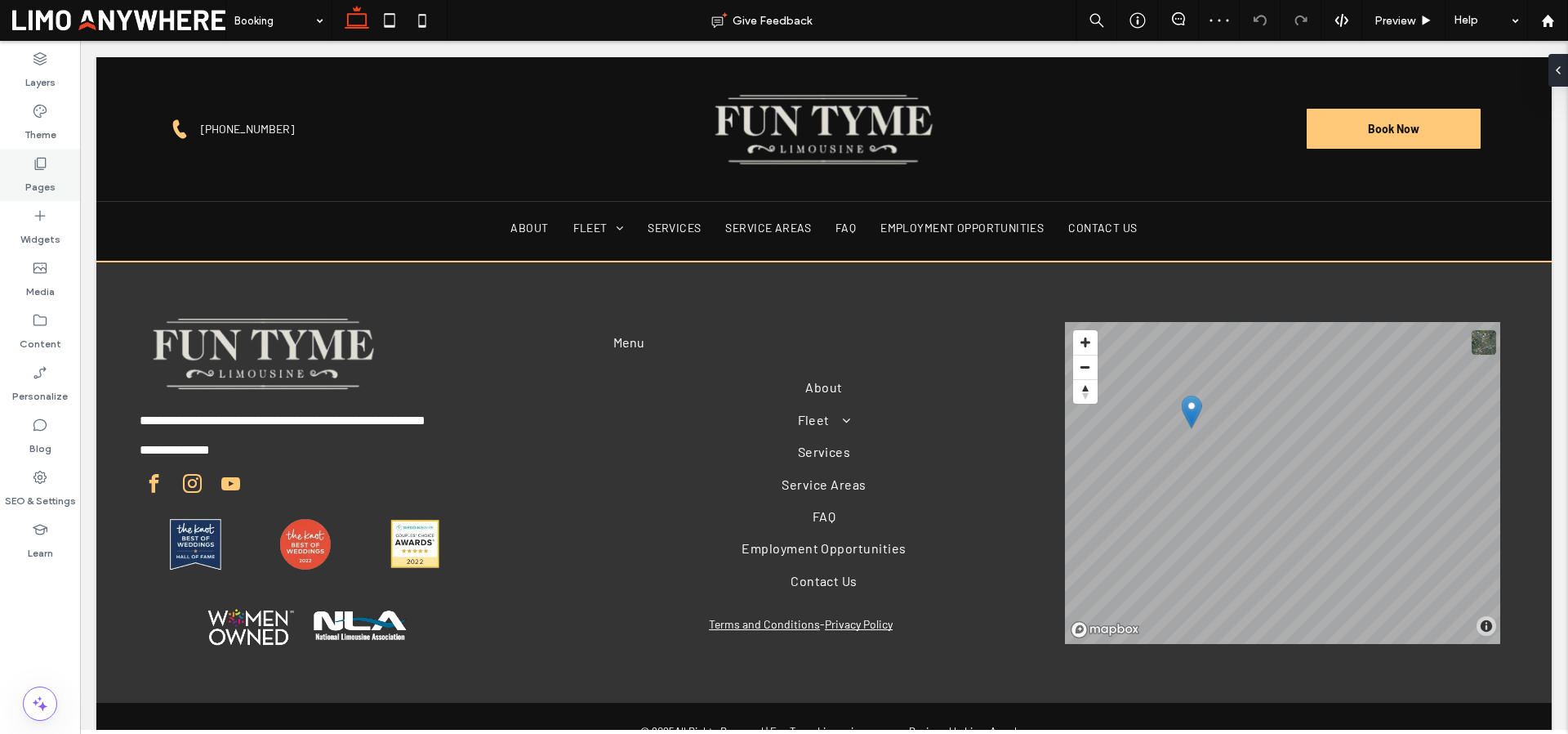
click at [38, 164] on icon at bounding box center [40, 163] width 17 height 17
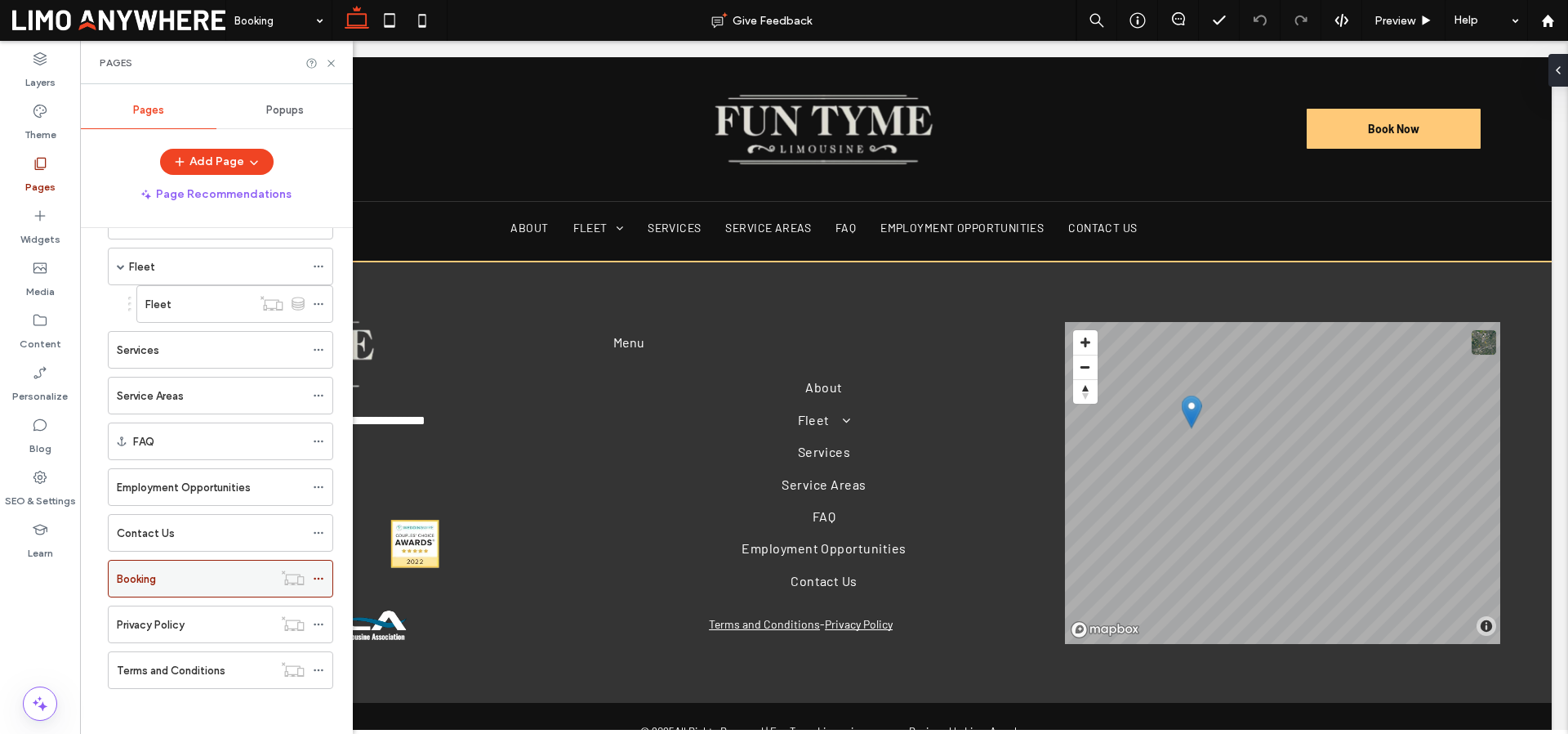
scroll to position [104, 0]
click at [199, 305] on div "Fleet" at bounding box center [199, 300] width 106 height 17
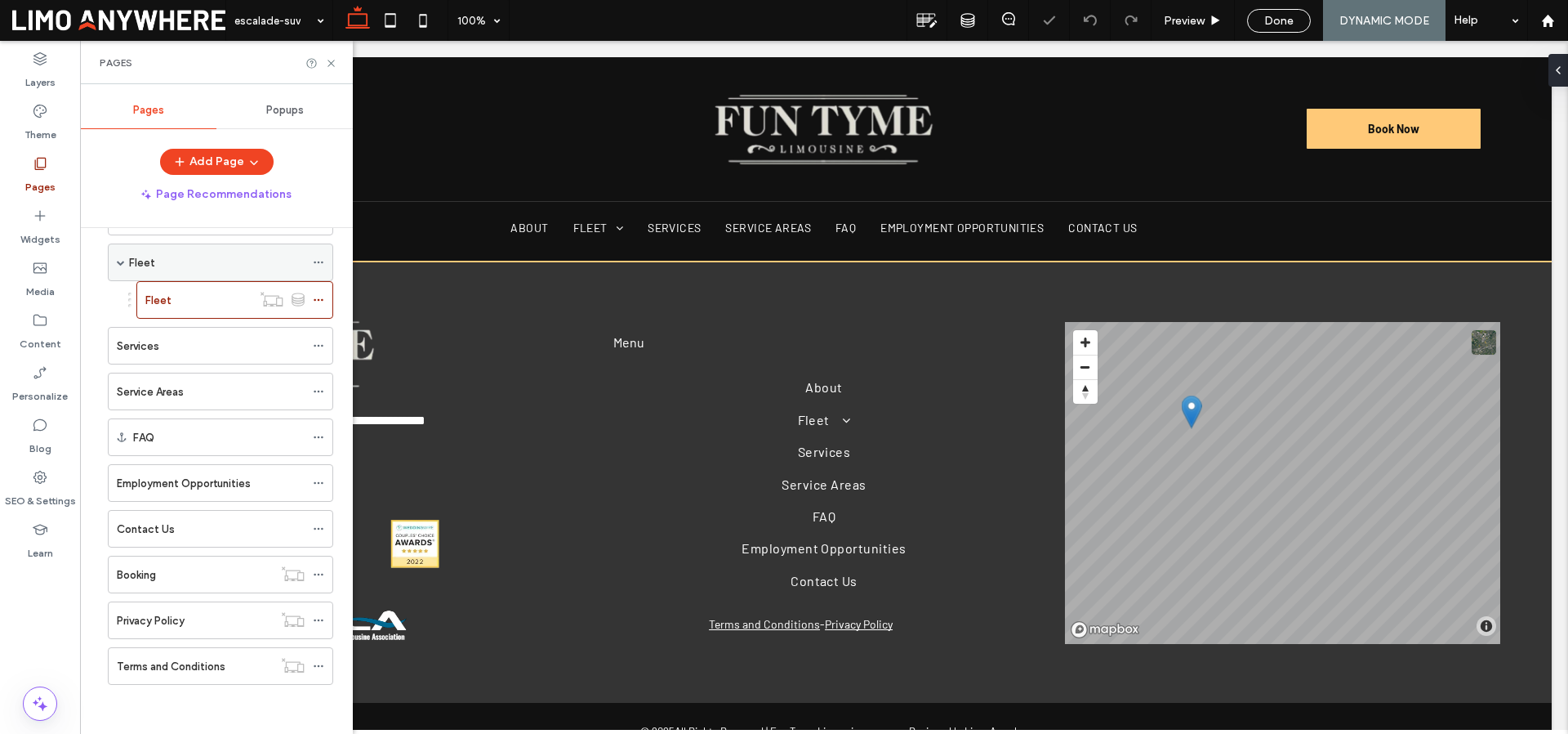
click at [248, 264] on div "Fleet" at bounding box center [216, 262] width 175 height 17
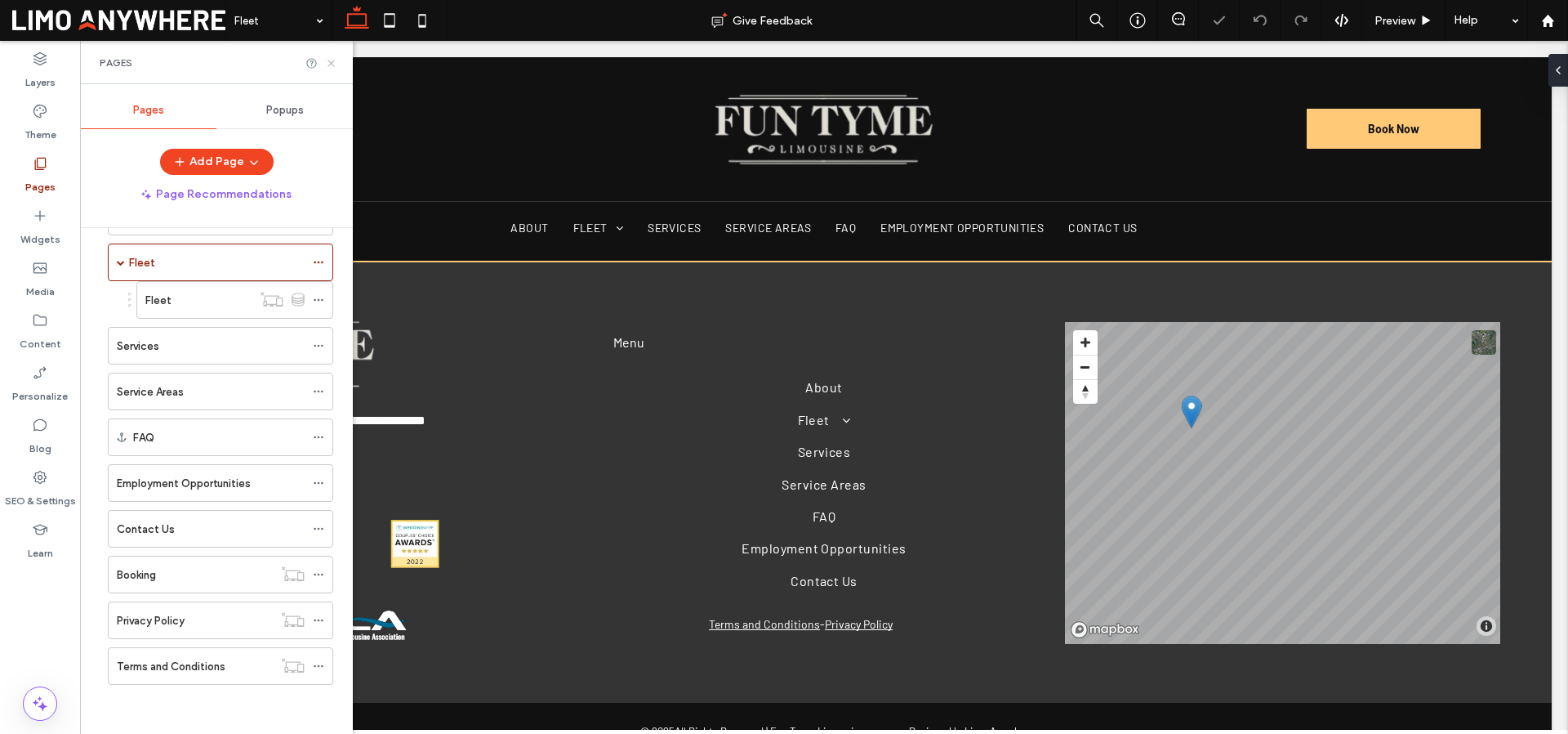
click at [330, 59] on icon at bounding box center [330, 62] width 12 height 12
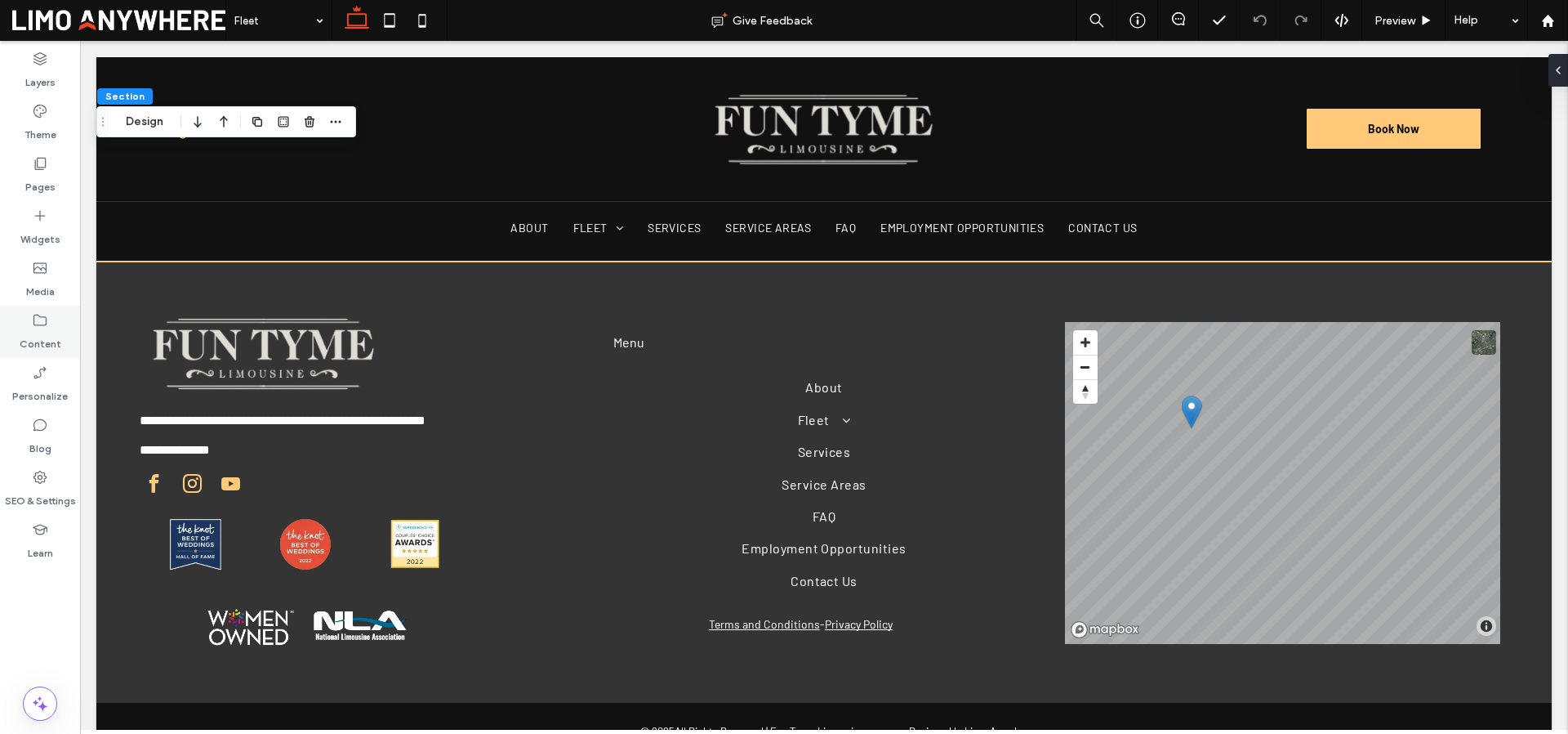
click at [28, 344] on label "Content" at bounding box center [39, 339] width 41 height 23
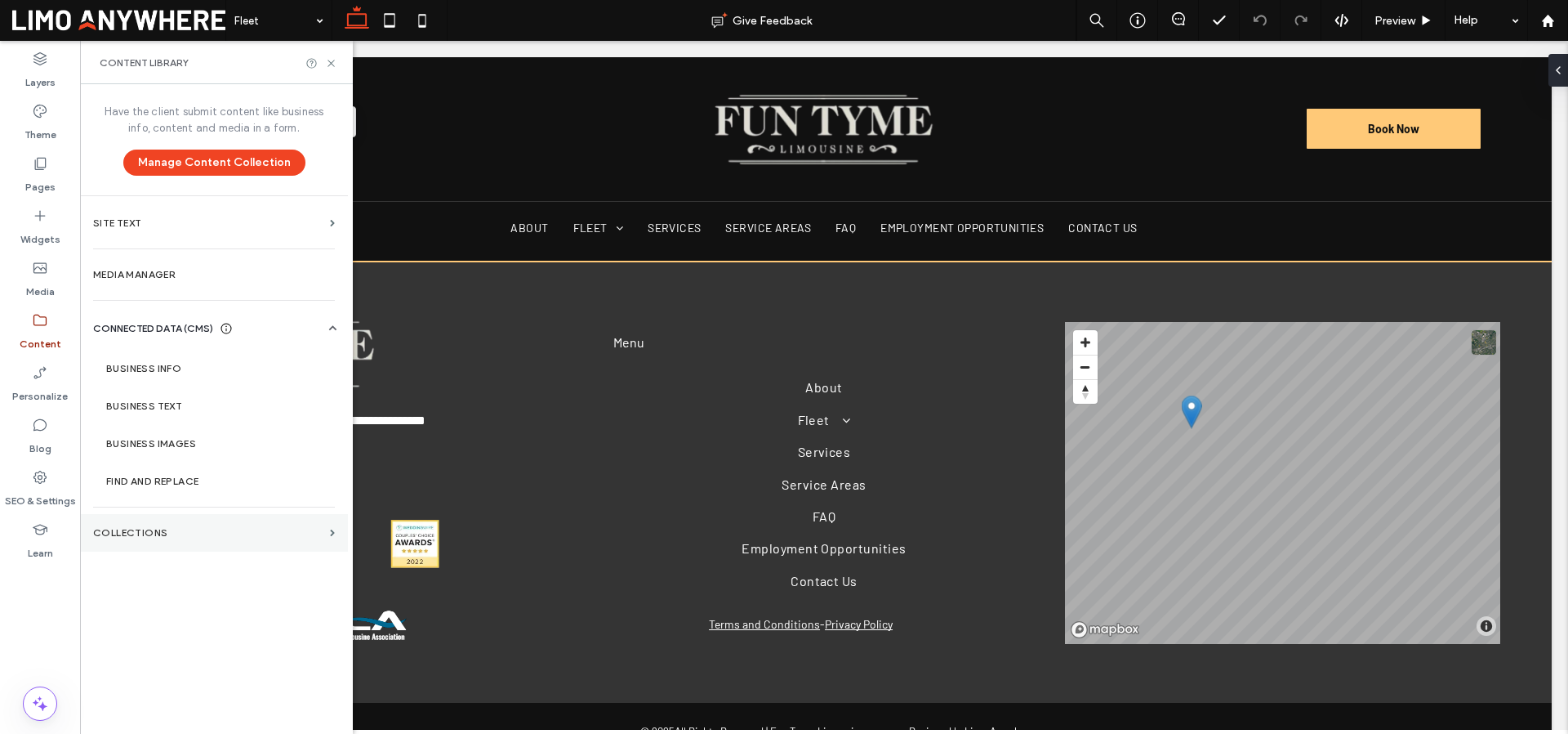
click at [196, 534] on label "Collections" at bounding box center [208, 532] width 230 height 11
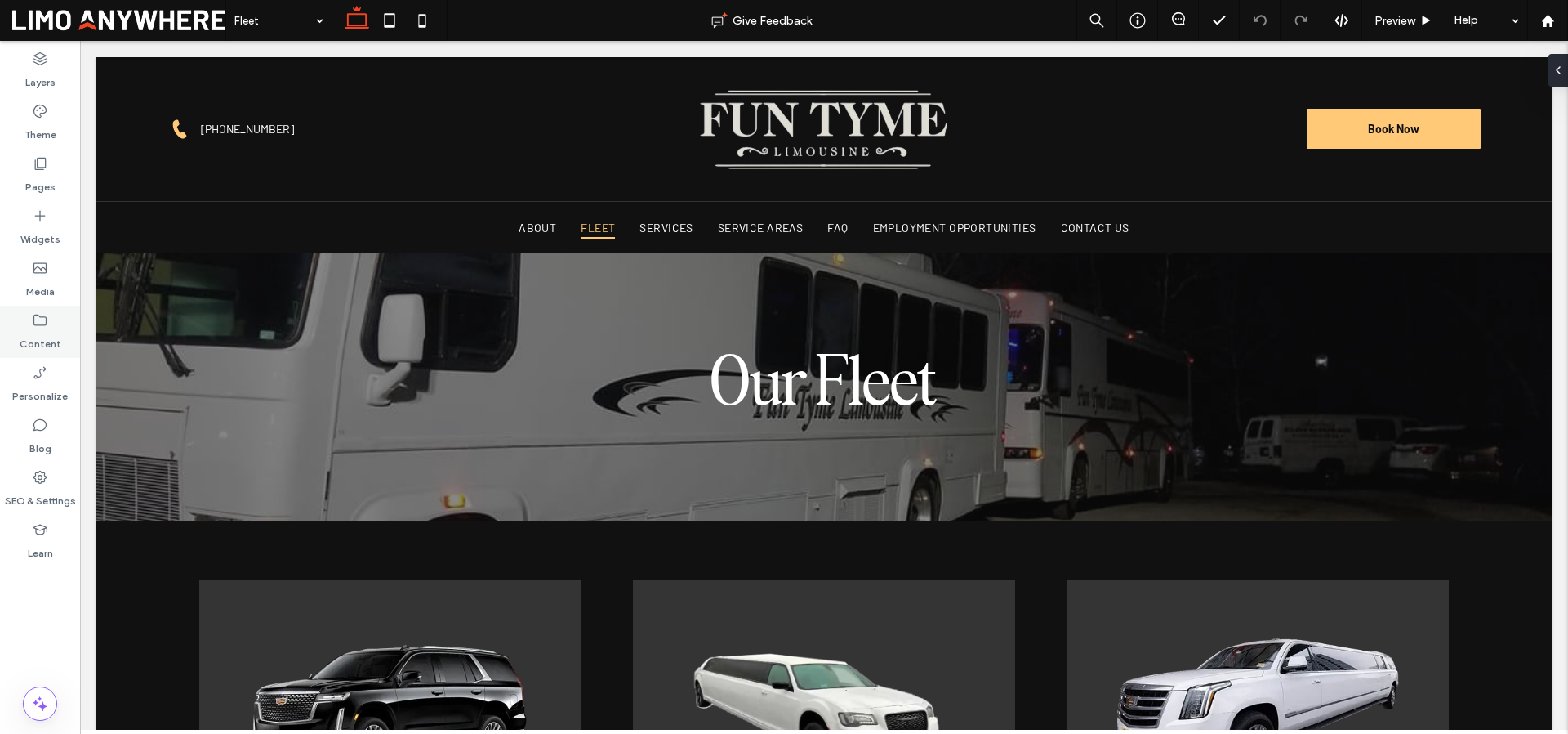
click at [32, 344] on label "Content" at bounding box center [39, 339] width 41 height 23
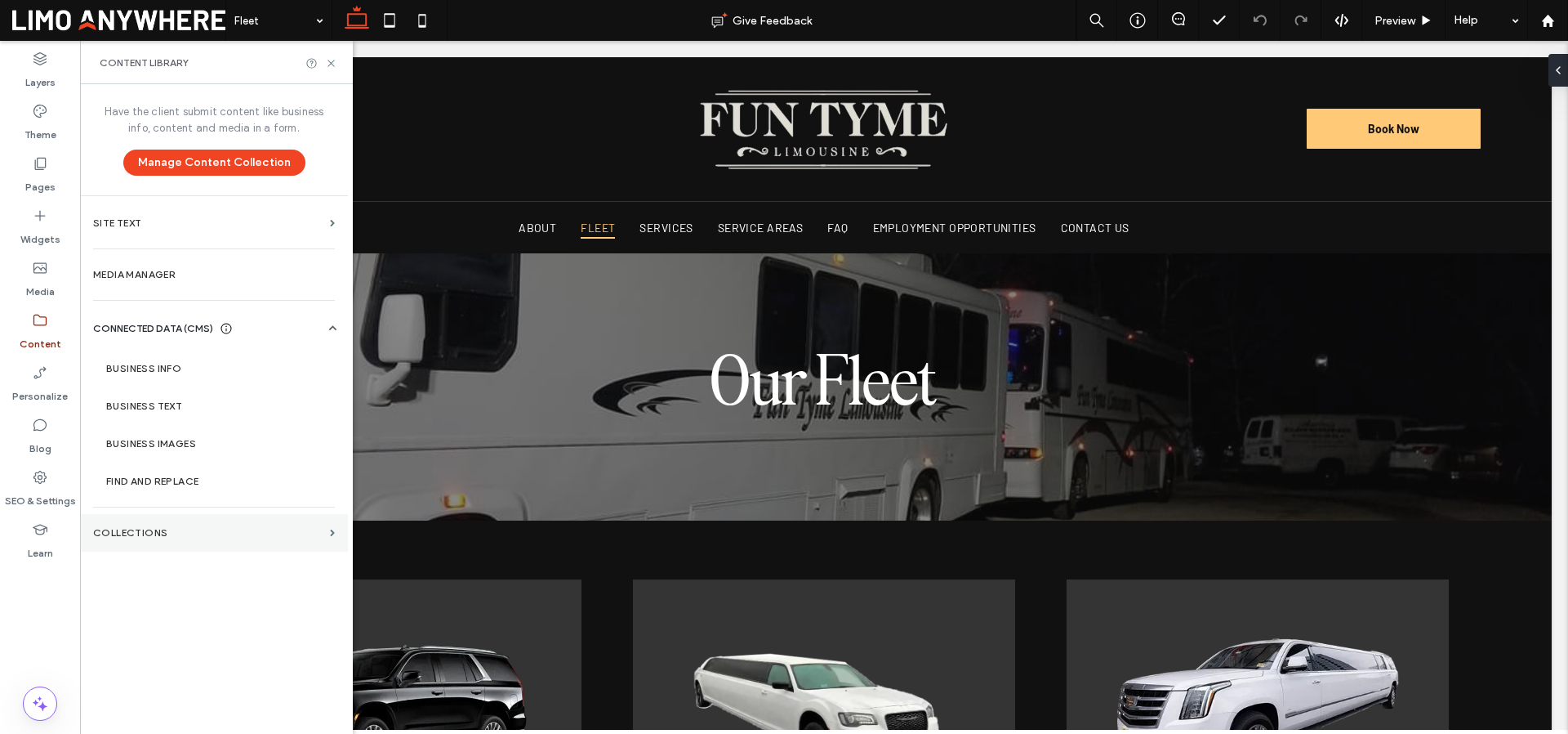
click at [199, 522] on section "Collections" at bounding box center [214, 532] width 268 height 38
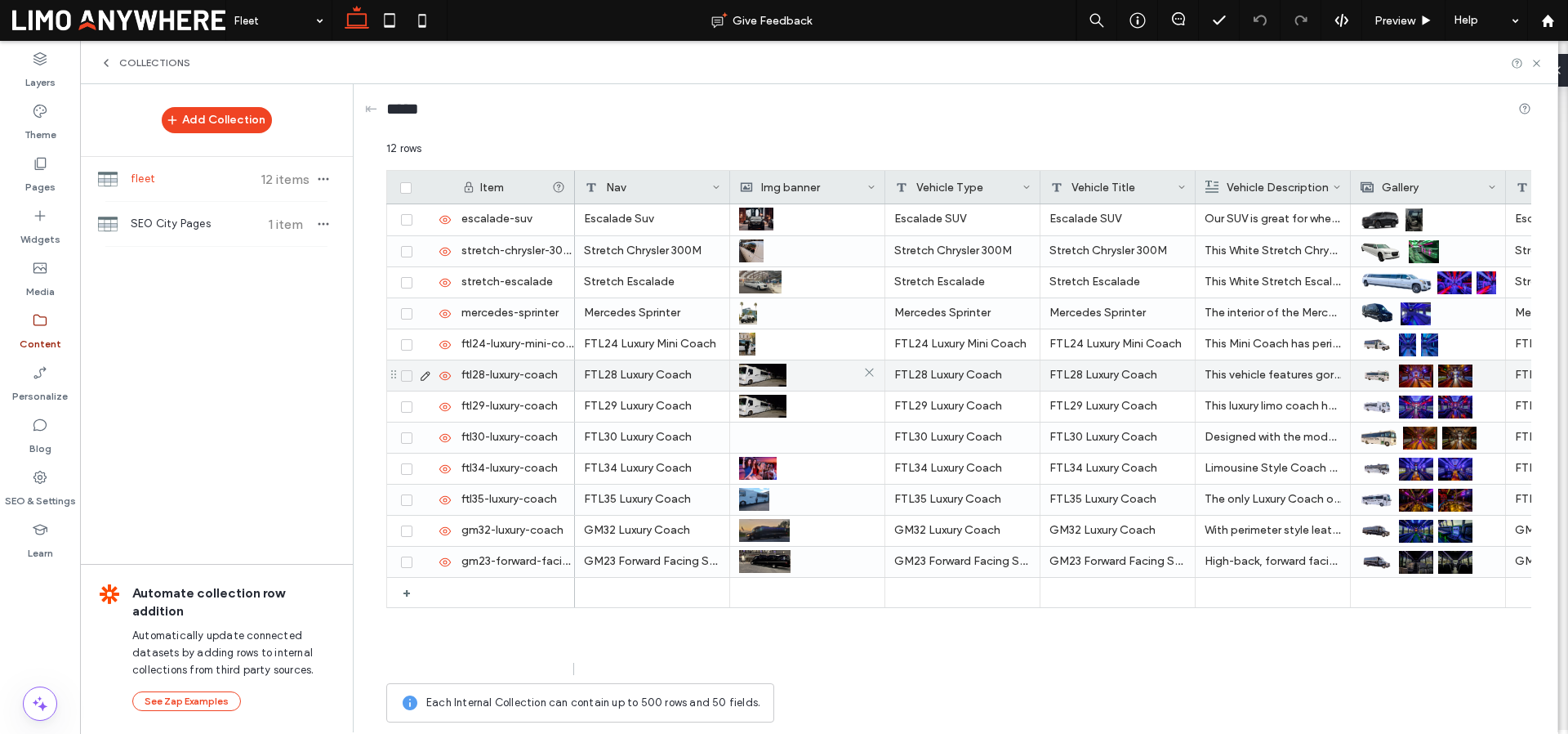
click at [817, 381] on div at bounding box center [807, 375] width 137 height 29
click at [817, 381] on div at bounding box center [808, 376] width 136 height 29
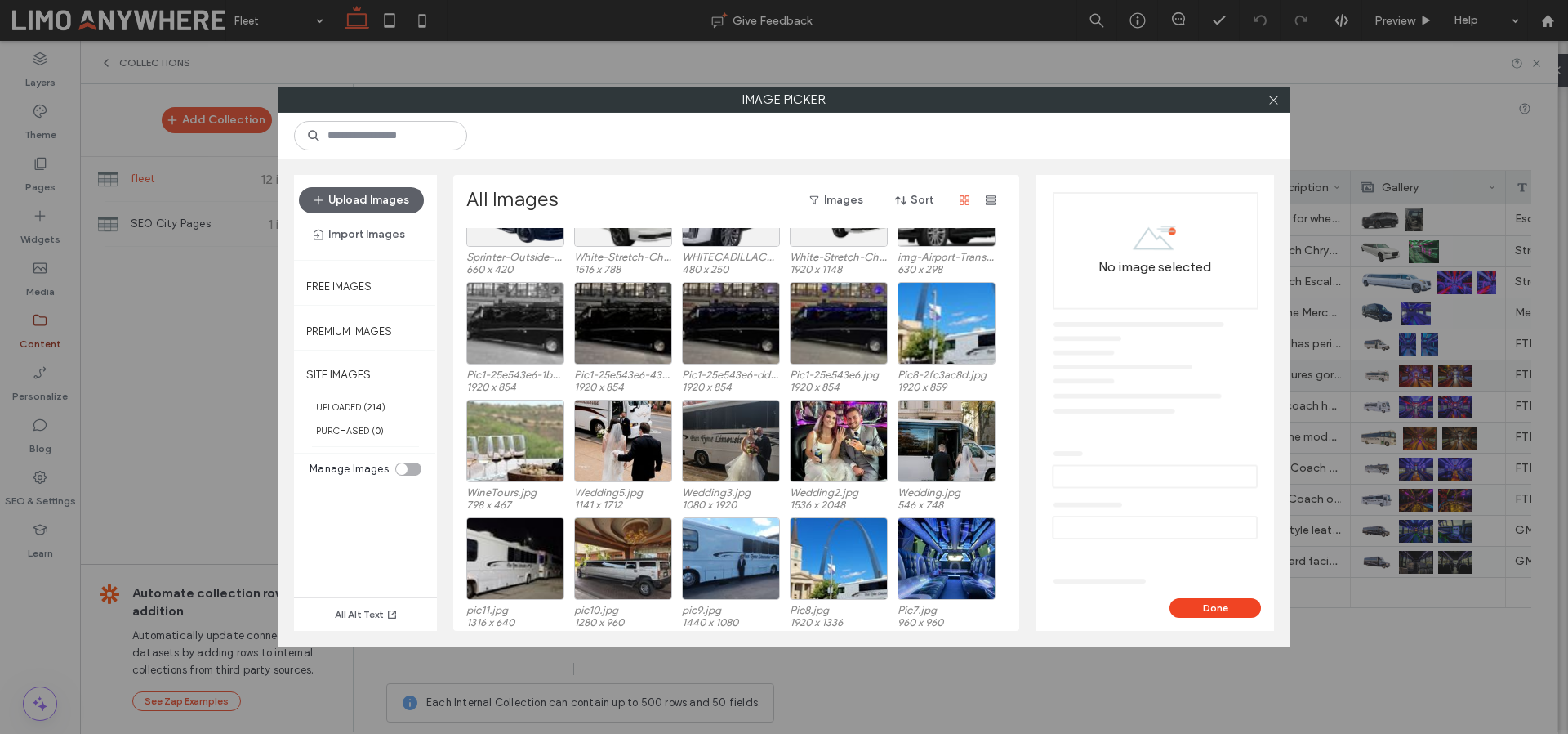
scroll to position [1616, 0]
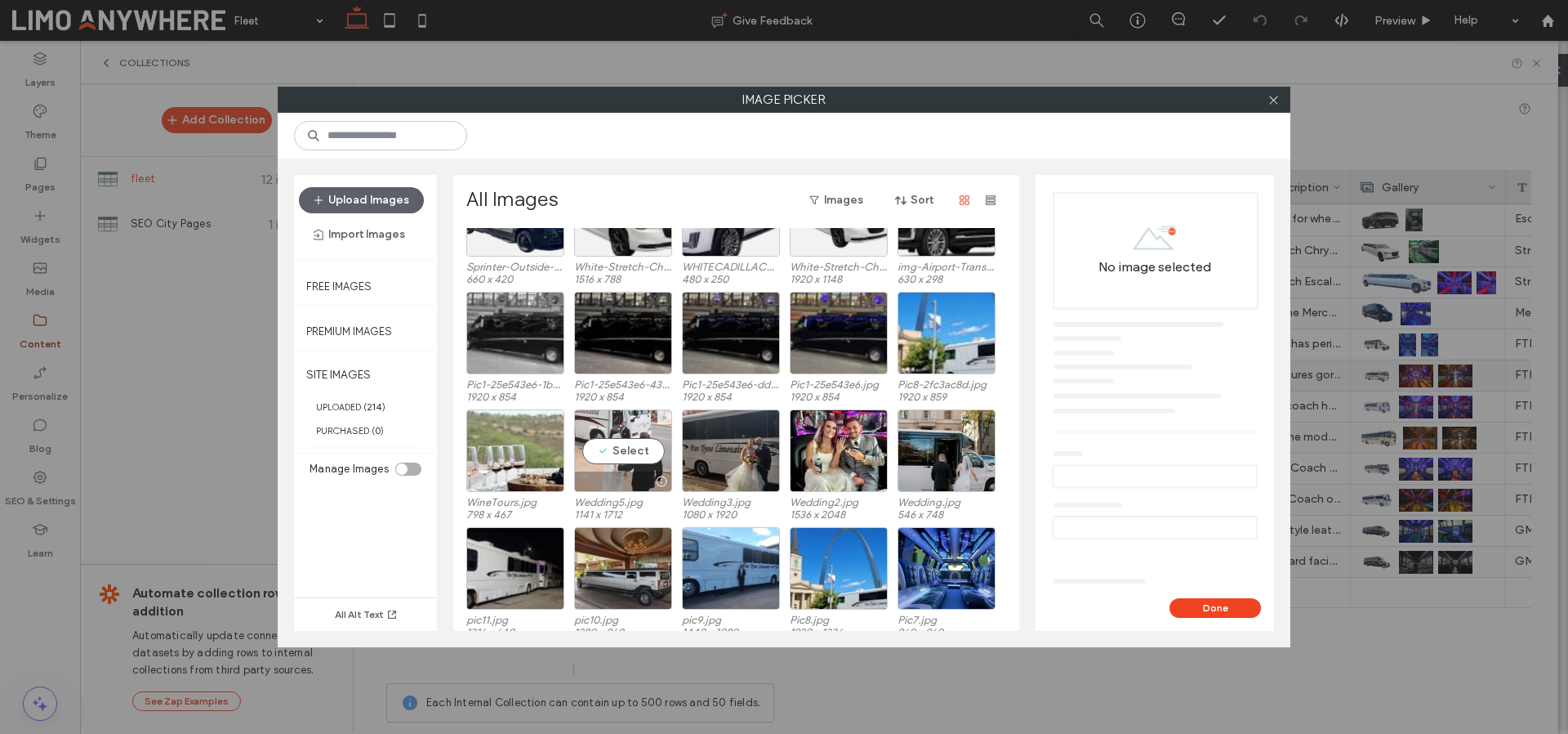
click at [637, 422] on div "Select" at bounding box center [623, 450] width 98 height 83
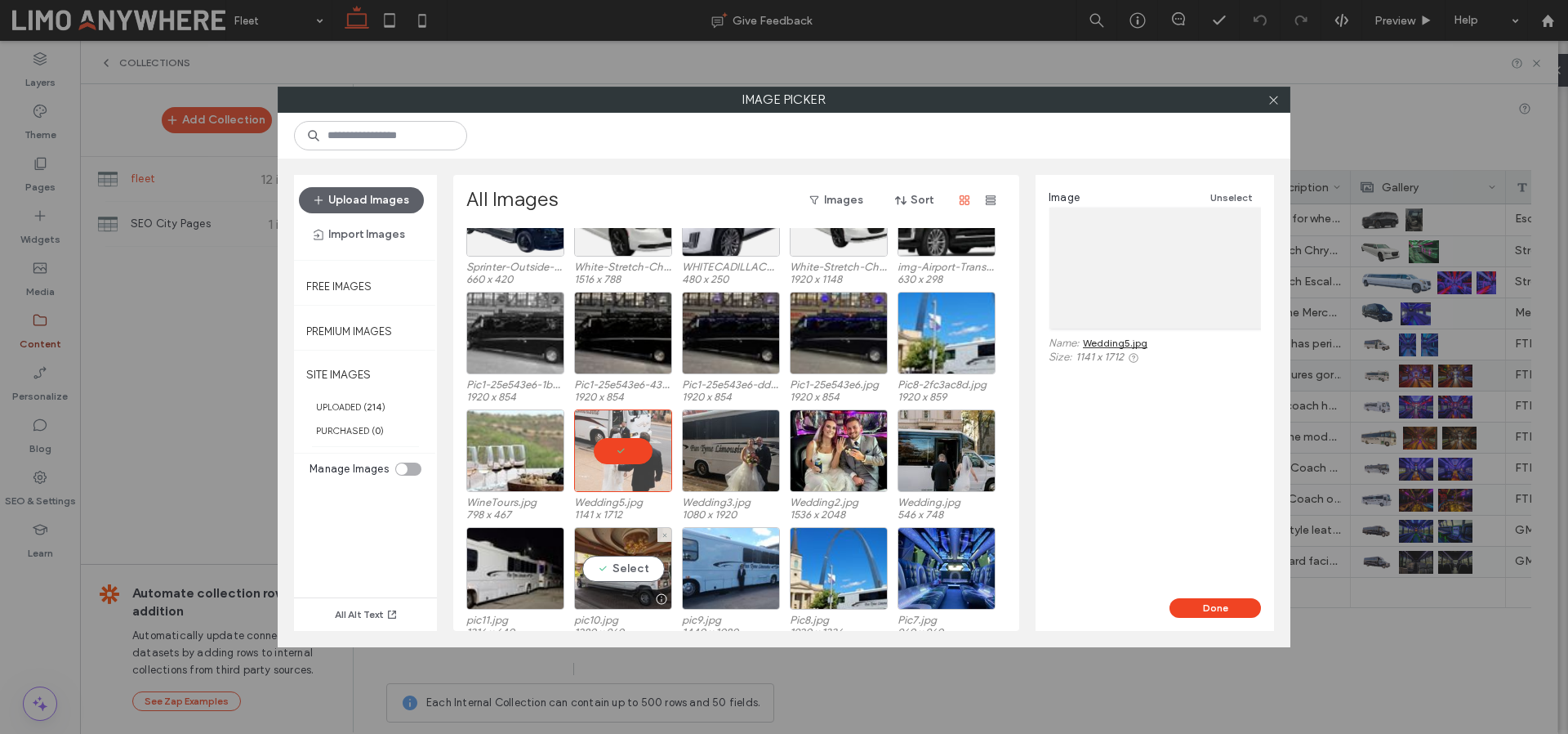
scroll to position [1619, 0]
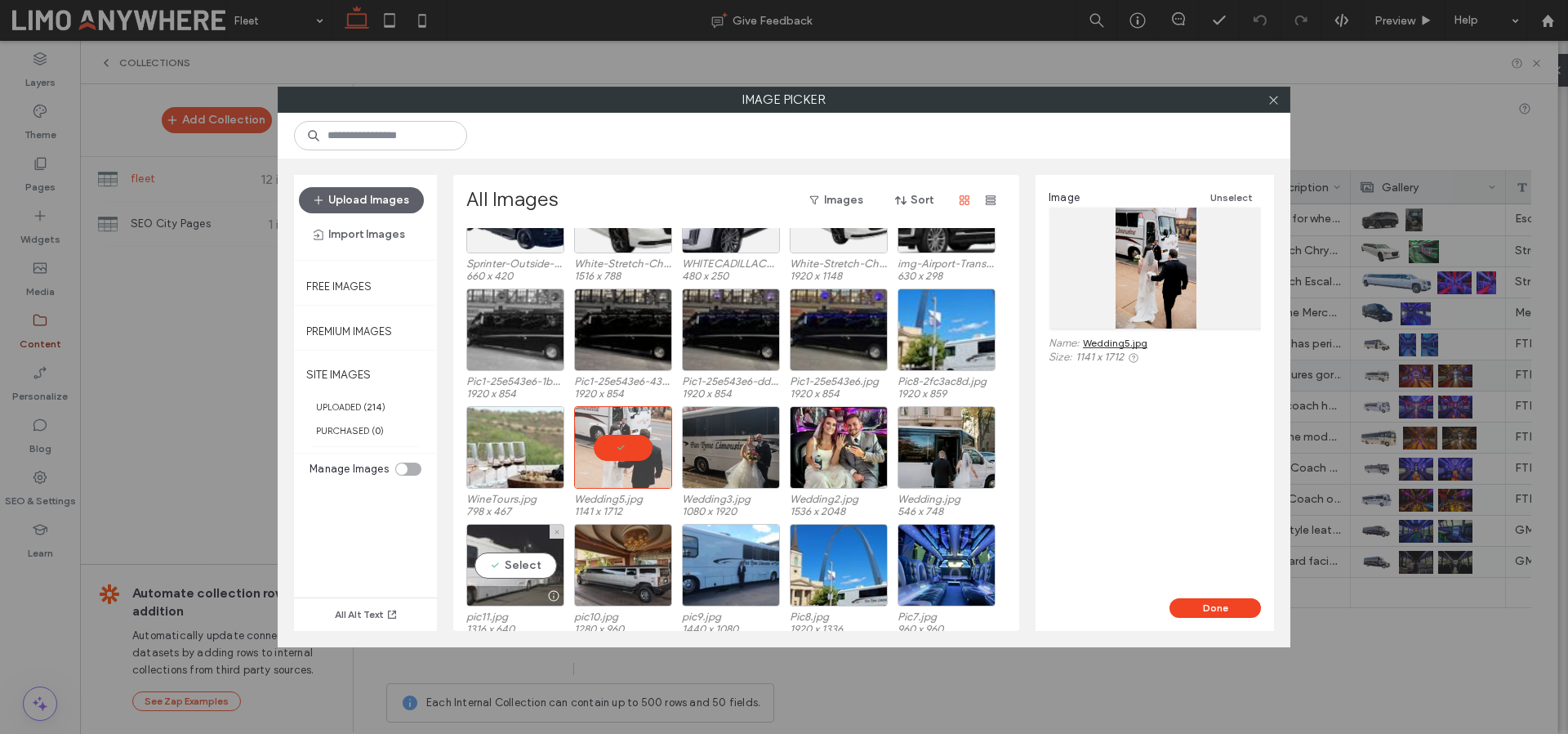
click at [511, 532] on div "Select" at bounding box center [514, 565] width 98 height 83
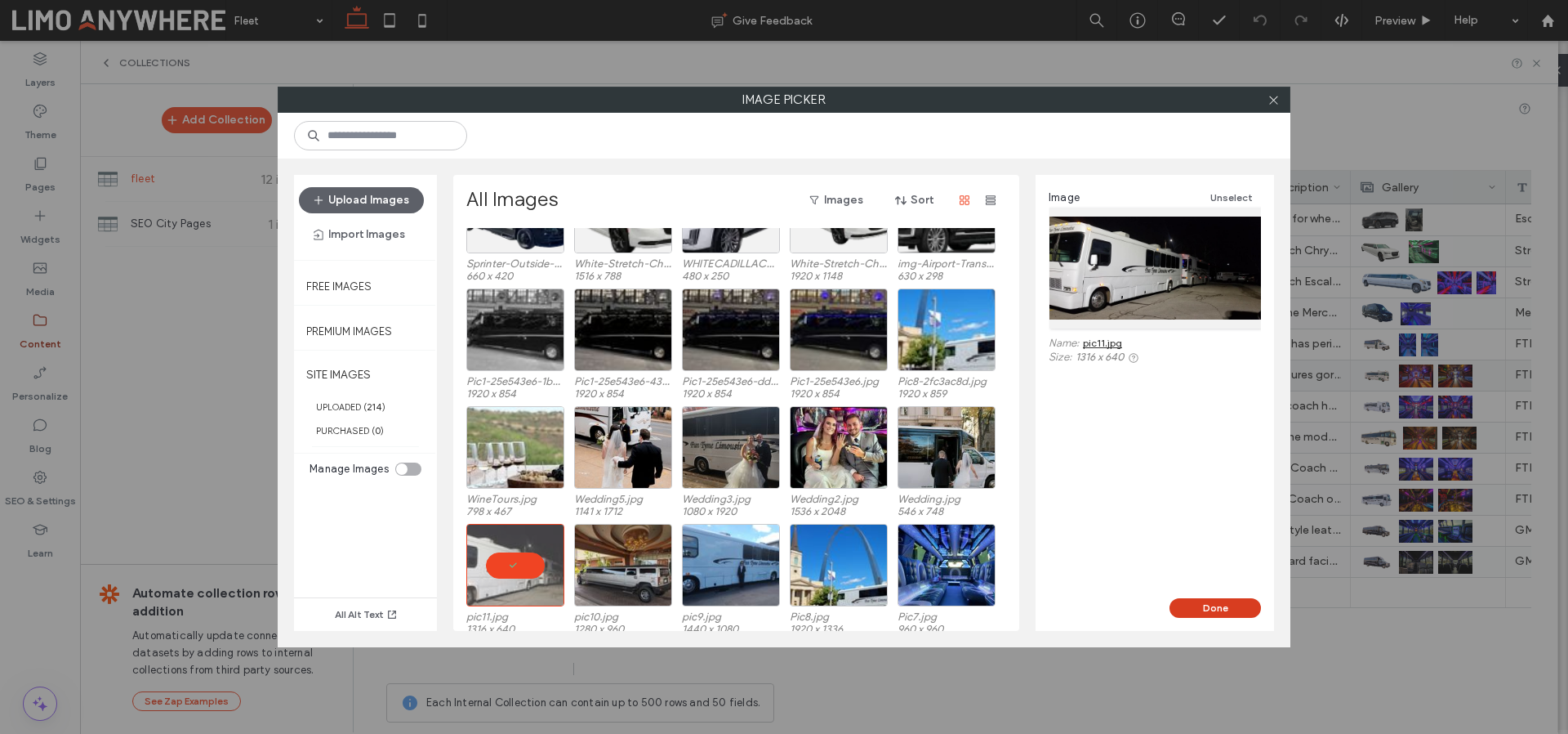
click at [1210, 608] on button "Done" at bounding box center [1215, 607] width 92 height 19
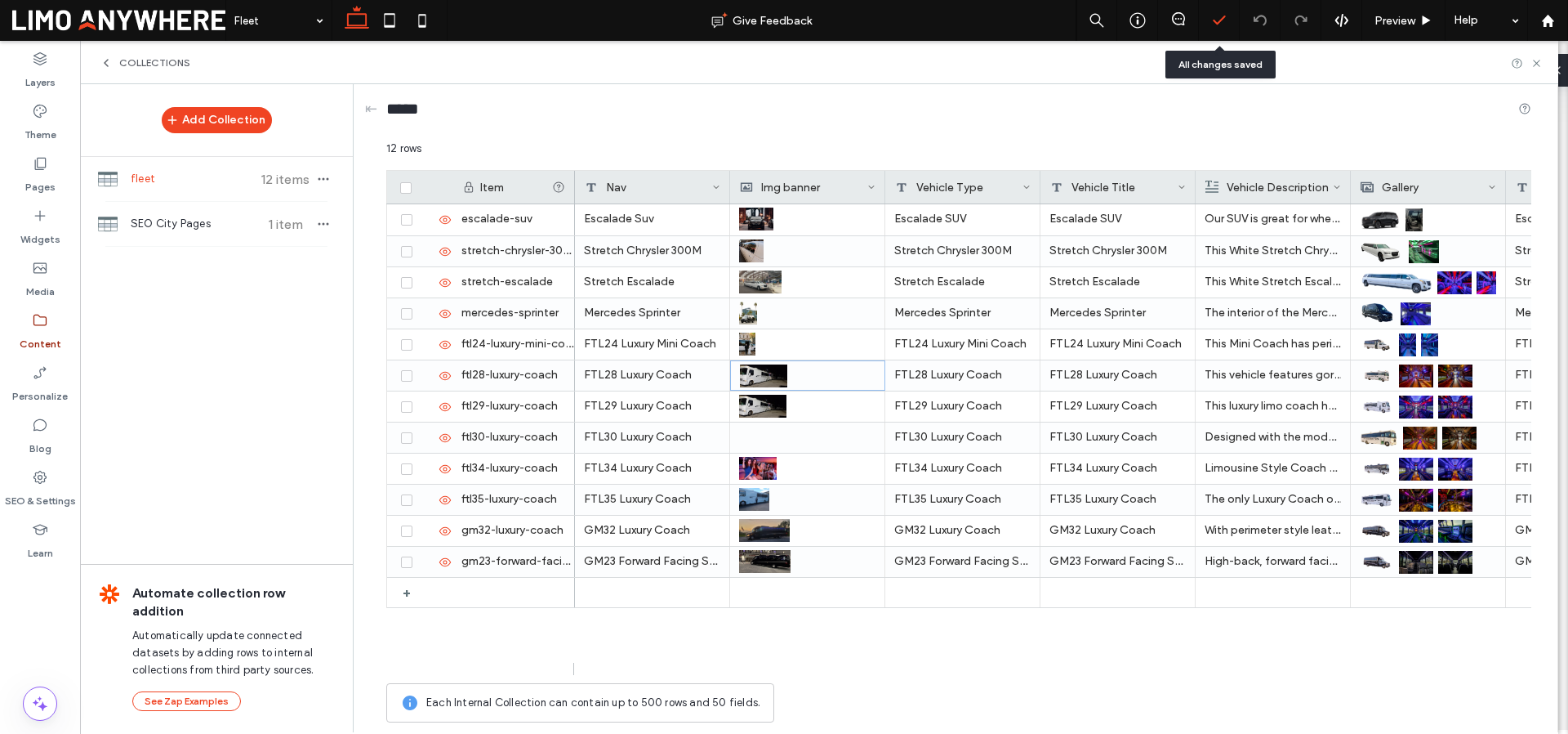
click at [1214, 28] on div at bounding box center [1219, 20] width 41 height 41
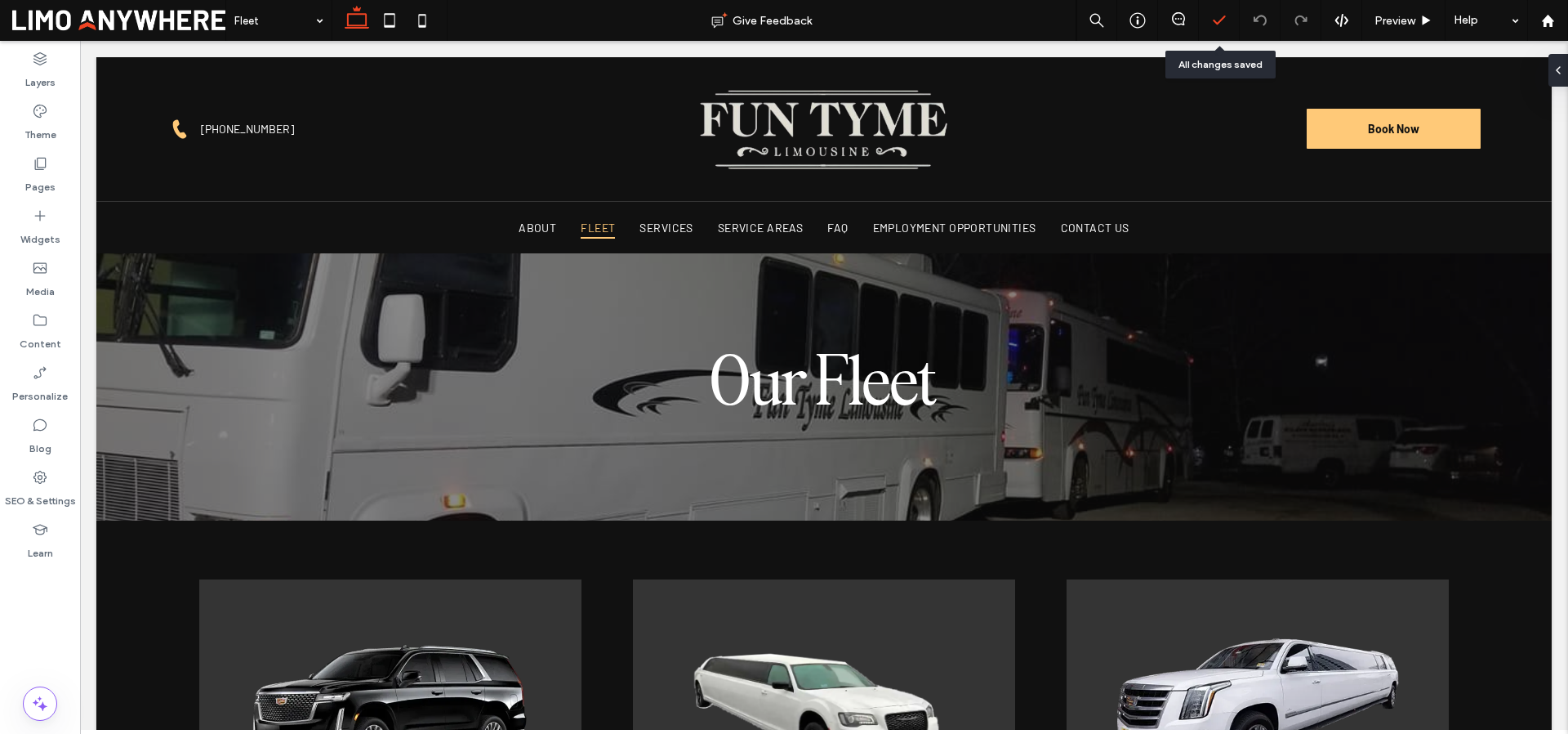
scroll to position [0, 0]
click at [1220, 26] on icon at bounding box center [1220, 20] width 17 height 17
click at [57, 168] on div "Pages" at bounding box center [39, 174] width 80 height 52
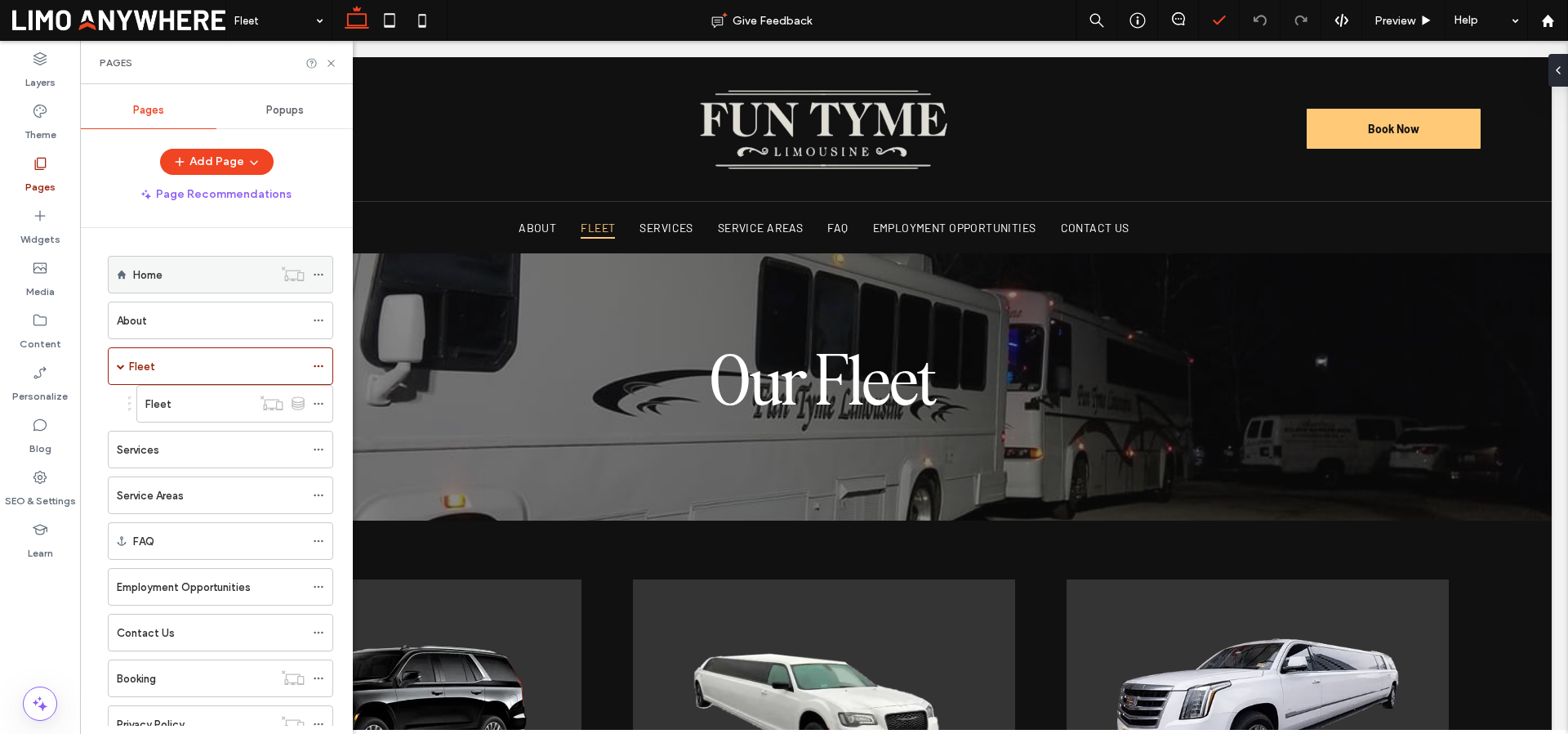
click at [213, 276] on div "Home" at bounding box center [203, 274] width 139 height 17
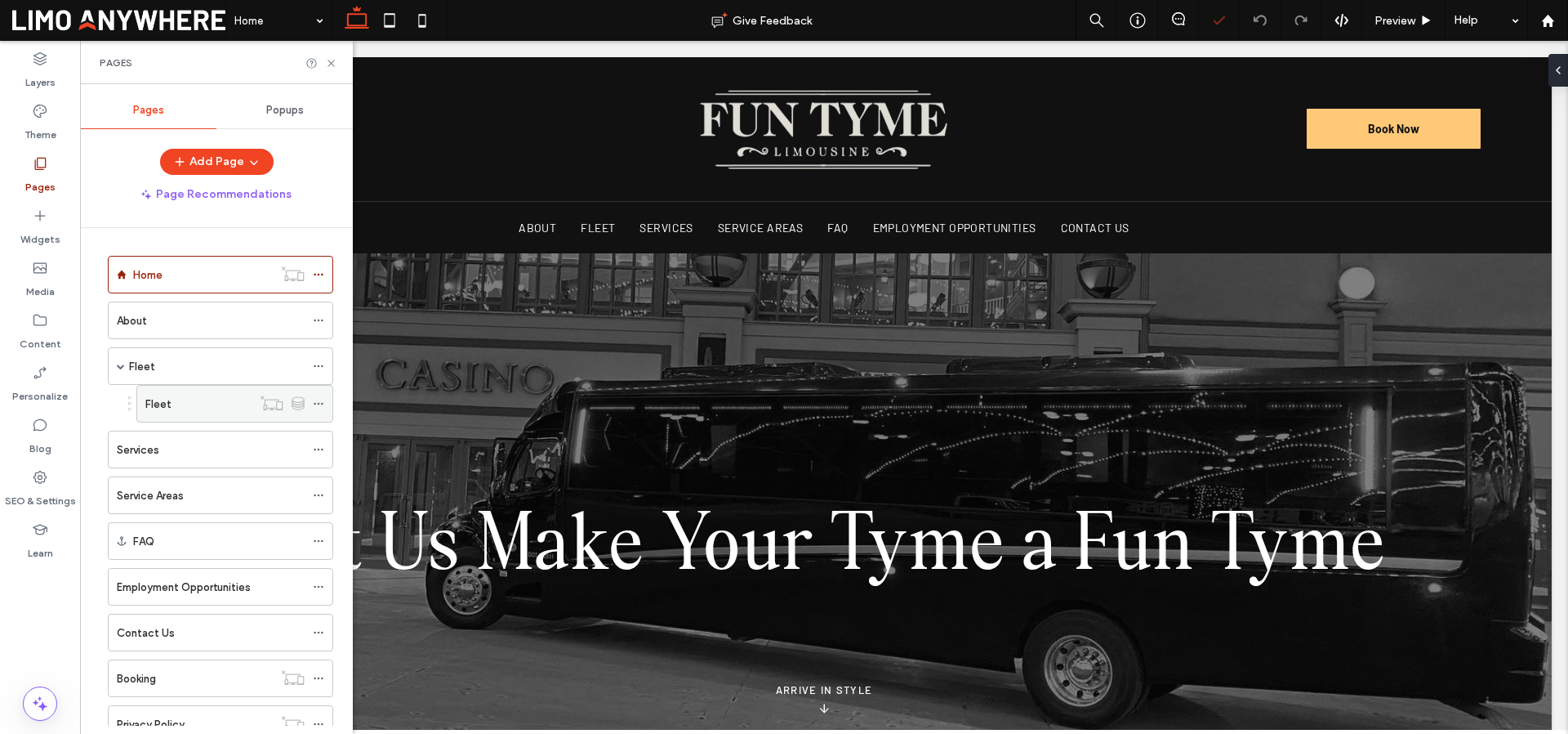
click at [193, 406] on div "Fleet" at bounding box center [199, 404] width 106 height 17
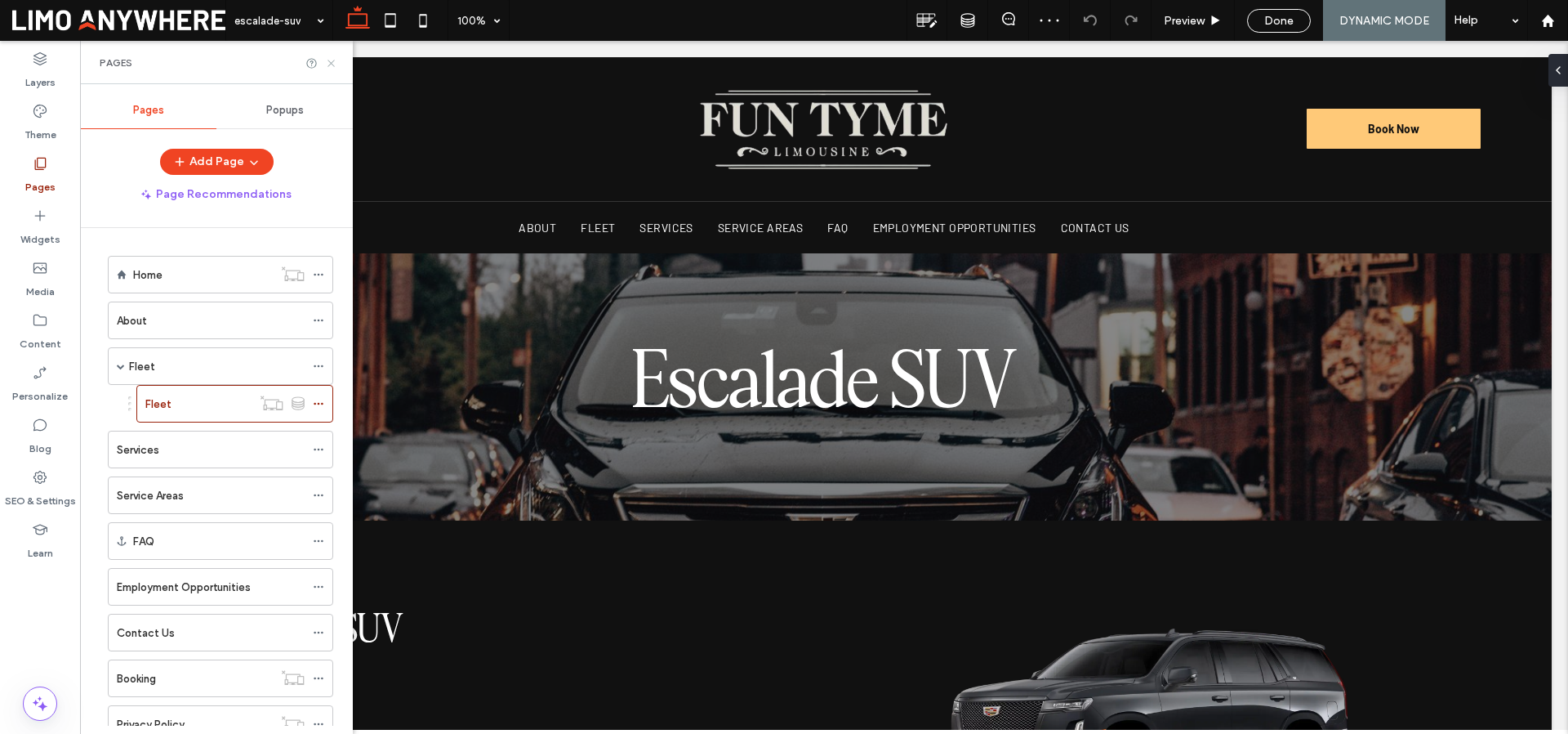
click at [332, 61] on icon at bounding box center [330, 62] width 12 height 12
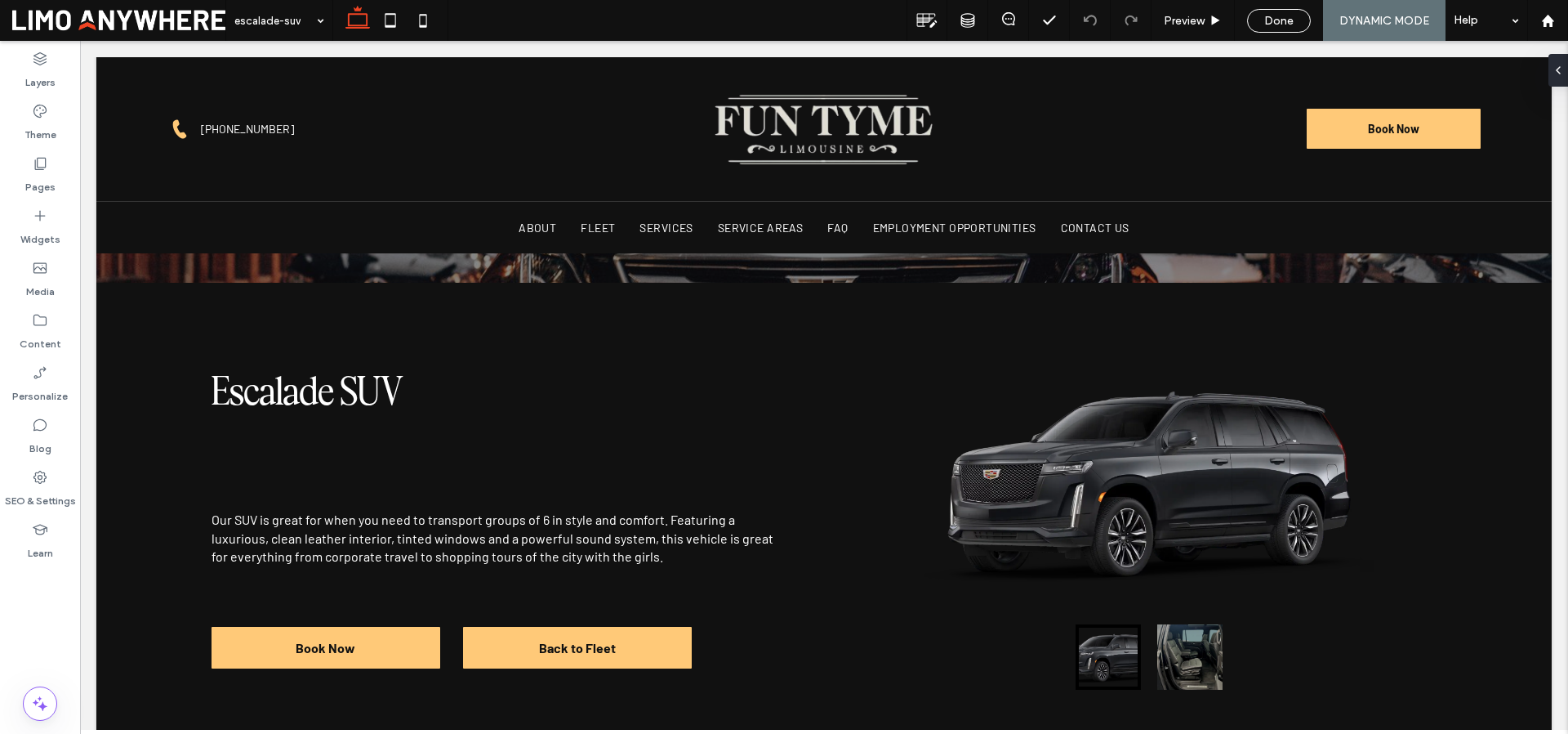
scroll to position [232, 0]
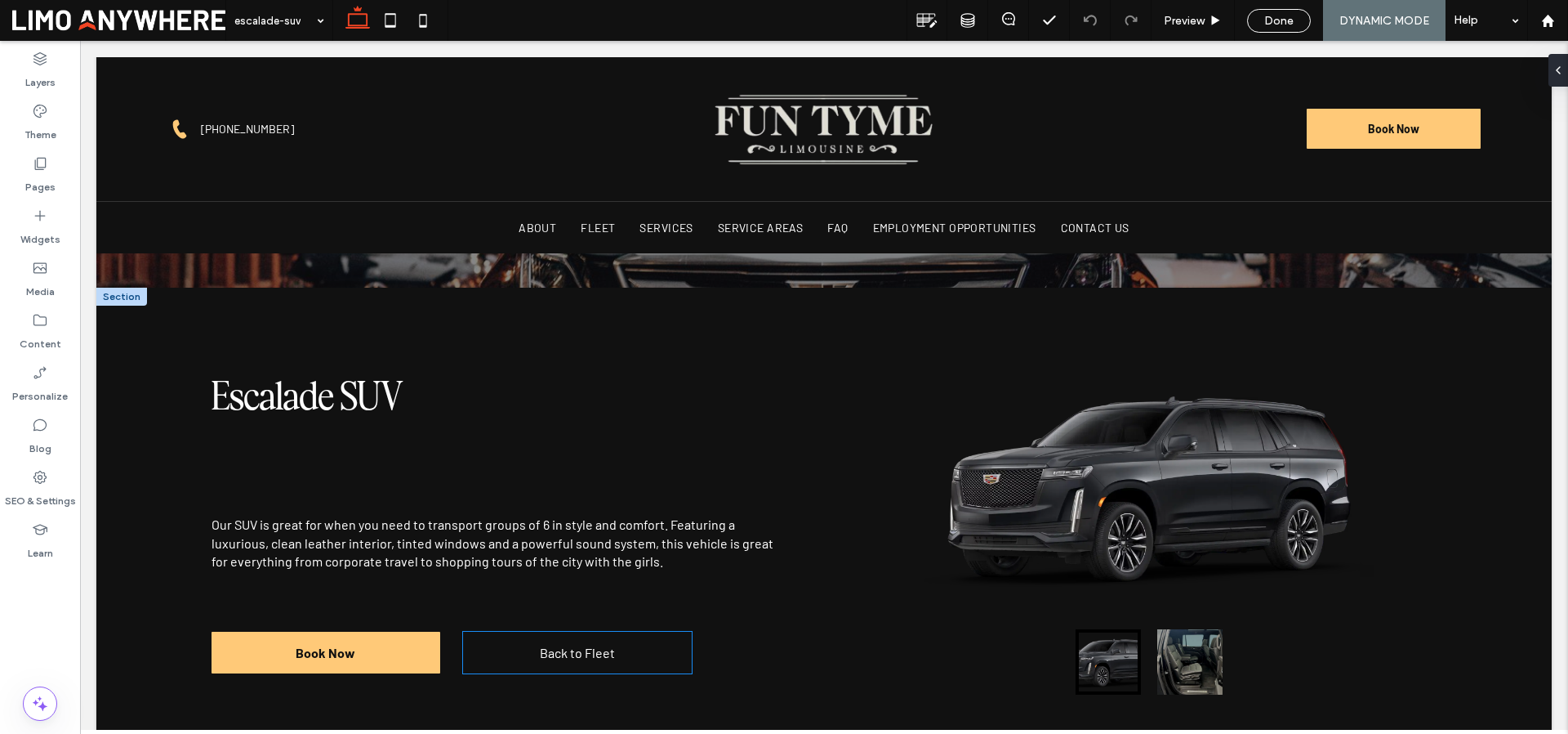
click at [577, 656] on span "Back to Fleet" at bounding box center [578, 652] width 75 height 16
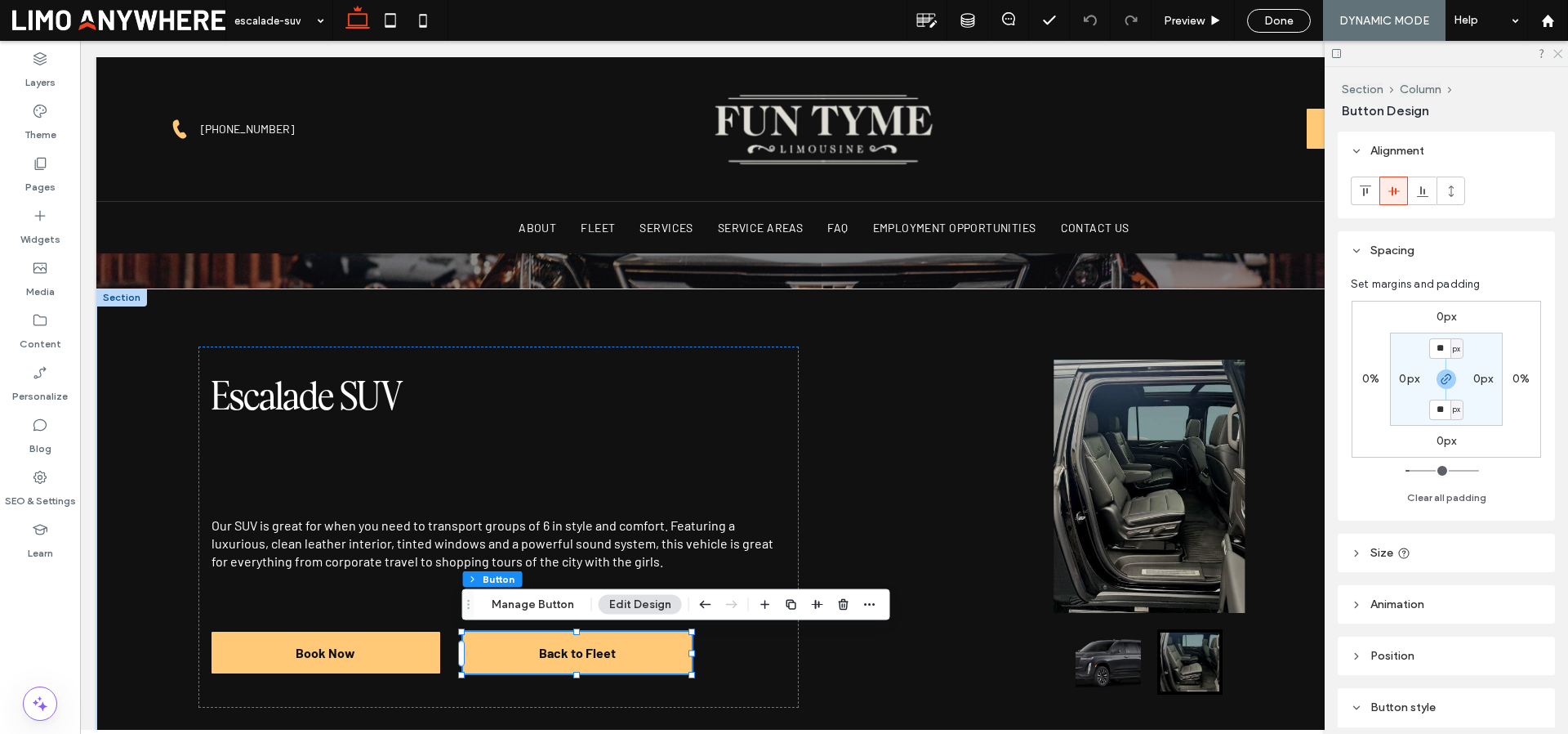
drag, startPoint x: 1555, startPoint y: 48, endPoint x: 1430, endPoint y: 7, distance: 131.6
click at [1555, 48] on icon at bounding box center [1557, 53] width 11 height 11
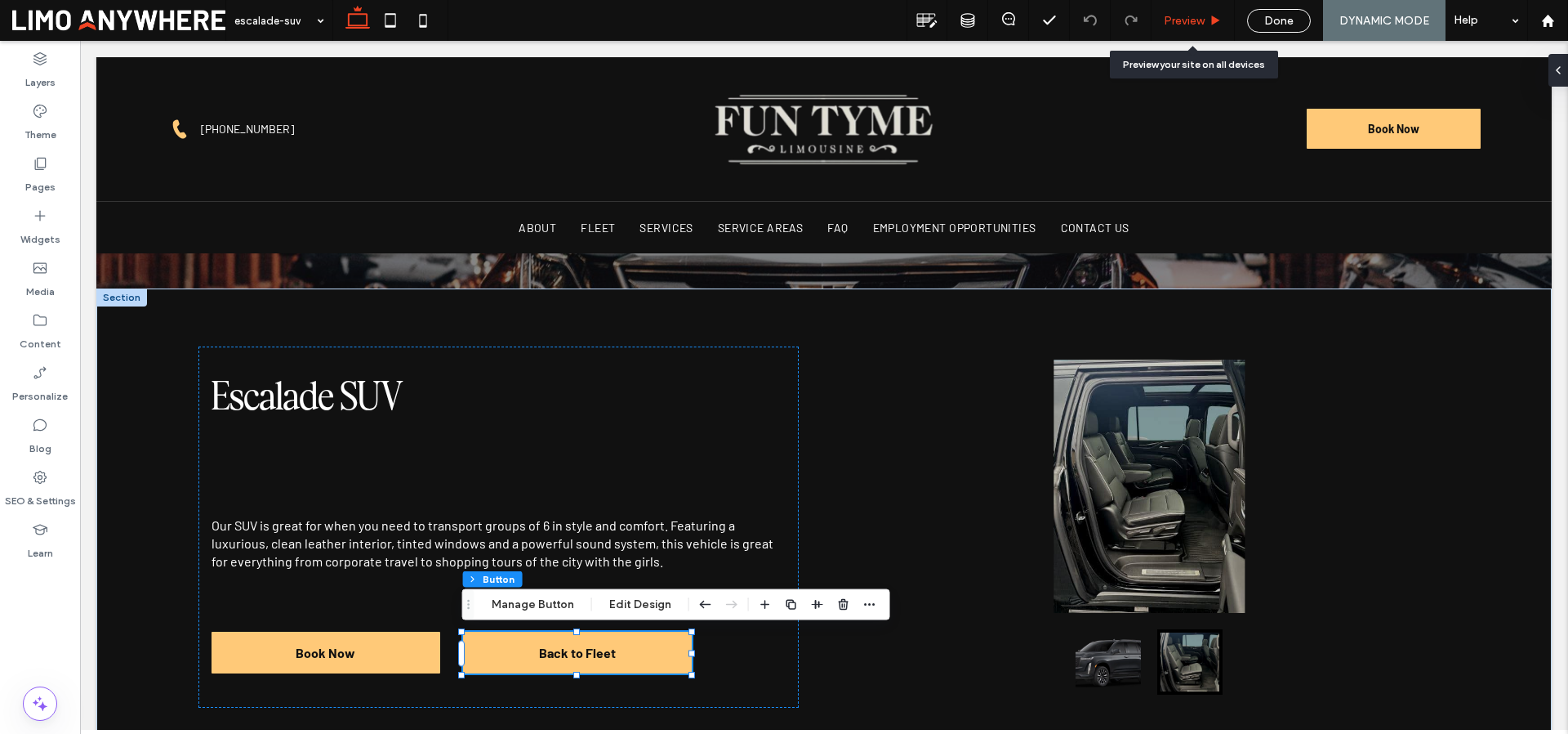
click at [1184, 14] on span "Preview" at bounding box center [1184, 20] width 41 height 14
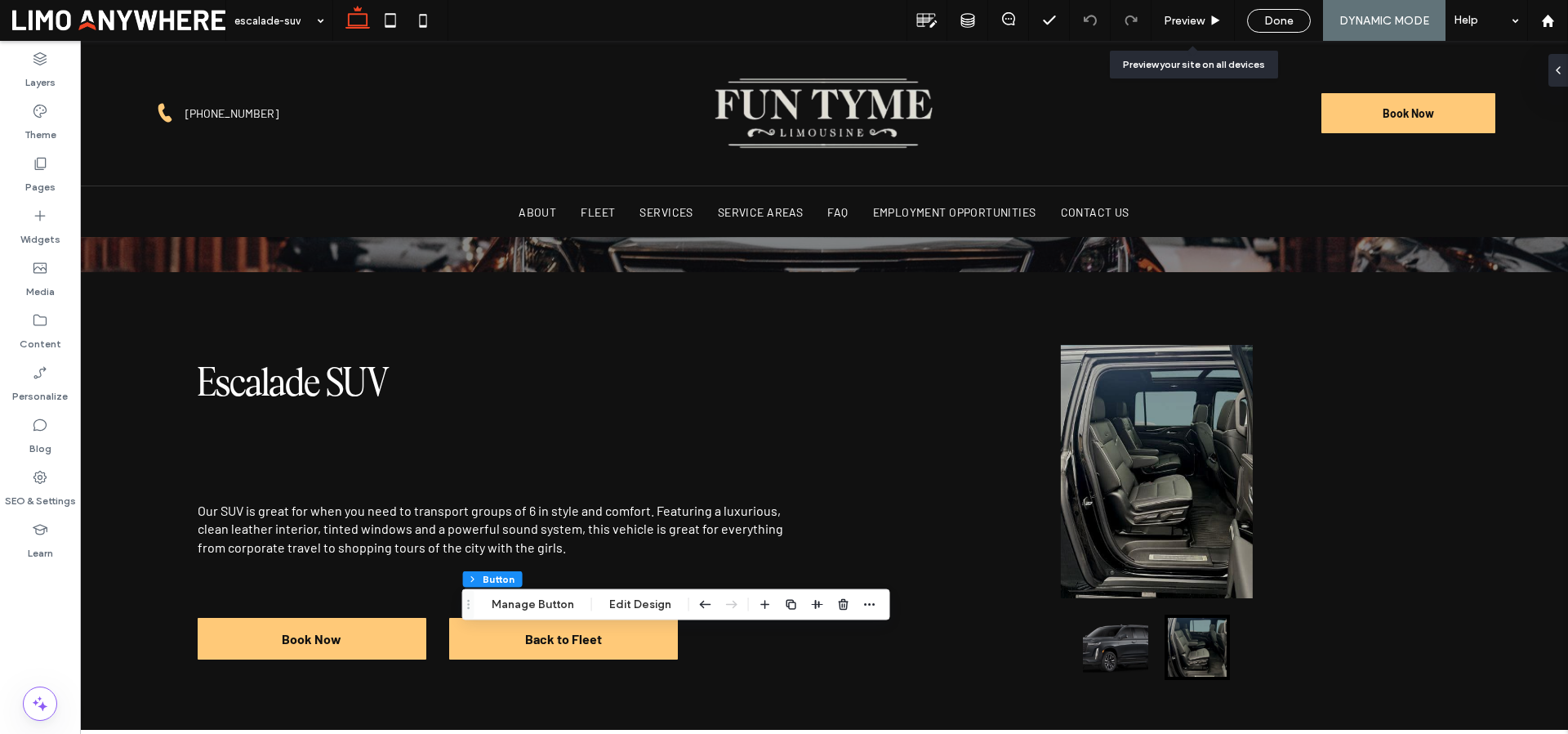
scroll to position [234, 0]
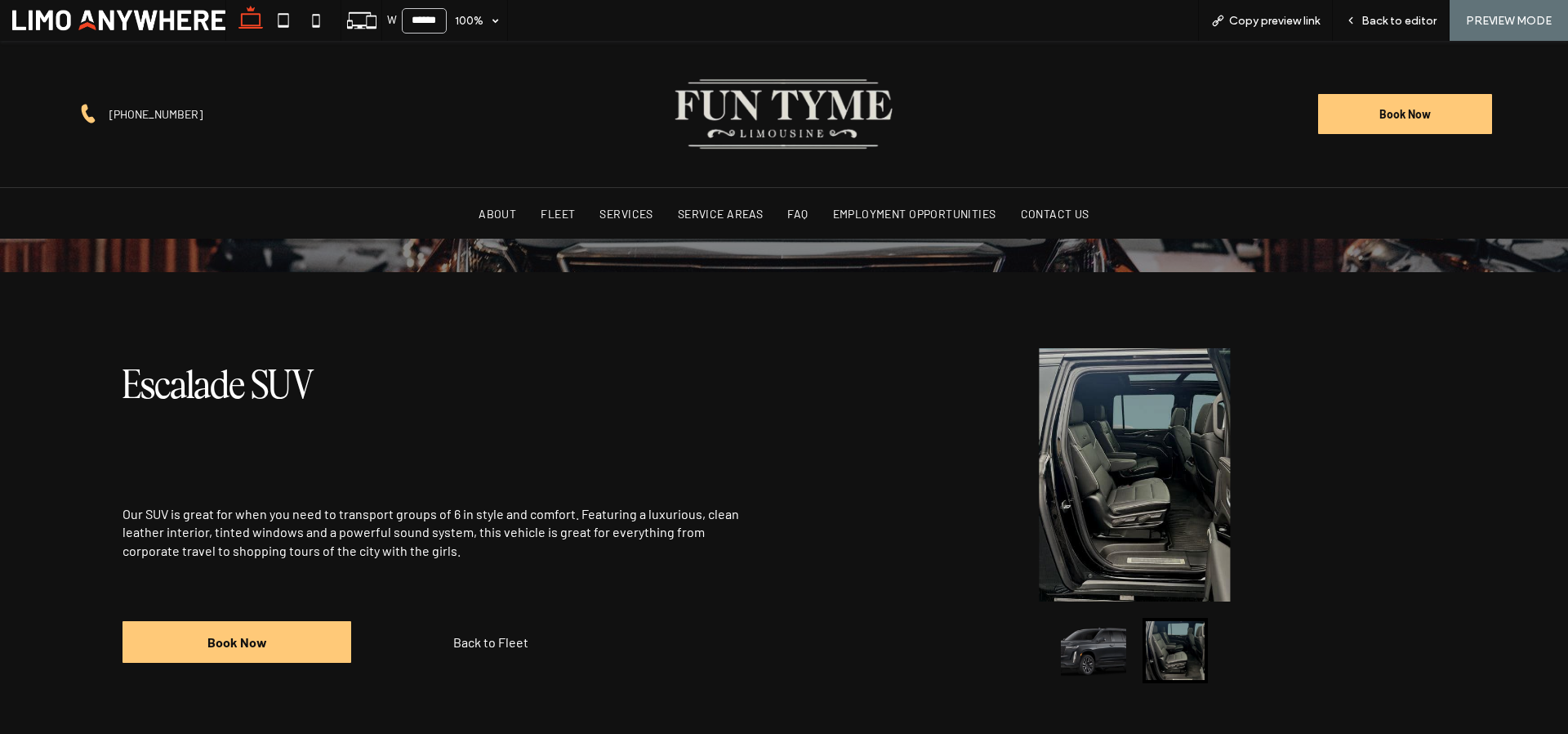
click at [444, 648] on link "Back to Fleet" at bounding box center [491, 641] width 228 height 41
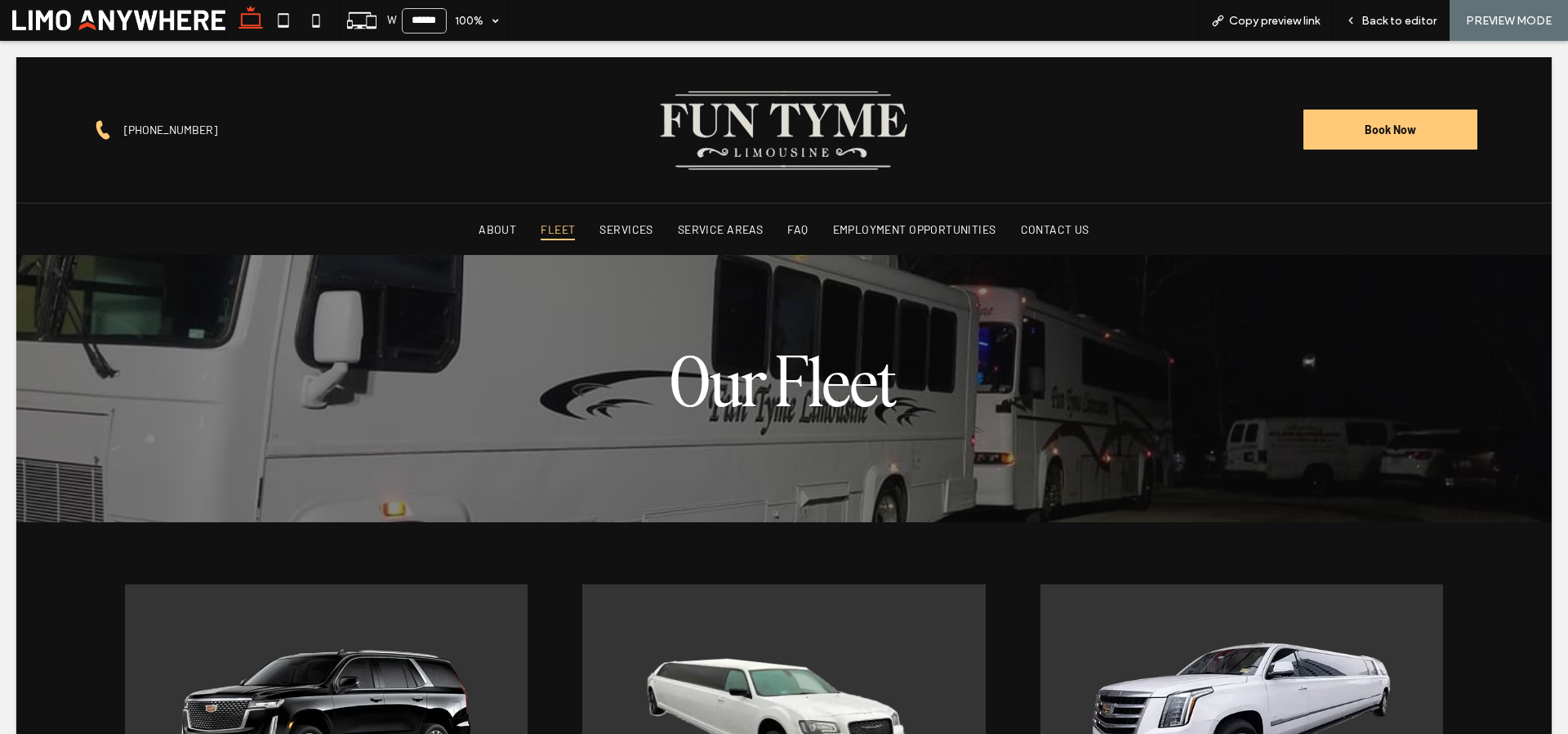
scroll to position [0, 0]
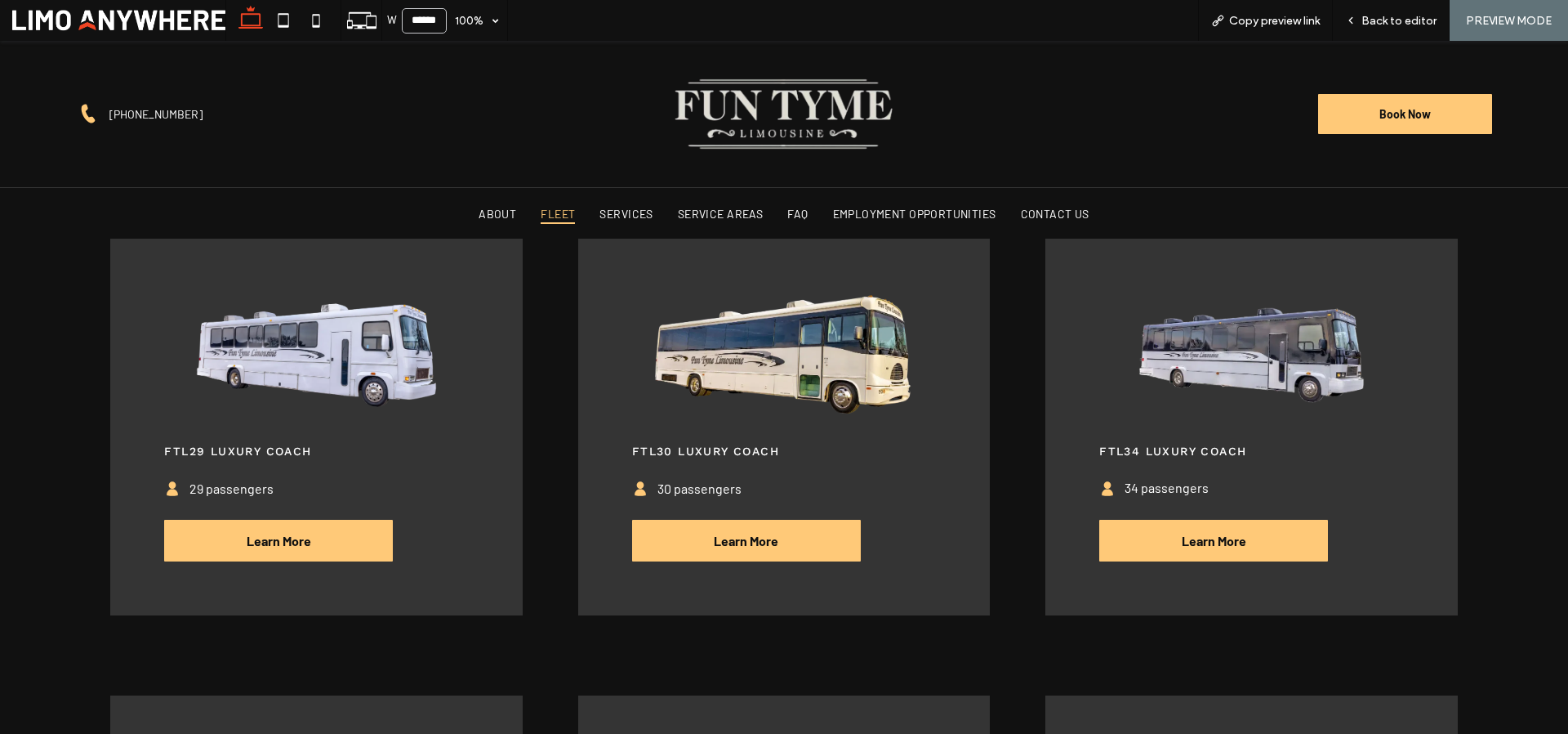
scroll to position [1287, 0]
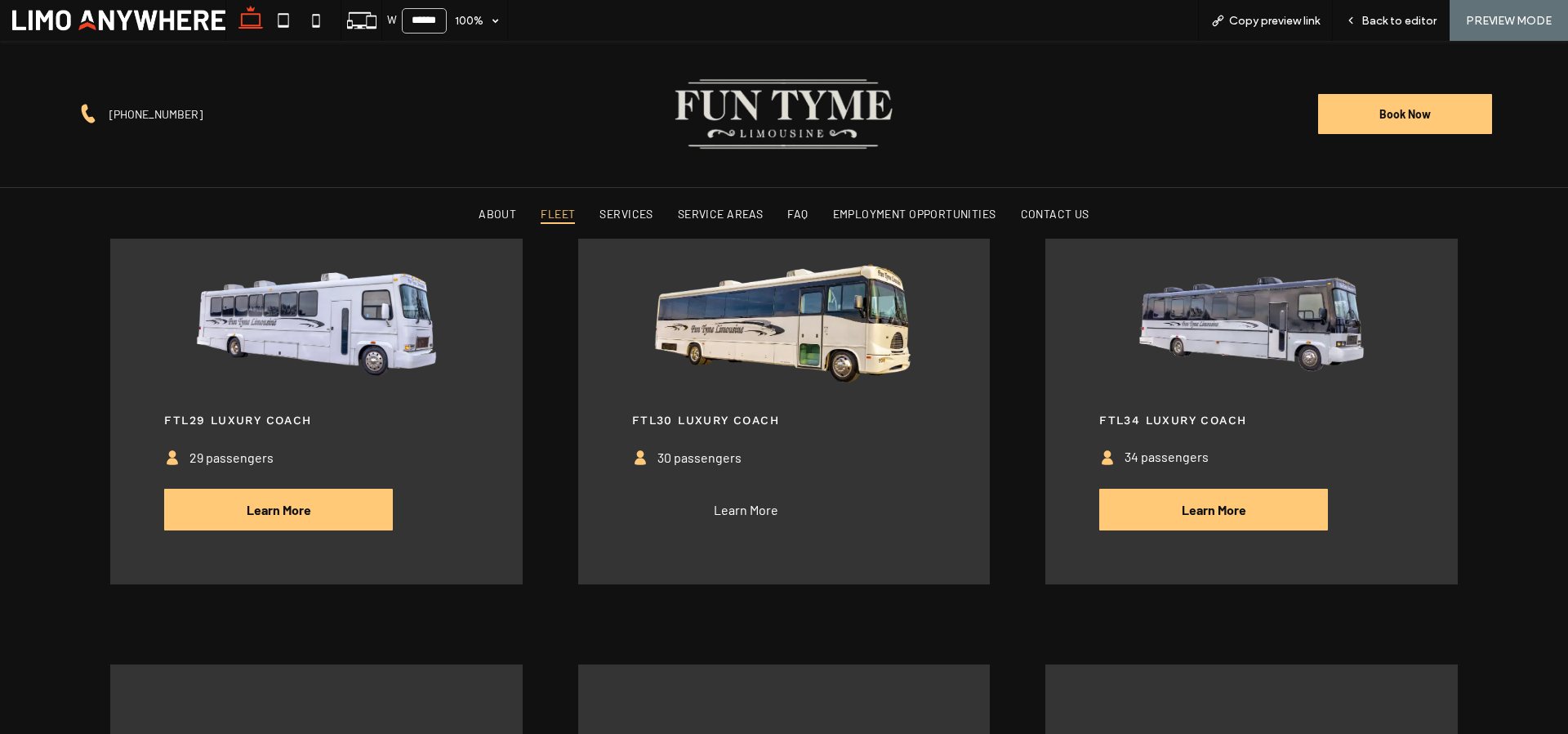
click at [682, 515] on link "Learn More" at bounding box center [745, 509] width 228 height 41
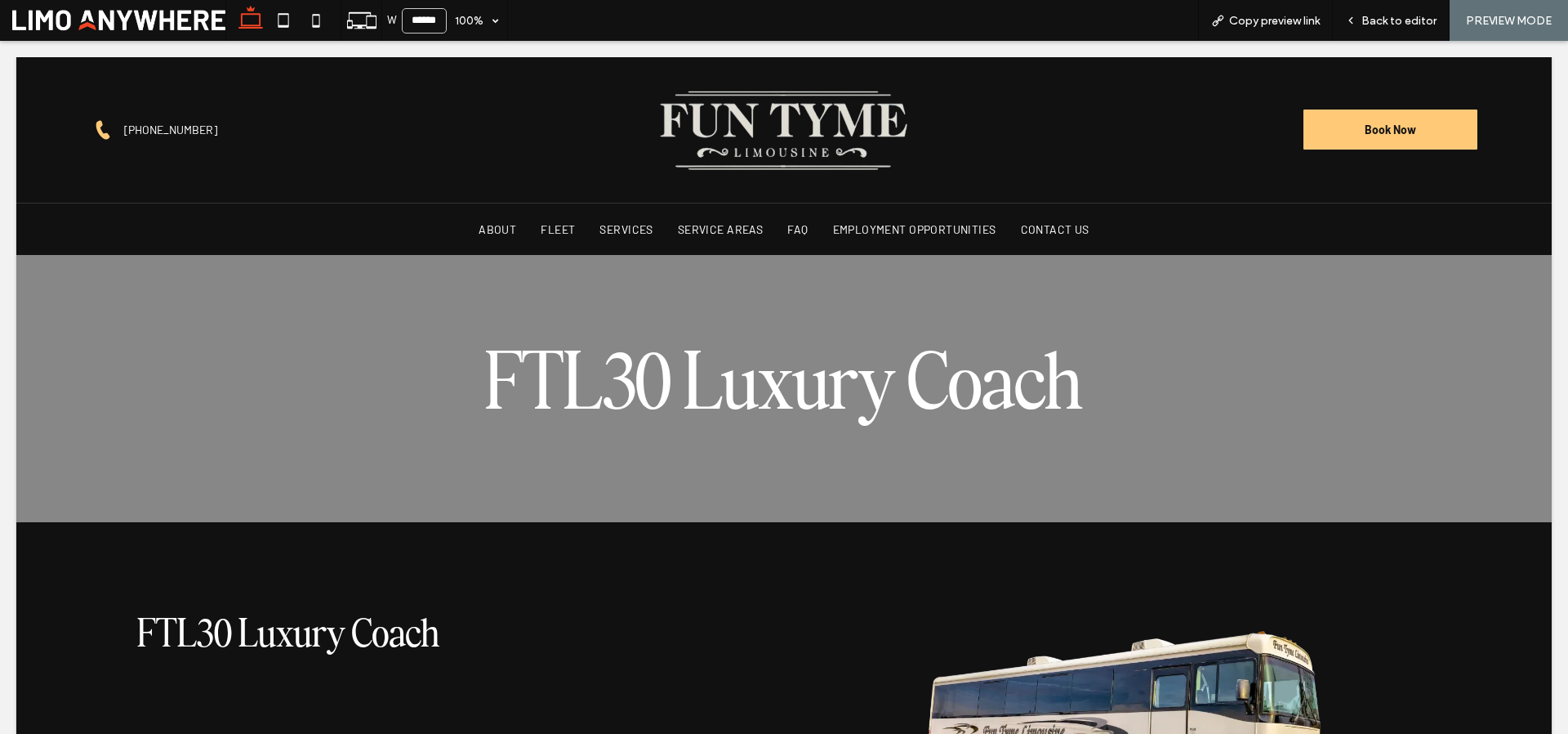
scroll to position [0, 0]
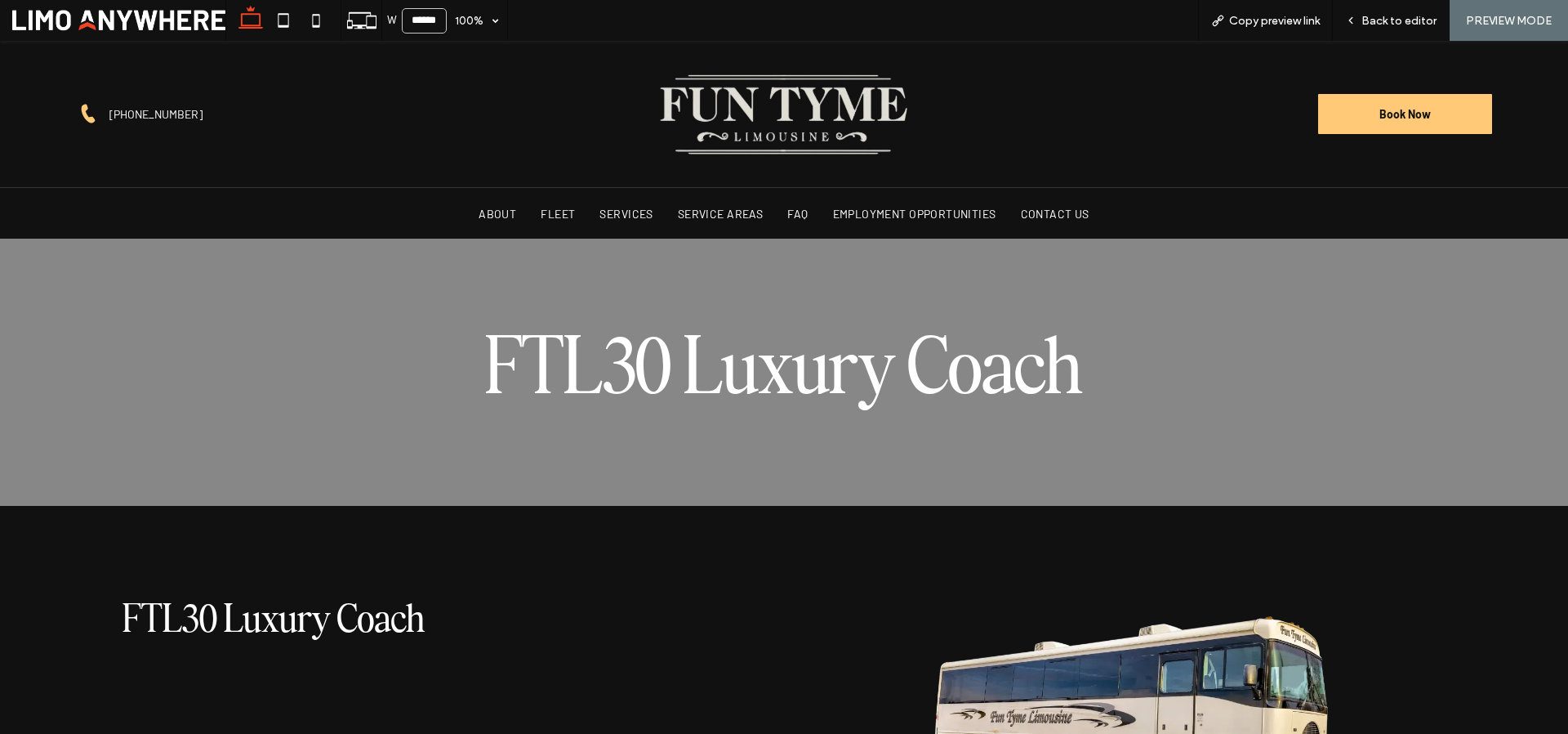
click at [761, 437] on div "FTL30 Luxury Coach" at bounding box center [783, 373] width 1348 height 141
click at [1423, 17] on span "Back to editor" at bounding box center [1398, 20] width 75 height 14
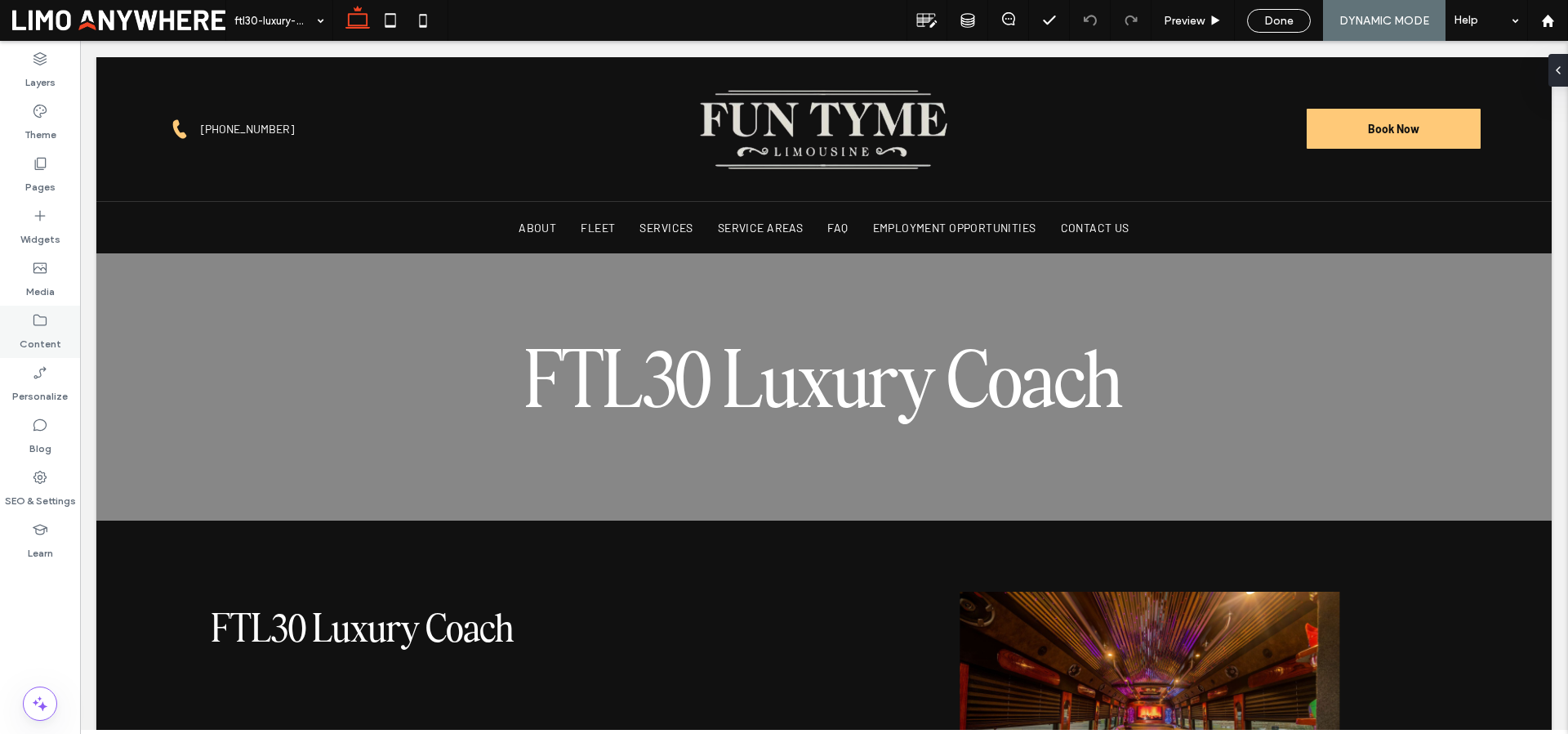
click at [58, 328] on label "Content" at bounding box center [39, 339] width 41 height 23
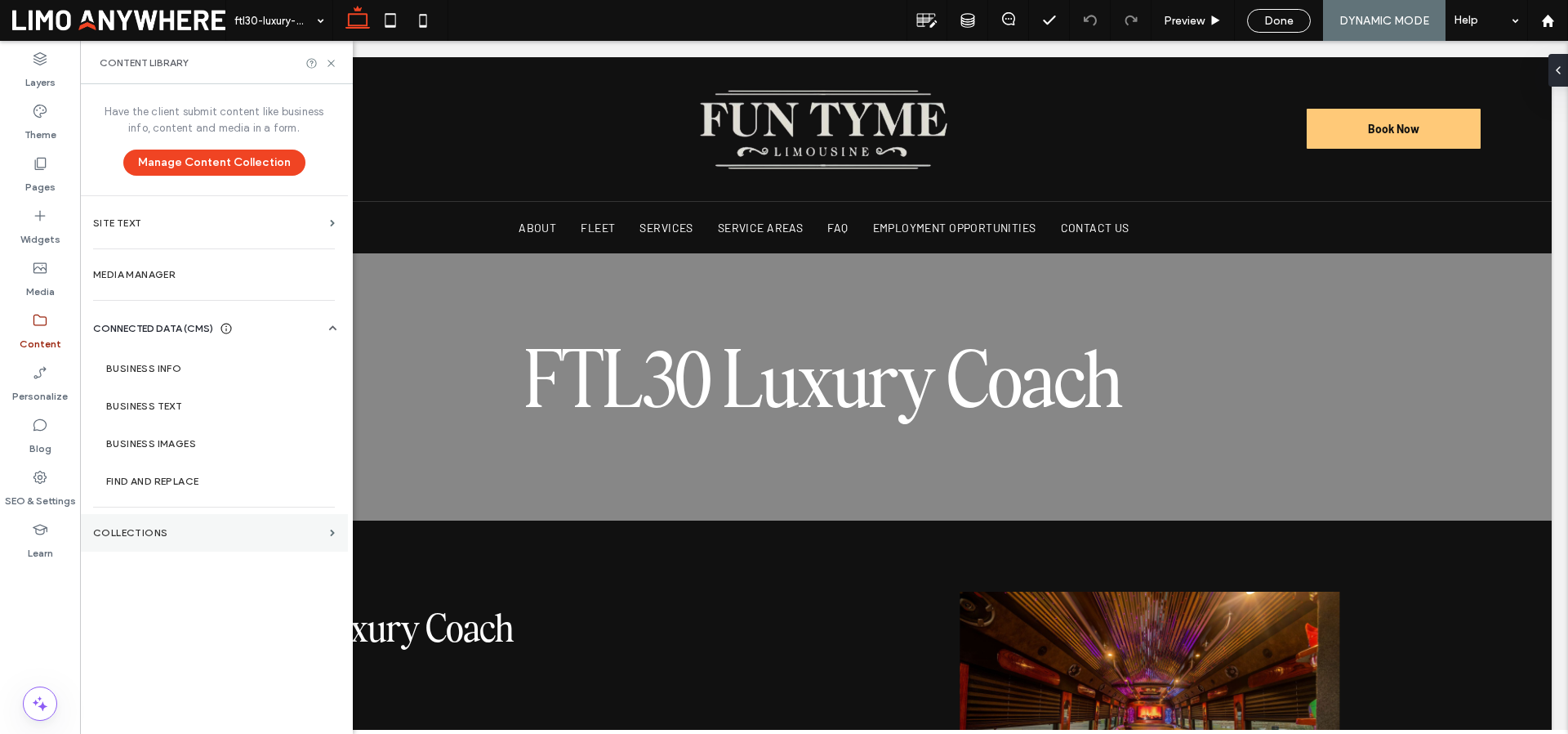
click at [175, 514] on section "Collections" at bounding box center [214, 532] width 268 height 38
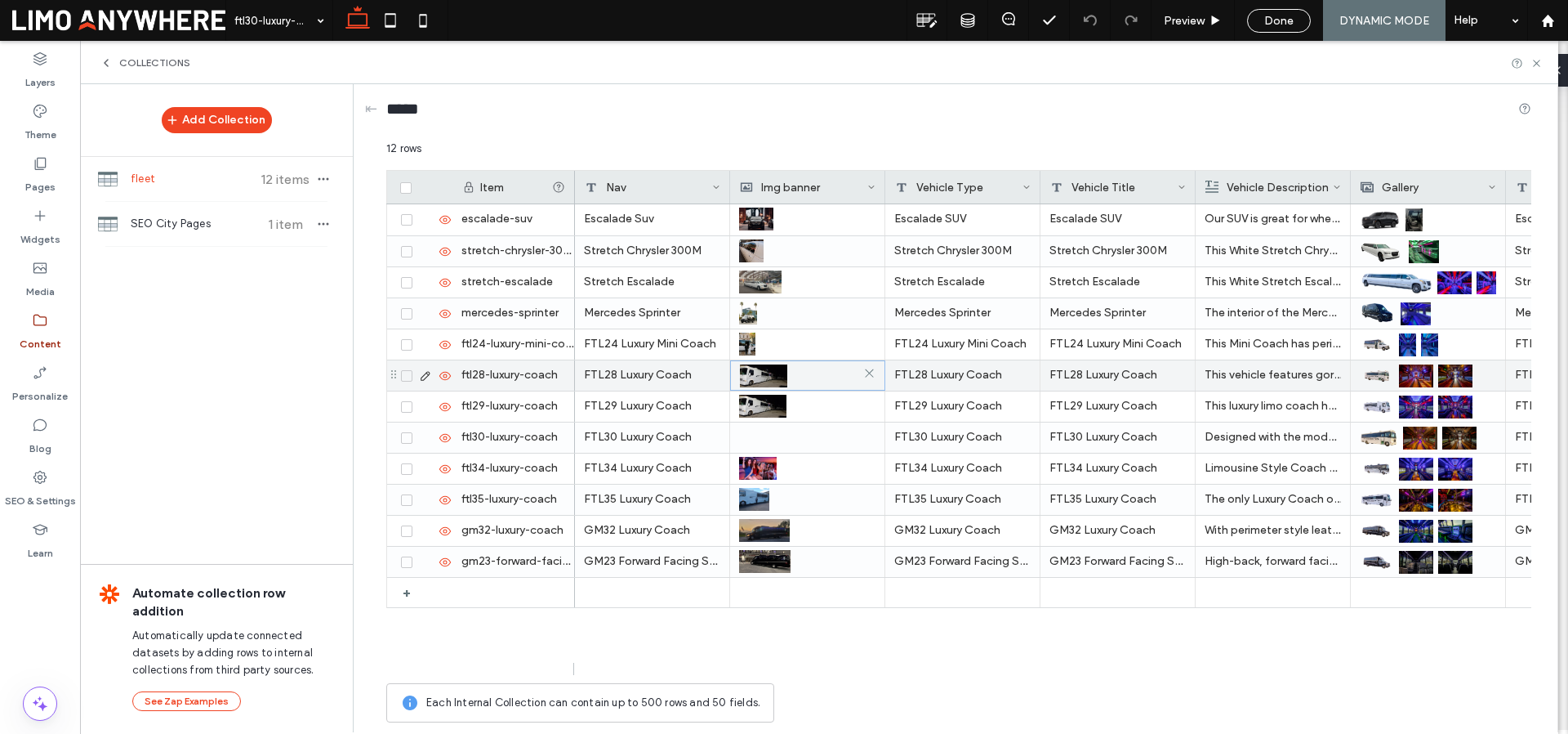
click at [809, 377] on div at bounding box center [808, 376] width 136 height 29
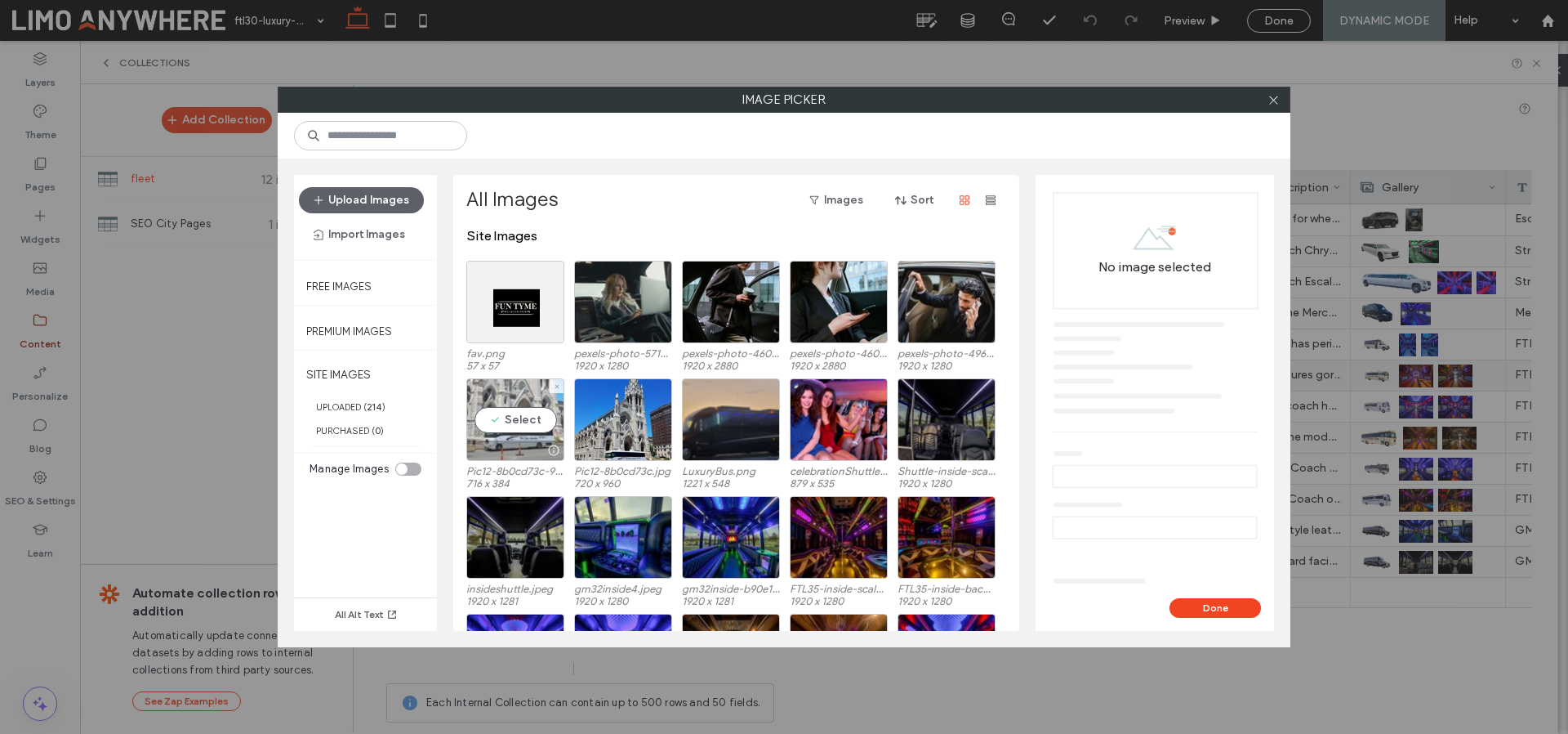
click at [519, 418] on div "Select" at bounding box center [514, 419] width 98 height 83
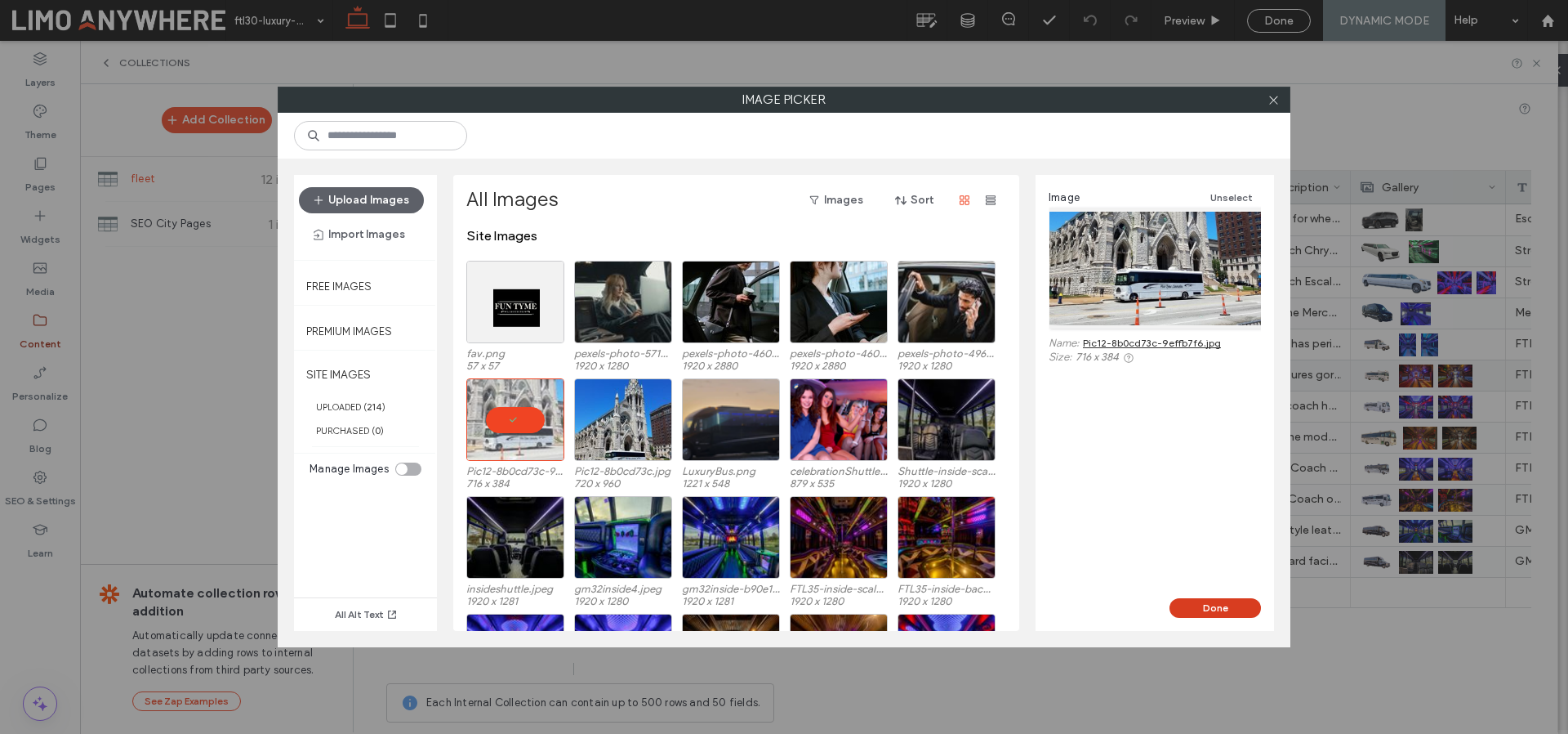
click at [1248, 609] on button "Done" at bounding box center [1215, 607] width 92 height 19
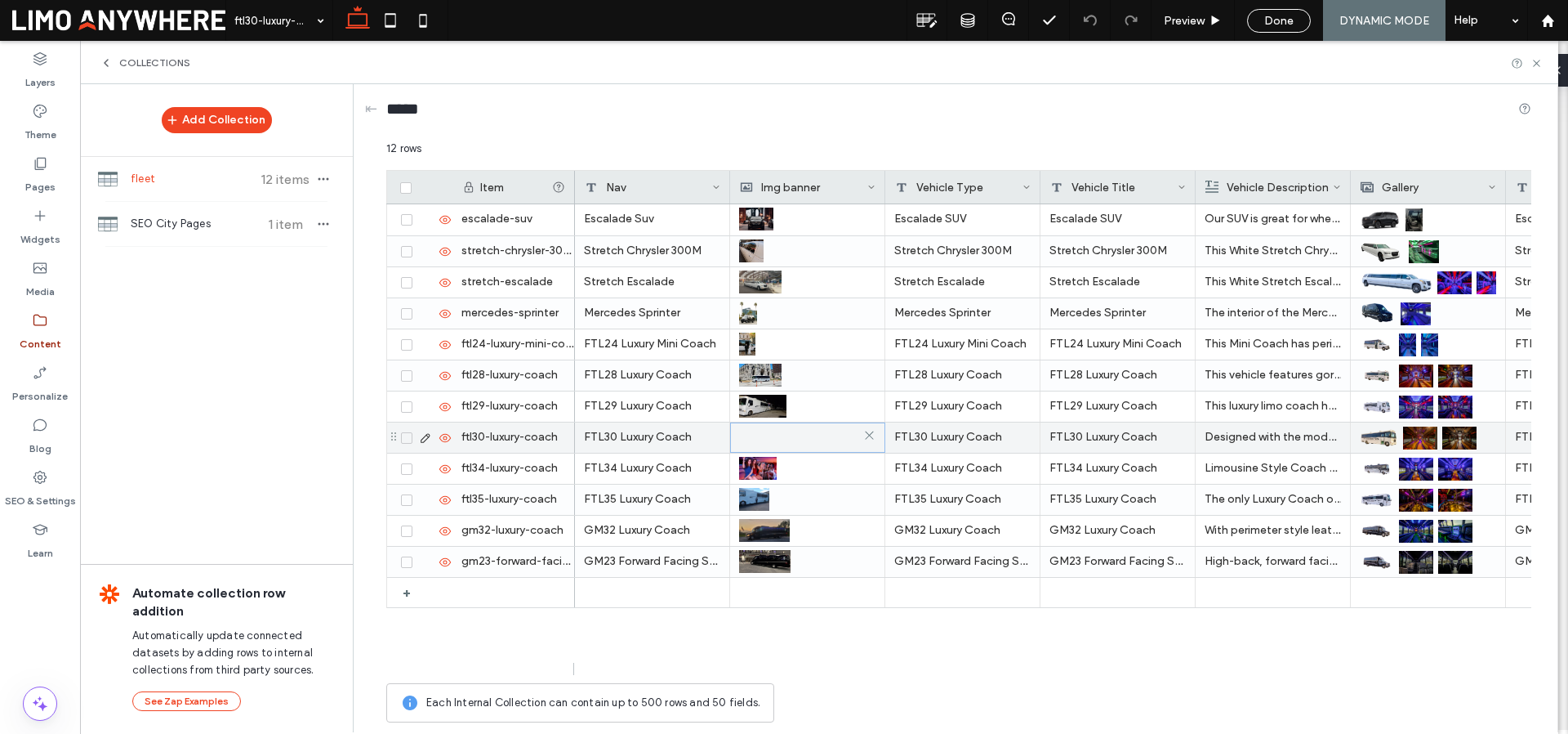
click at [802, 439] on div at bounding box center [808, 438] width 136 height 29
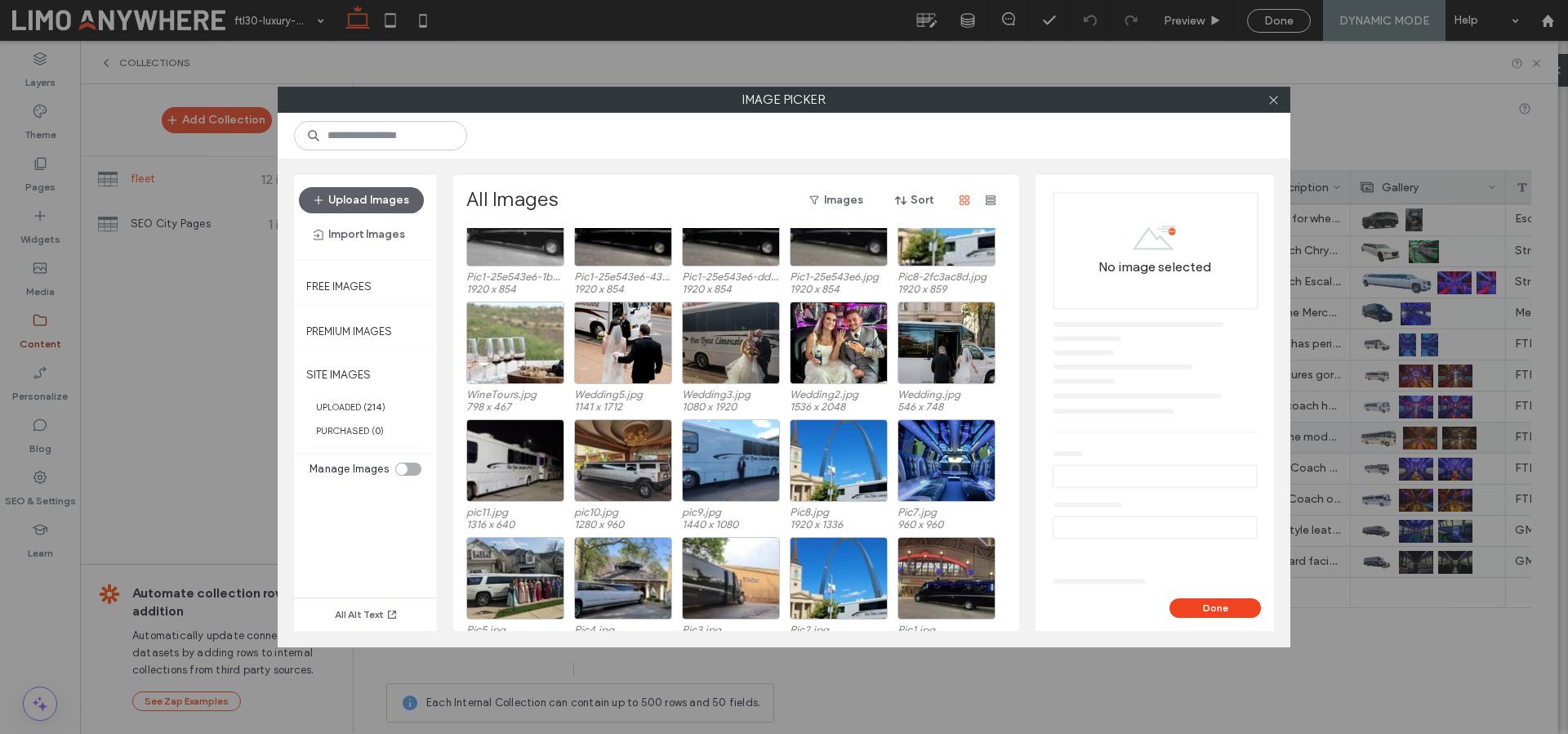
scroll to position [1747, 0]
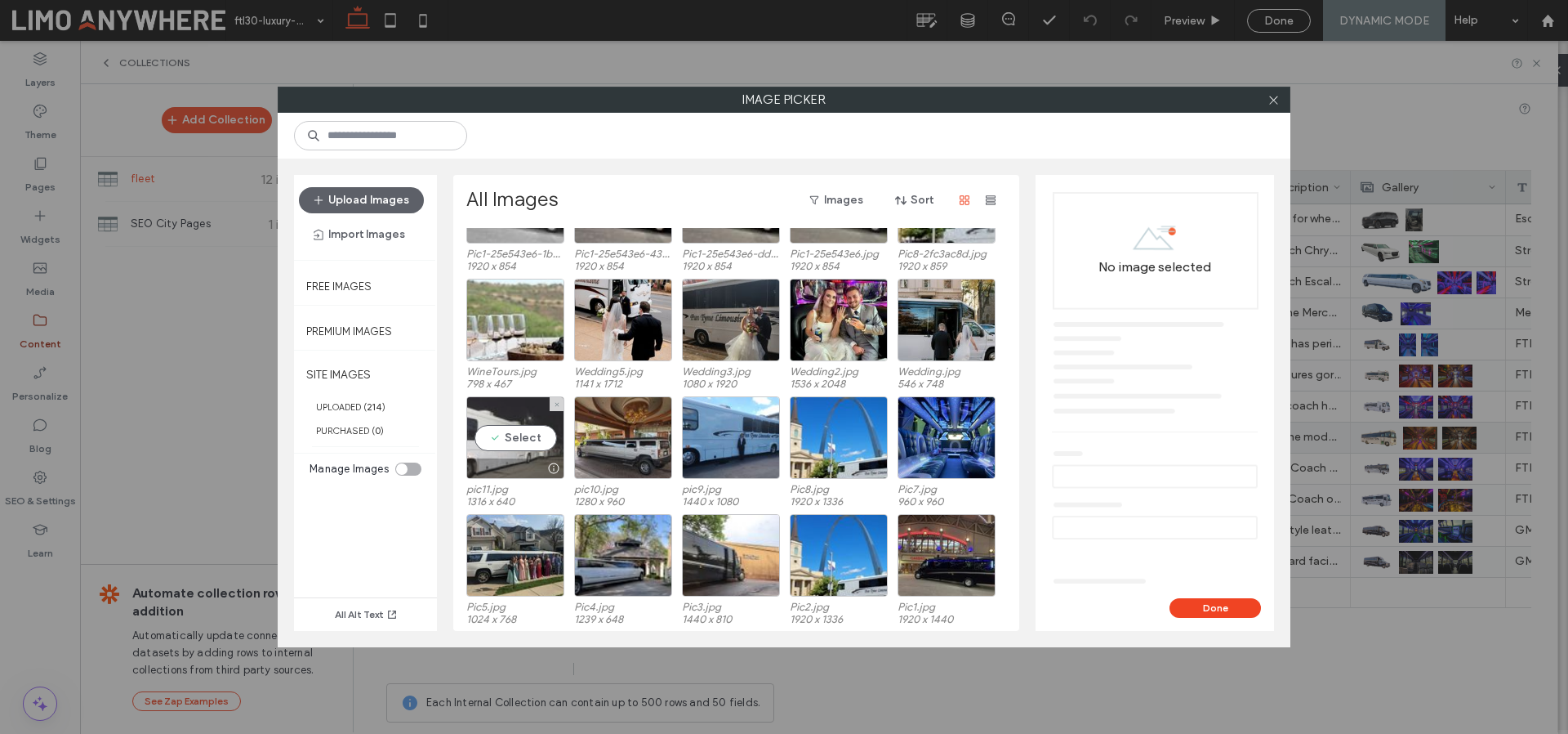
click at [513, 407] on div "Select" at bounding box center [514, 438] width 98 height 83
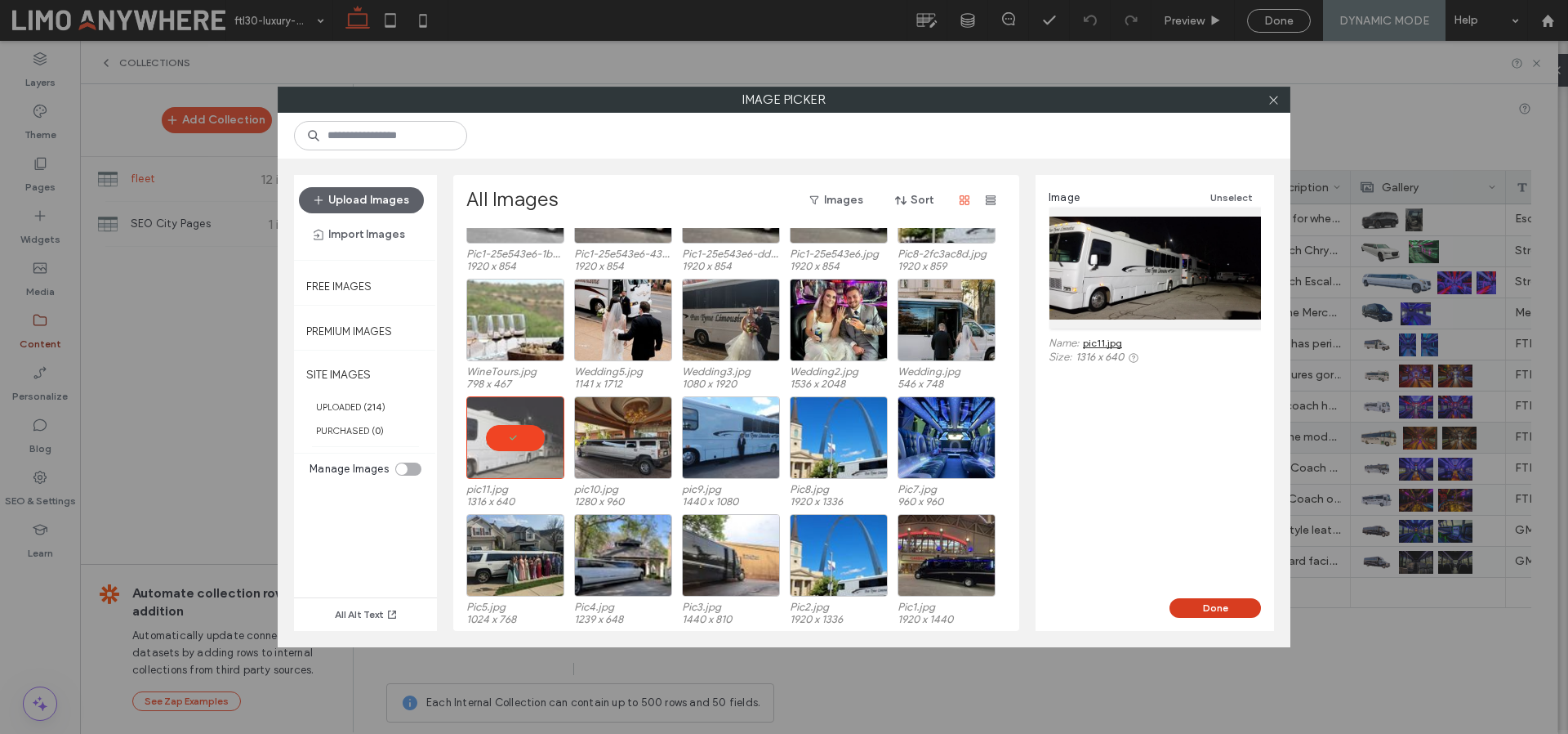
click at [1228, 611] on button "Done" at bounding box center [1215, 607] width 92 height 19
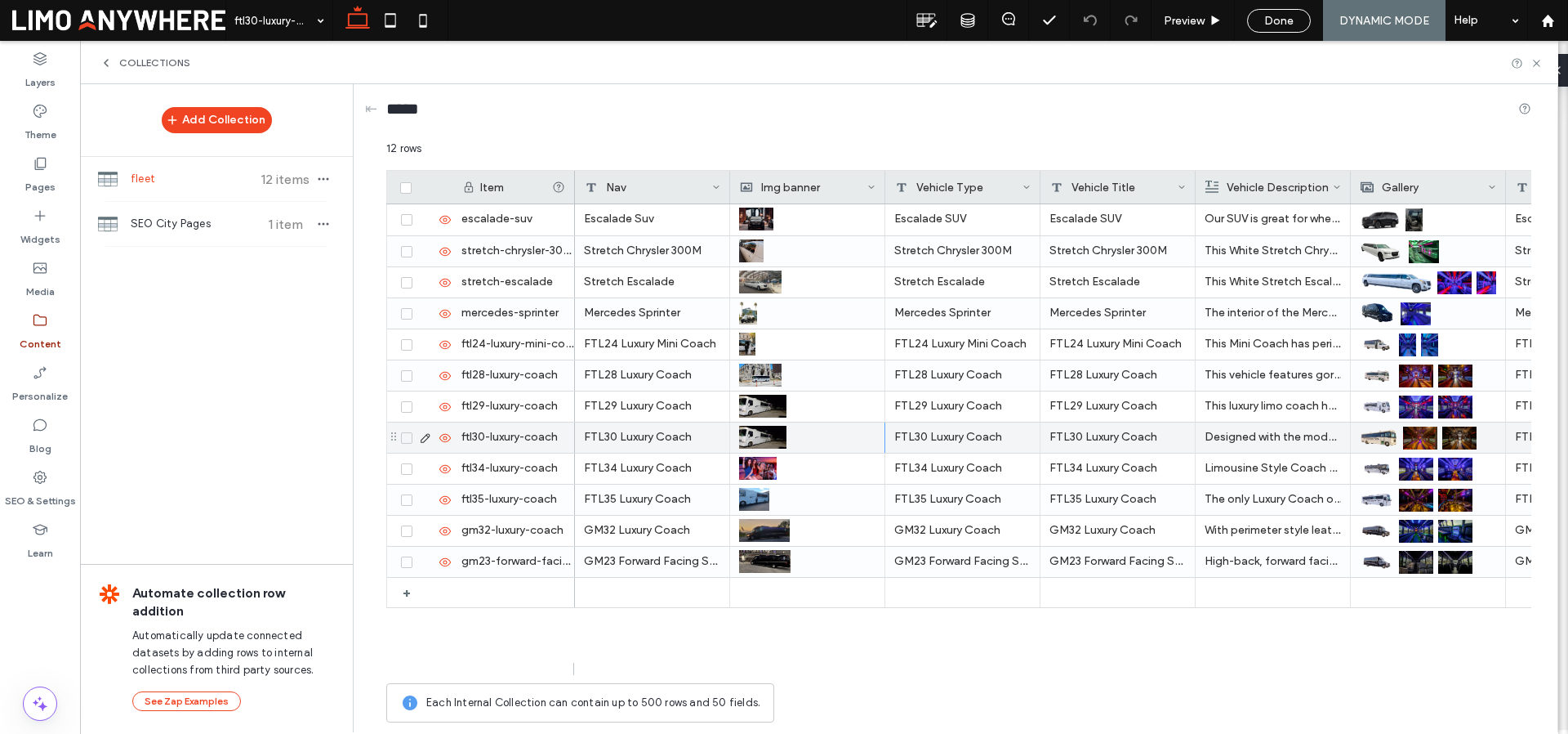
click at [837, 638] on div "Escalade Suv Escalade SUV Escalade SUV Our SUV is great for when you need to tr…" at bounding box center [1053, 439] width 956 height 471
click at [1043, 22] on icon at bounding box center [1049, 20] width 17 height 17
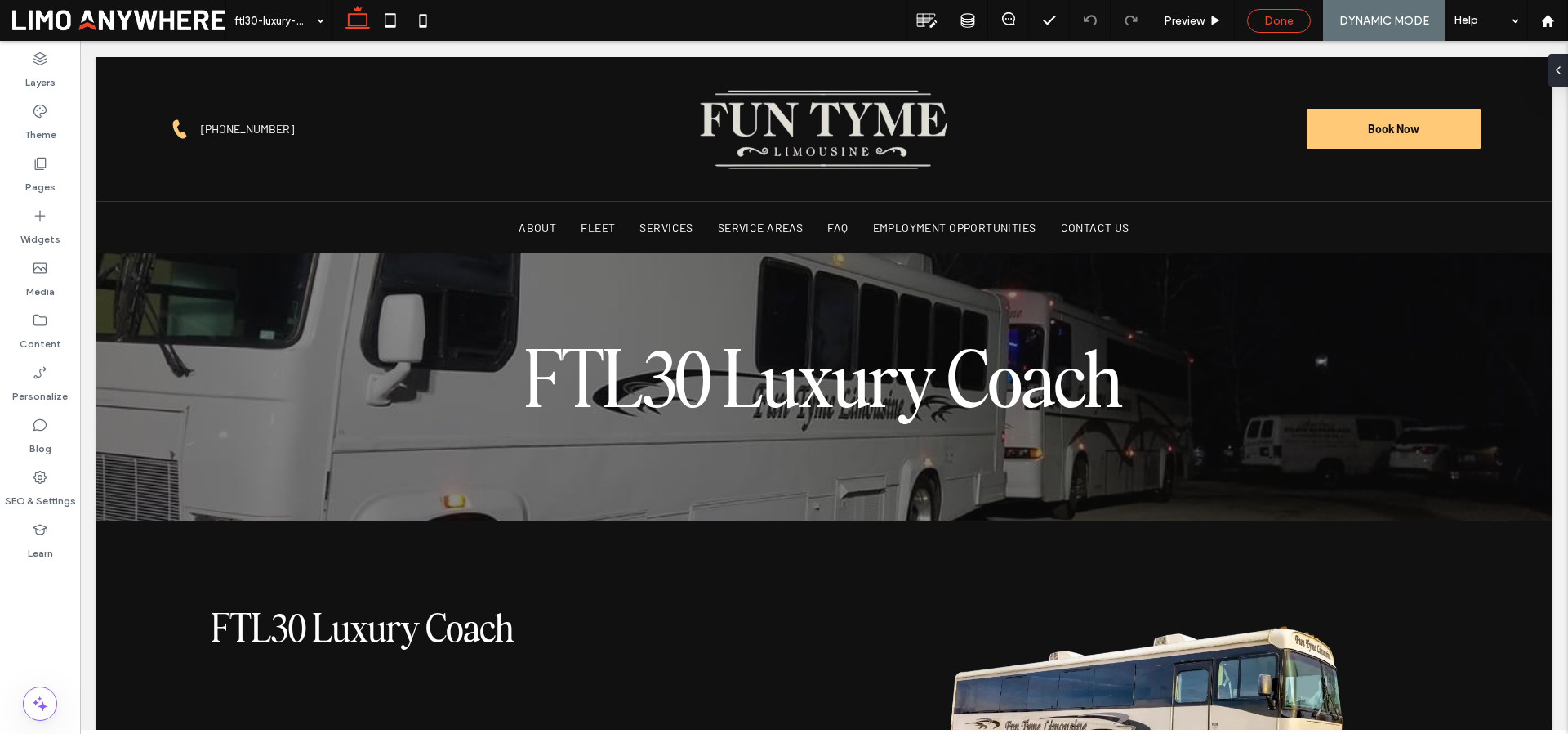
scroll to position [0, 0]
click at [1267, 18] on span "Done" at bounding box center [1279, 20] width 29 height 14
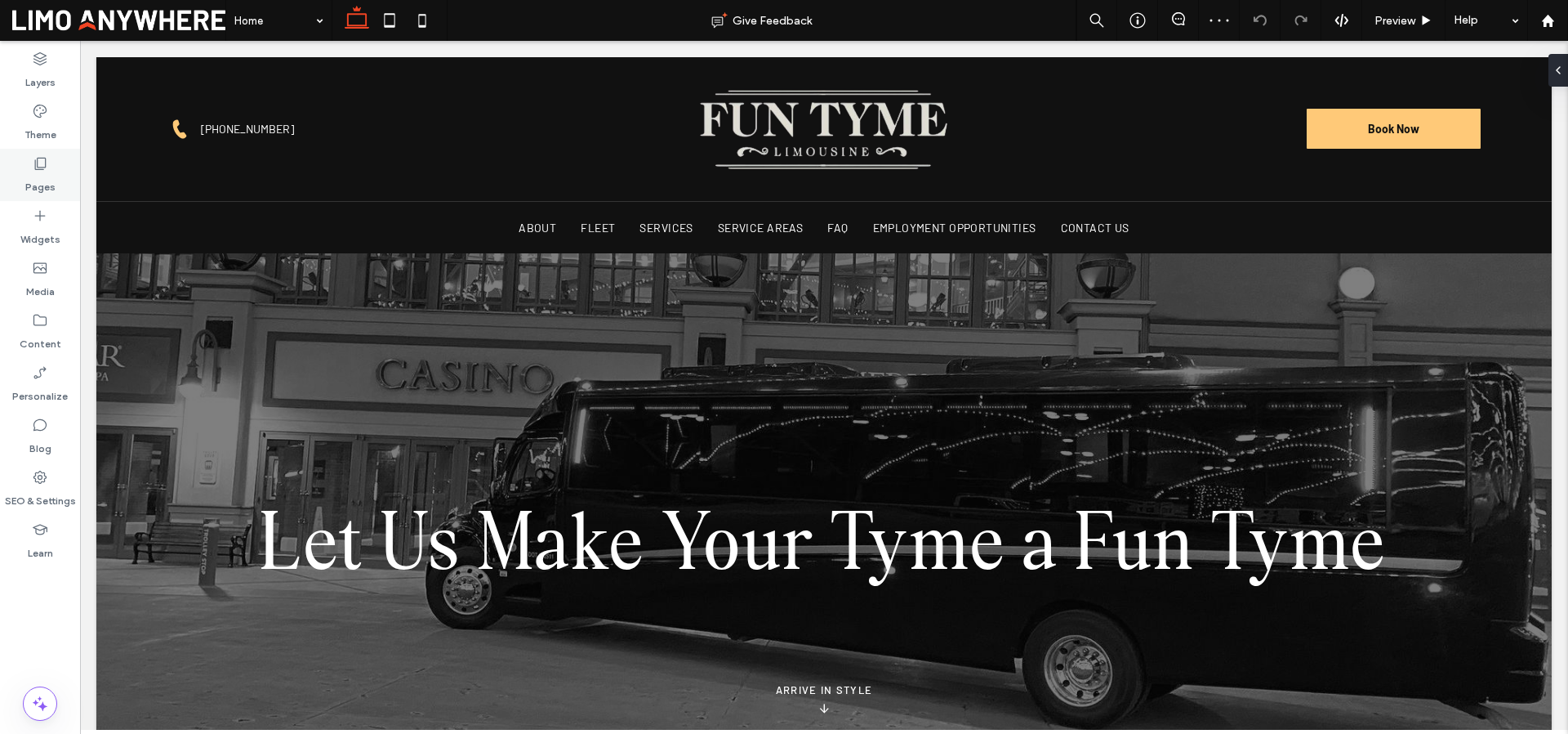
click at [27, 162] on div "Pages" at bounding box center [39, 174] width 80 height 52
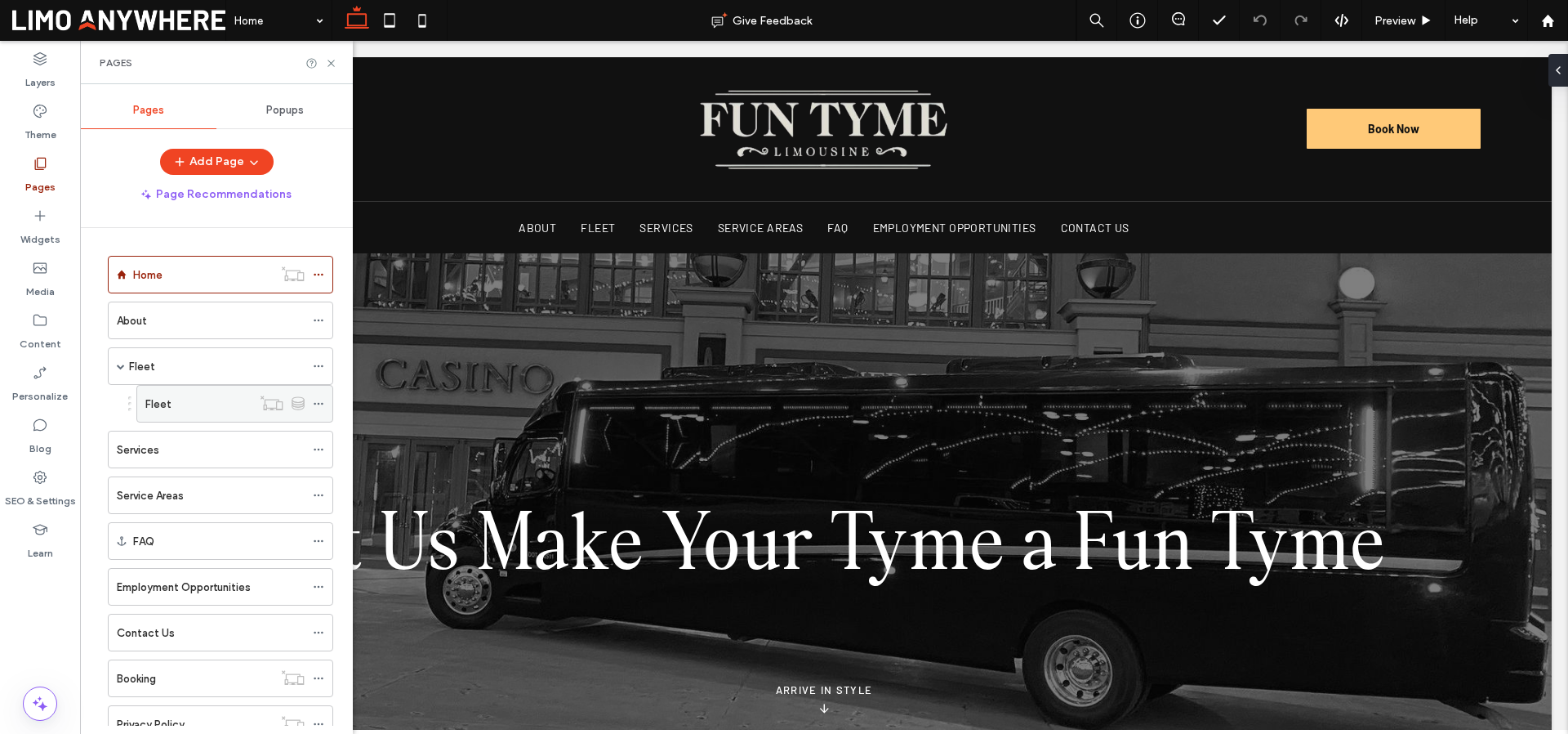
click at [182, 389] on div "Fleet" at bounding box center [199, 403] width 106 height 36
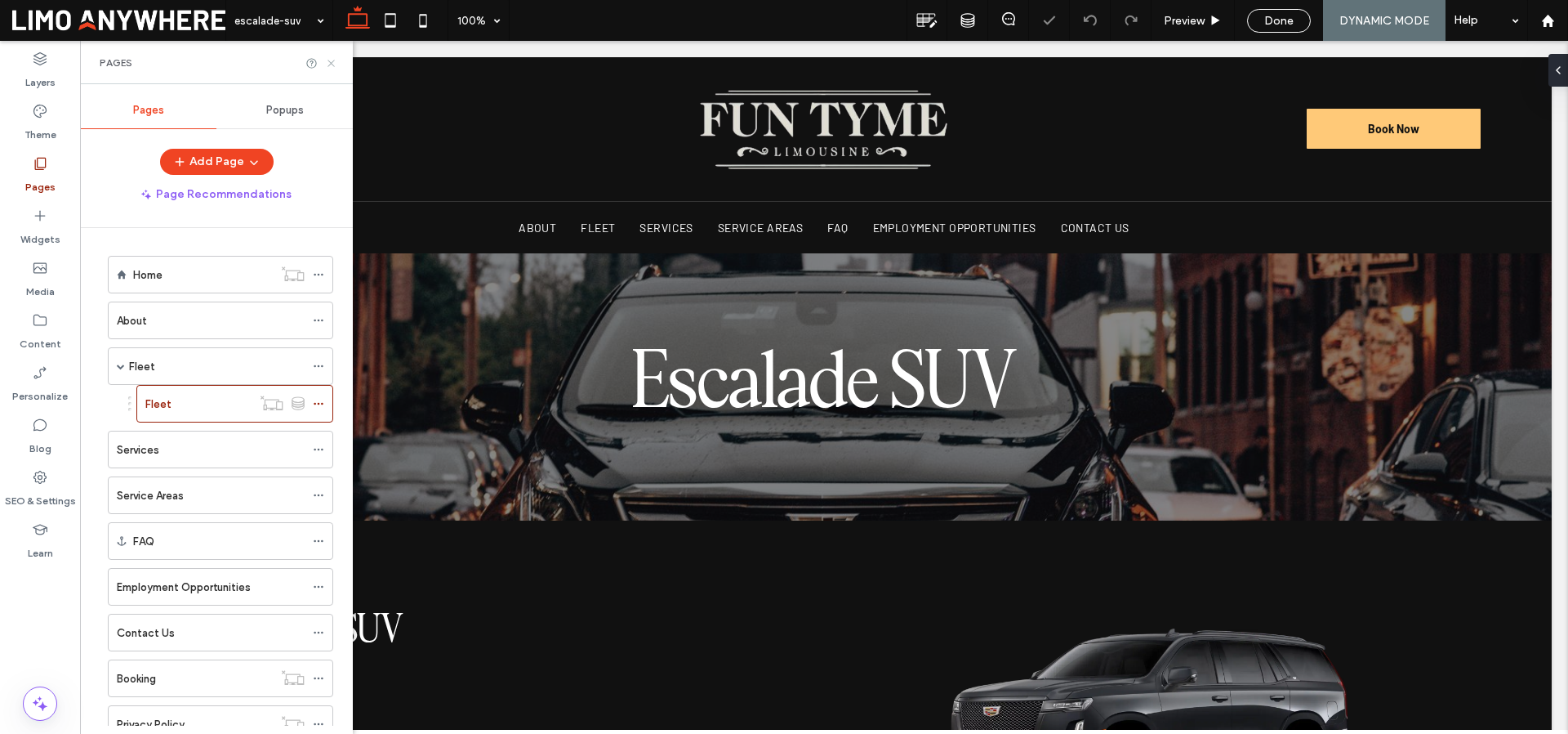
click at [329, 64] on icon at bounding box center [330, 62] width 12 height 12
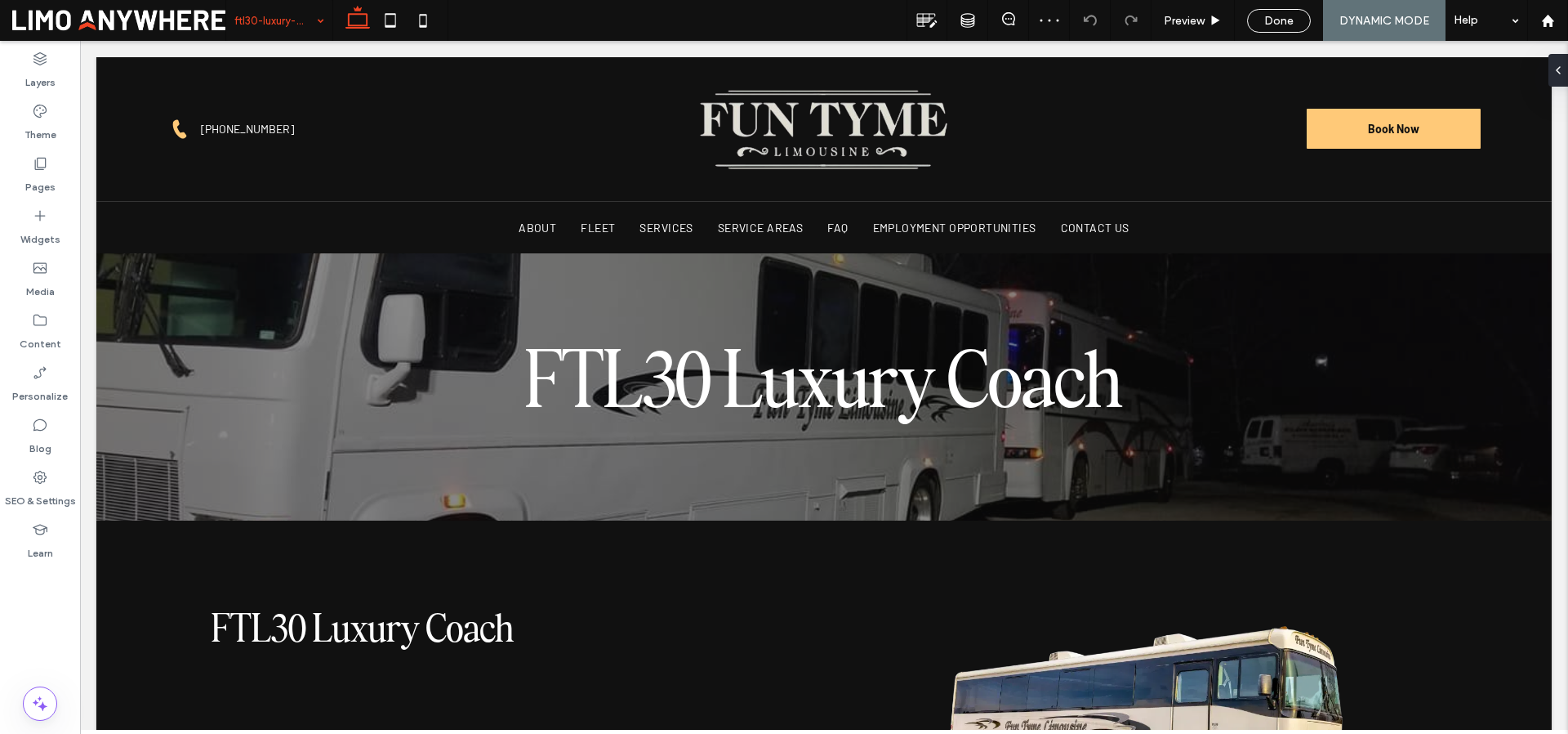
click at [322, 10] on div "ftl30-luxury-coach" at bounding box center [280, 20] width 106 height 41
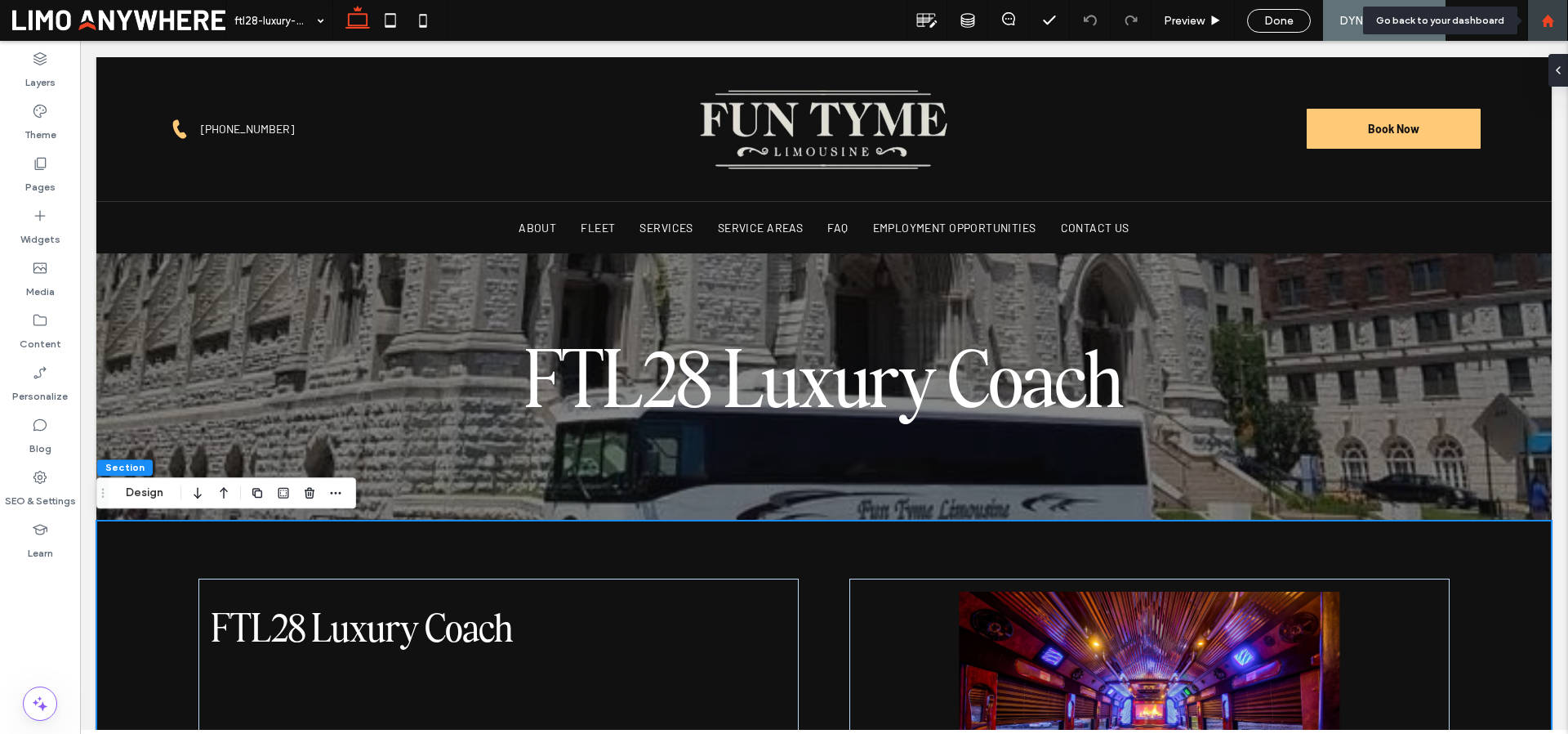
click at [1555, 20] on div at bounding box center [1547, 20] width 39 height 14
